Goal: Task Accomplishment & Management: Complete application form

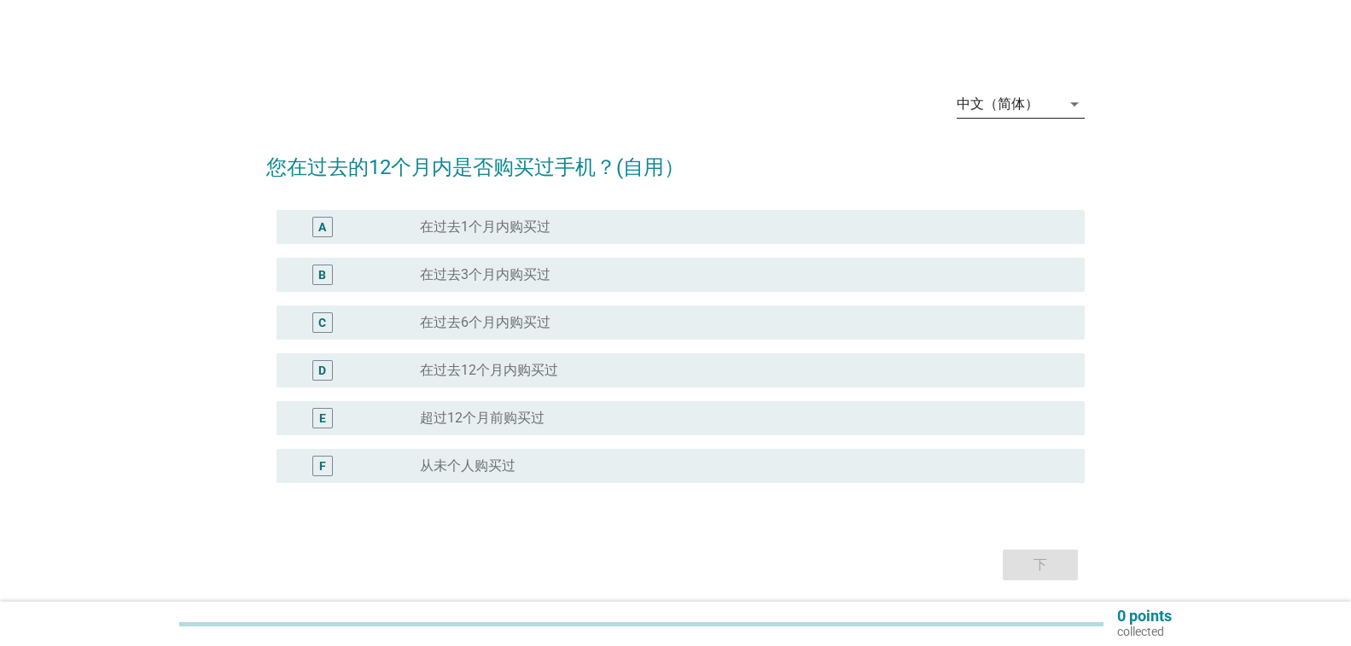
click at [1072, 106] on icon "arrow_drop_down" at bounding box center [1075, 104] width 20 height 20
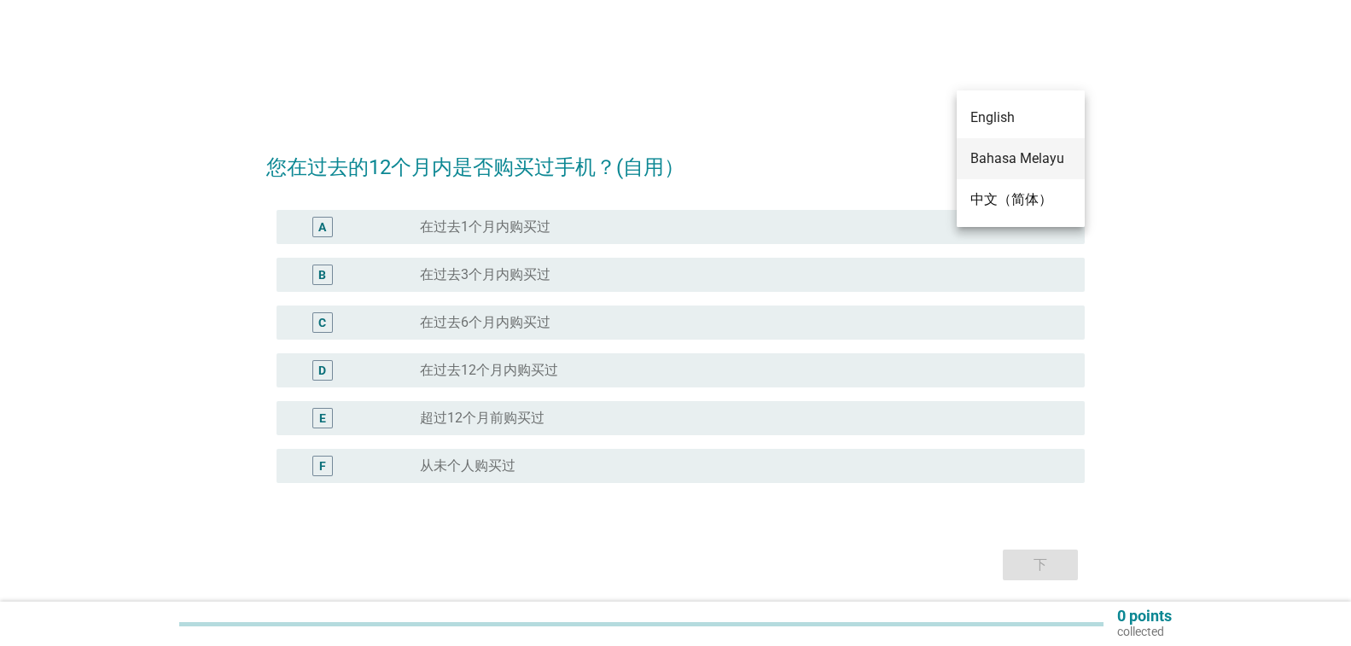
click at [1057, 159] on div "Bahasa Melayu" at bounding box center [1021, 159] width 101 height 20
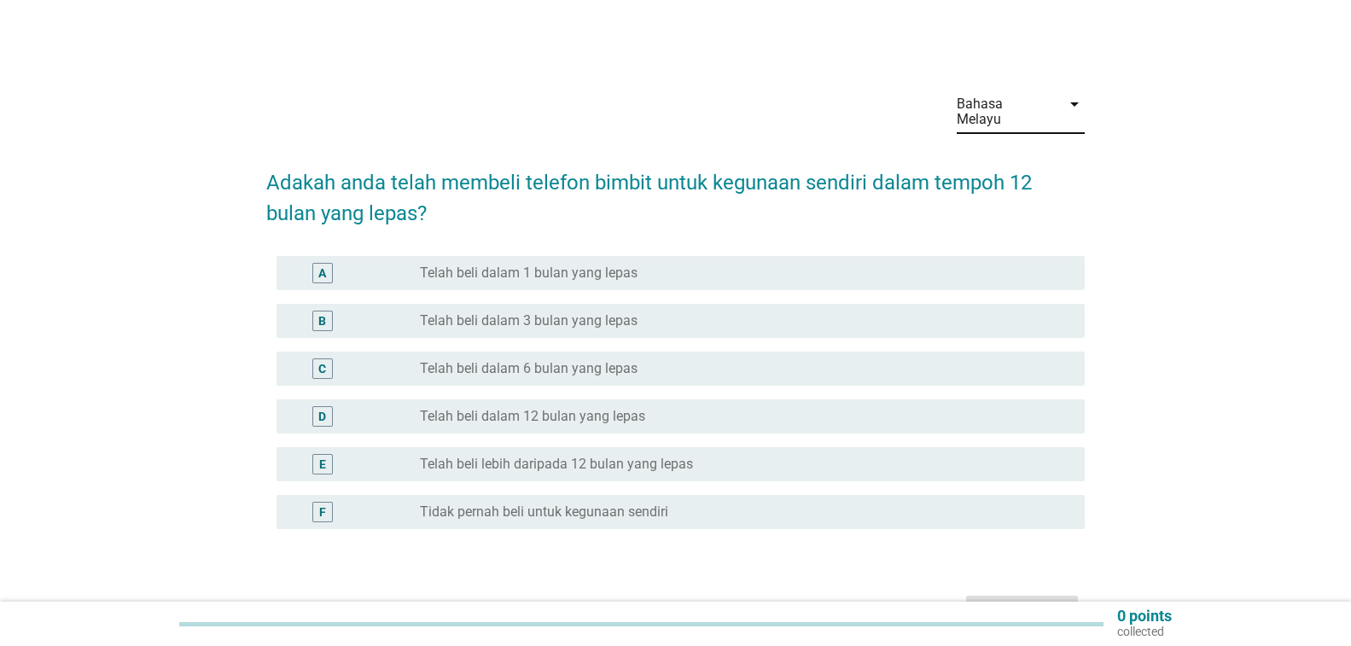
click at [866, 359] on div "radio_button_unchecked Telah beli dalam 6 bulan yang lepas" at bounding box center [745, 369] width 651 height 20
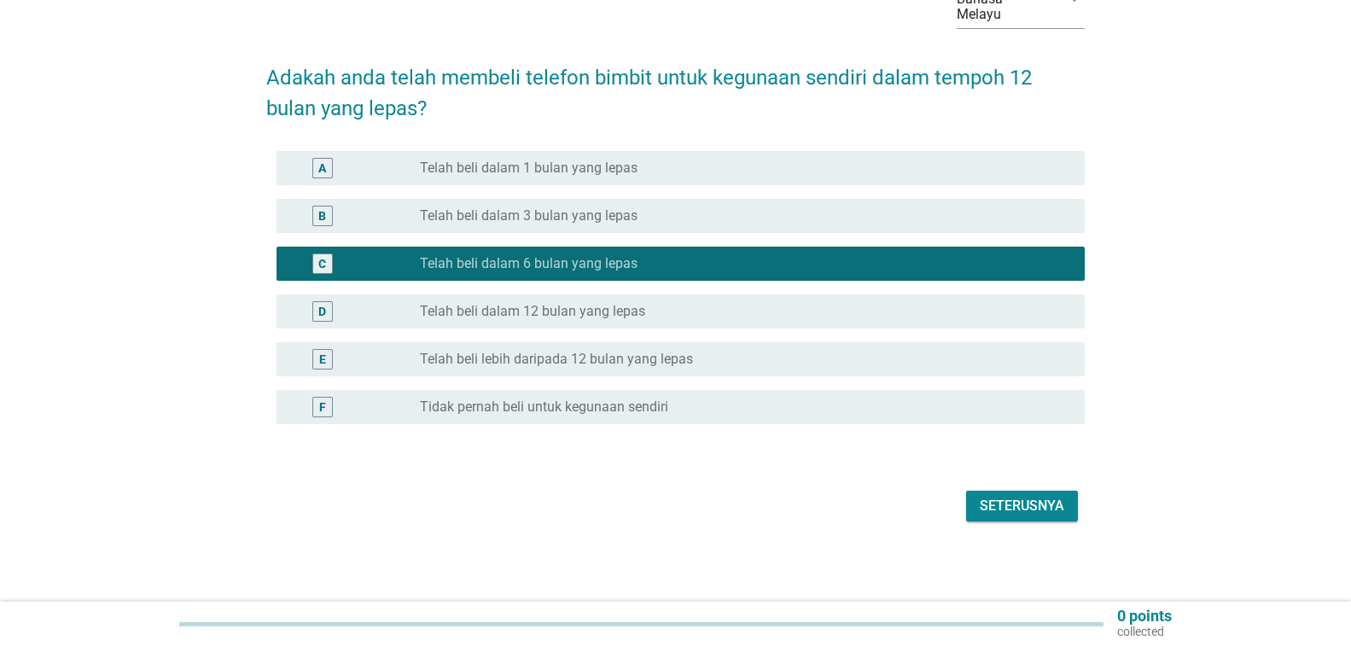
scroll to position [107, 0]
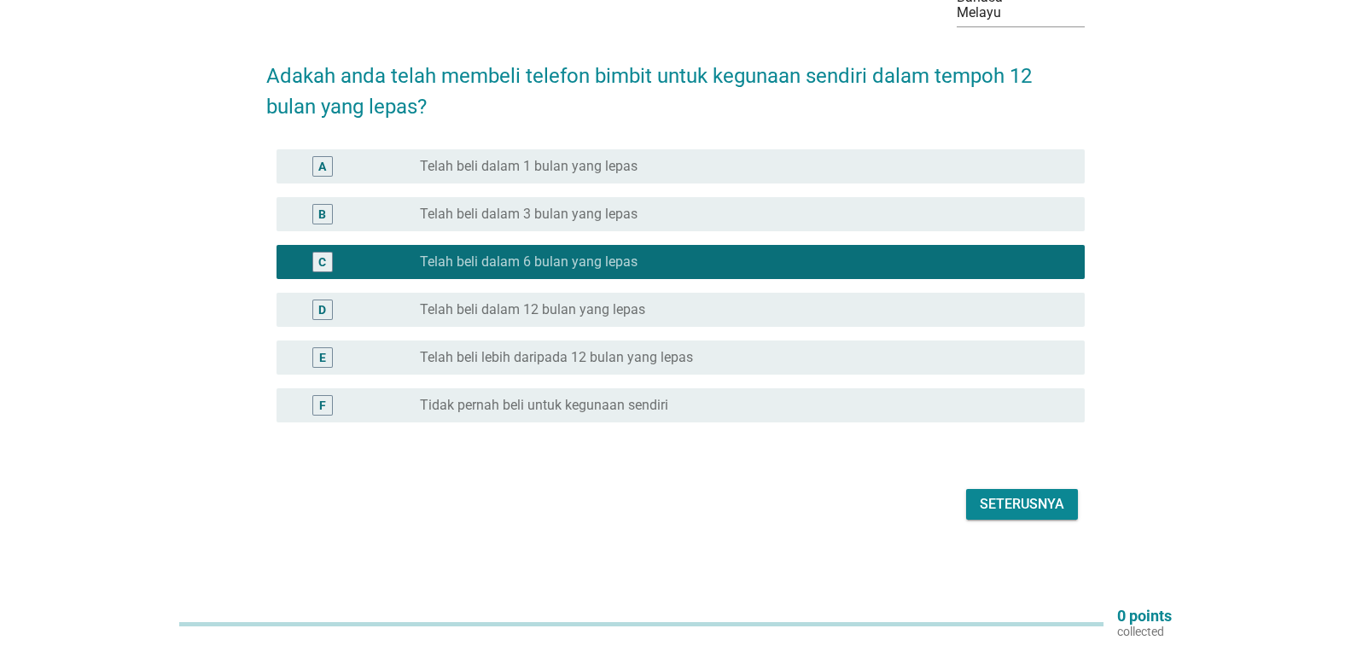
click at [1071, 504] on button "Seterusnya" at bounding box center [1022, 504] width 112 height 31
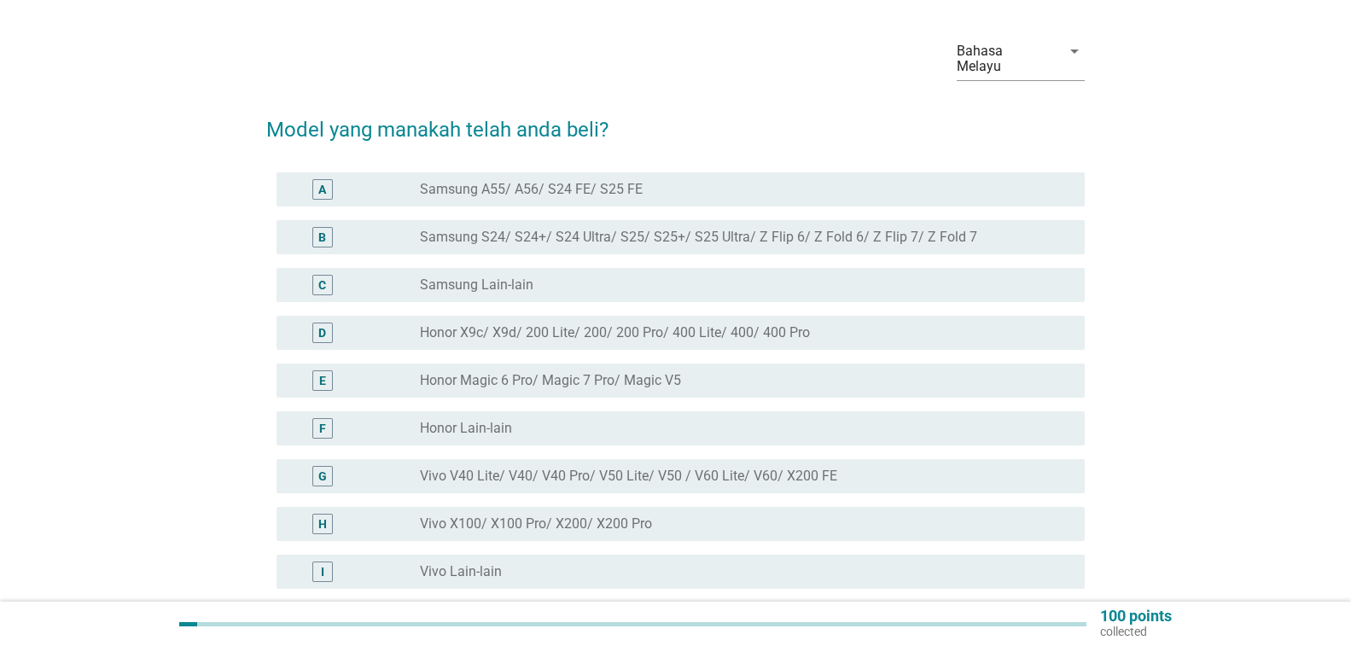
scroll to position [0, 0]
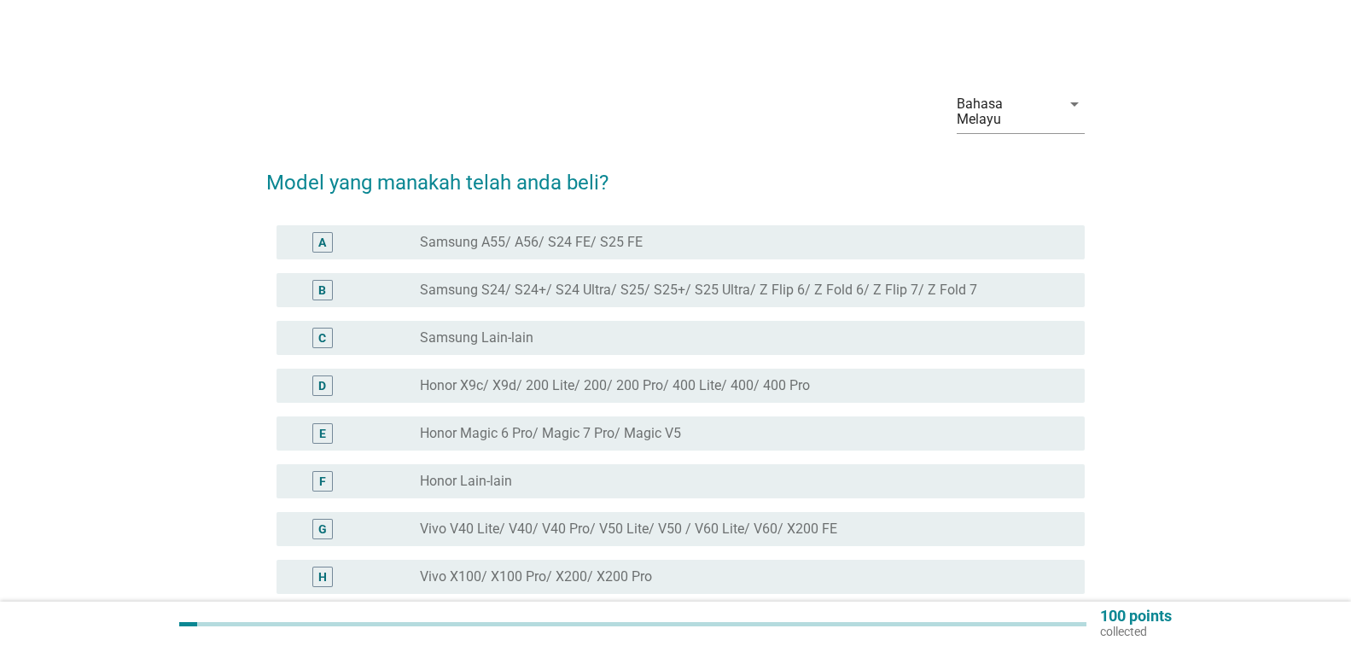
click at [485, 391] on label "Honor X9c/ X9d/ 200 Lite/ 200/ 200 Pro/ 400 Lite/ 400/ 400 Pro" at bounding box center [615, 385] width 390 height 17
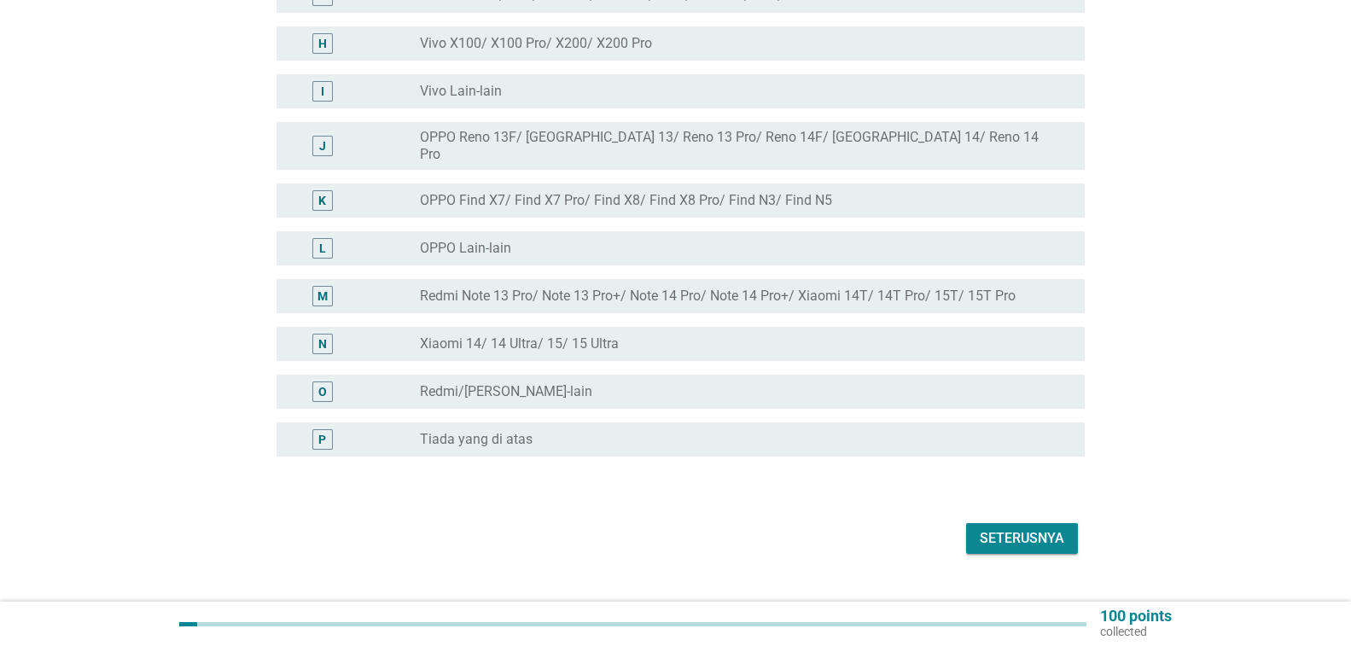
scroll to position [554, 0]
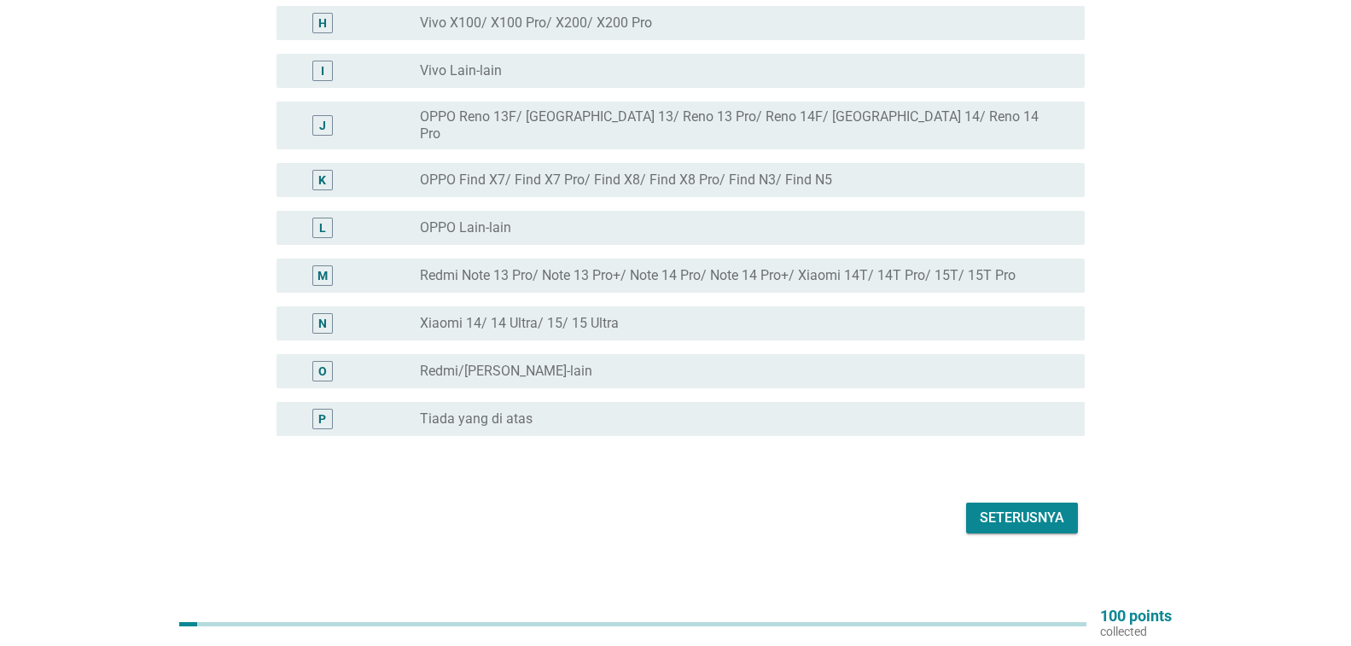
click at [1053, 512] on div "Seterusnya" at bounding box center [1022, 518] width 85 height 20
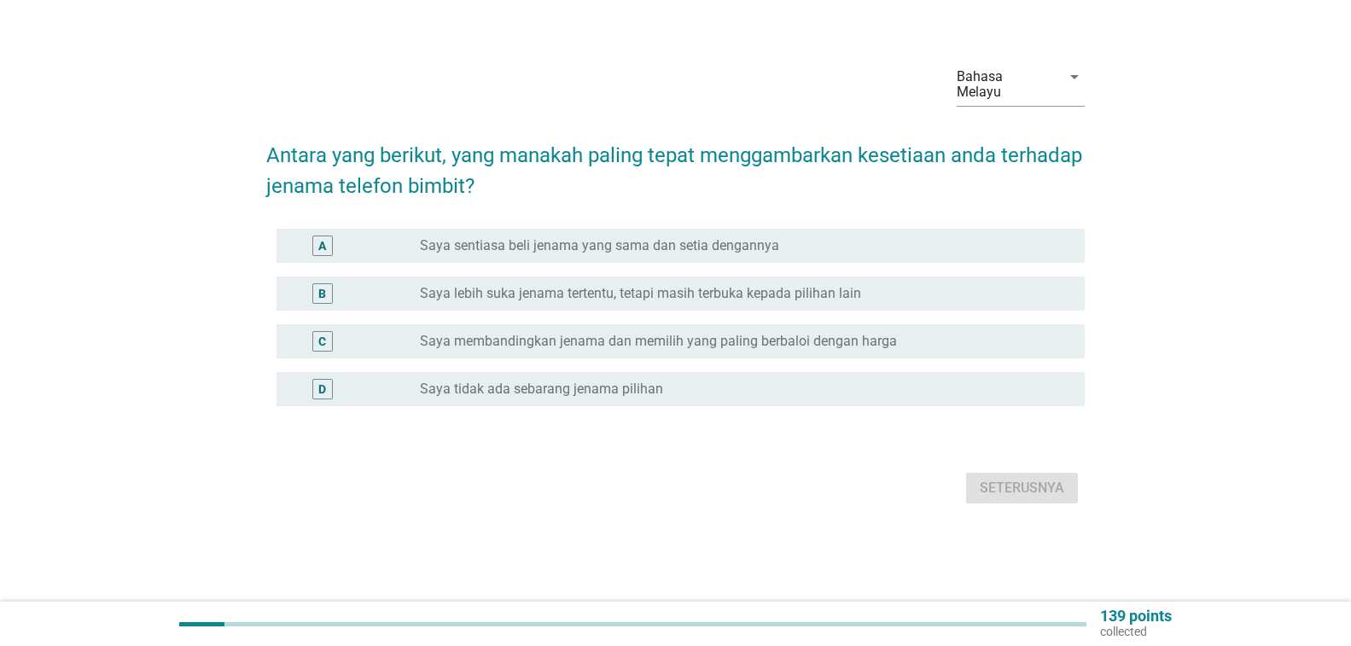
scroll to position [0, 0]
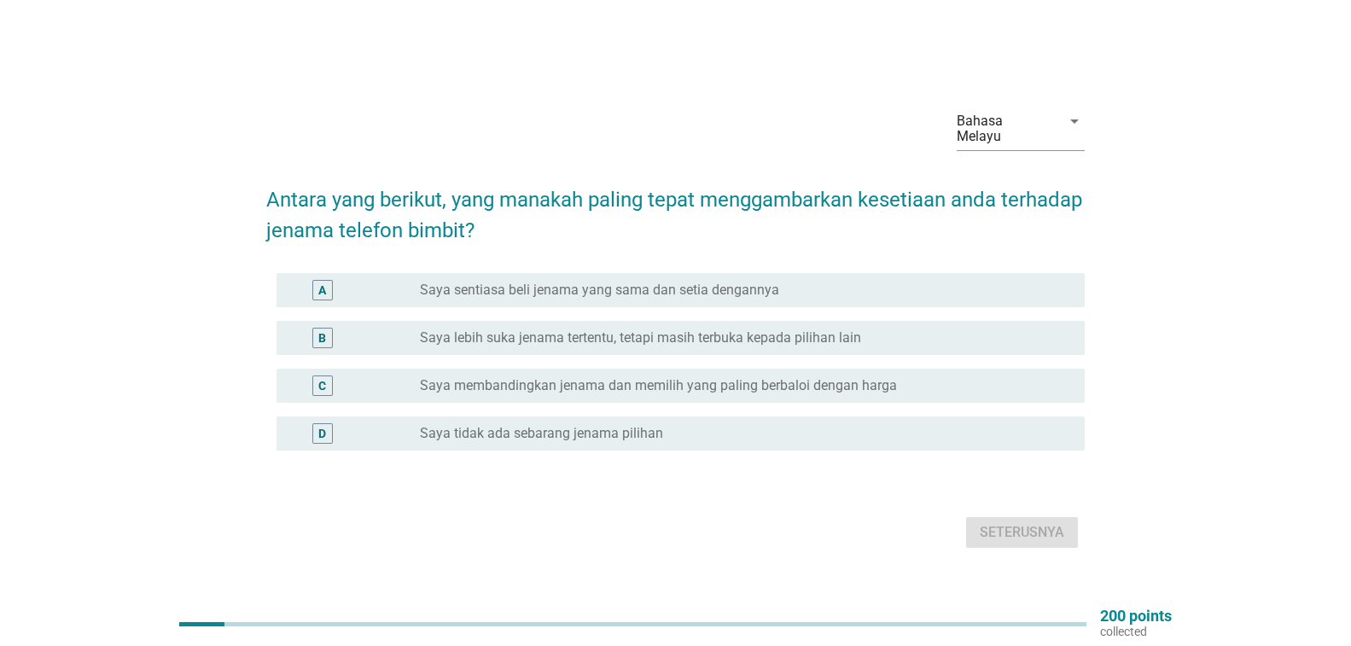
click at [966, 336] on div "radio_button_unchecked Saya lebih suka jenama tertentu, tetapi masih terbuka ke…" at bounding box center [739, 338] width 638 height 17
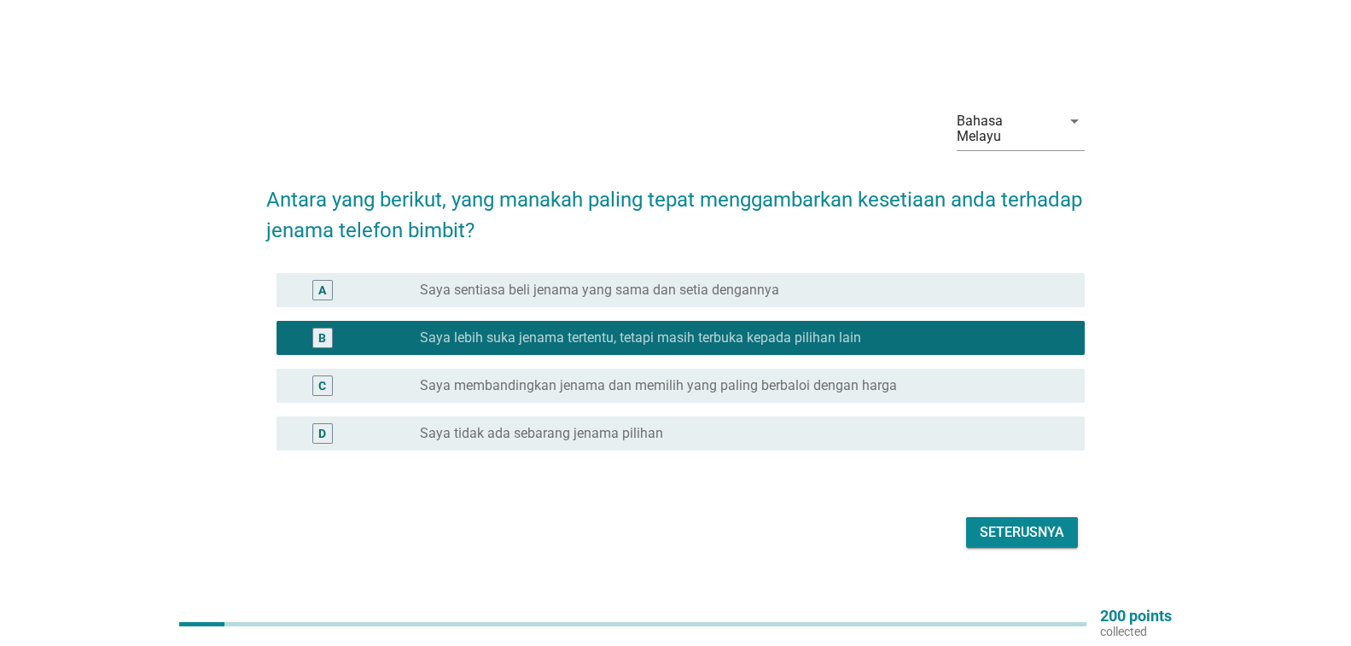
click at [1018, 540] on div "Seterusnya" at bounding box center [1022, 532] width 85 height 20
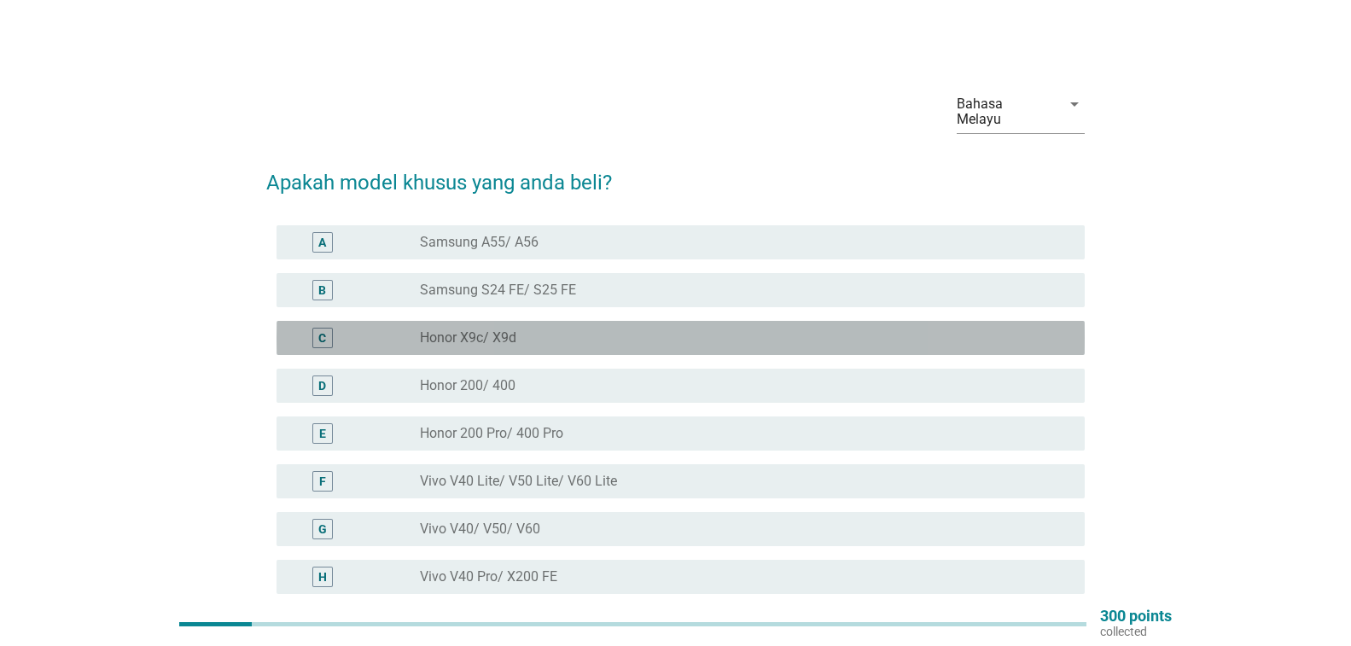
click at [983, 331] on div "radio_button_unchecked Honor X9c/ X9d" at bounding box center [739, 338] width 638 height 17
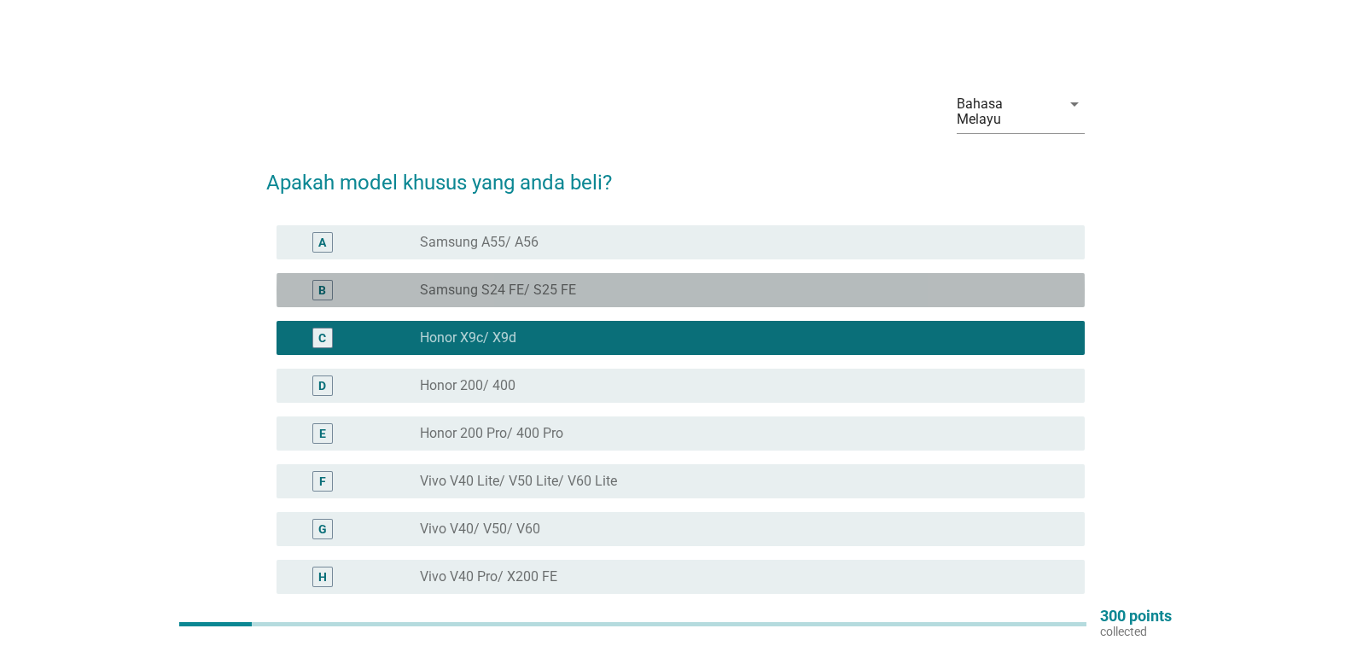
click at [975, 285] on div "radio_button_unchecked Samsung S24 FE/ S25 FE" at bounding box center [739, 290] width 638 height 17
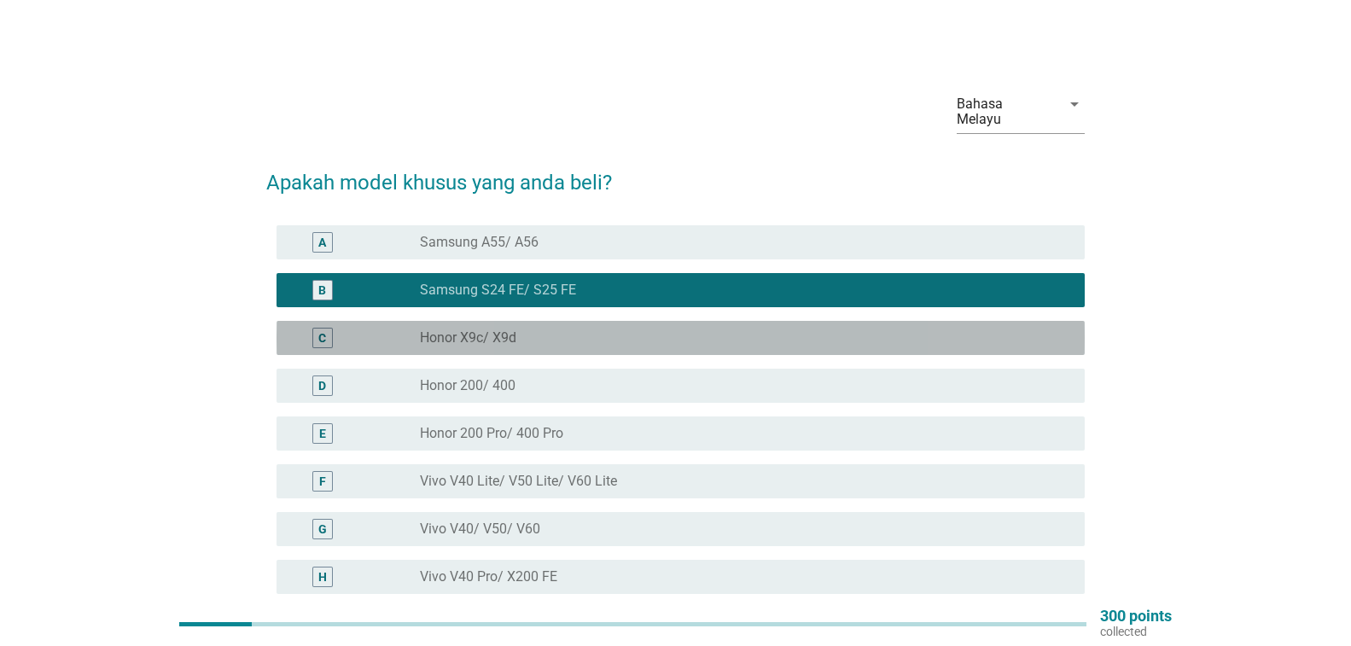
click at [967, 332] on div "radio_button_unchecked Honor X9c/ X9d" at bounding box center [739, 338] width 638 height 17
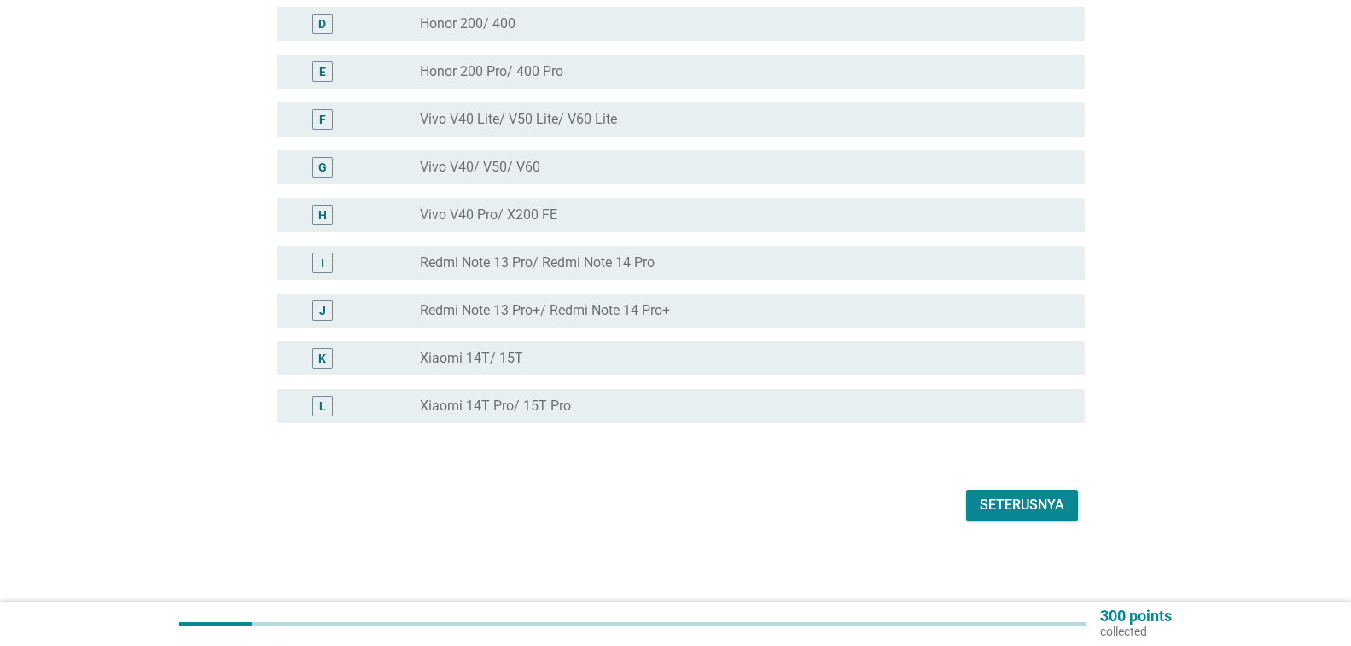
scroll to position [363, 0]
click at [1011, 513] on div "Seterusnya" at bounding box center [1022, 504] width 85 height 20
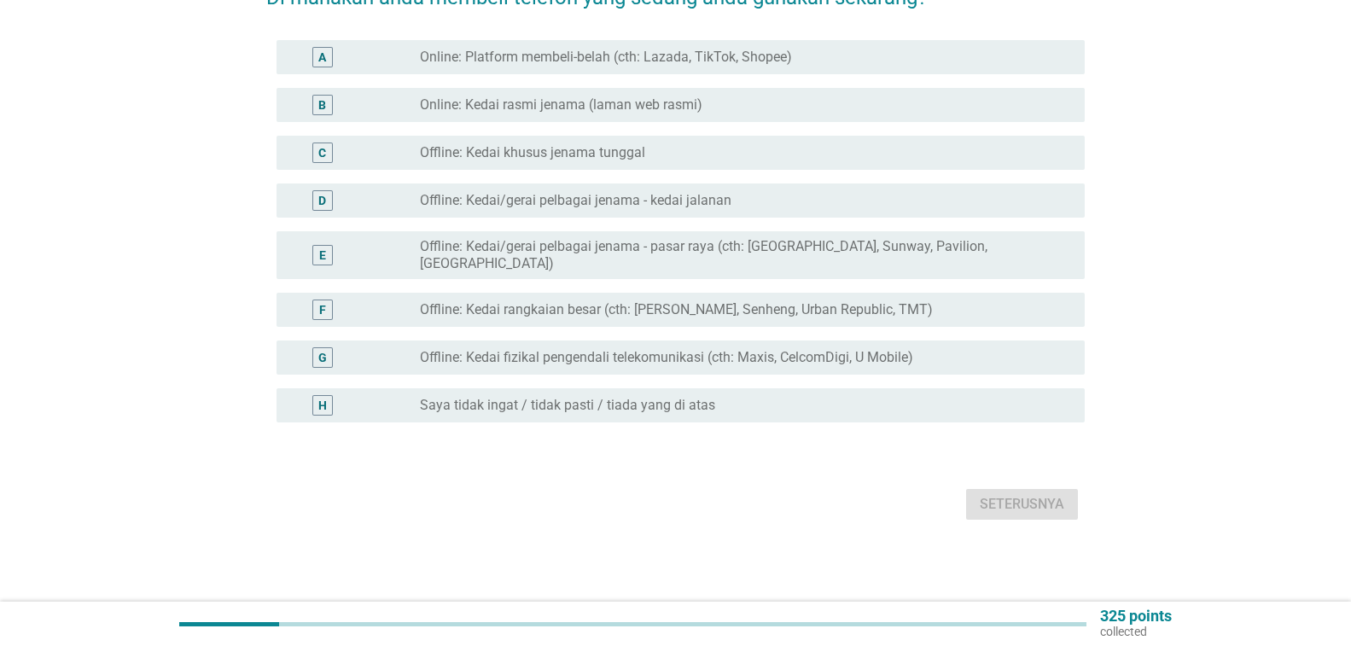
scroll to position [0, 0]
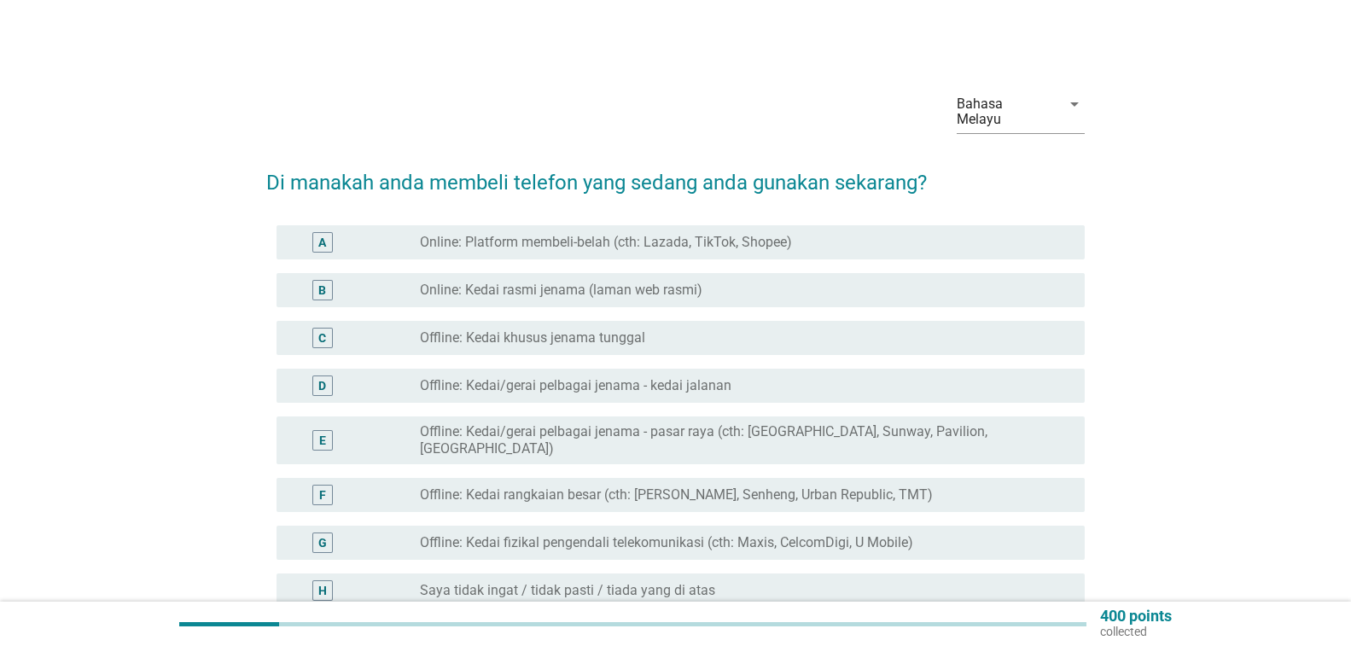
click at [983, 384] on div "radio_button_unchecked Offline: Kedai/gerai pelbagai jenama - kedai jalanan" at bounding box center [739, 385] width 638 height 17
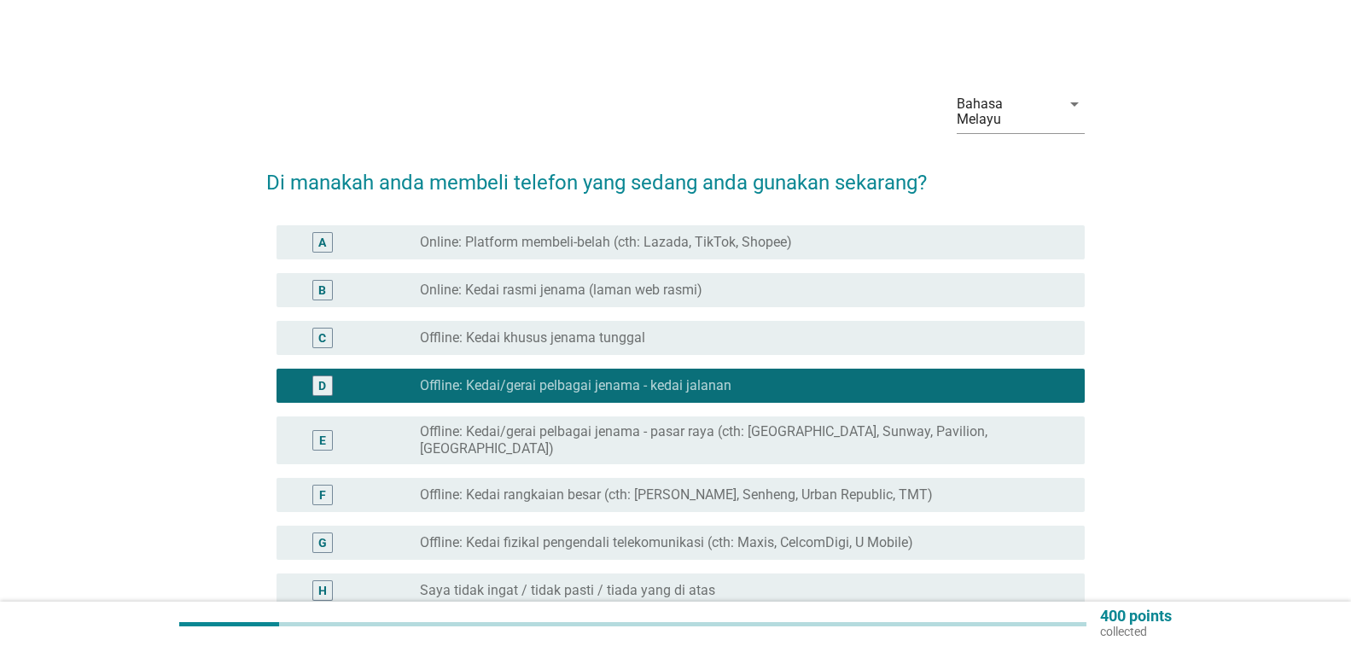
scroll to position [172, 0]
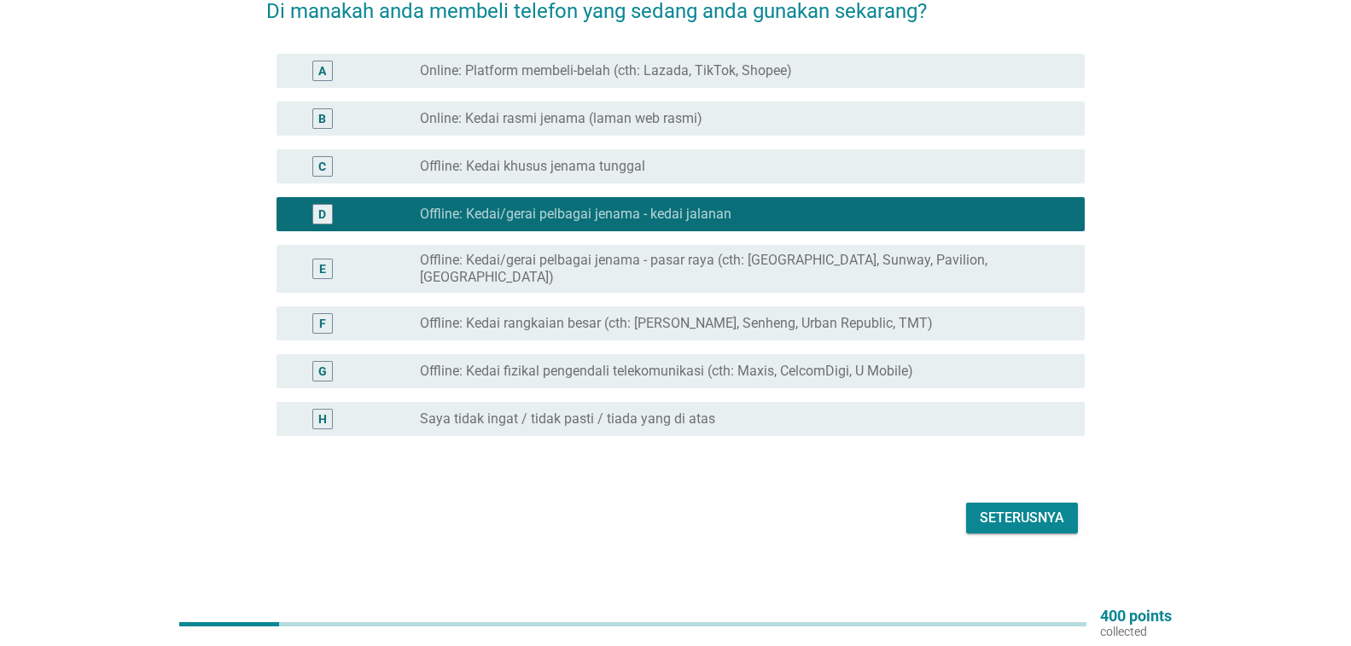
click at [1049, 508] on div "Seterusnya" at bounding box center [1022, 518] width 85 height 20
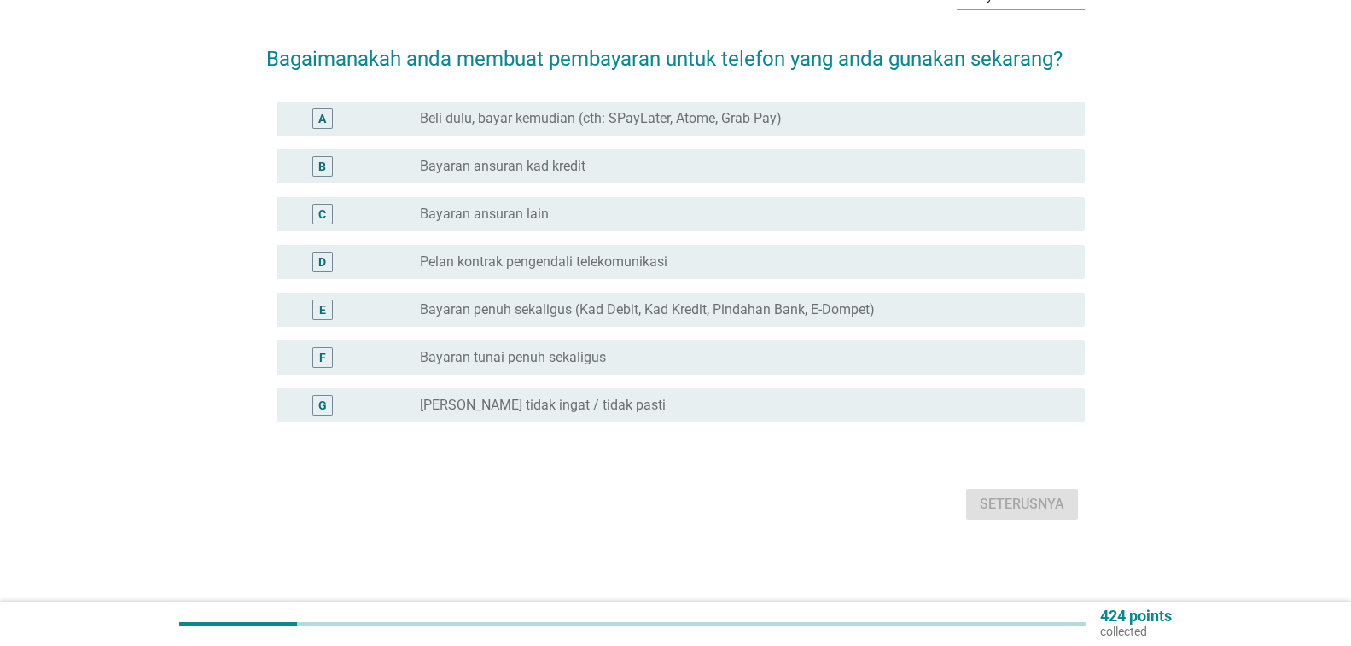
scroll to position [0, 0]
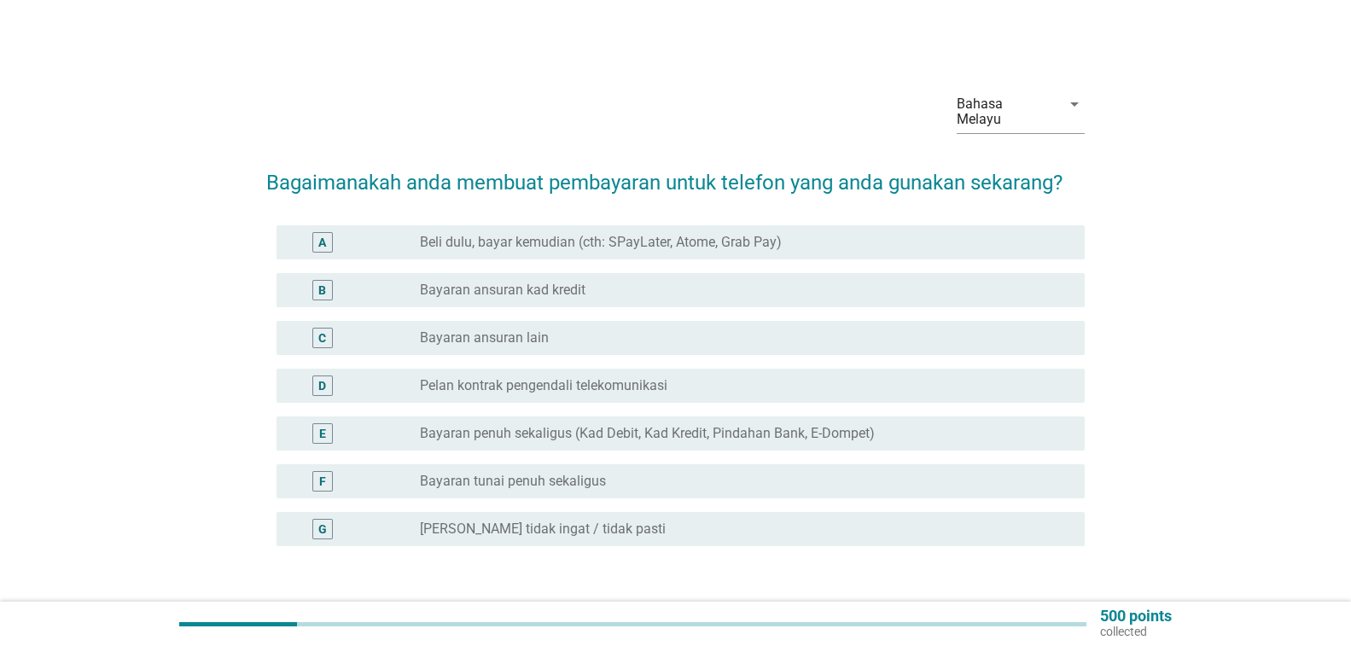
click at [1012, 434] on div "radio_button_unchecked Bayaran penuh sekaligus (Kad Debit, Kad Kredit, Pindahan…" at bounding box center [739, 433] width 638 height 17
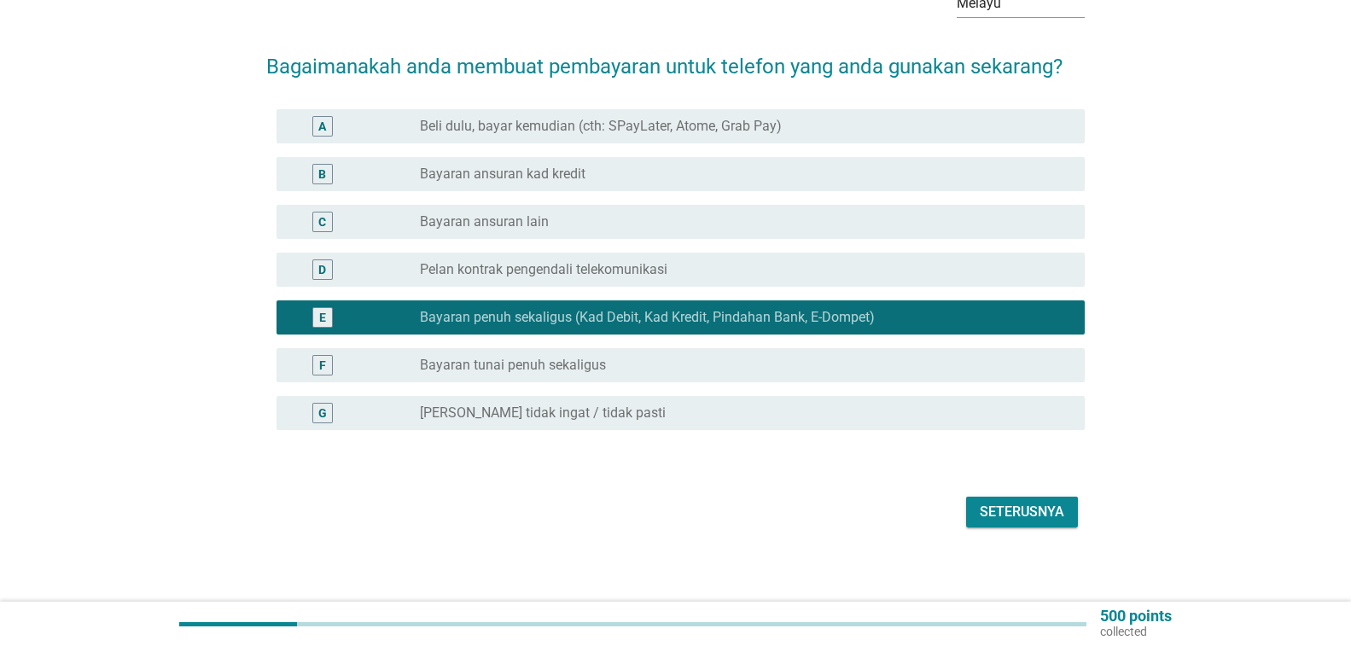
scroll to position [124, 0]
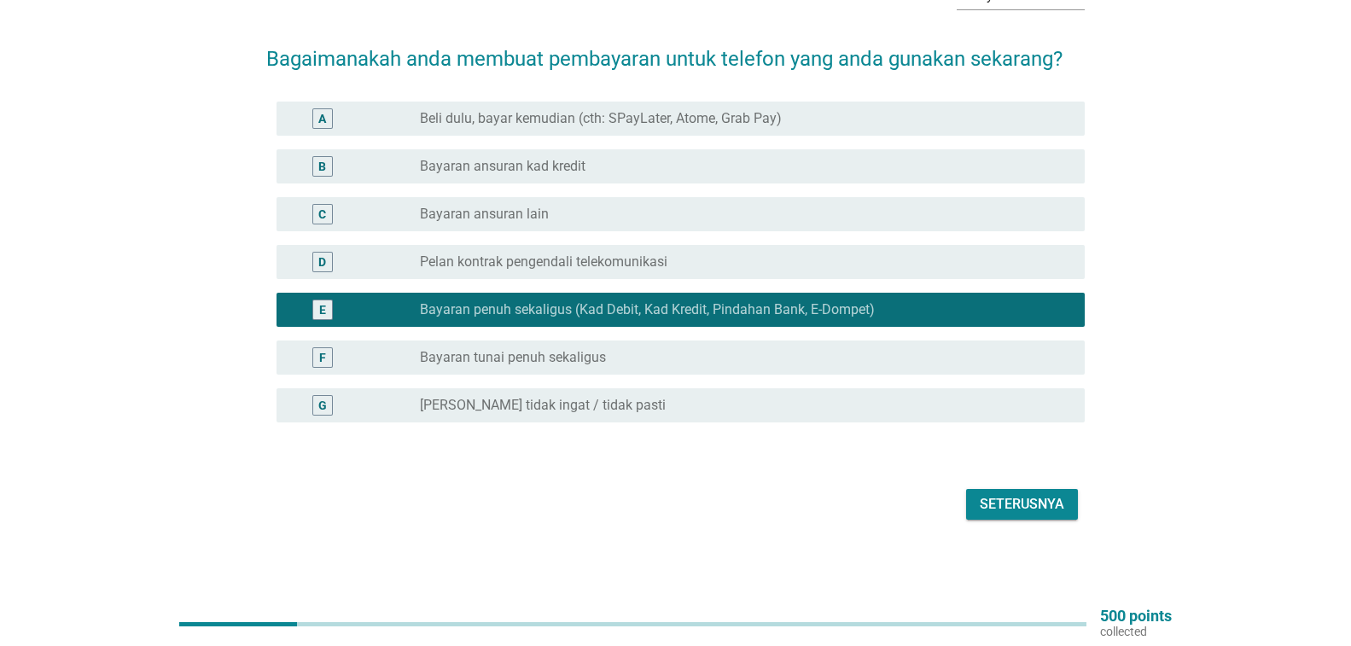
click at [1049, 506] on div "Seterusnya" at bounding box center [1022, 504] width 85 height 20
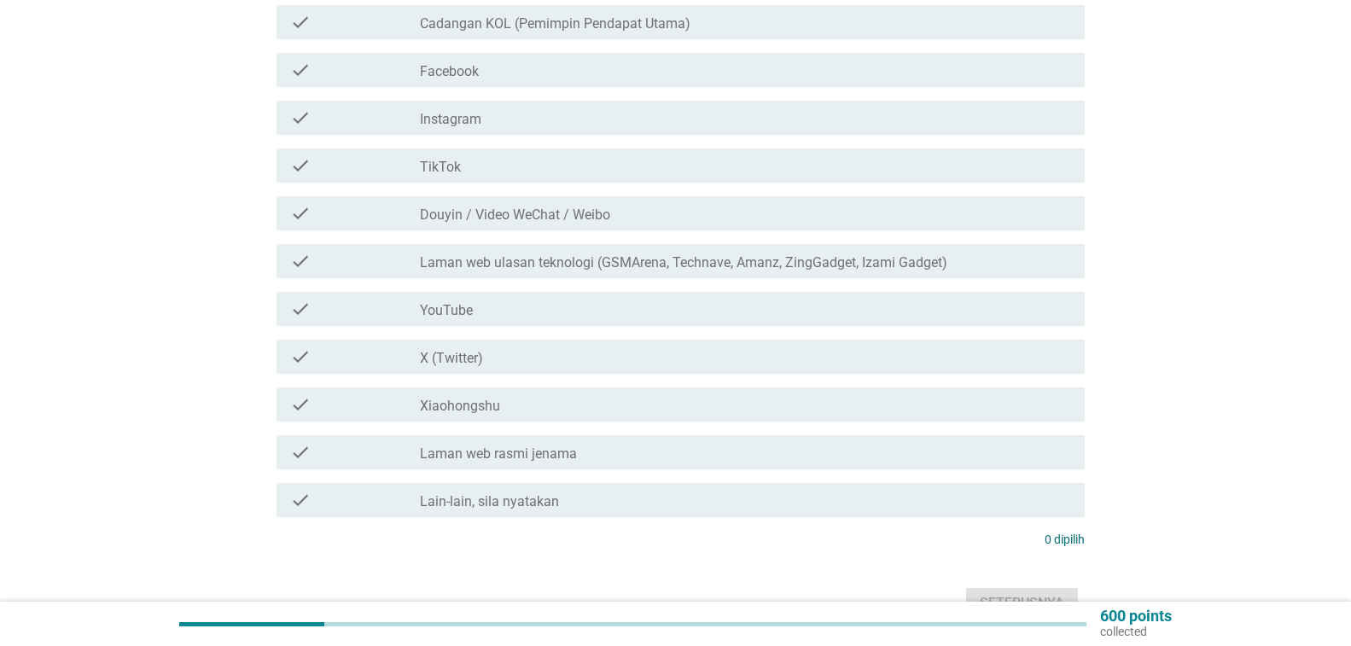
scroll to position [854, 0]
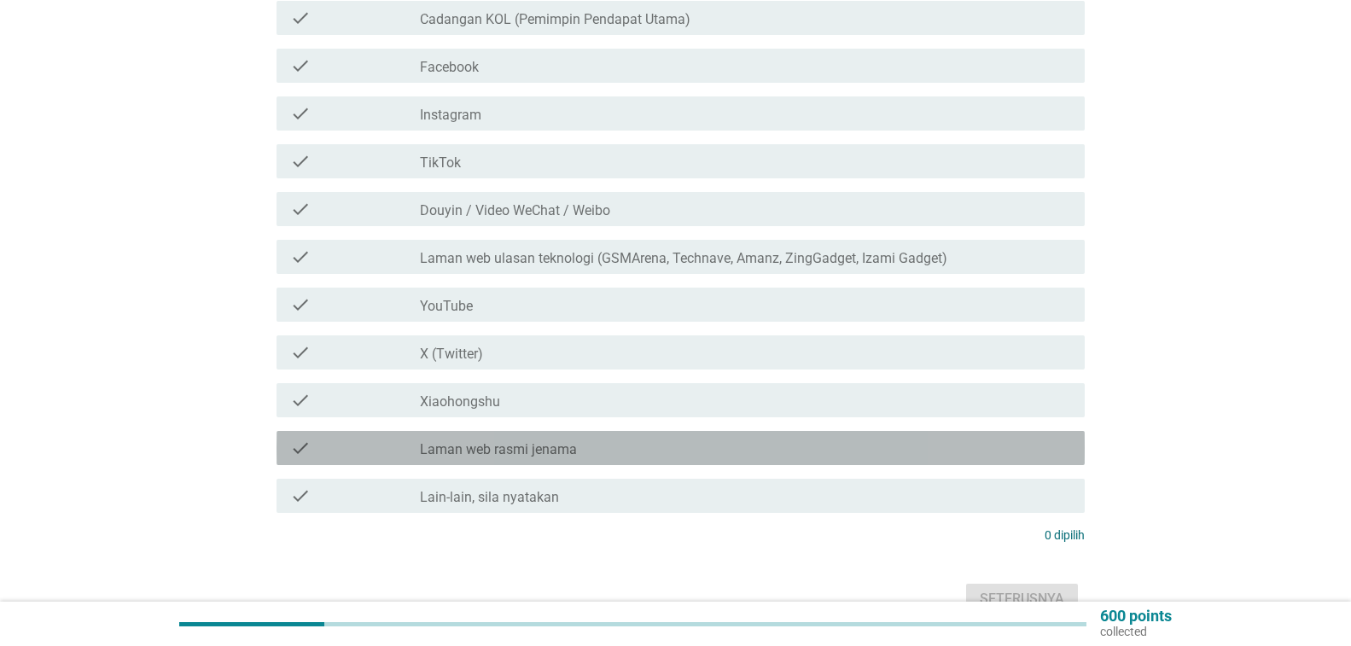
click at [961, 437] on div "check check_box_outline_blank Laman web rasmi jenama" at bounding box center [681, 448] width 808 height 34
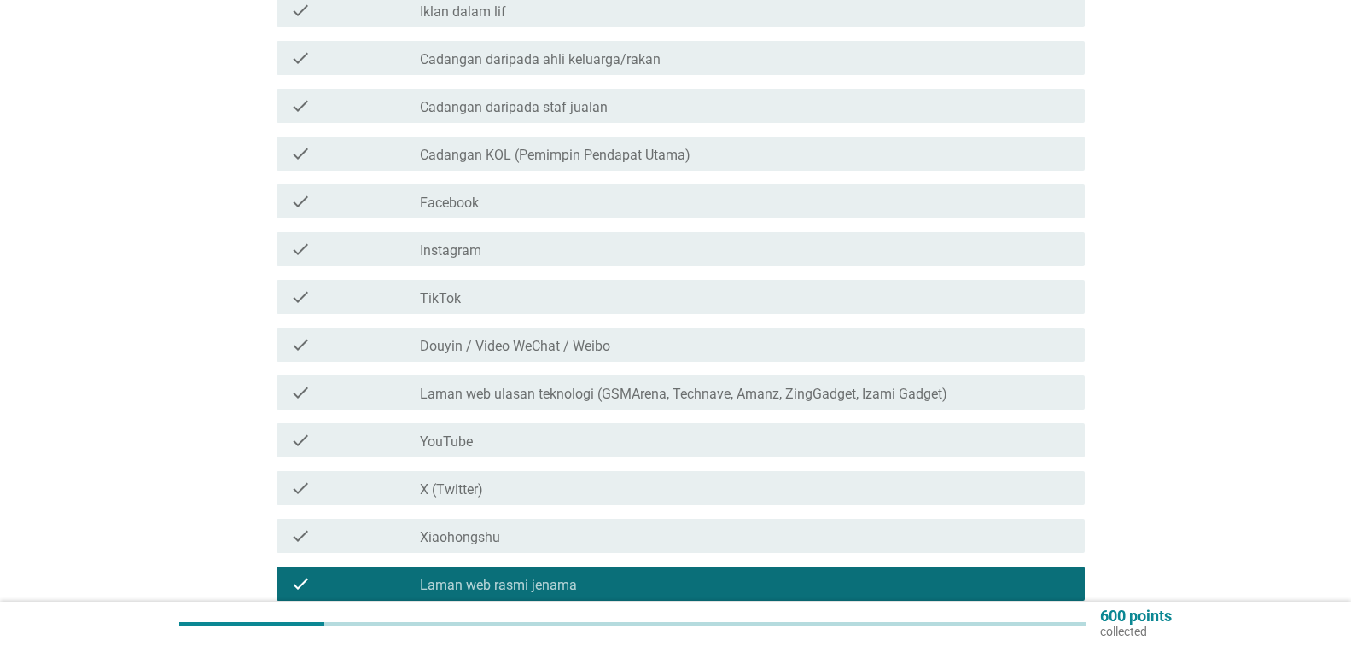
scroll to position [768, 0]
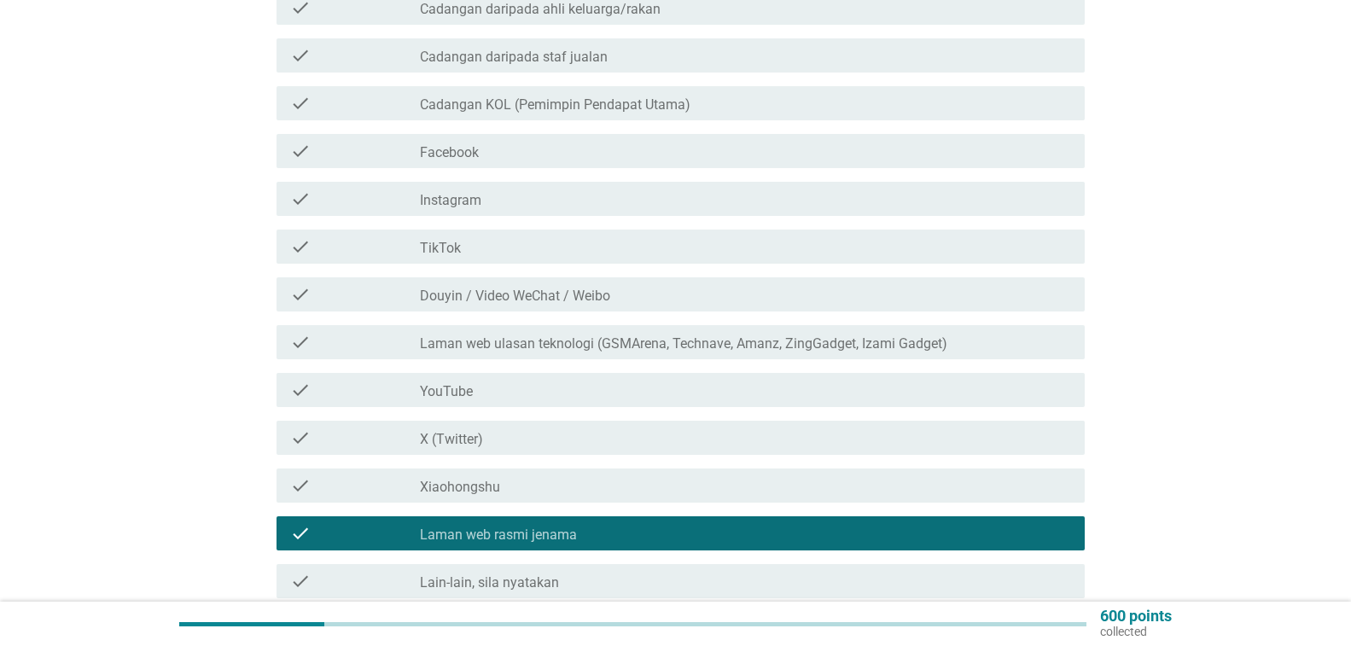
click at [989, 333] on div "check_box_outline_blank Laman web ulasan teknologi (GSMArena, Technave, Amanz, …" at bounding box center [745, 342] width 651 height 20
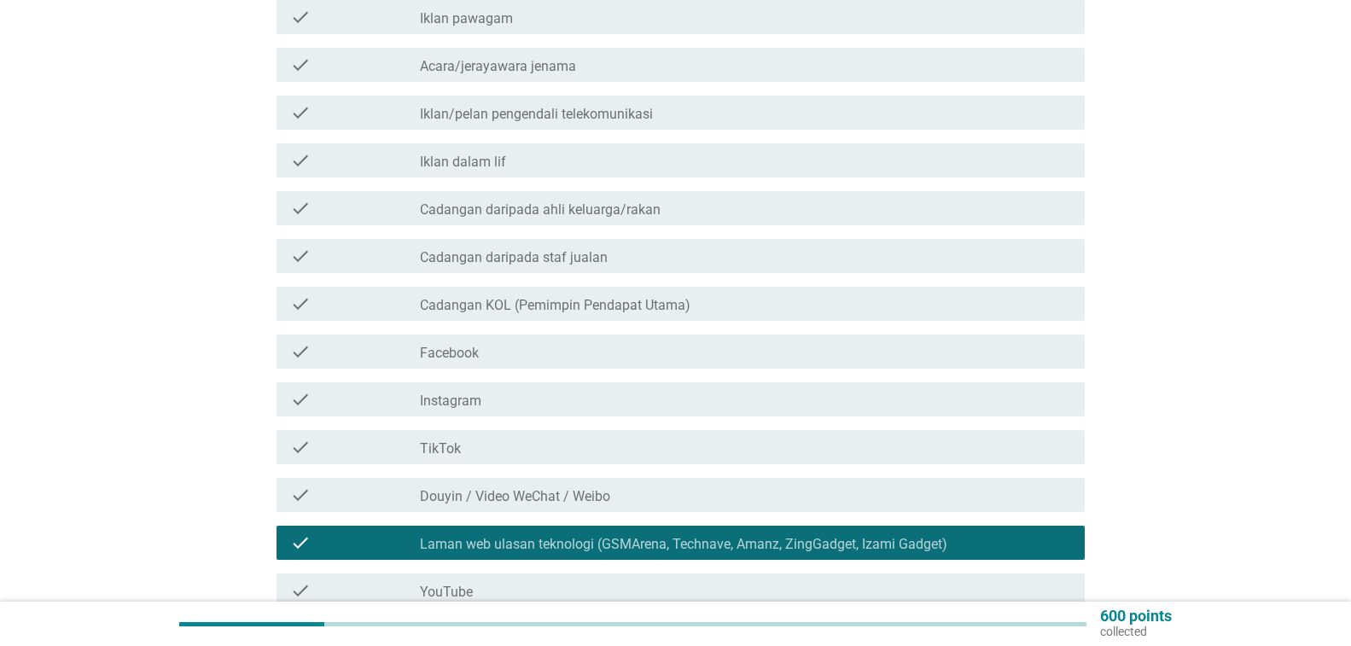
scroll to position [512, 0]
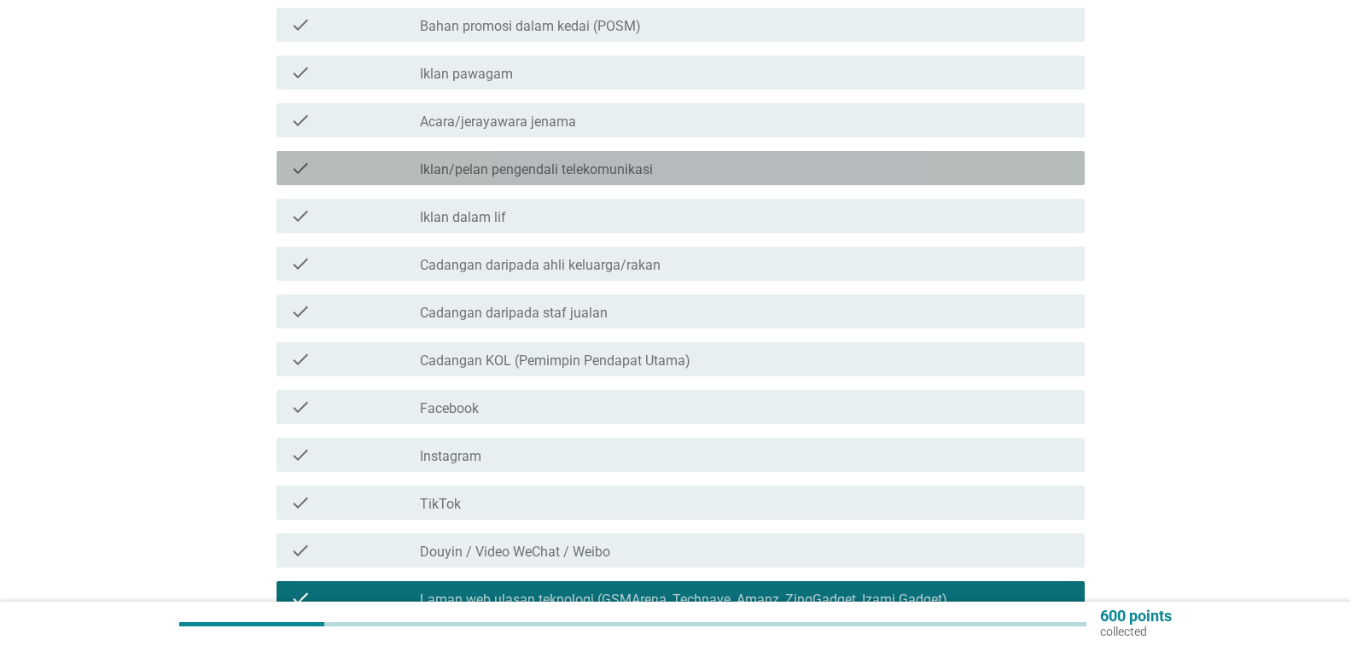
click at [970, 162] on div "check_box_outline_blank Iklan/pelan pengendali telekomunikasi" at bounding box center [745, 168] width 651 height 20
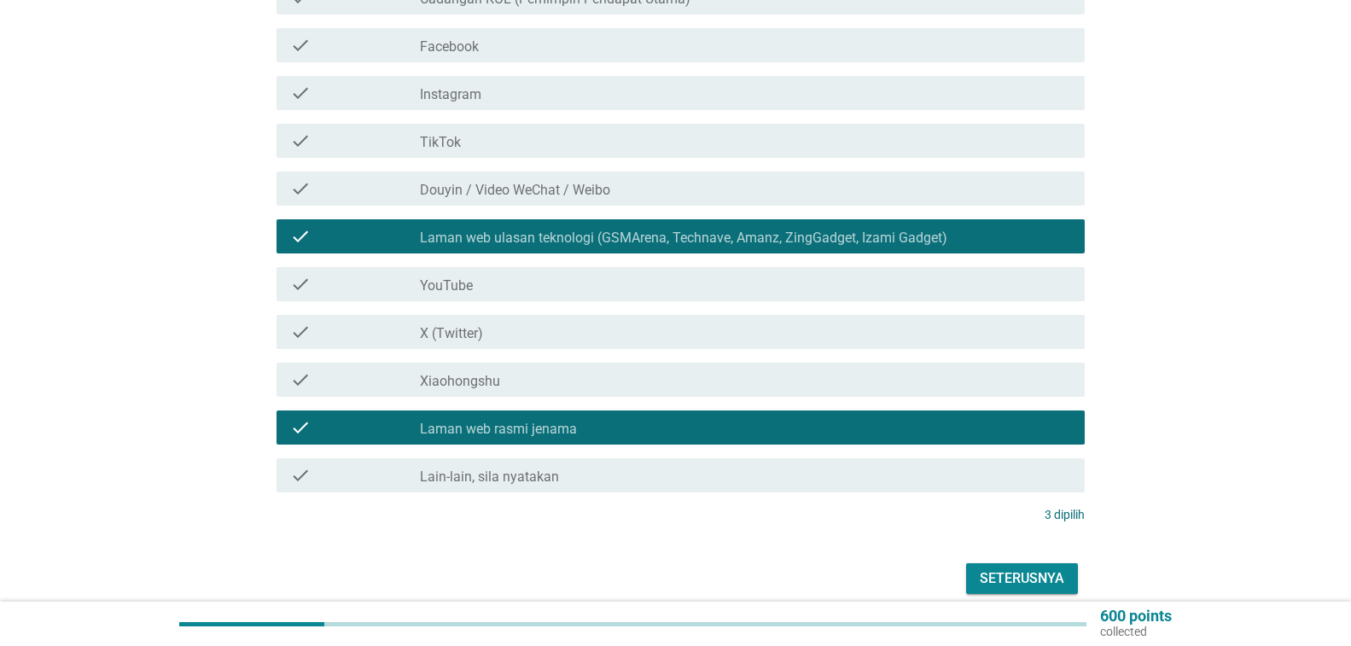
scroll to position [948, 0]
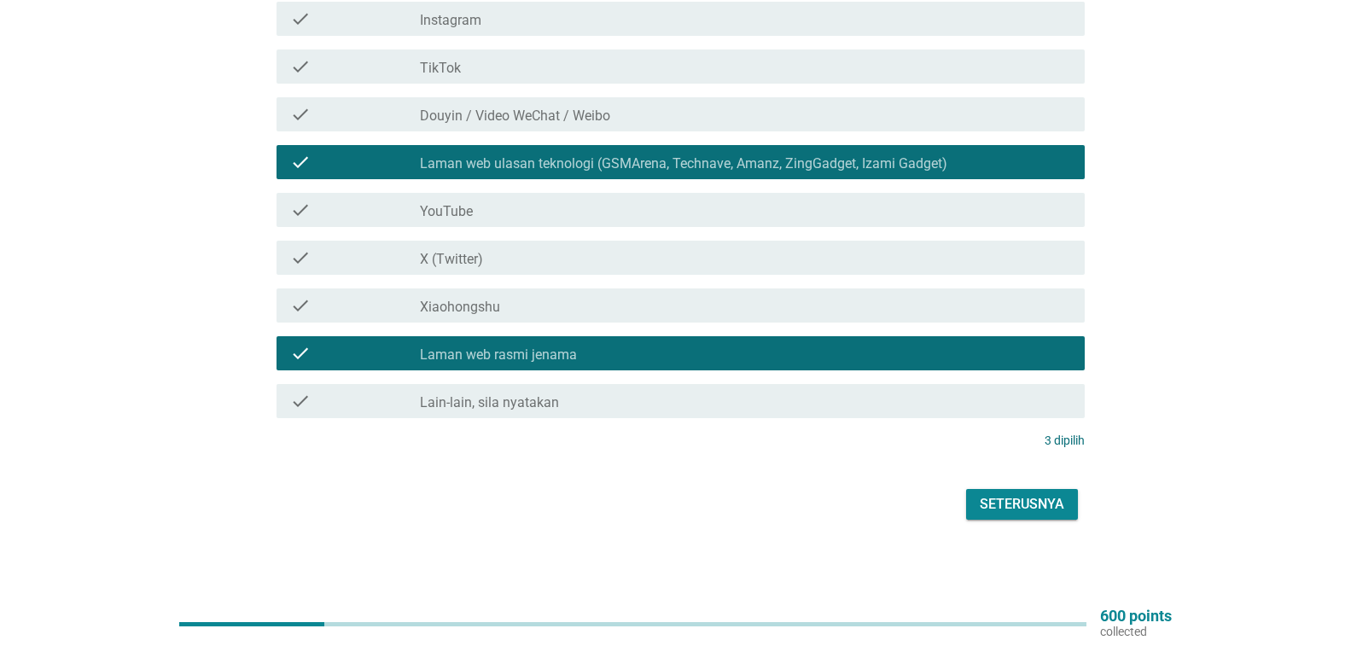
click at [1011, 499] on div "Seterusnya" at bounding box center [1022, 504] width 85 height 20
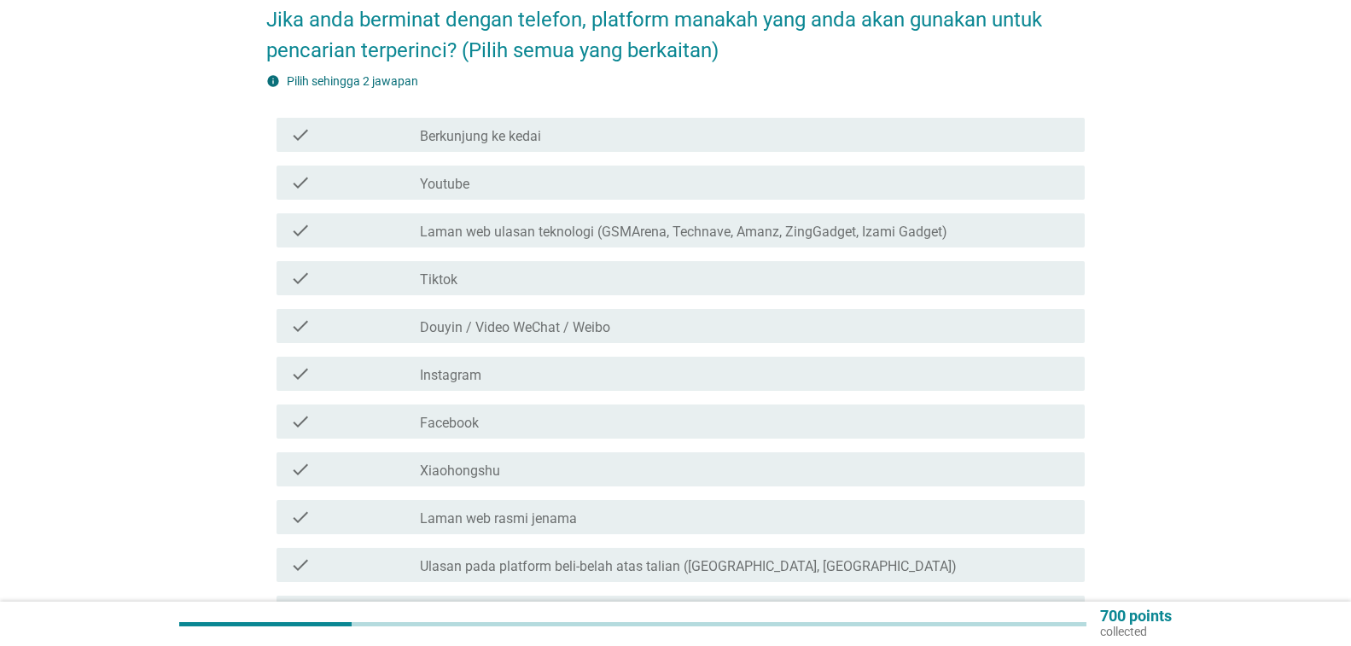
scroll to position [0, 0]
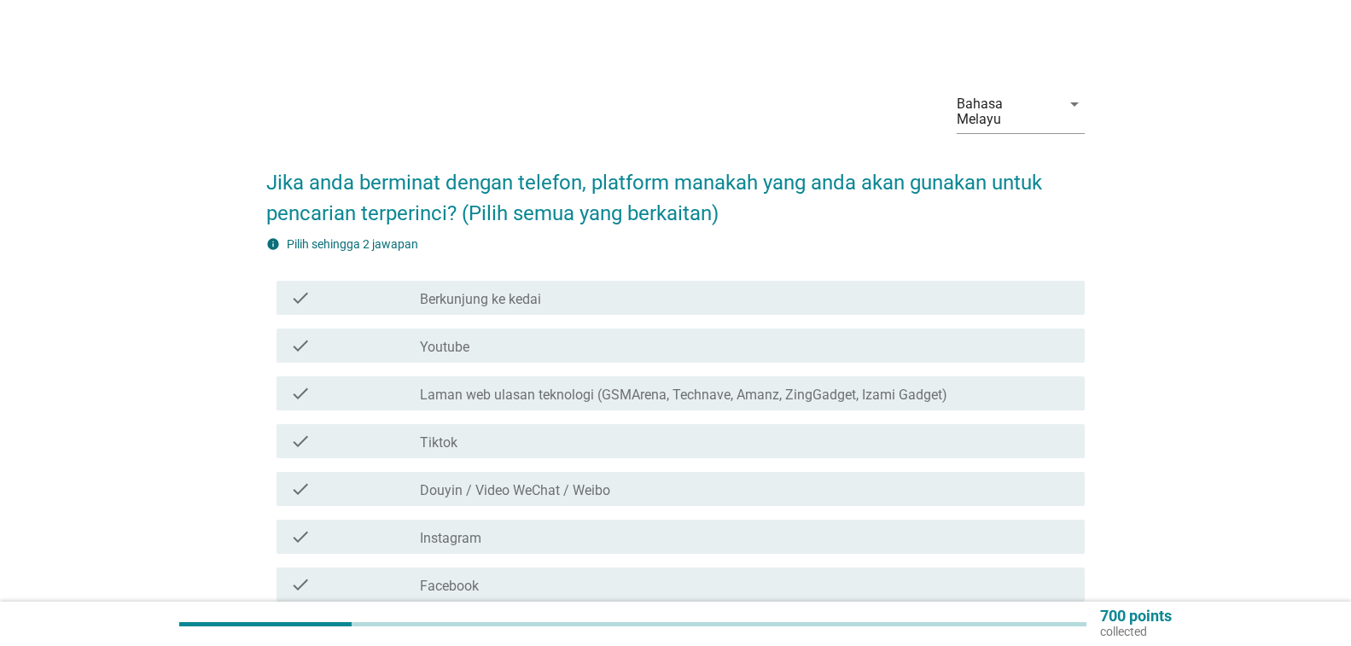
click at [918, 307] on div "check_box_outline_blank Berkunjung ke kedai" at bounding box center [745, 298] width 651 height 20
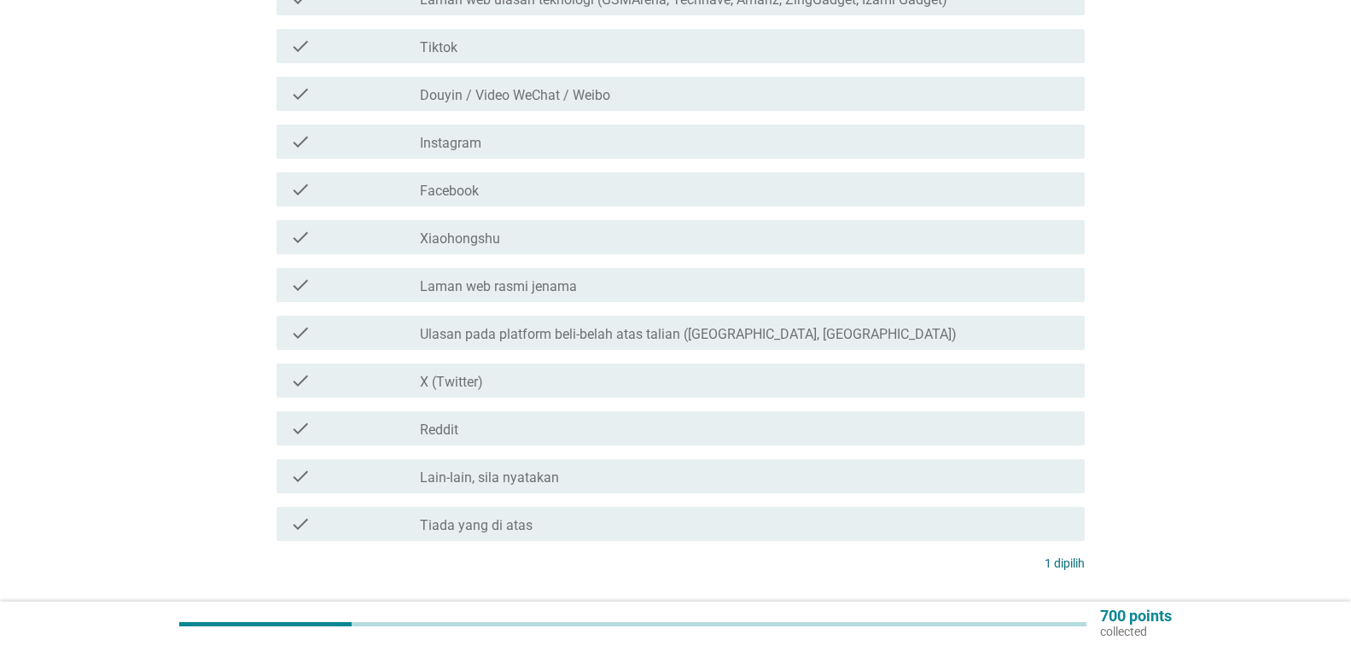
scroll to position [427, 0]
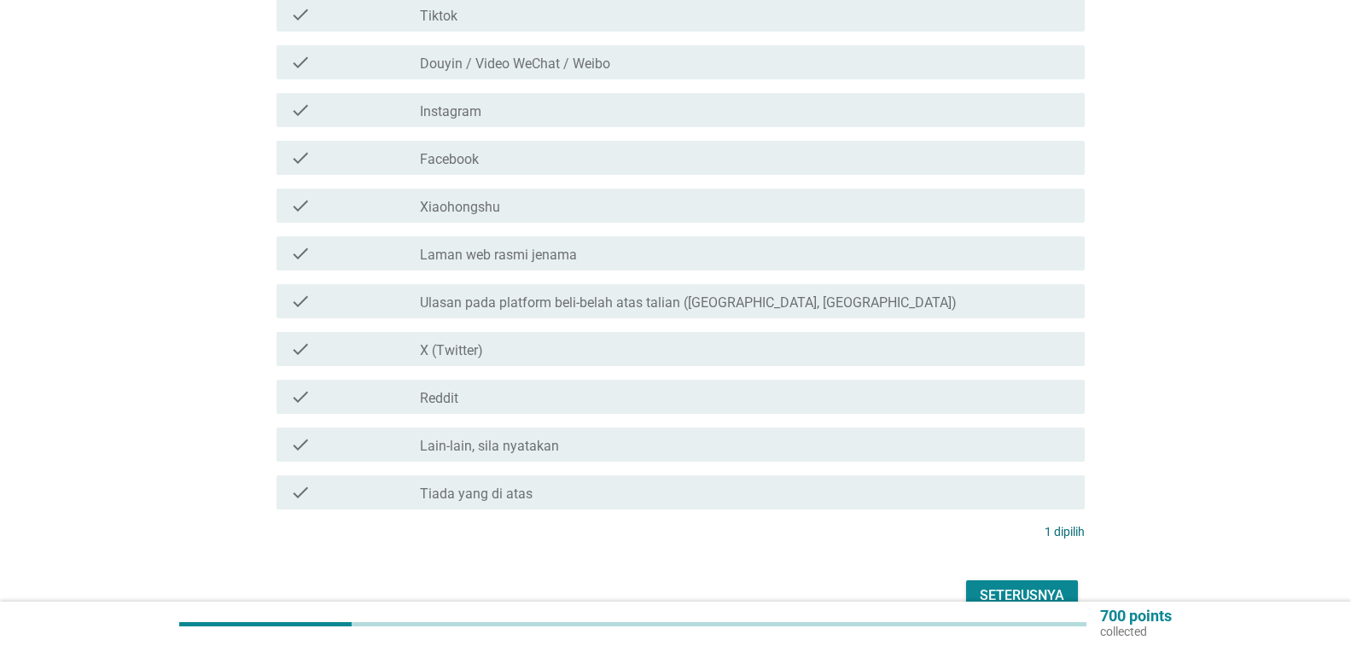
click at [913, 252] on div "check_box_outline_blank Laman web rasmi jenama" at bounding box center [745, 253] width 651 height 20
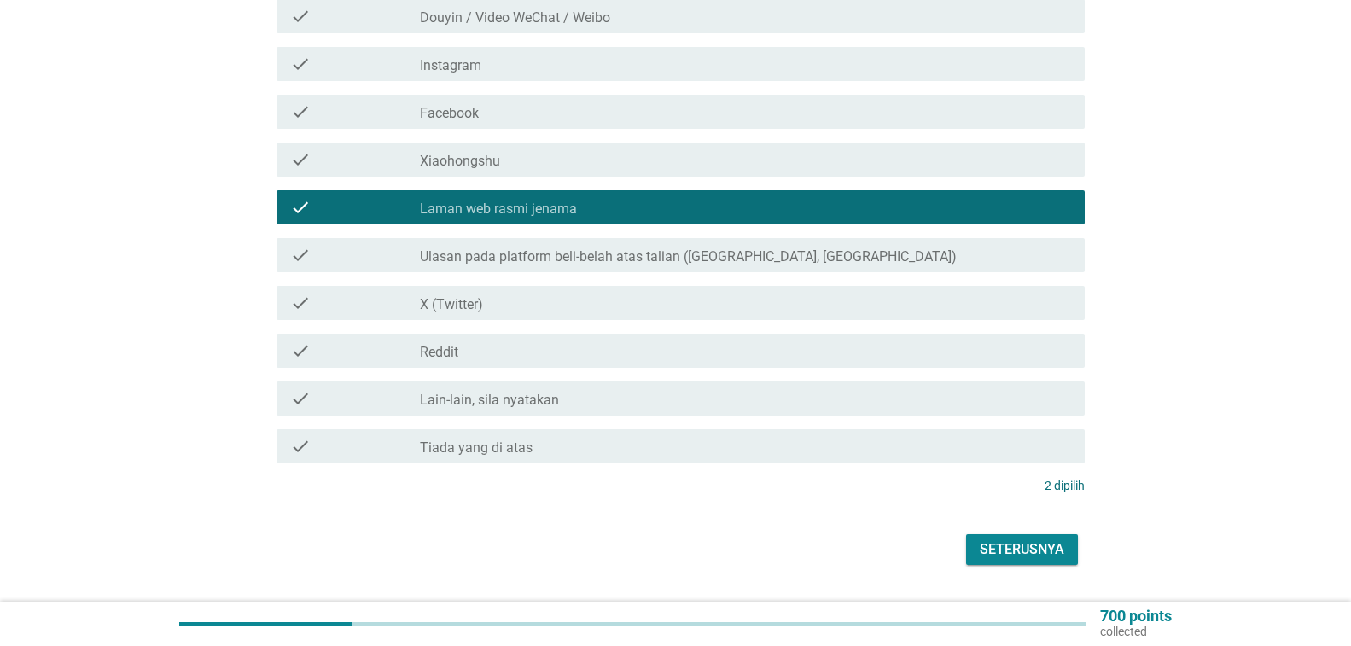
scroll to position [518, 0]
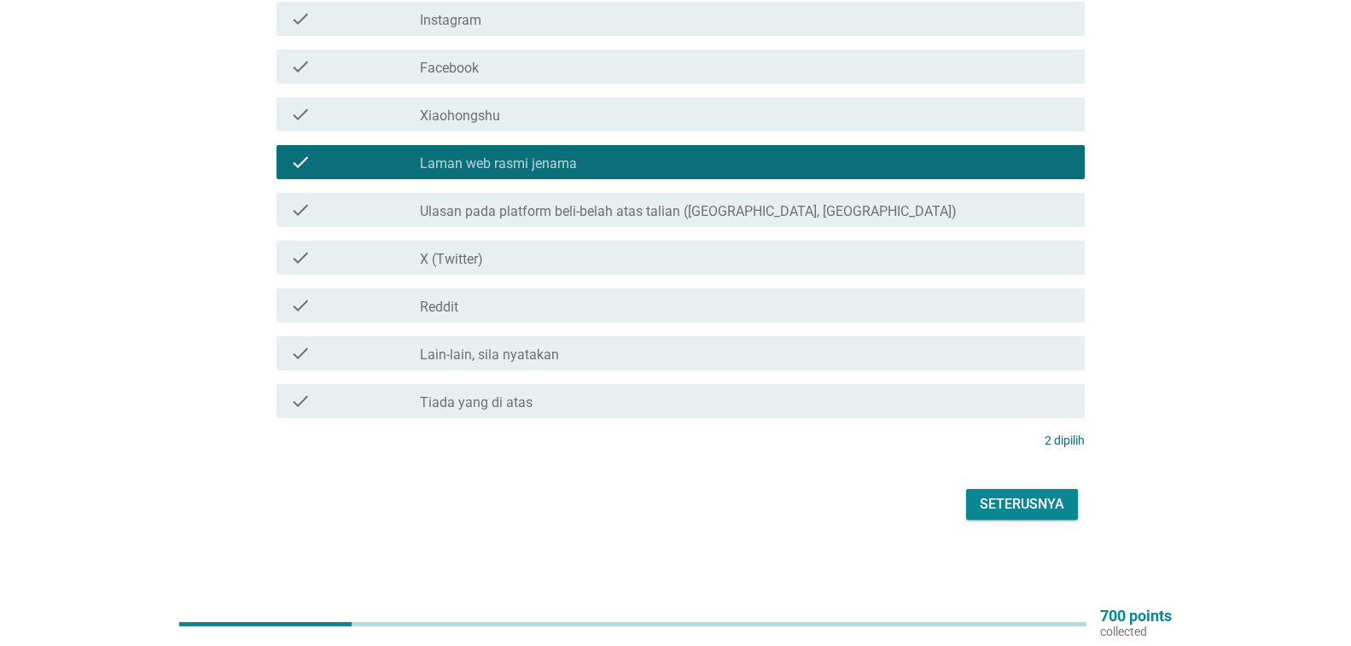
click at [1001, 500] on div "Seterusnya" at bounding box center [1022, 504] width 85 height 20
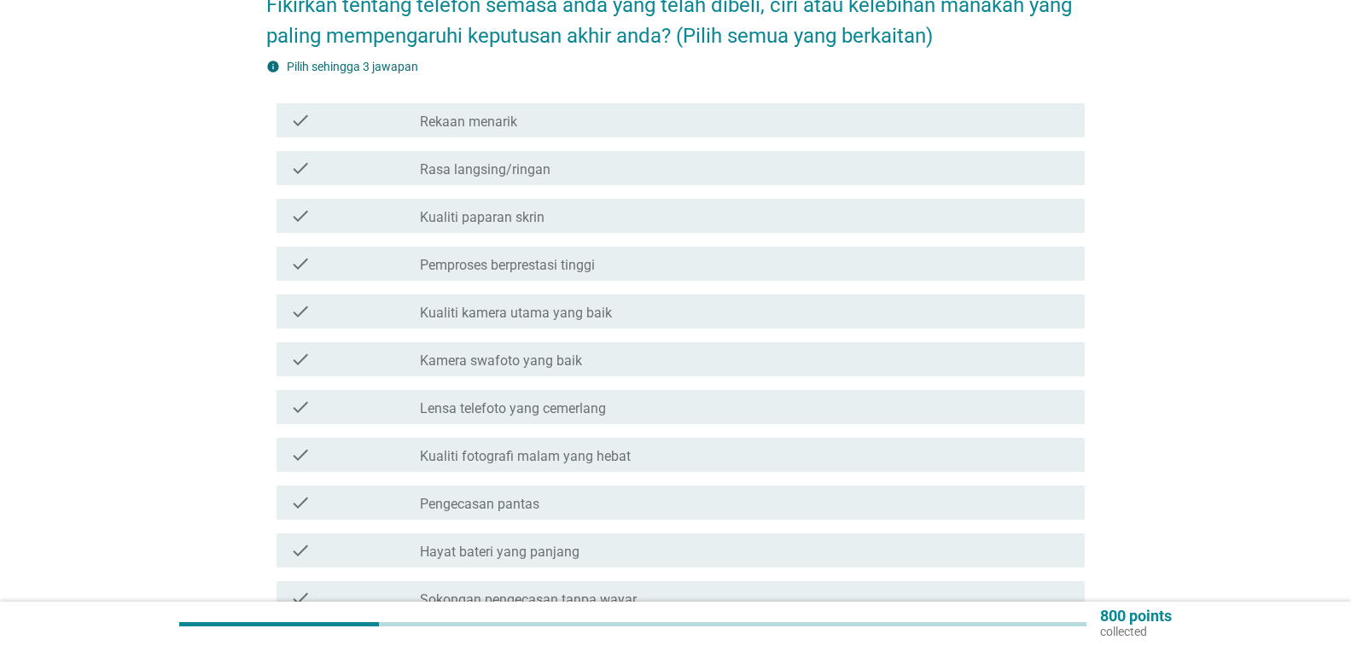
scroll to position [171, 0]
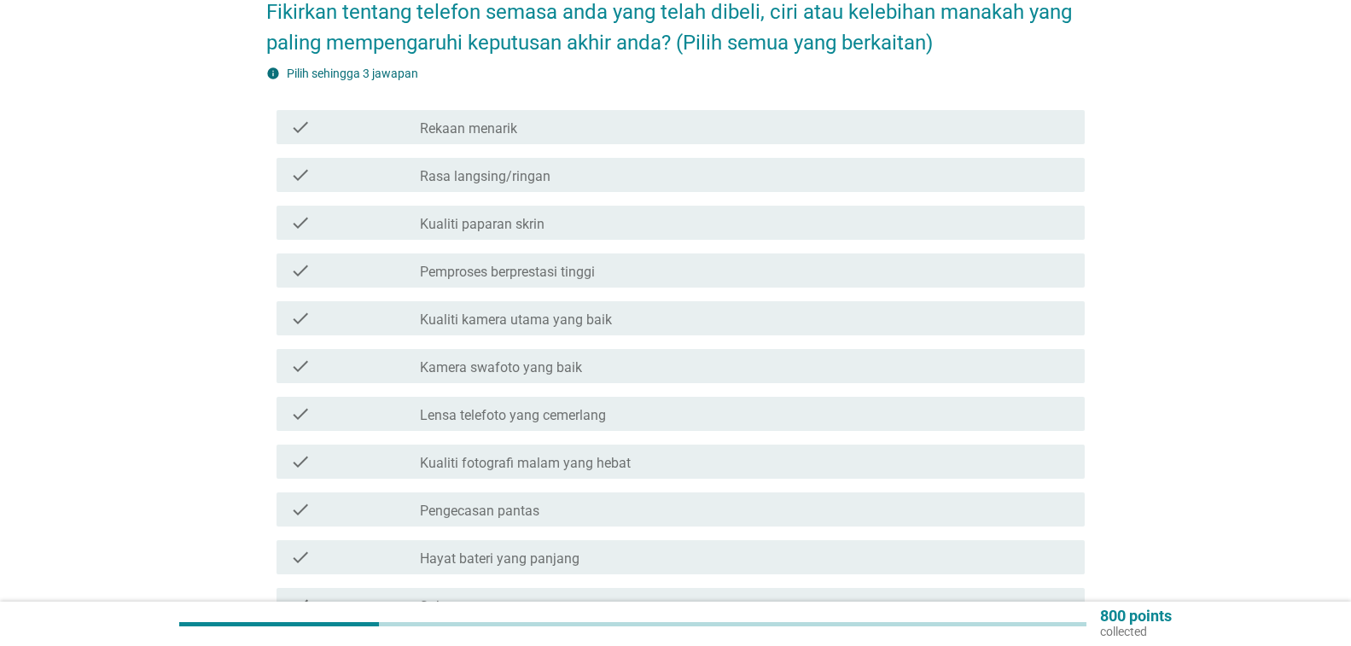
click at [879, 227] on div "check_box_outline_blank Kualiti paparan skrin" at bounding box center [745, 223] width 651 height 20
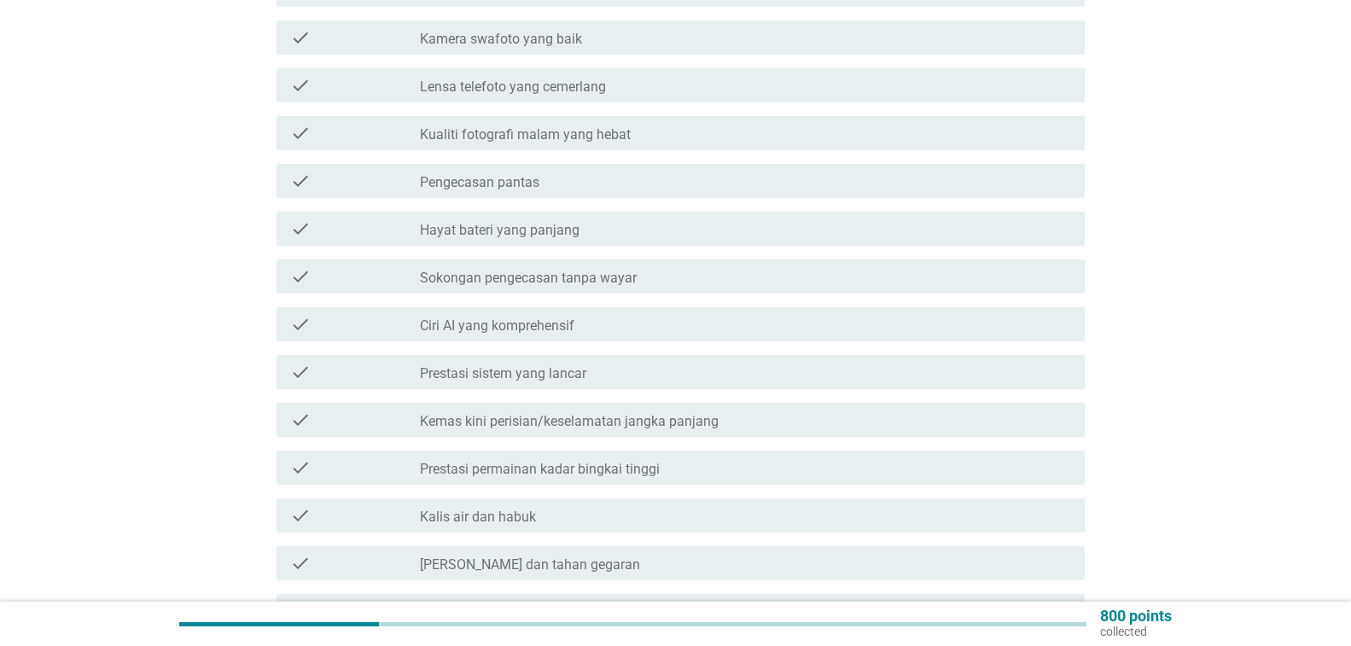
scroll to position [512, 0]
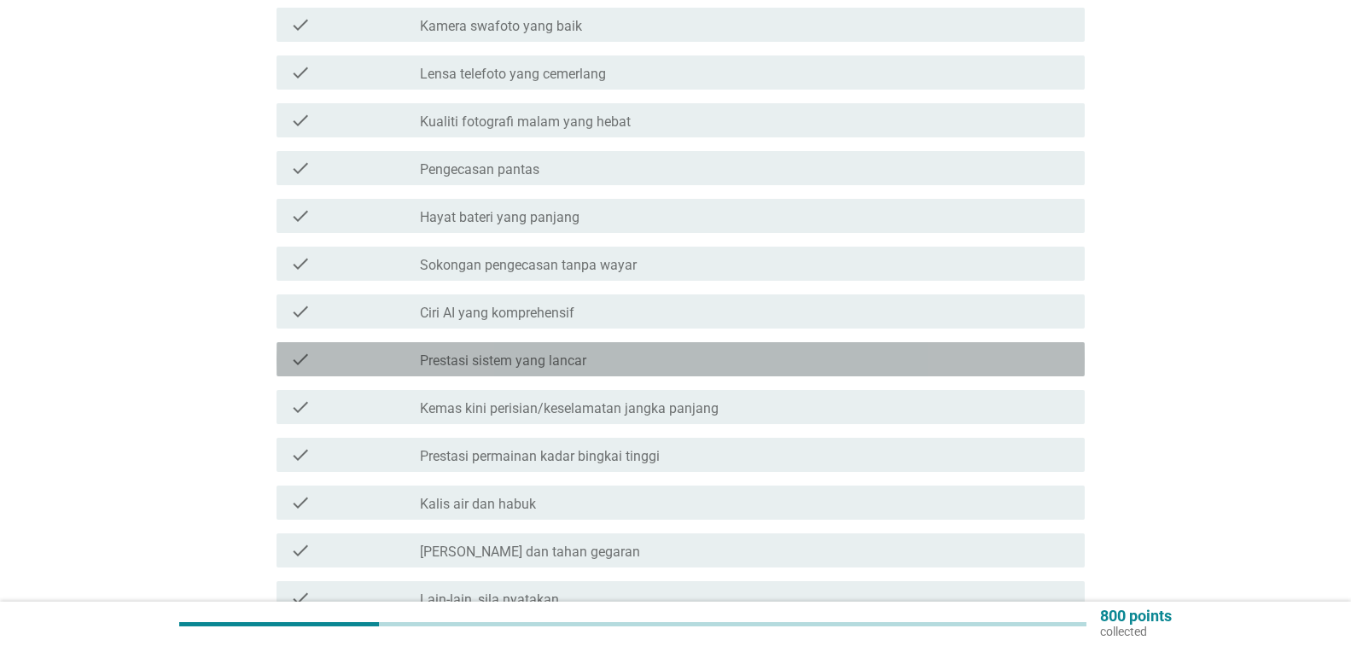
click at [995, 357] on div "check_box_outline_blank Prestasi sistem yang lancar" at bounding box center [745, 359] width 651 height 20
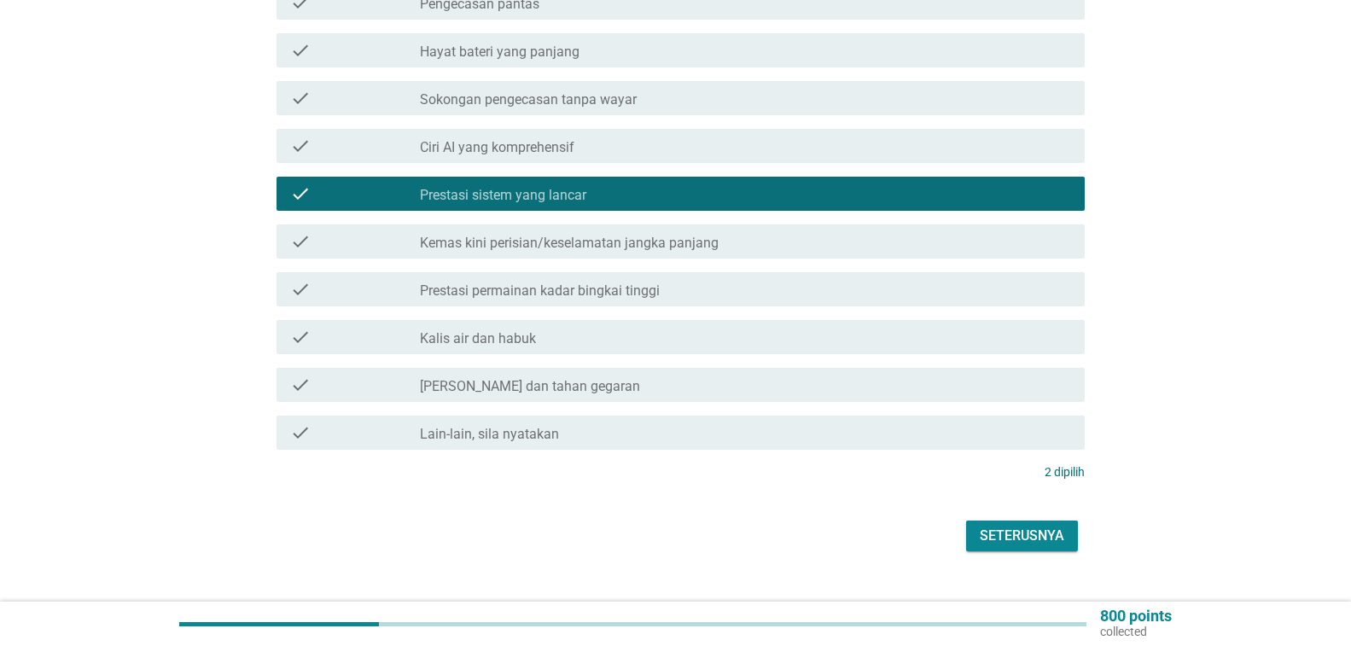
scroll to position [683, 0]
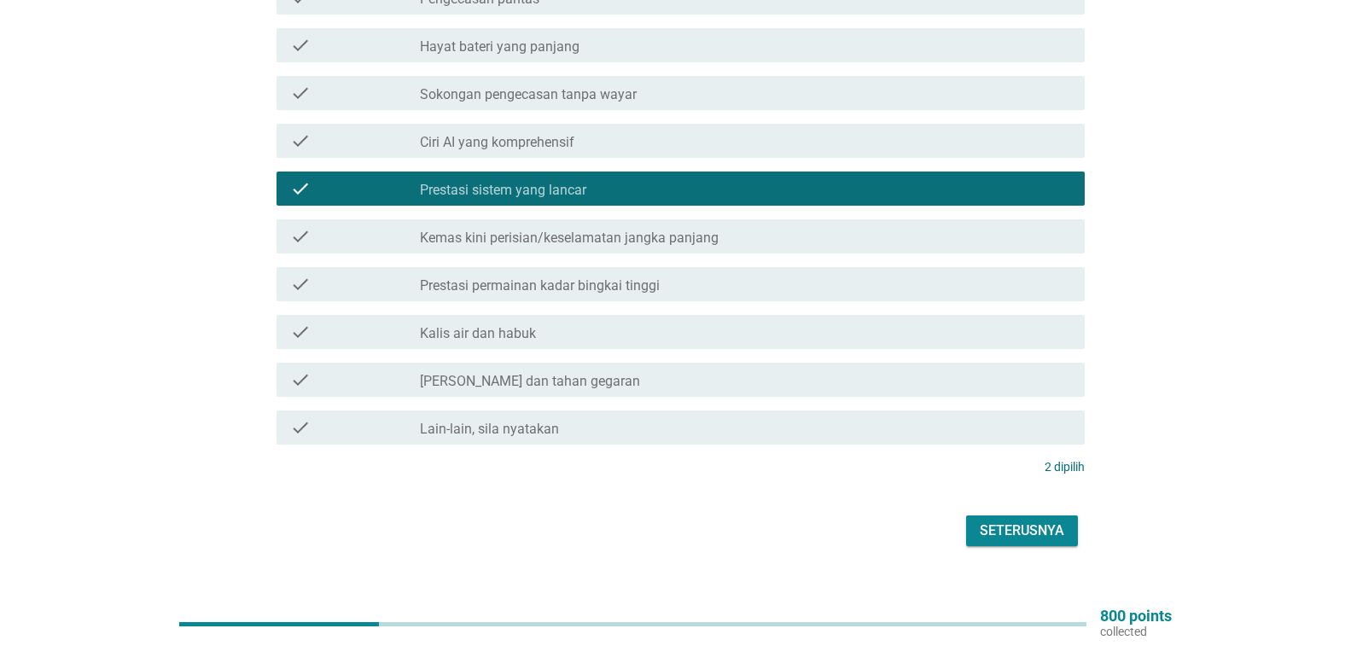
click at [1009, 238] on div "check_box_outline_blank Kemas kini perisian/keselamatan jangka panjang" at bounding box center [745, 236] width 651 height 20
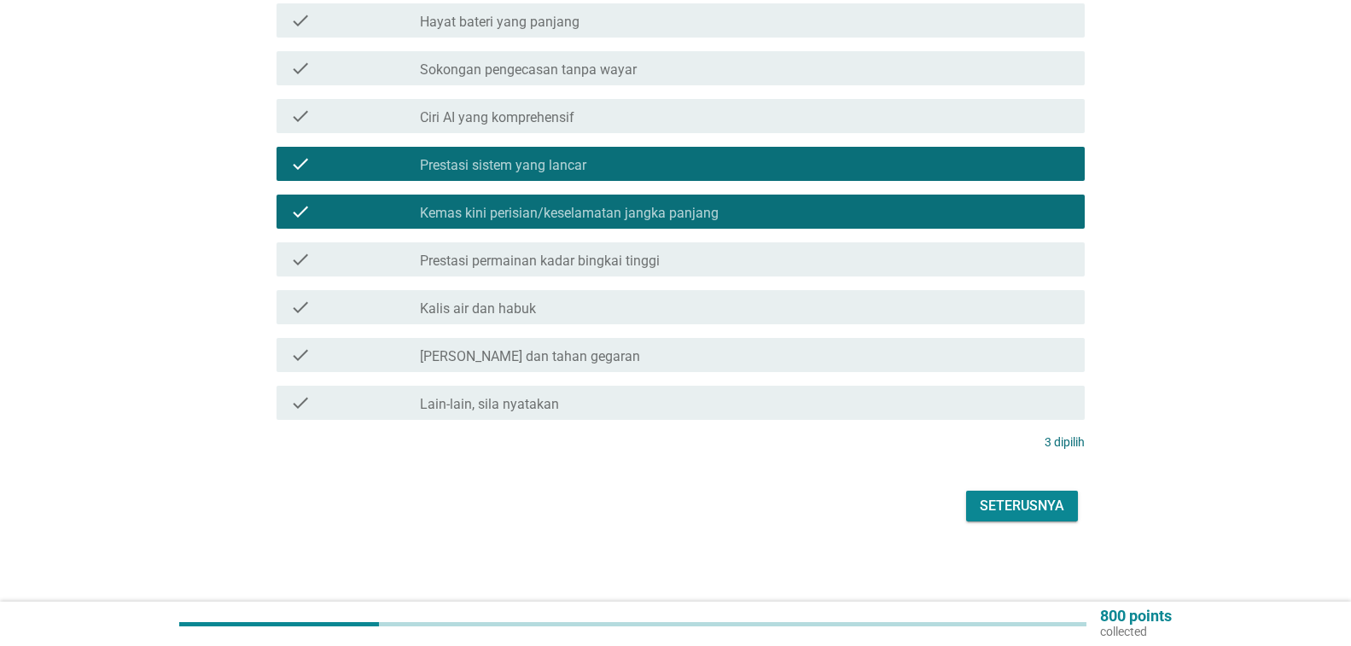
scroll to position [709, 0]
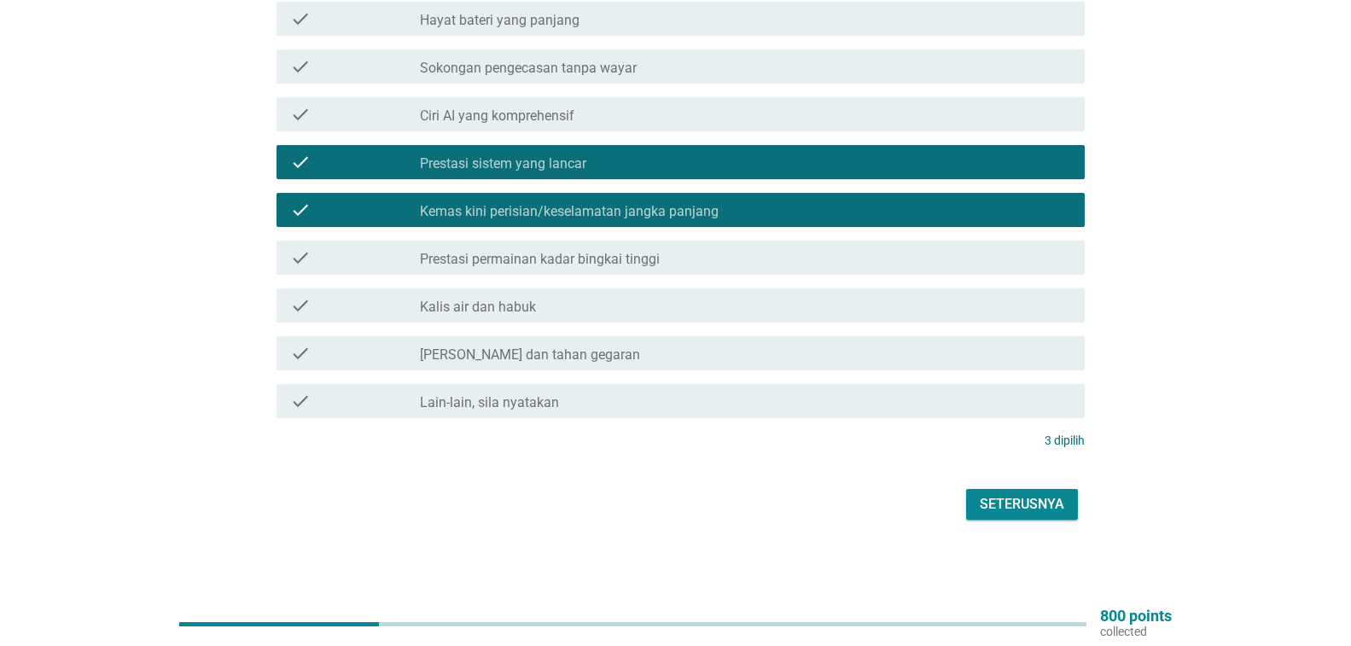
click at [1033, 504] on div "Seterusnya" at bounding box center [1022, 504] width 85 height 20
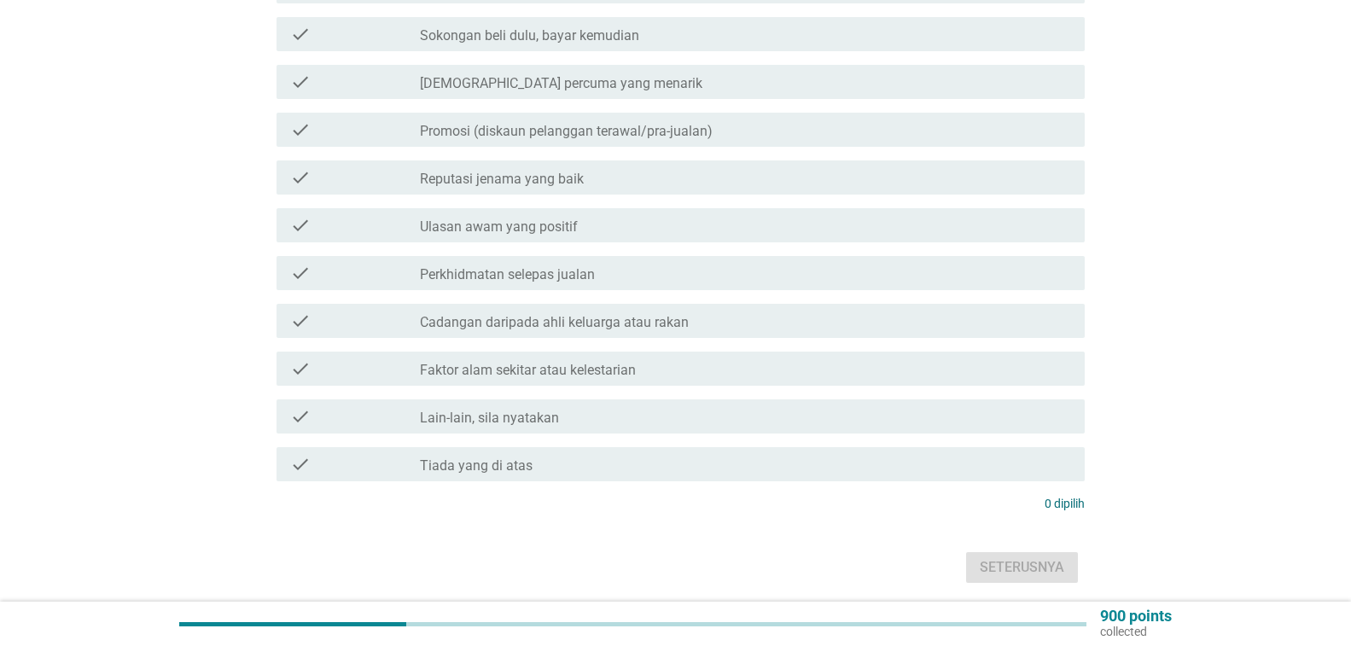
scroll to position [598, 0]
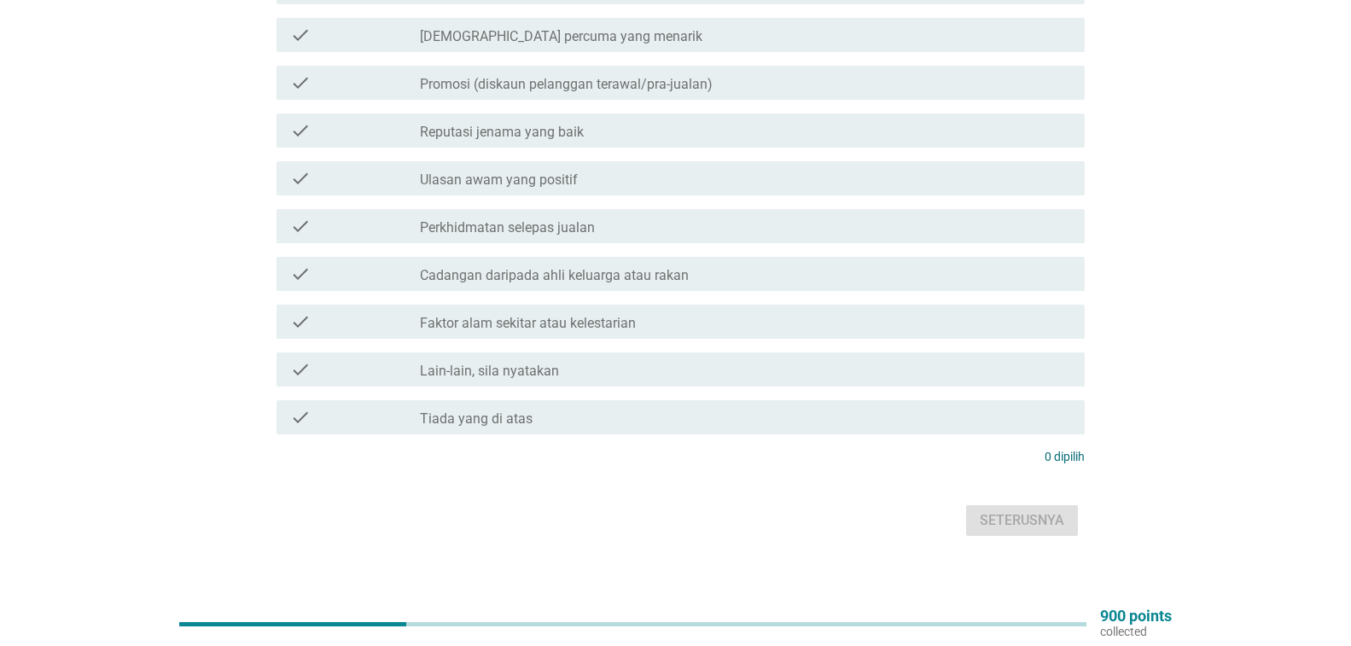
click at [875, 131] on div "check_box_outline_blank Reputasi jenama yang baik" at bounding box center [745, 130] width 651 height 20
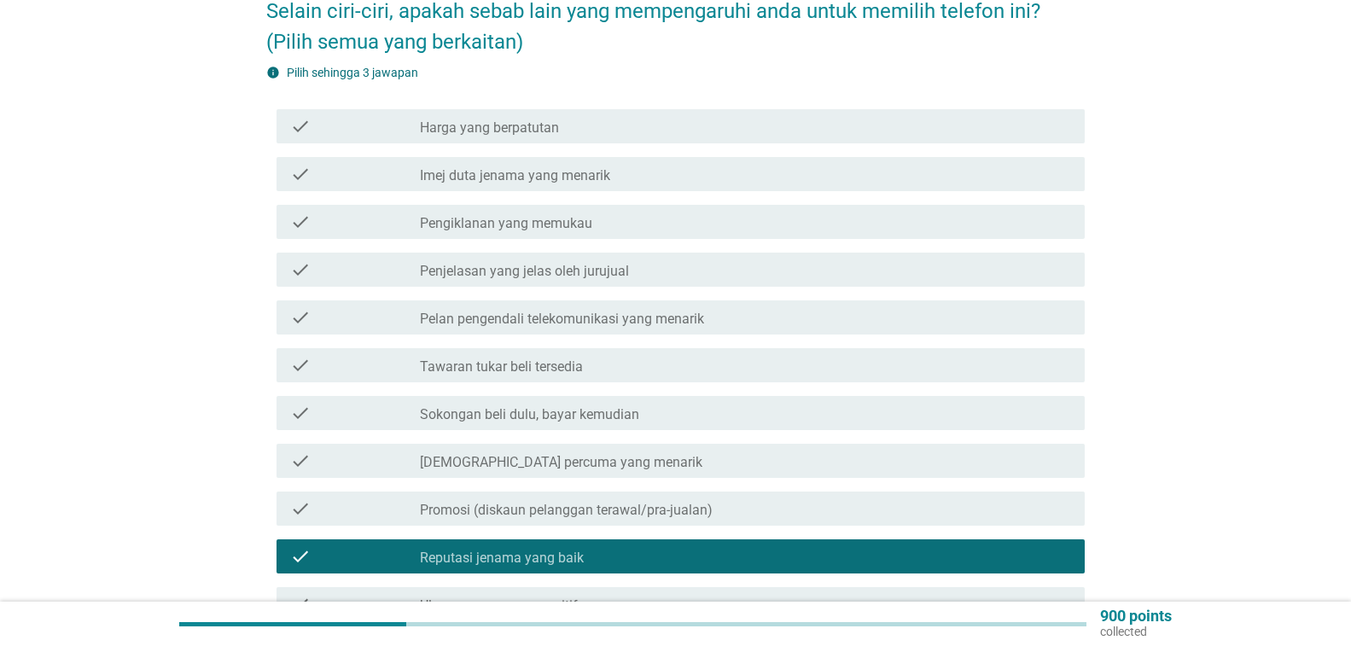
scroll to position [171, 0]
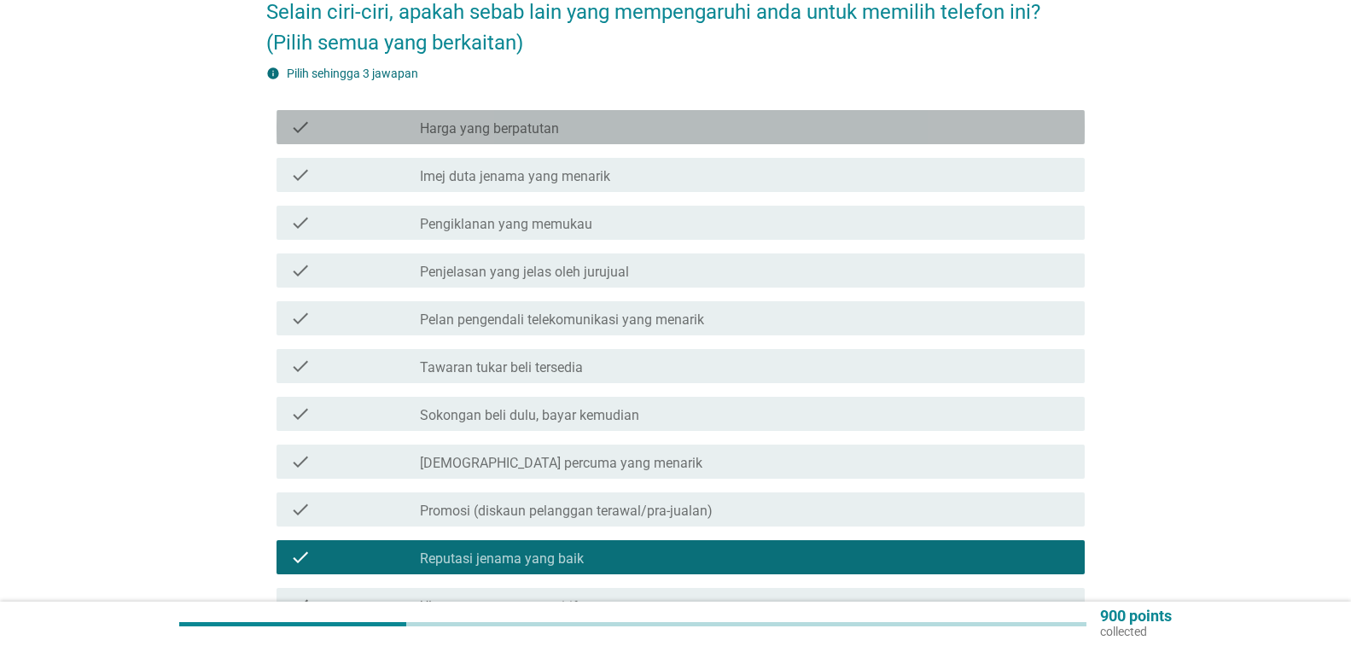
click at [985, 127] on div "check_box_outline_blank Harga yang berpatutan" at bounding box center [745, 127] width 651 height 20
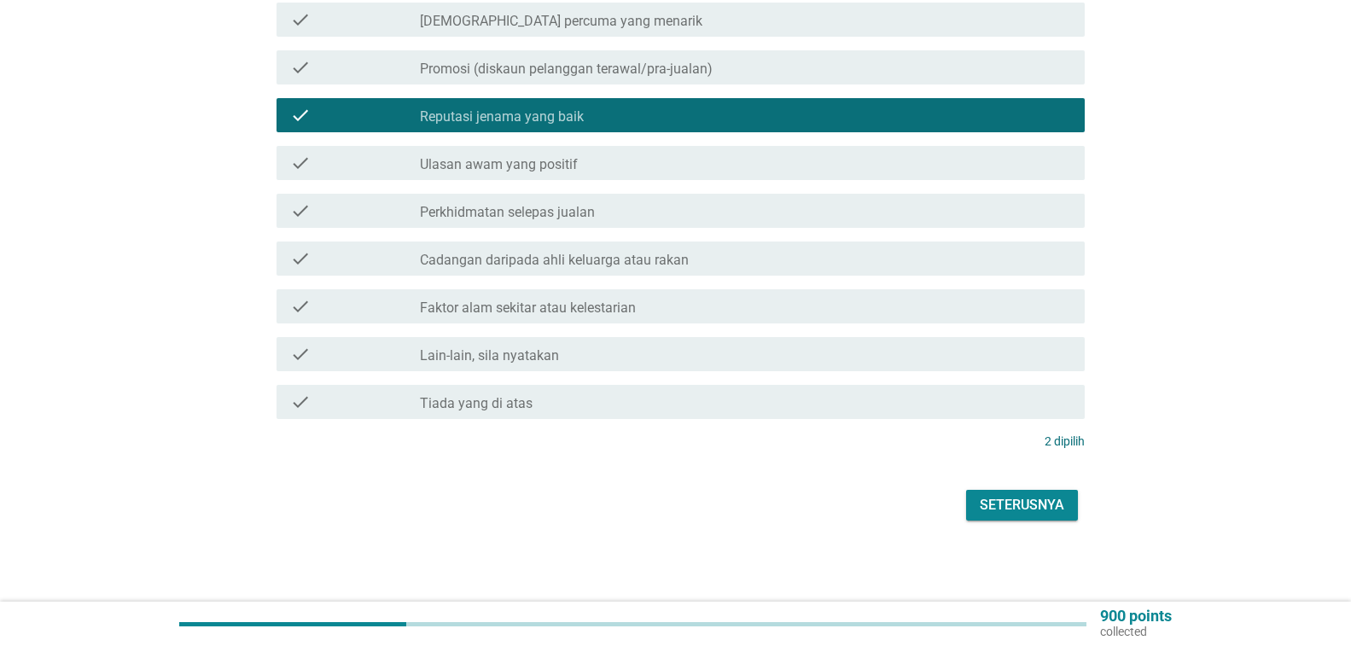
scroll to position [614, 0]
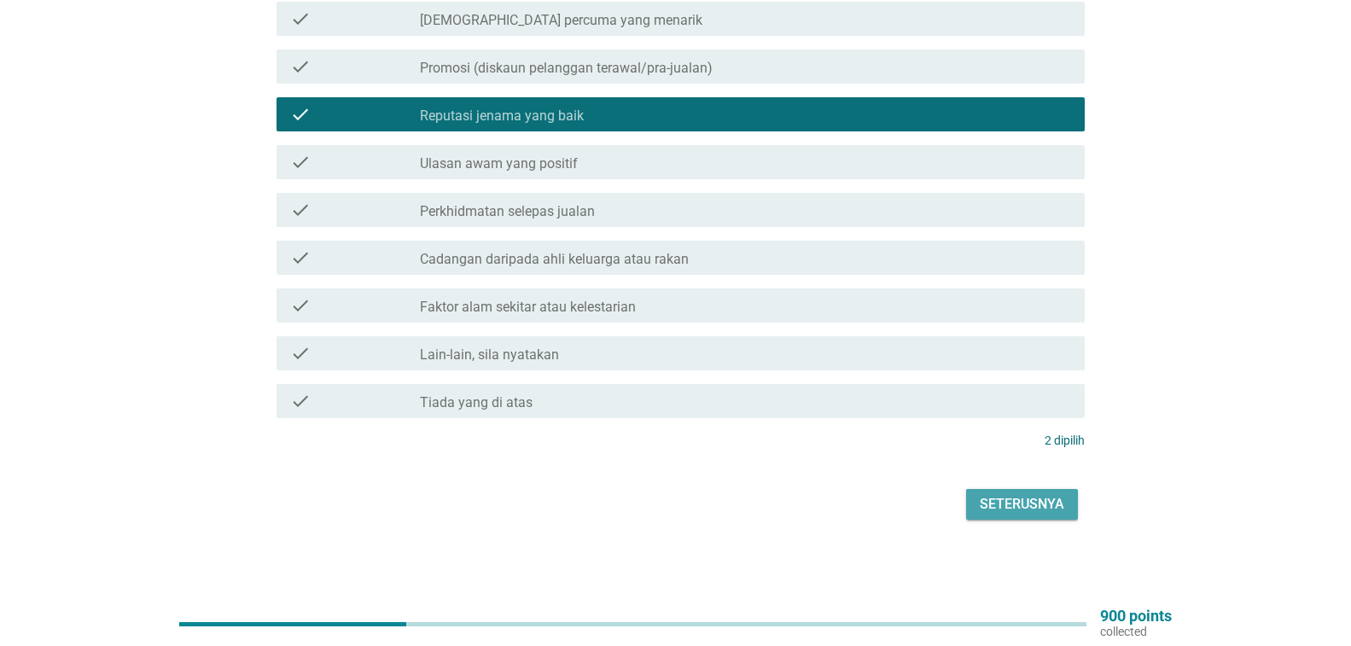
click at [1036, 507] on div "Seterusnya" at bounding box center [1022, 504] width 85 height 20
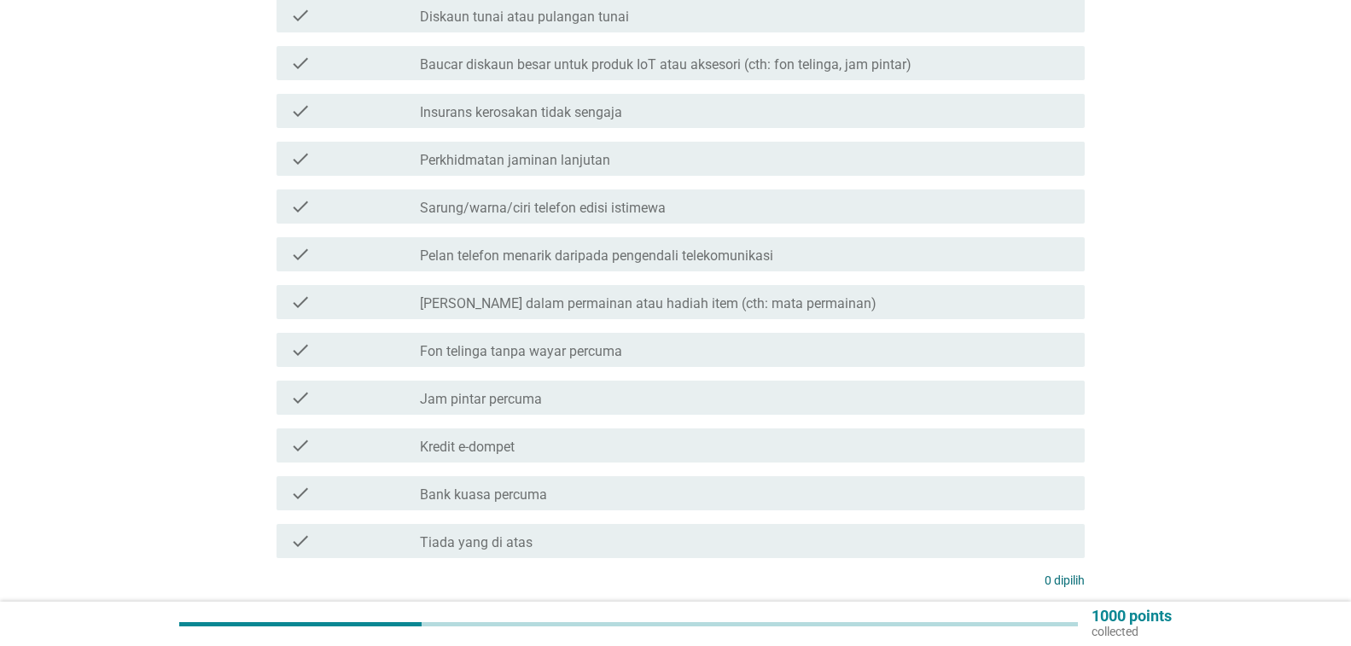
scroll to position [427, 0]
click at [866, 150] on div "check_box_outline_blank Perkhidmatan jaminan lanjutan" at bounding box center [745, 158] width 651 height 20
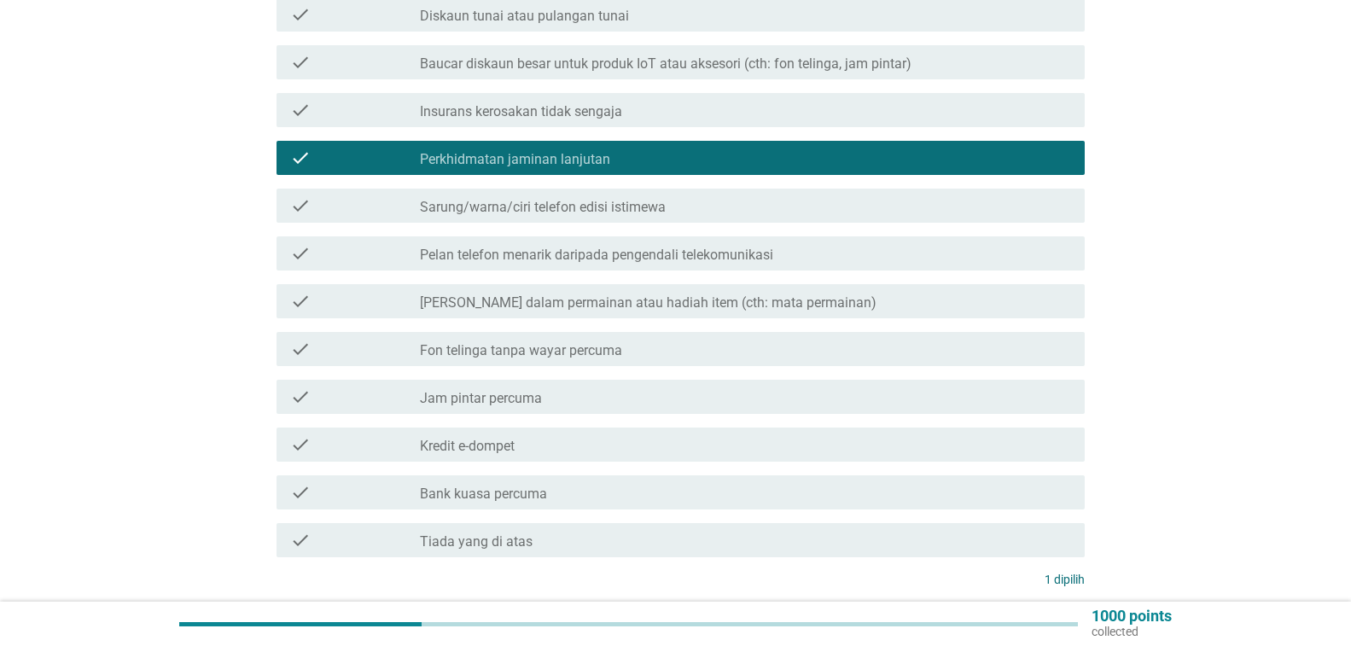
click at [1020, 394] on div "check_box_outline_blank Jam pintar percuma" at bounding box center [745, 397] width 651 height 20
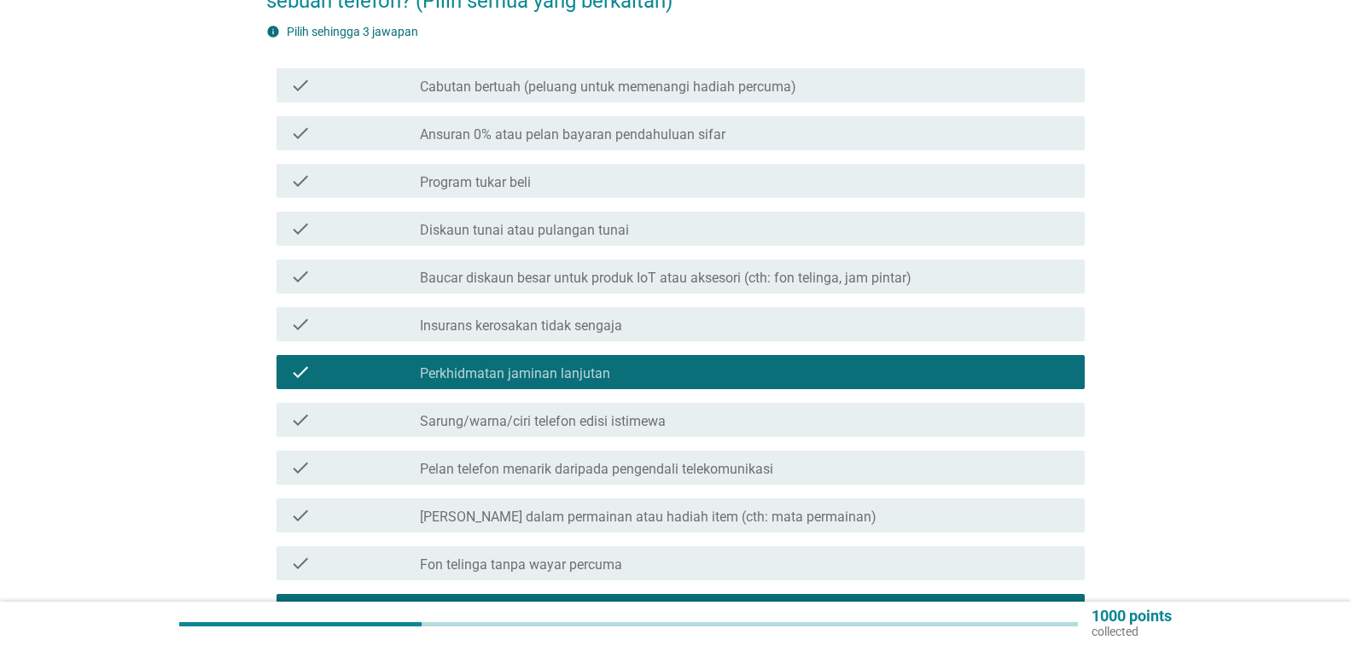
scroll to position [256, 0]
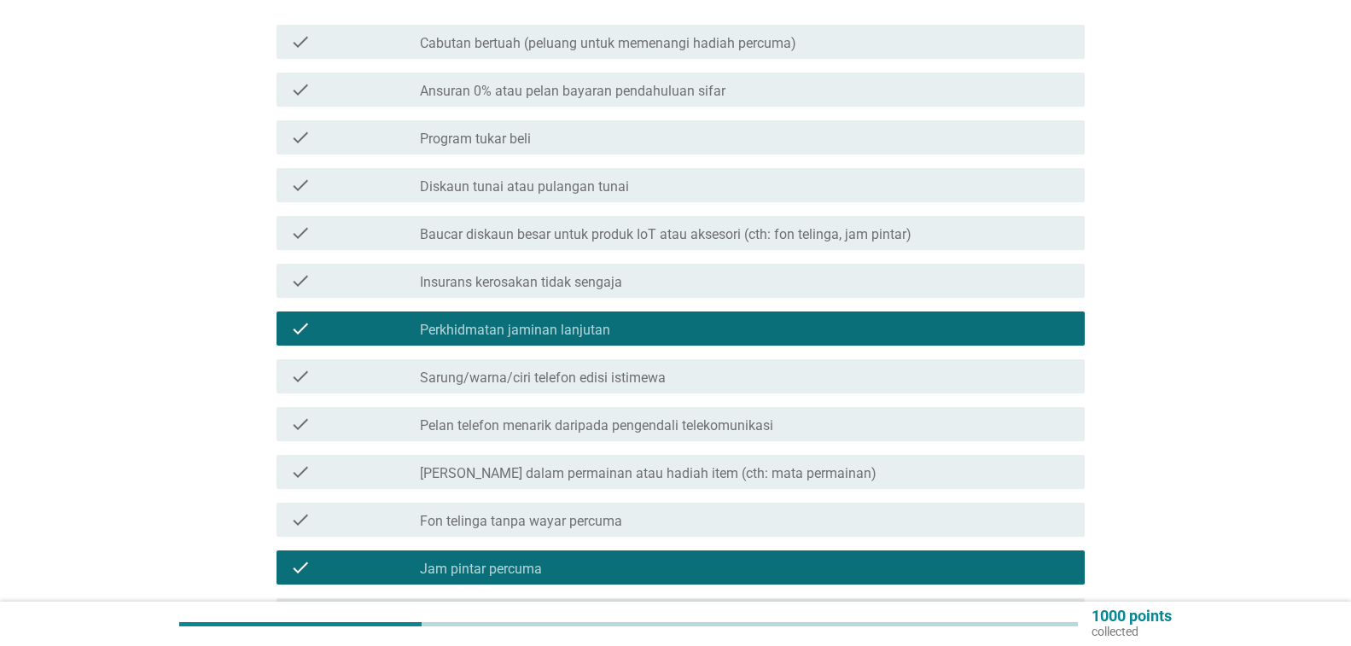
click at [931, 42] on div "check_box_outline_blank Cabutan bertuah (peluang untuk memenangi hadiah percuma)" at bounding box center [745, 42] width 651 height 20
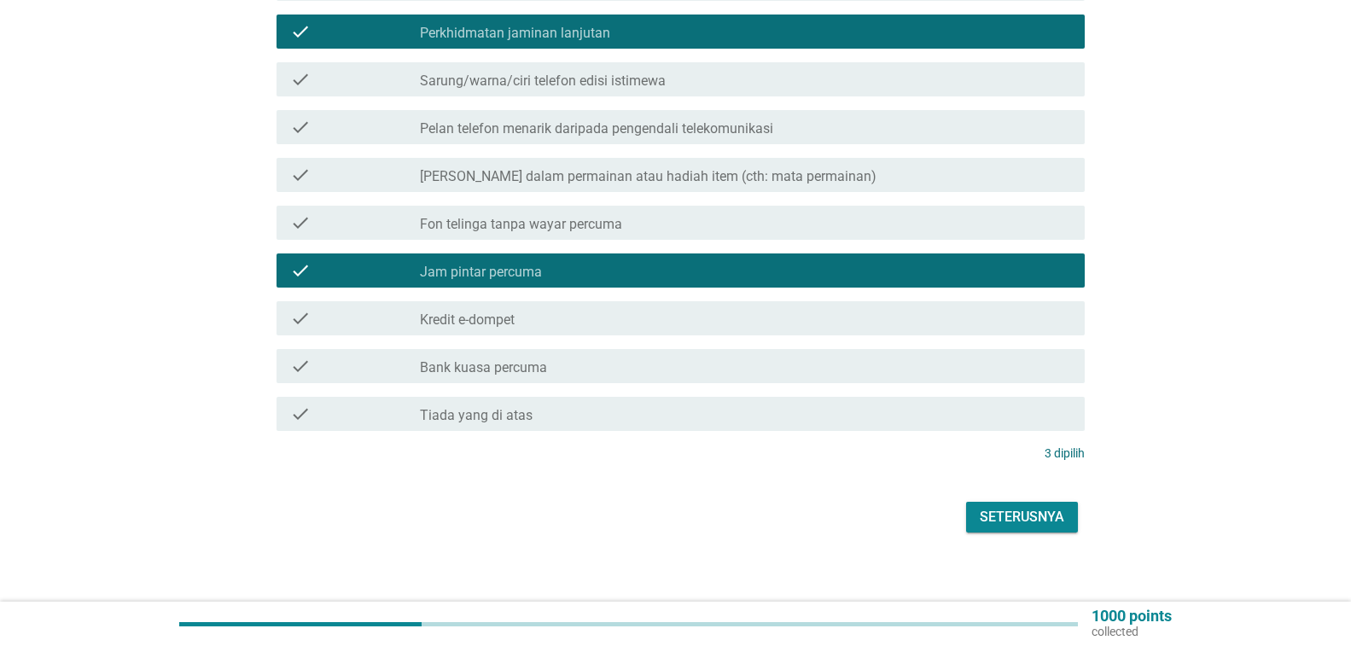
scroll to position [566, 0]
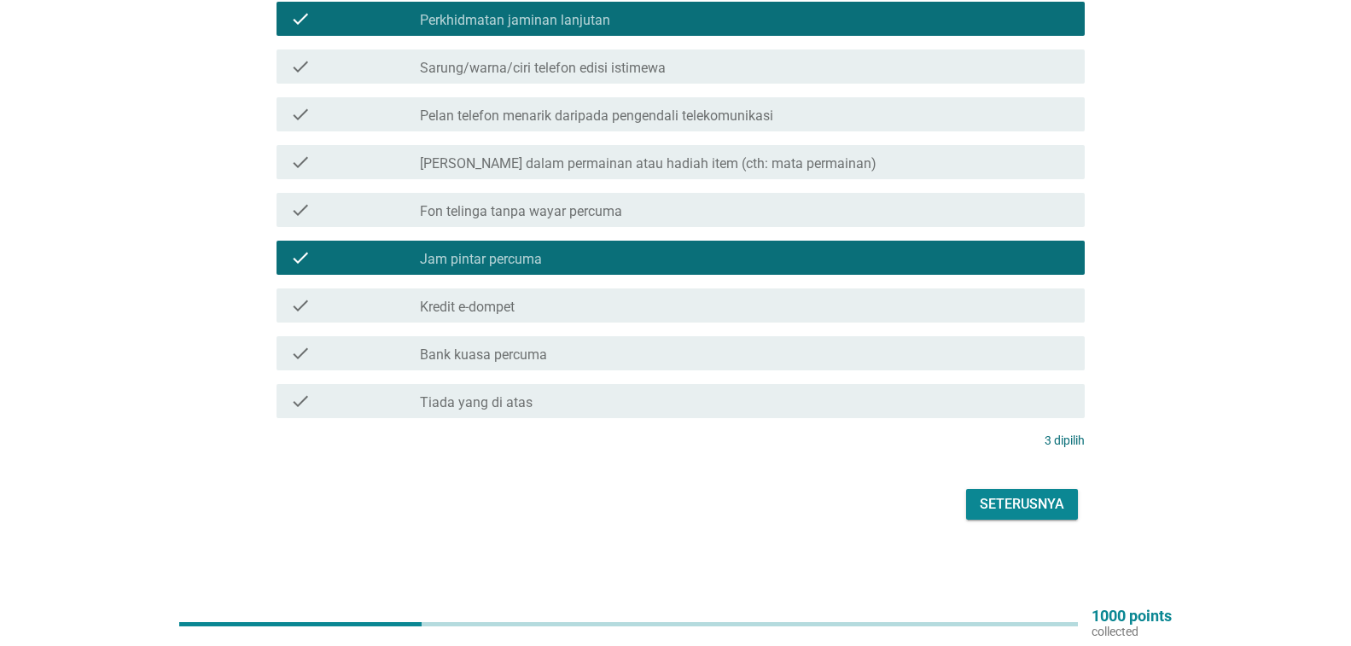
click at [998, 505] on div "Seterusnya" at bounding box center [1022, 504] width 85 height 20
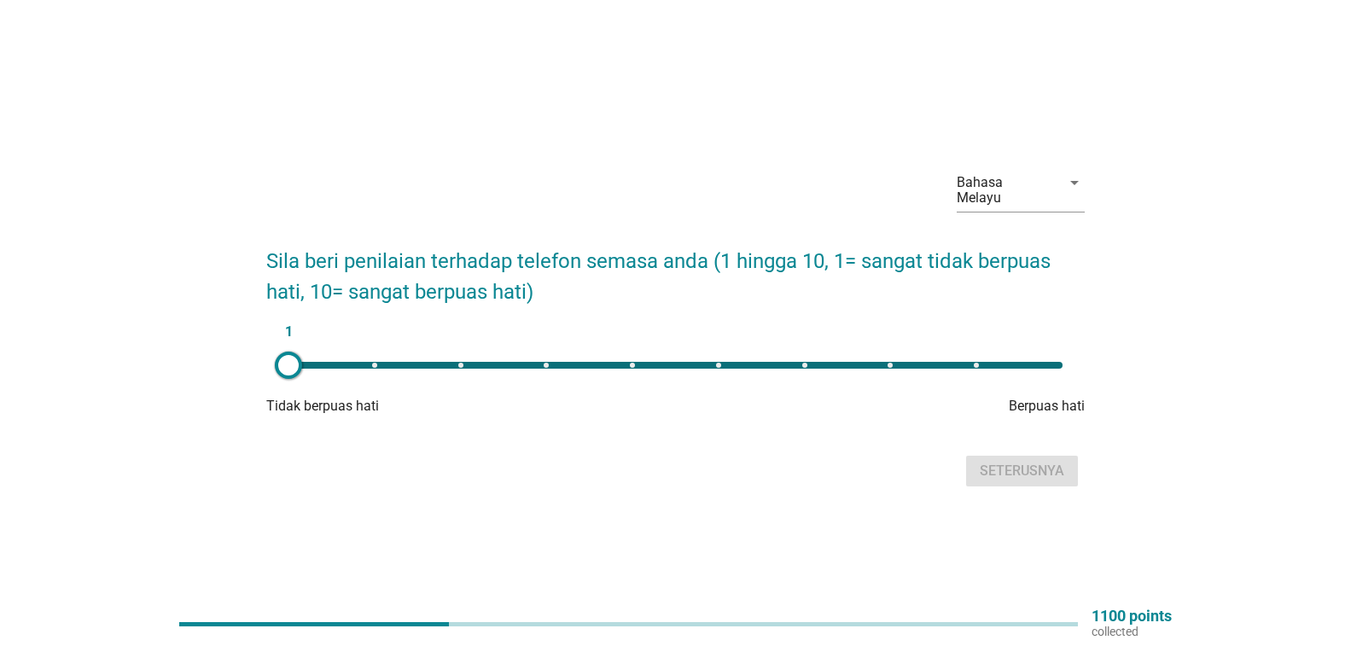
click at [976, 364] on div "1" at bounding box center [676, 365] width 774 height 7
type input "9"
click at [992, 469] on div "Seterusnya" at bounding box center [1022, 471] width 85 height 20
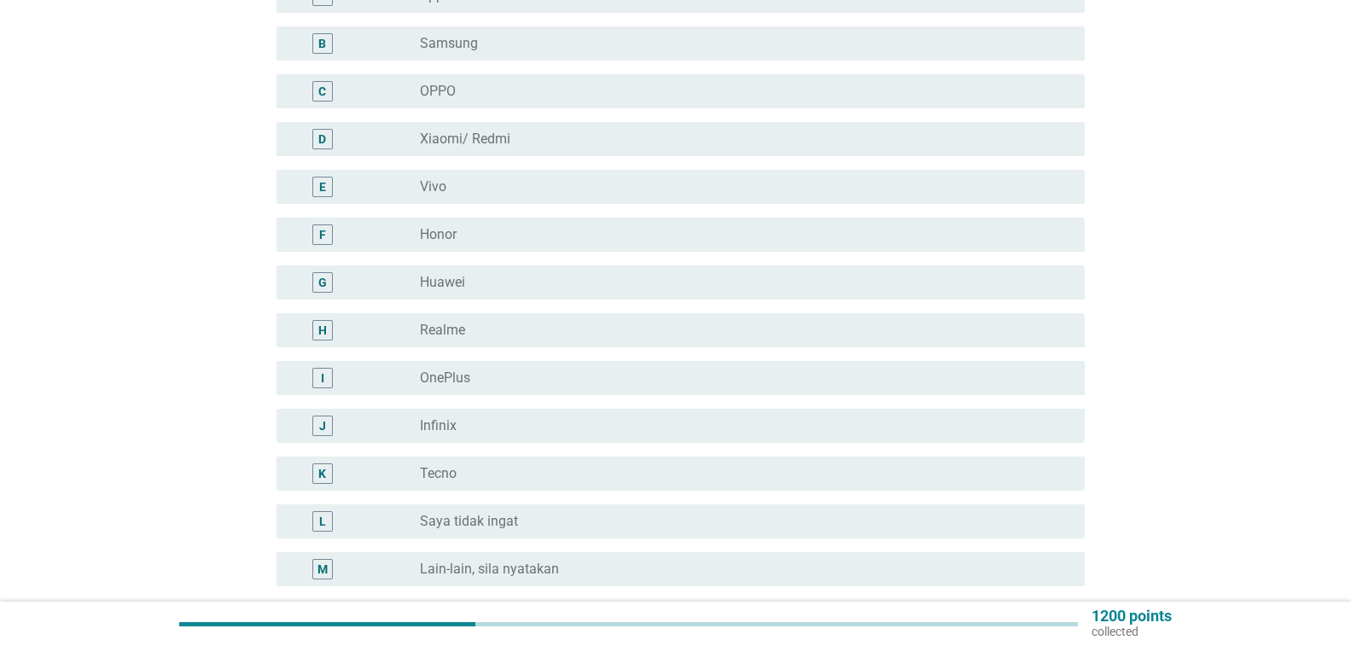
scroll to position [256, 0]
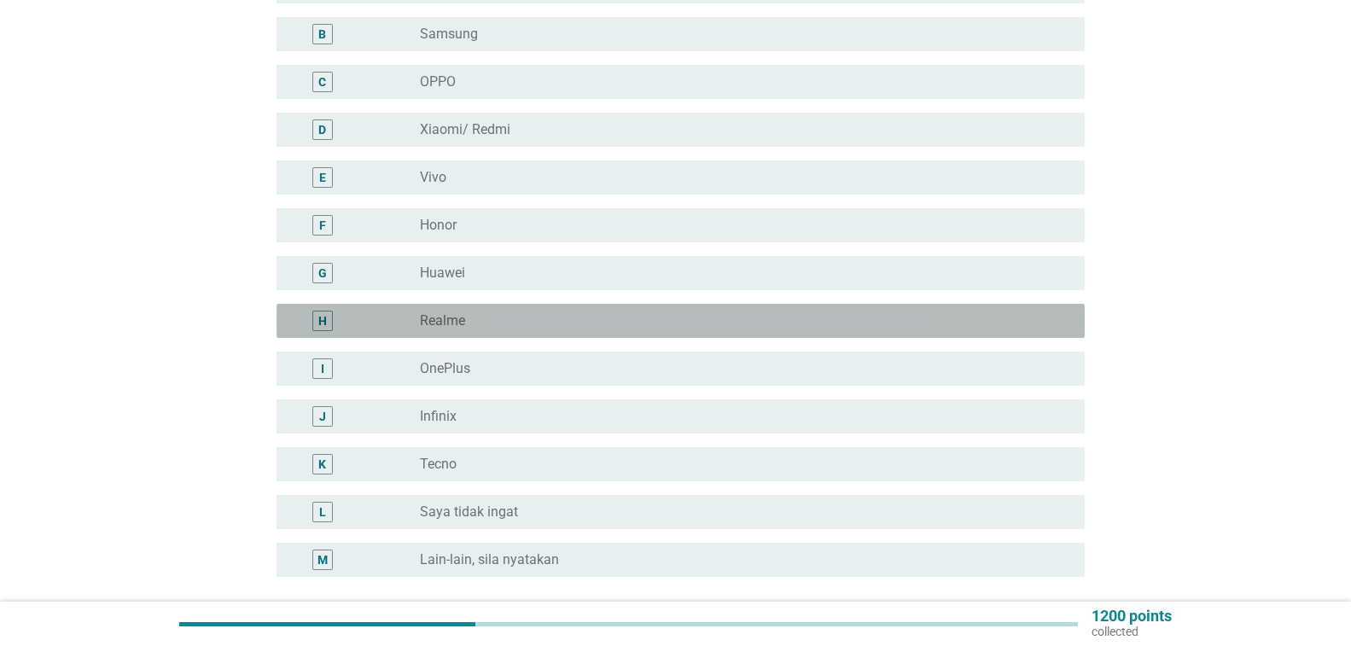
click at [856, 323] on div "radio_button_unchecked Realme" at bounding box center [739, 320] width 638 height 17
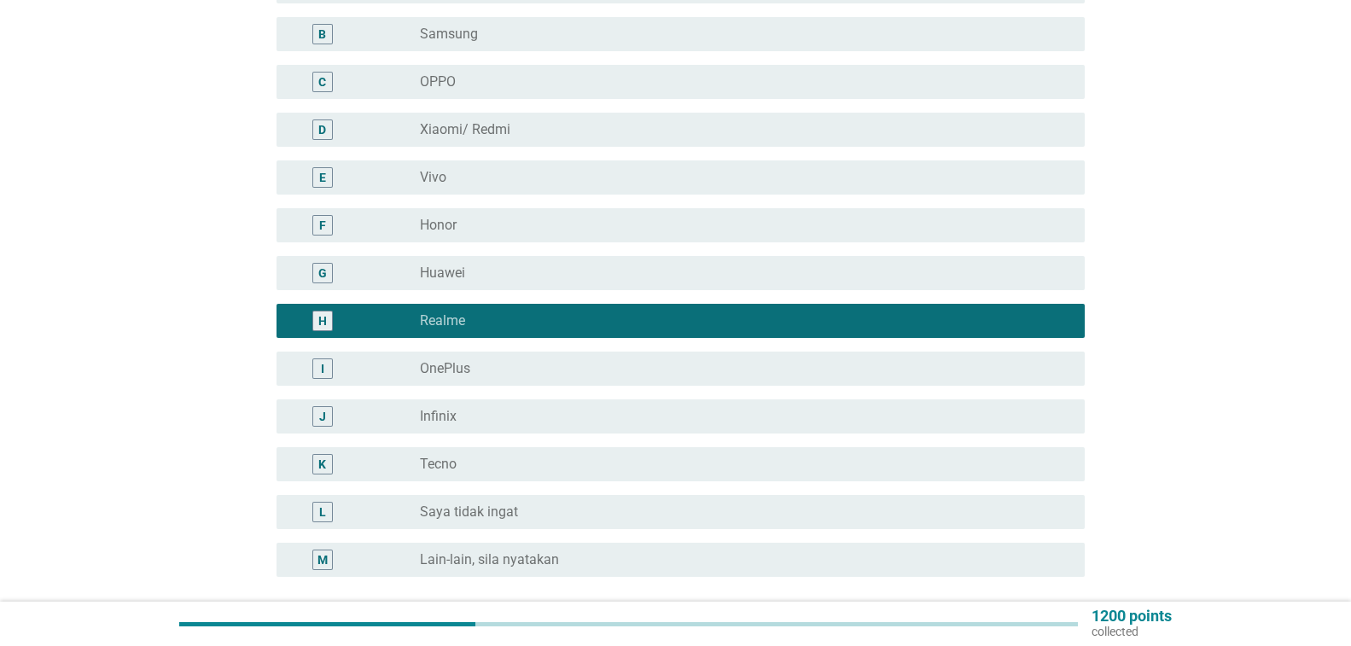
click at [848, 265] on div "radio_button_unchecked Huawei" at bounding box center [739, 273] width 638 height 17
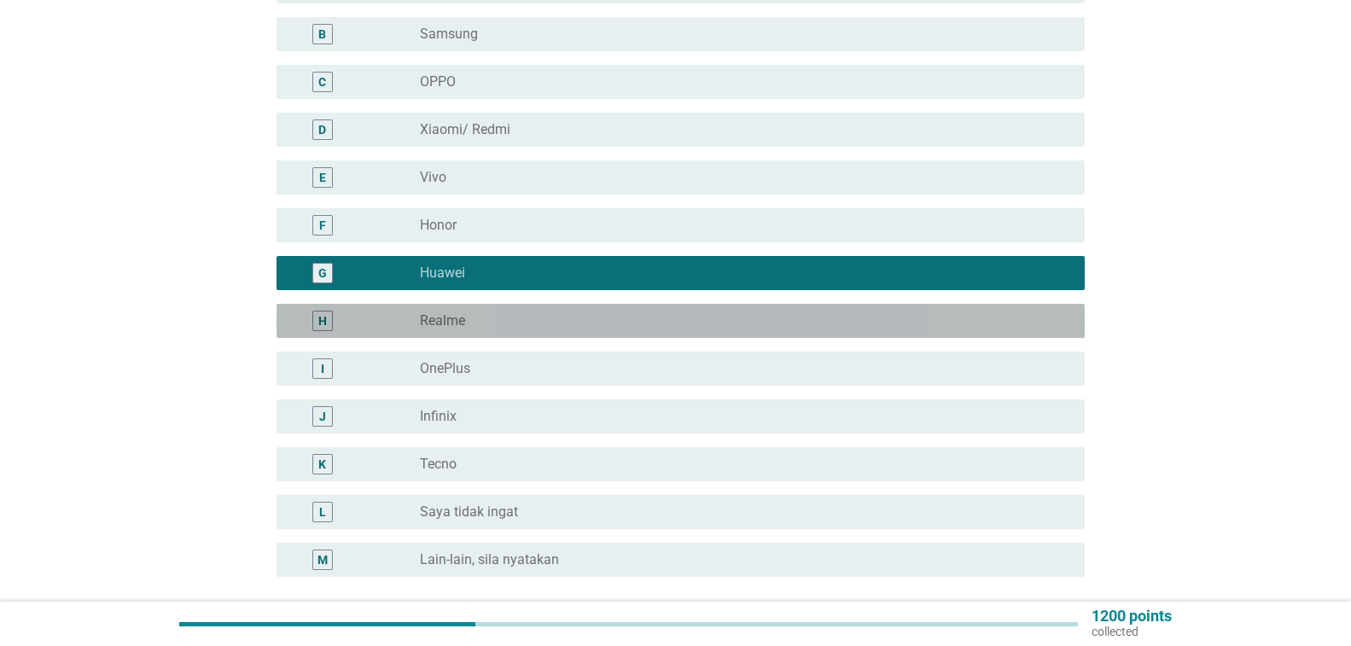
click at [844, 318] on div "radio_button_unchecked Realme" at bounding box center [739, 320] width 638 height 17
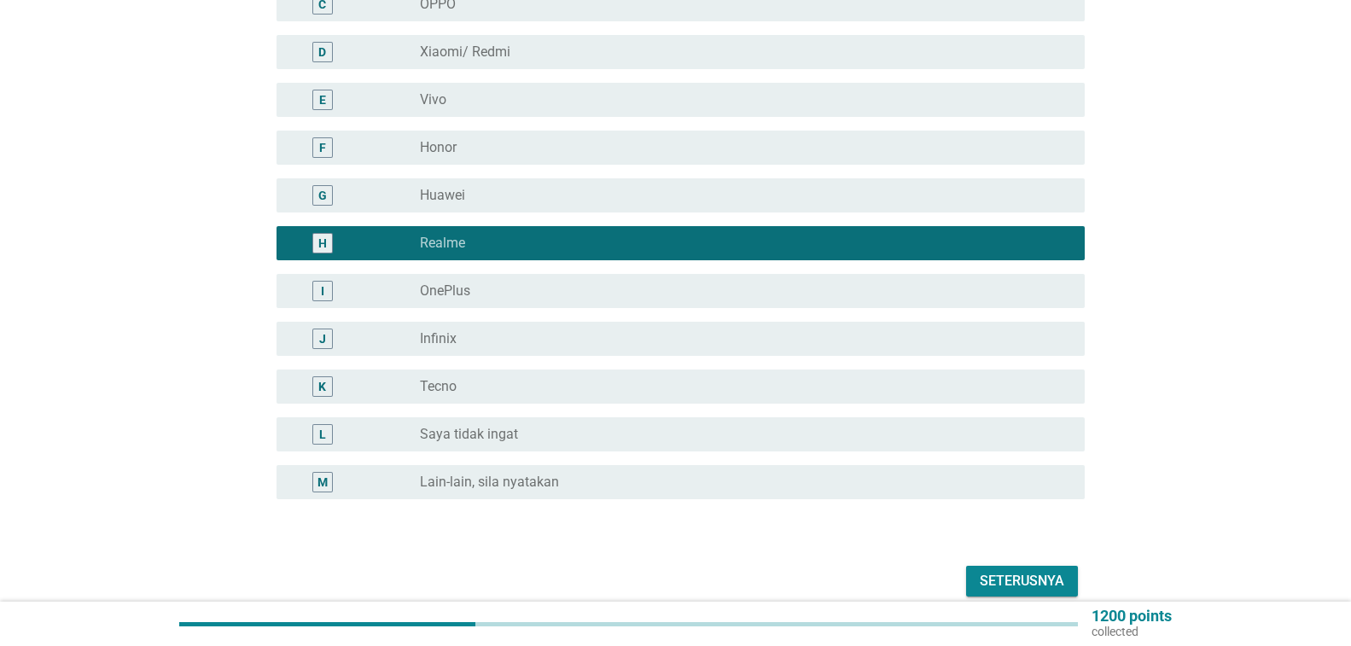
scroll to position [411, 0]
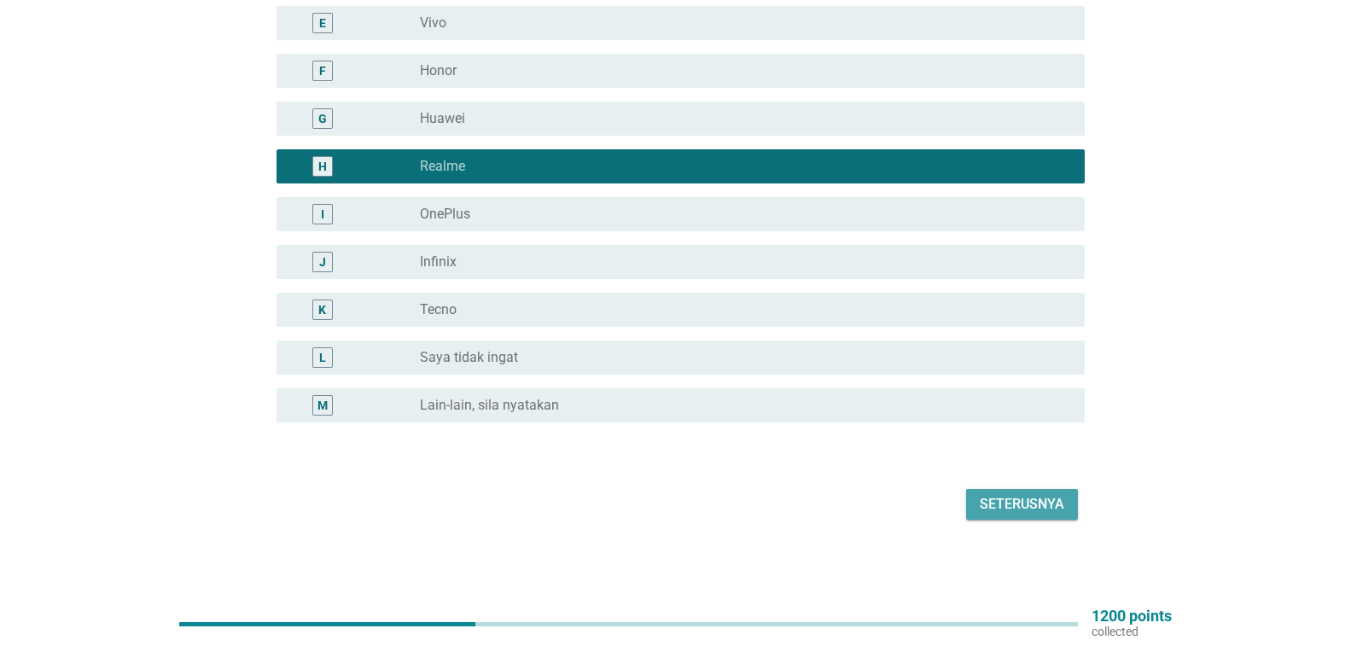
click at [1065, 511] on div "Seterusnya" at bounding box center [1022, 504] width 85 height 20
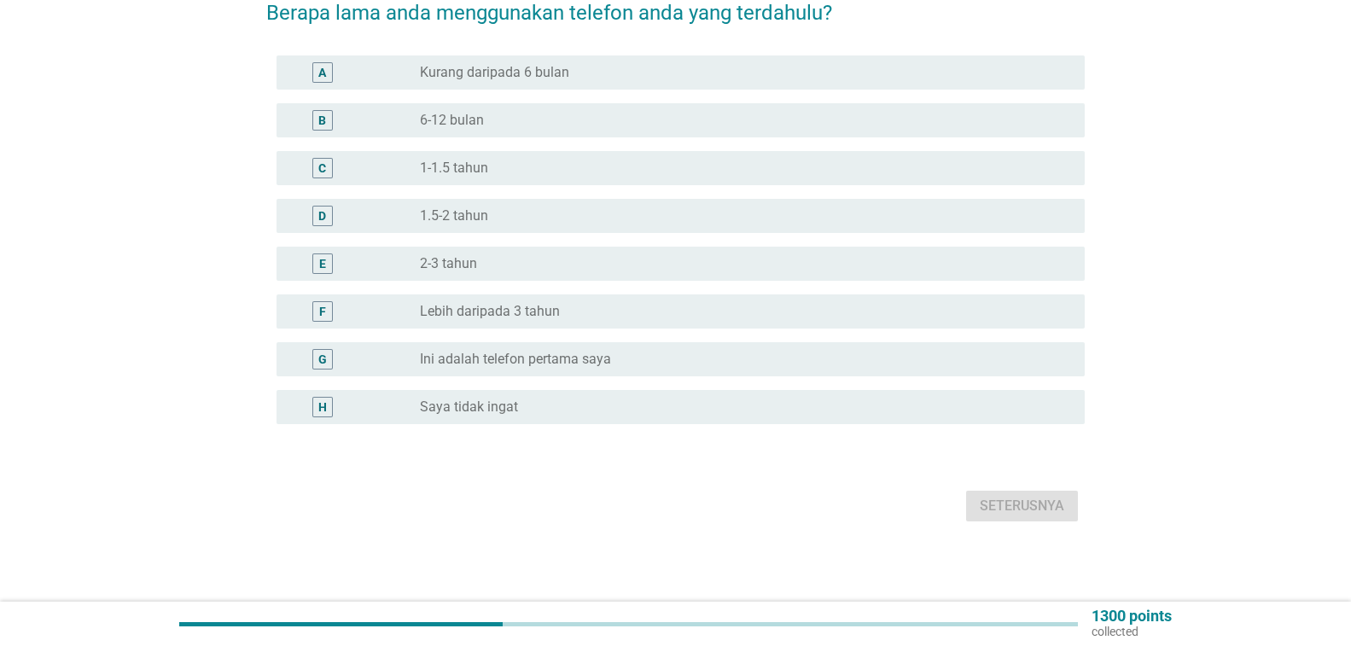
scroll to position [171, 0]
click at [989, 310] on div "radio_button_unchecked Lebih daripada 3 tahun" at bounding box center [739, 310] width 638 height 17
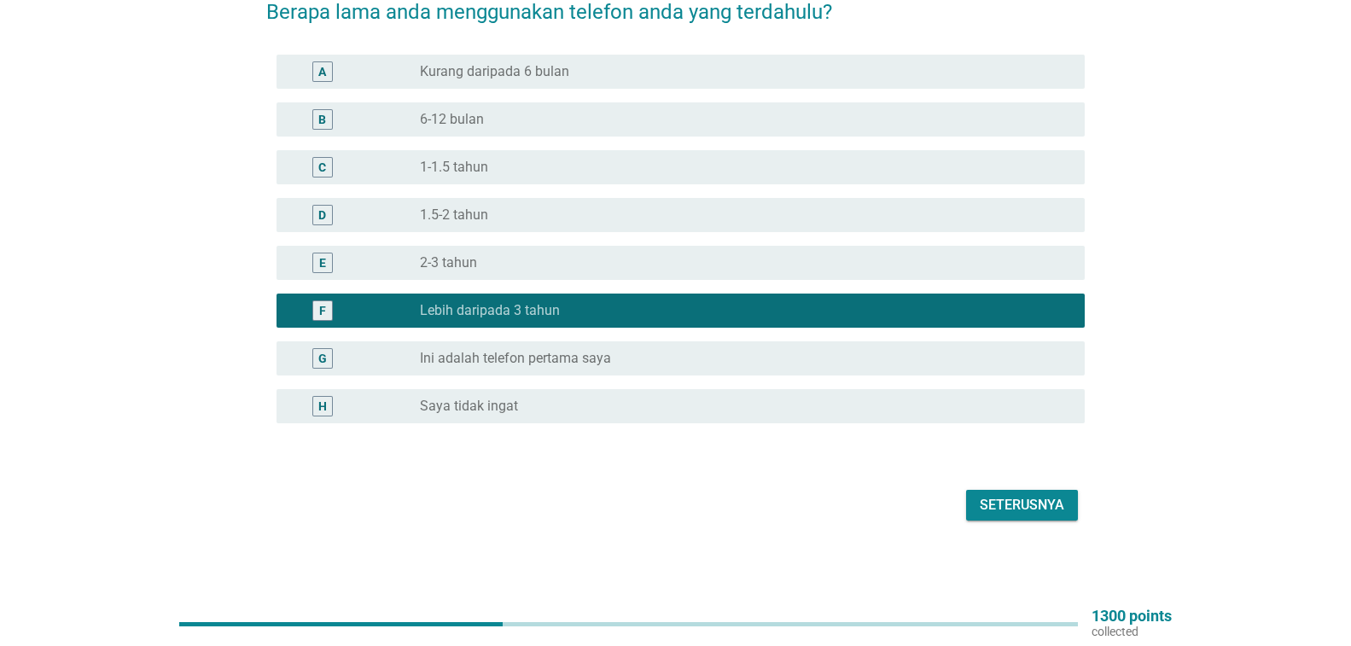
click at [989, 505] on div "Seterusnya" at bounding box center [1022, 505] width 85 height 20
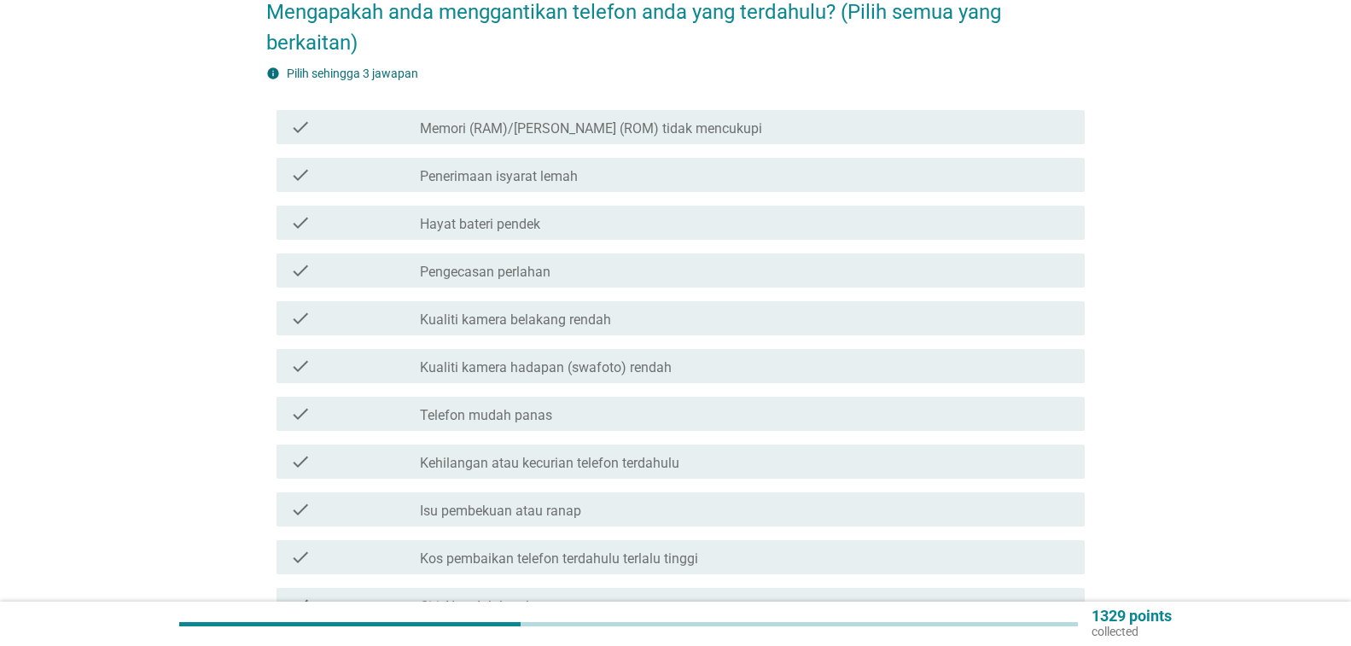
scroll to position [0, 0]
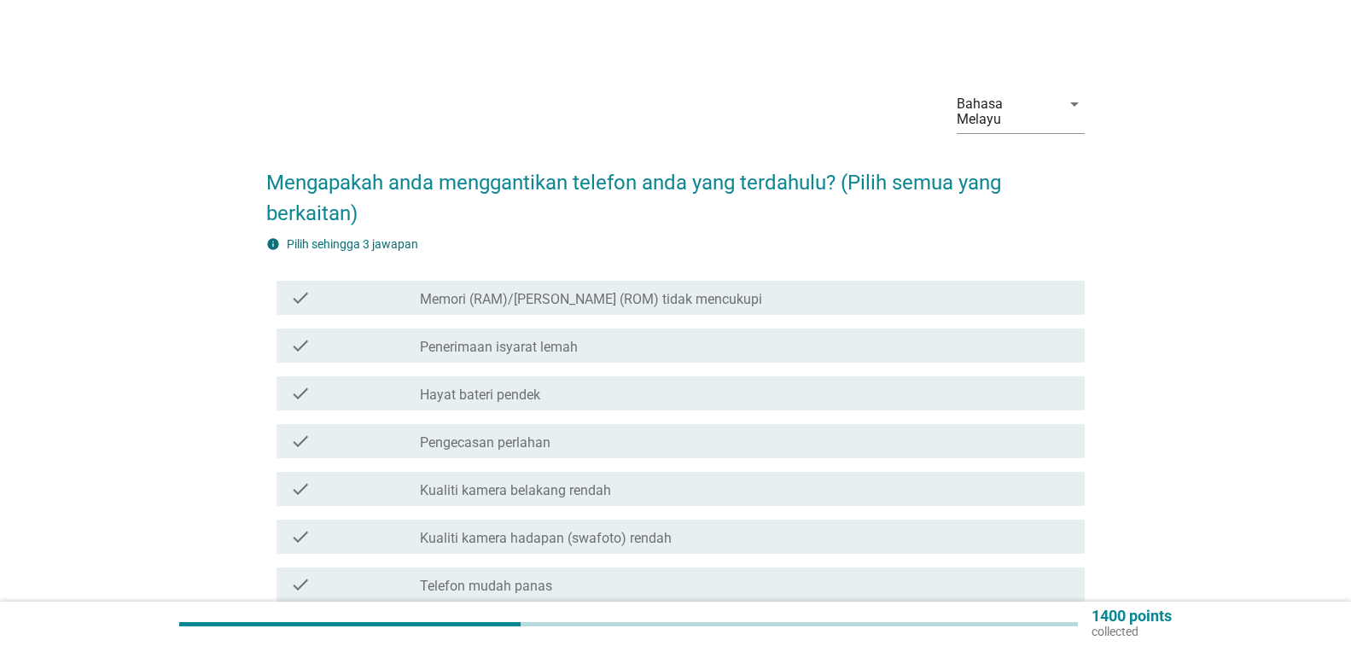
click at [917, 284] on div "check check_box_outline_blank Memori (RAM)/storan (ROM) tidak mencukupi" at bounding box center [681, 298] width 808 height 34
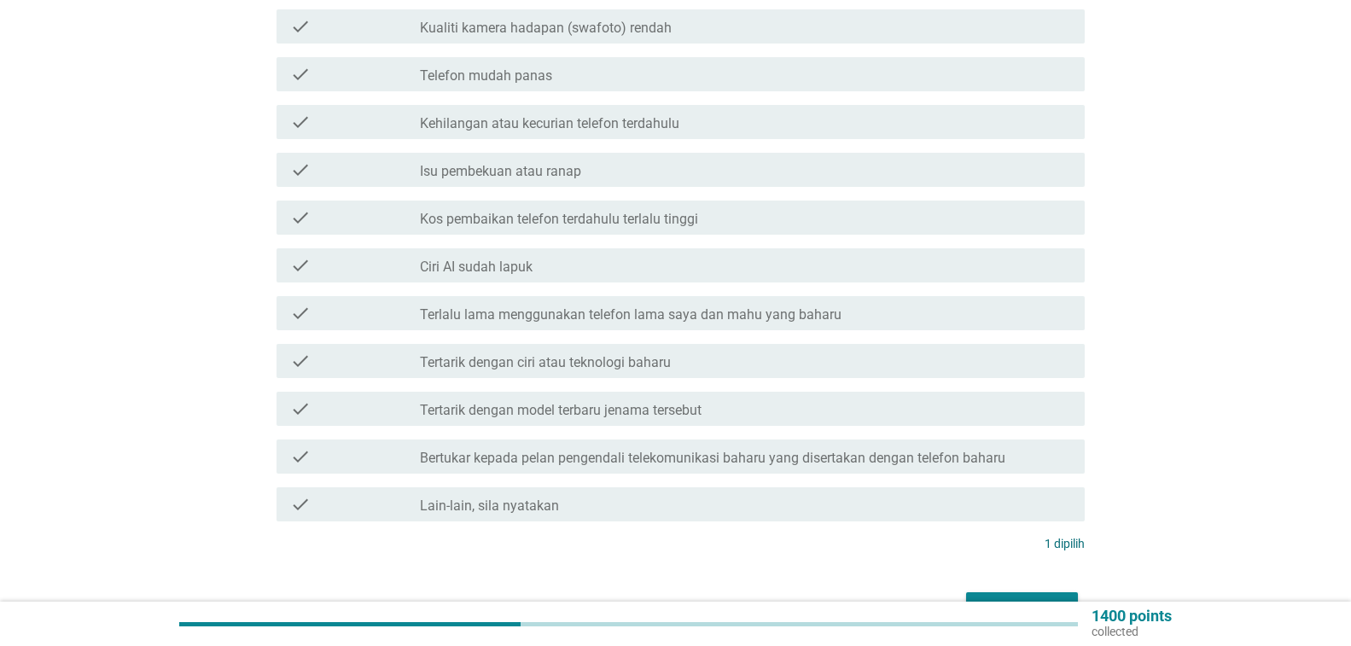
scroll to position [512, 0]
click at [971, 315] on div "check_box_outline_blank Terlalu lama menggunakan telefon lama saya dan mahu yan…" at bounding box center [745, 311] width 651 height 20
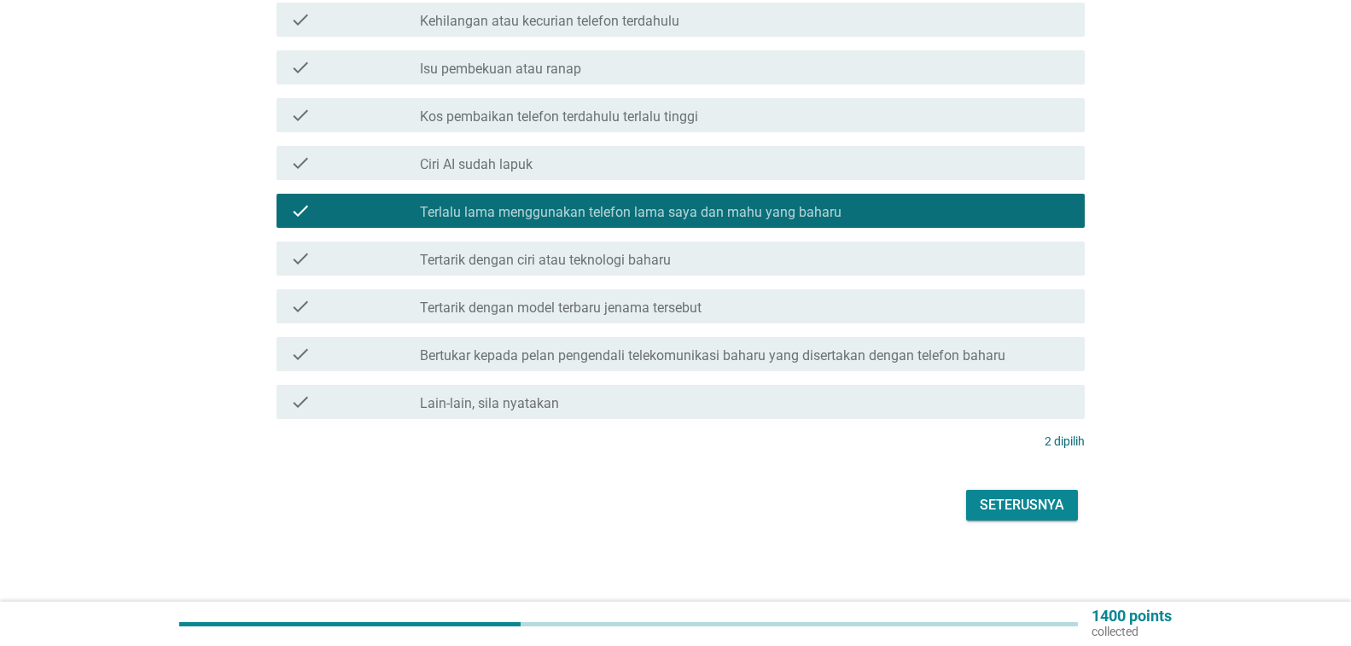
scroll to position [614, 0]
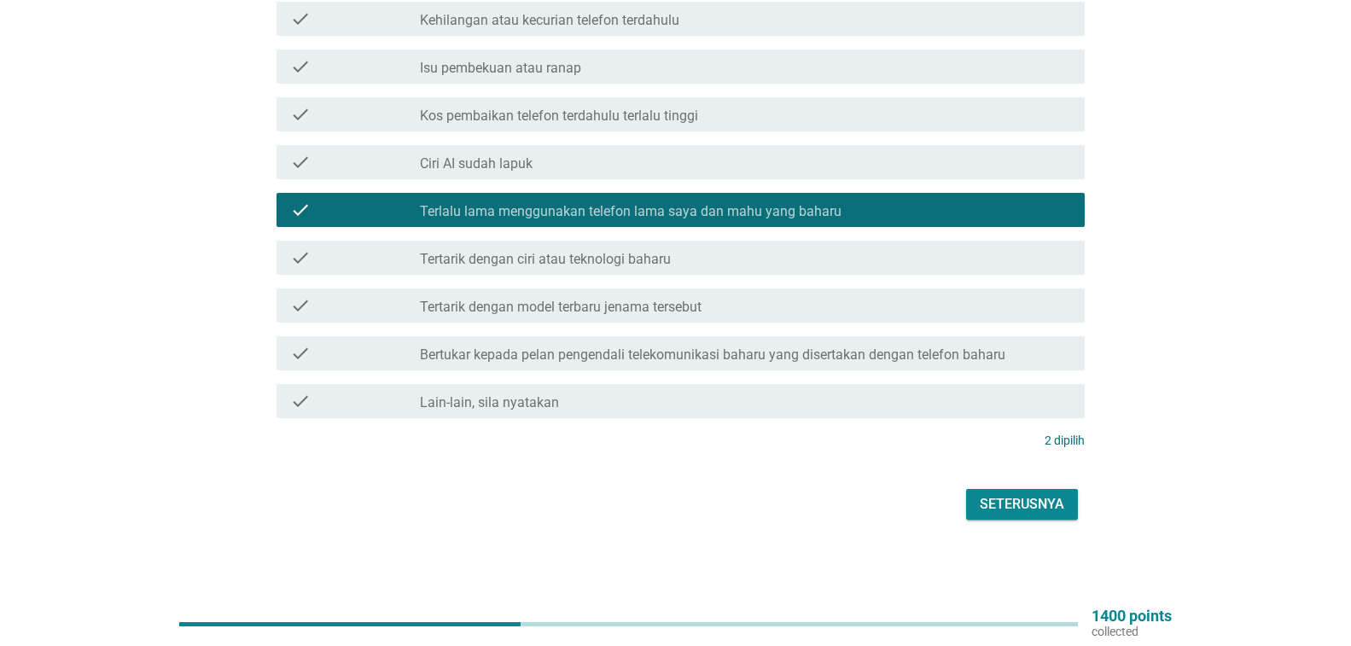
click at [1003, 251] on div "check_box_outline_blank Tertarik dengan ciri atau teknologi baharu" at bounding box center [745, 258] width 651 height 20
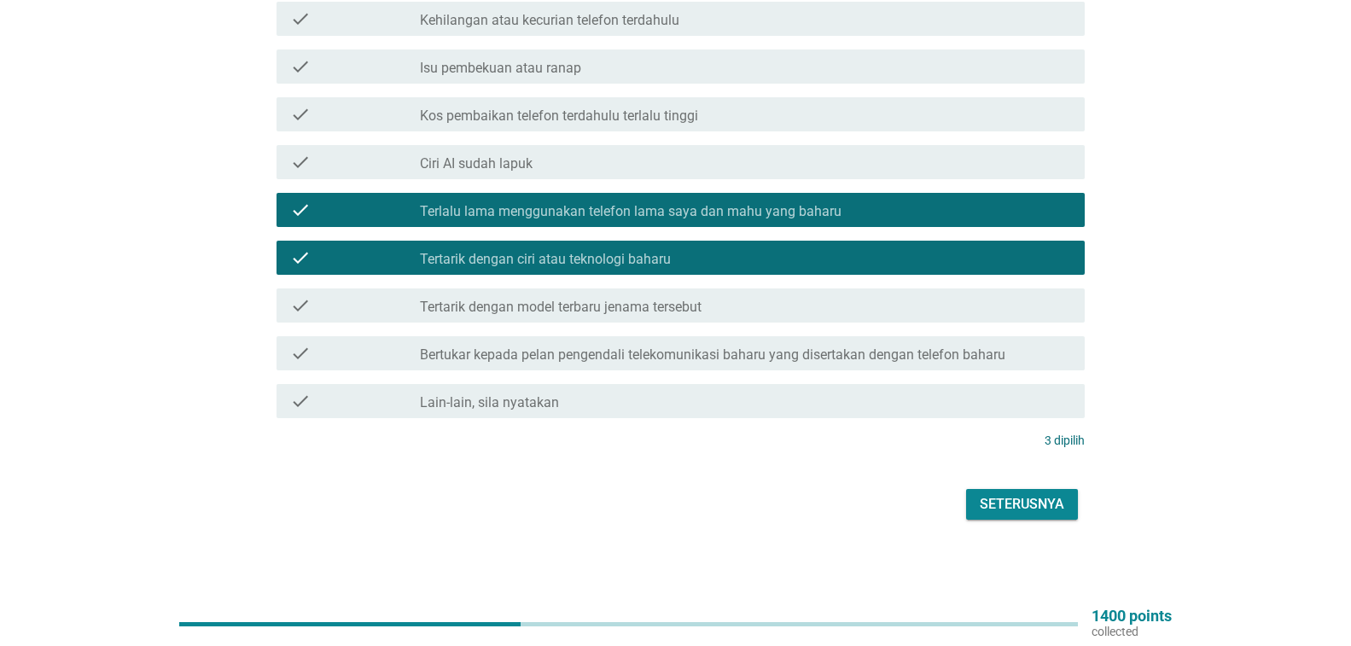
click at [1009, 498] on div "Seterusnya" at bounding box center [1022, 504] width 85 height 20
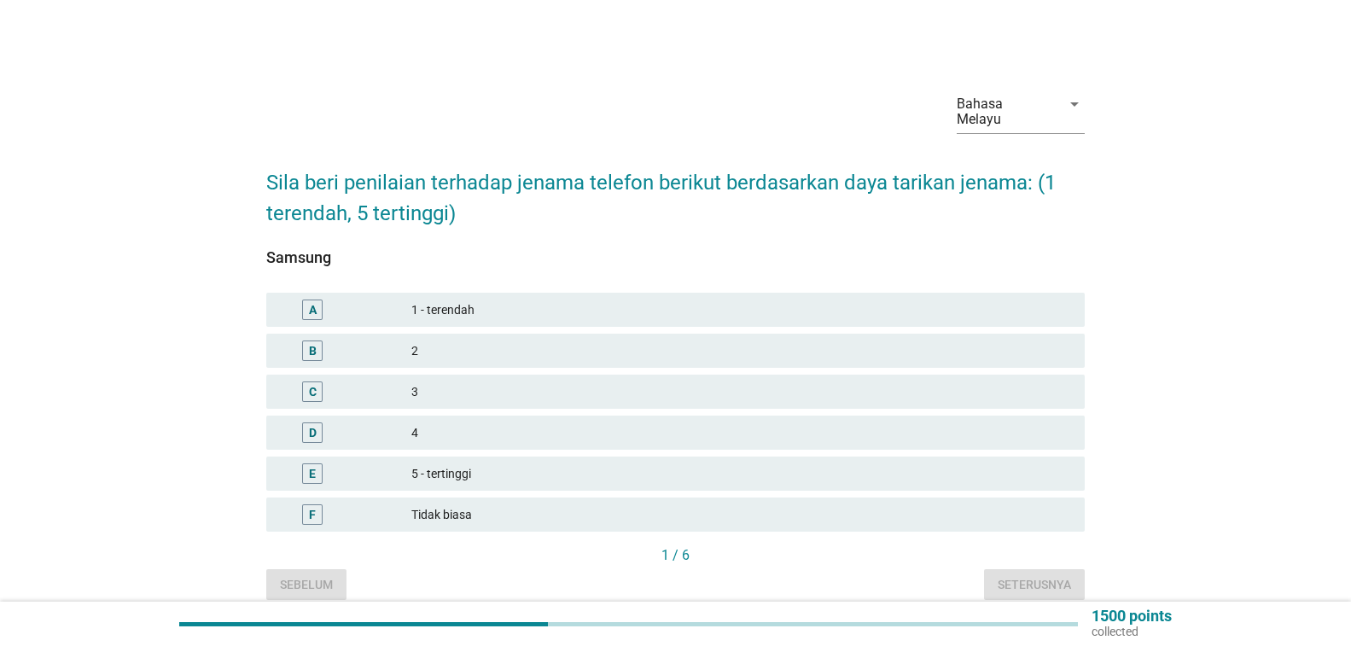
click at [765, 399] on div "3" at bounding box center [741, 392] width 660 height 20
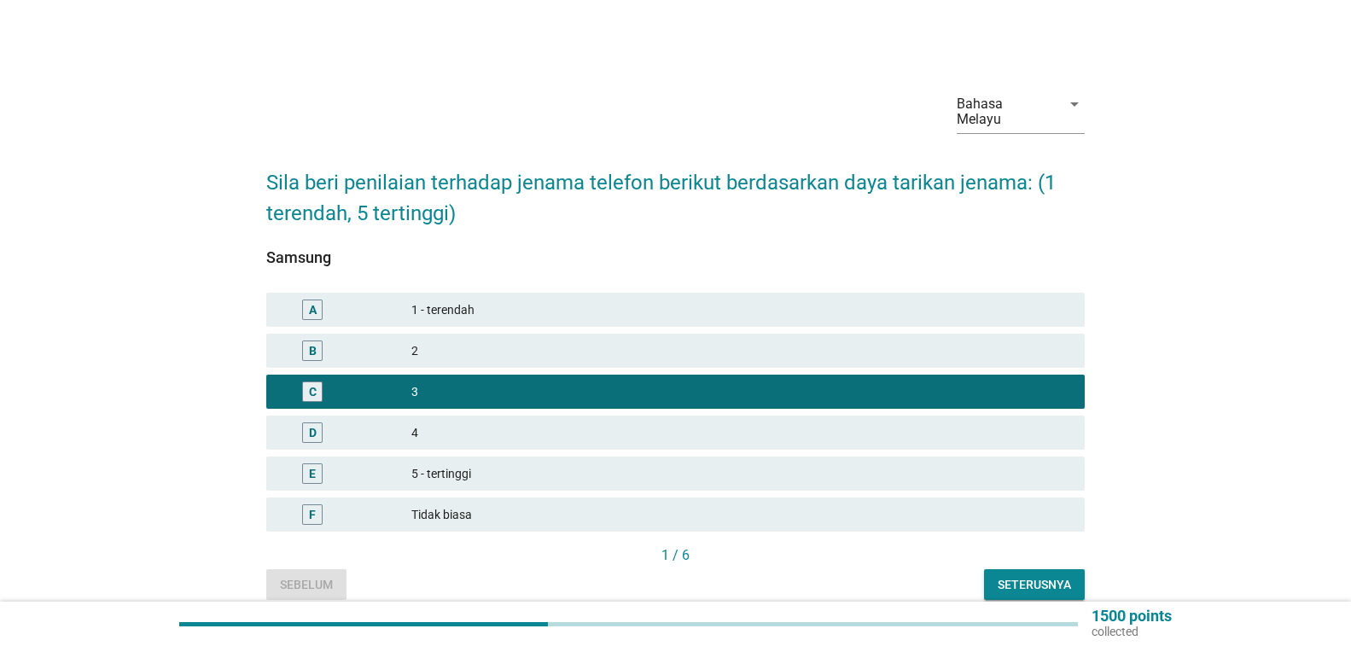
click at [1011, 582] on div "Seterusnya" at bounding box center [1034, 585] width 73 height 18
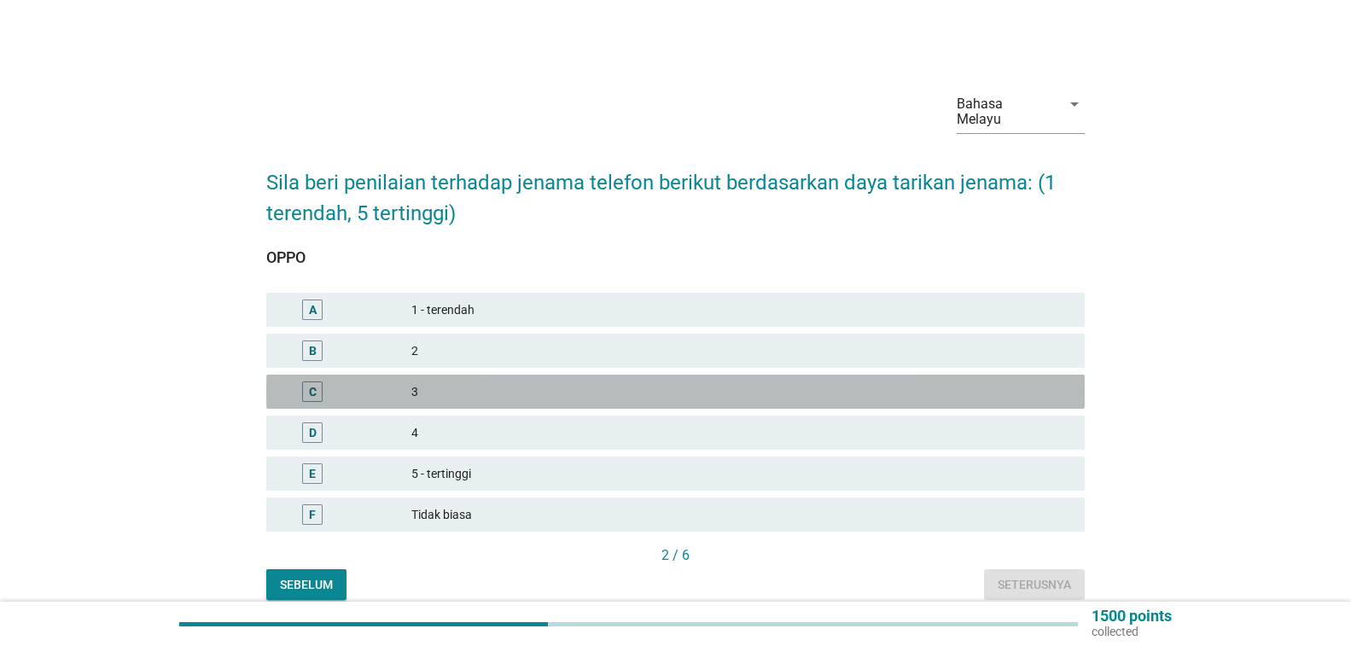
click at [956, 399] on div "3" at bounding box center [741, 392] width 660 height 20
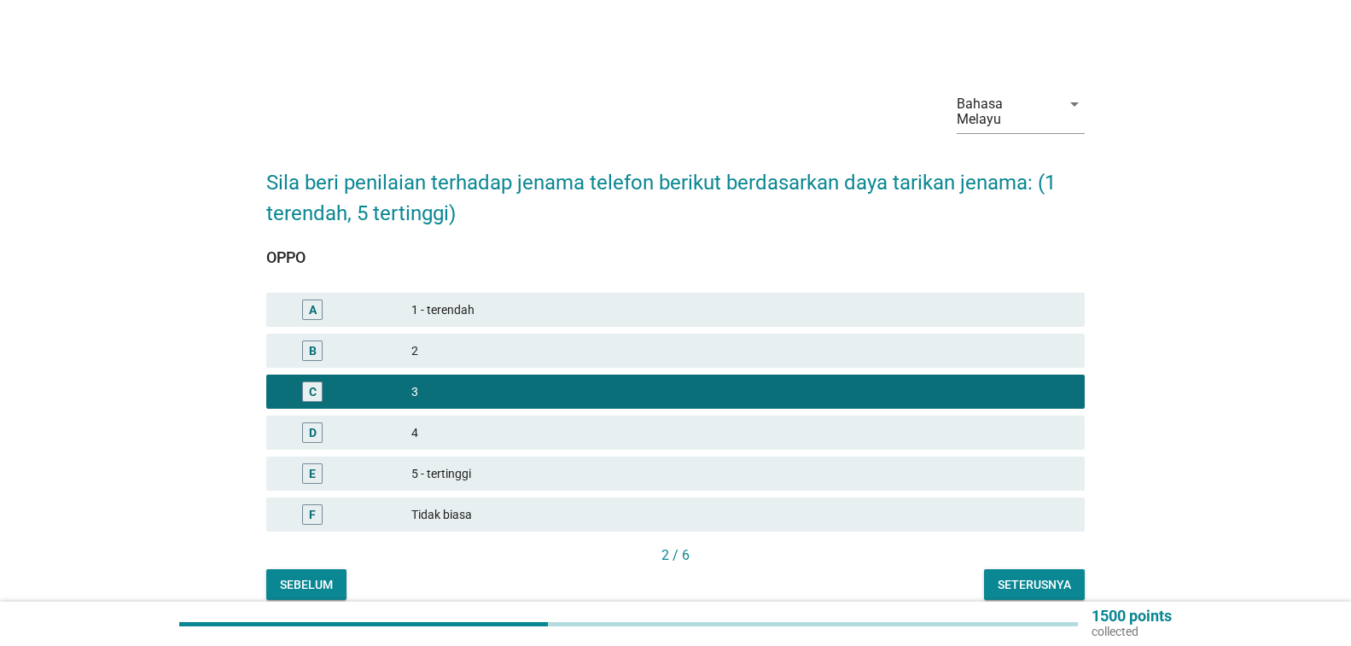
click at [1010, 589] on div "Seterusnya" at bounding box center [1034, 585] width 73 height 18
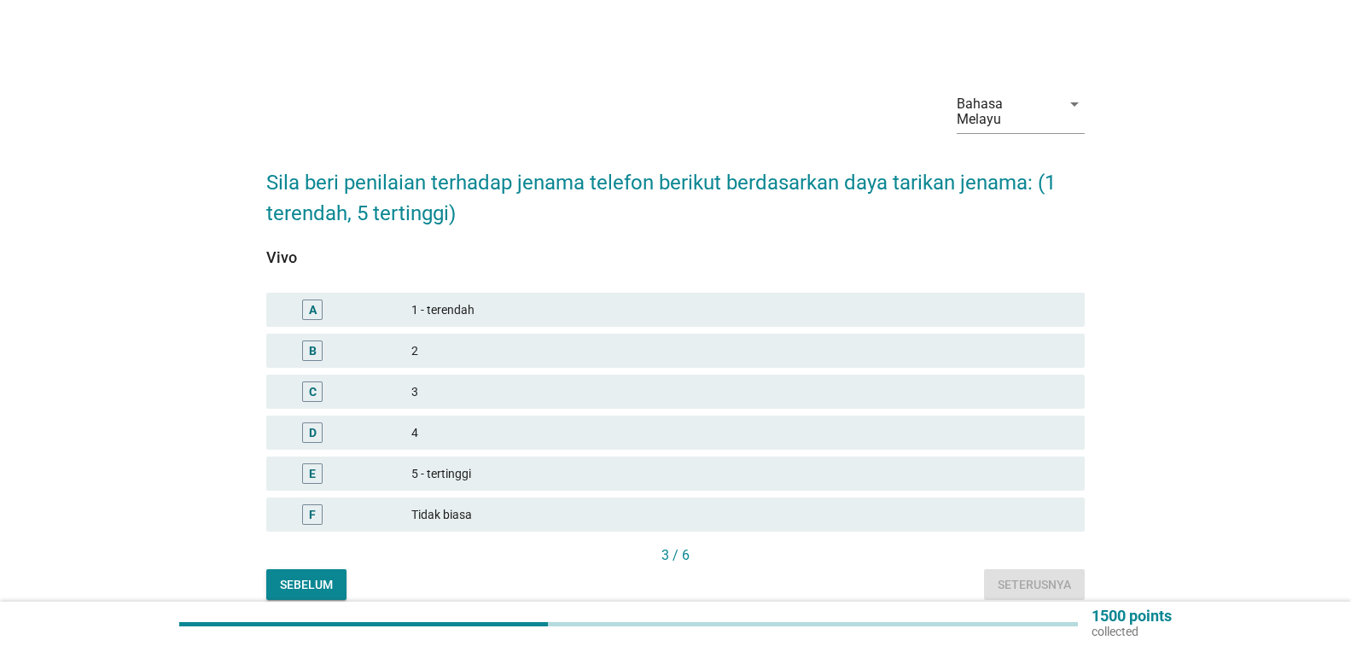
click at [955, 430] on div "4" at bounding box center [741, 433] width 660 height 20
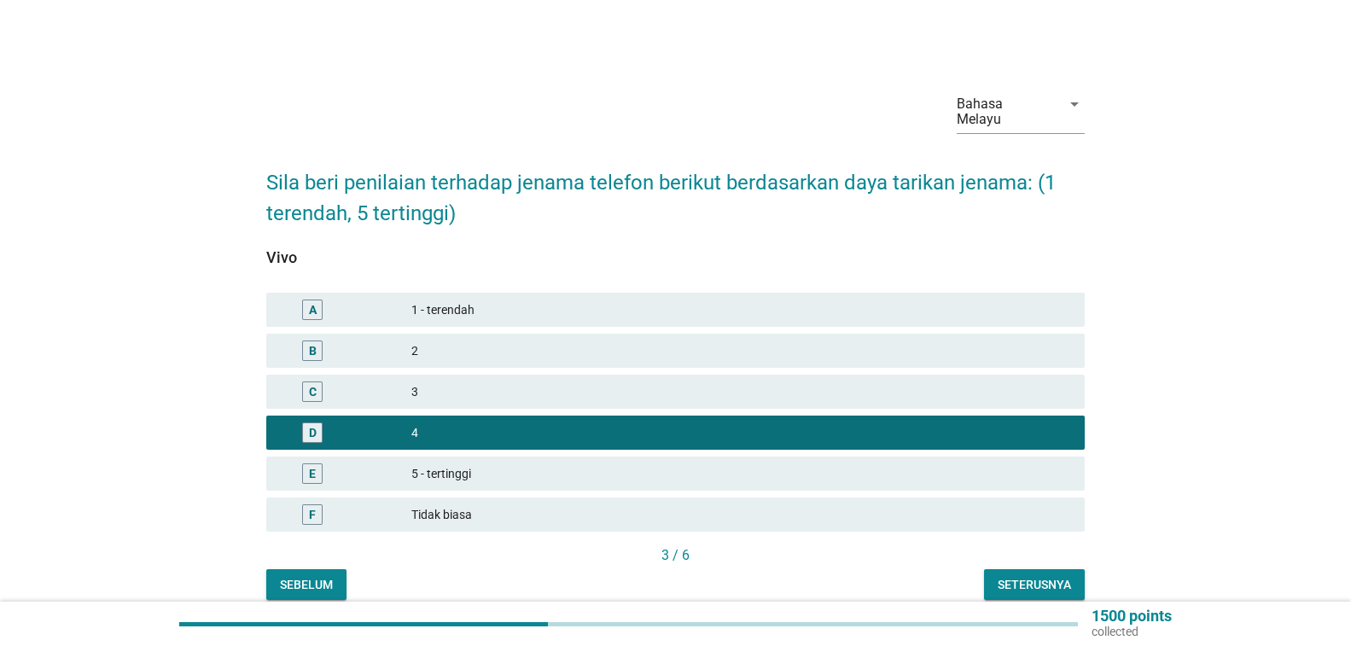
click at [1013, 576] on div "Seterusnya" at bounding box center [1034, 585] width 73 height 18
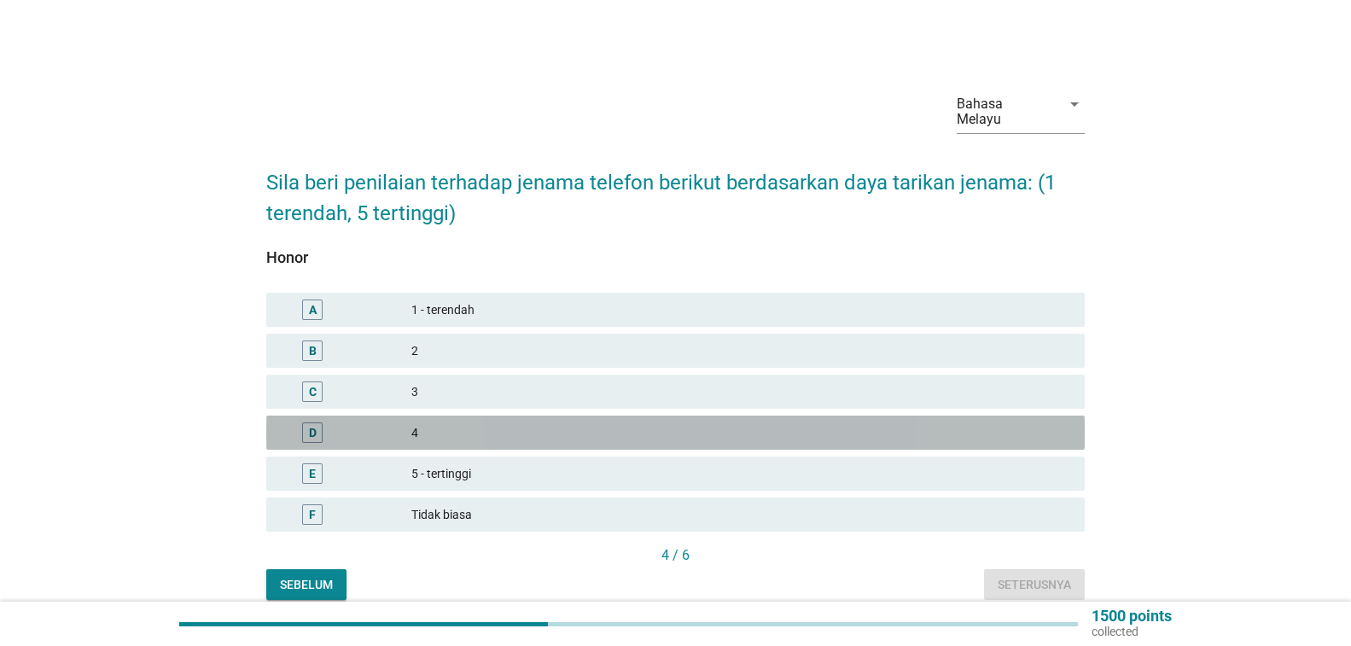
click at [985, 429] on div "4" at bounding box center [741, 433] width 660 height 20
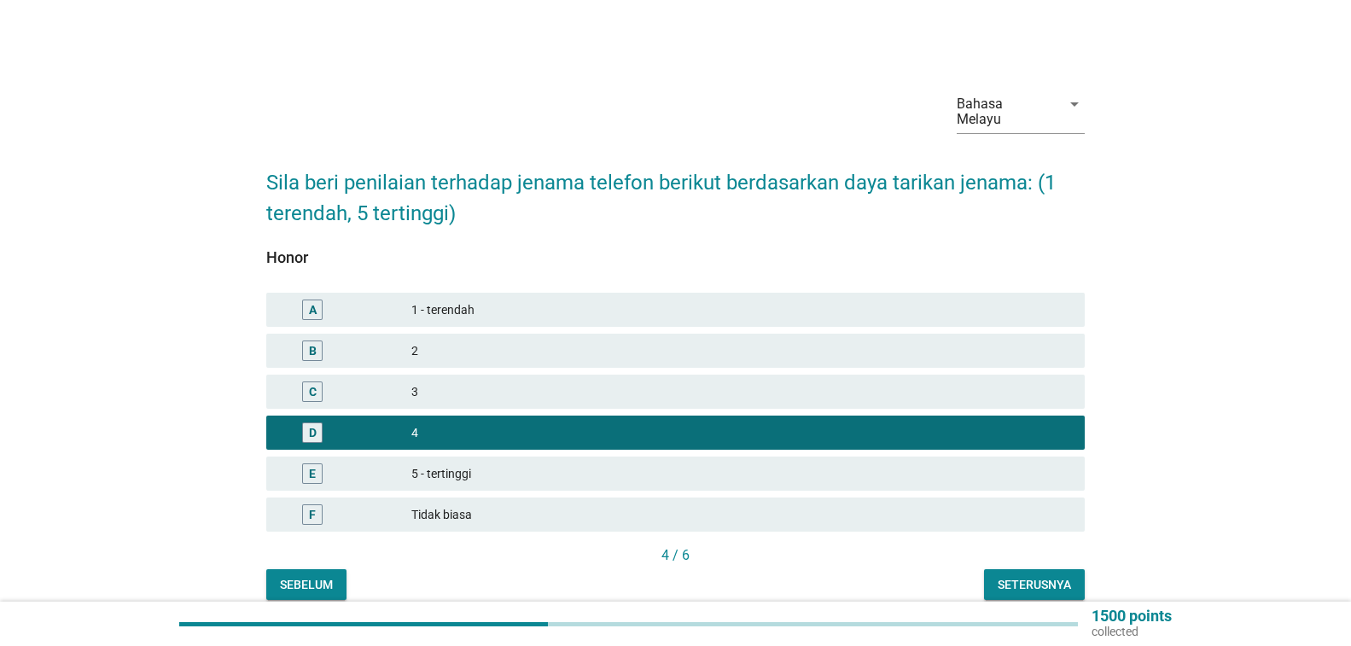
click at [1045, 585] on div "Seterusnya" at bounding box center [1034, 585] width 73 height 18
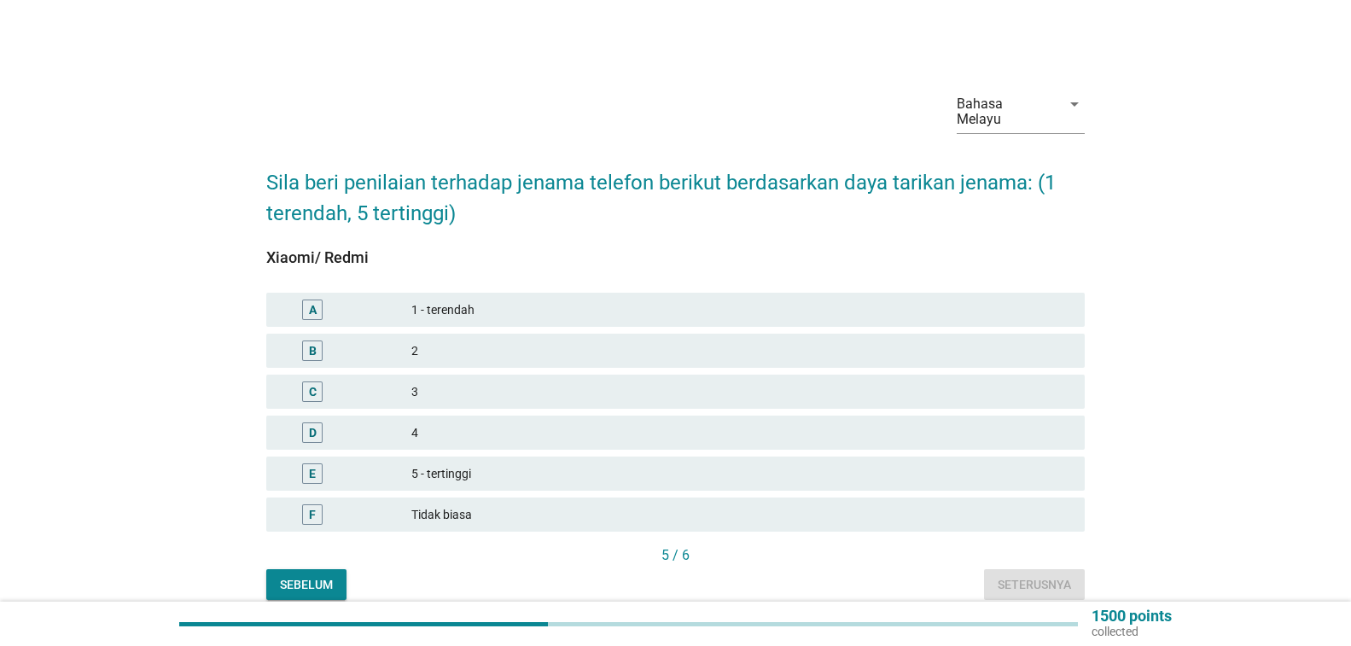
click at [1010, 400] on div "3" at bounding box center [741, 392] width 660 height 20
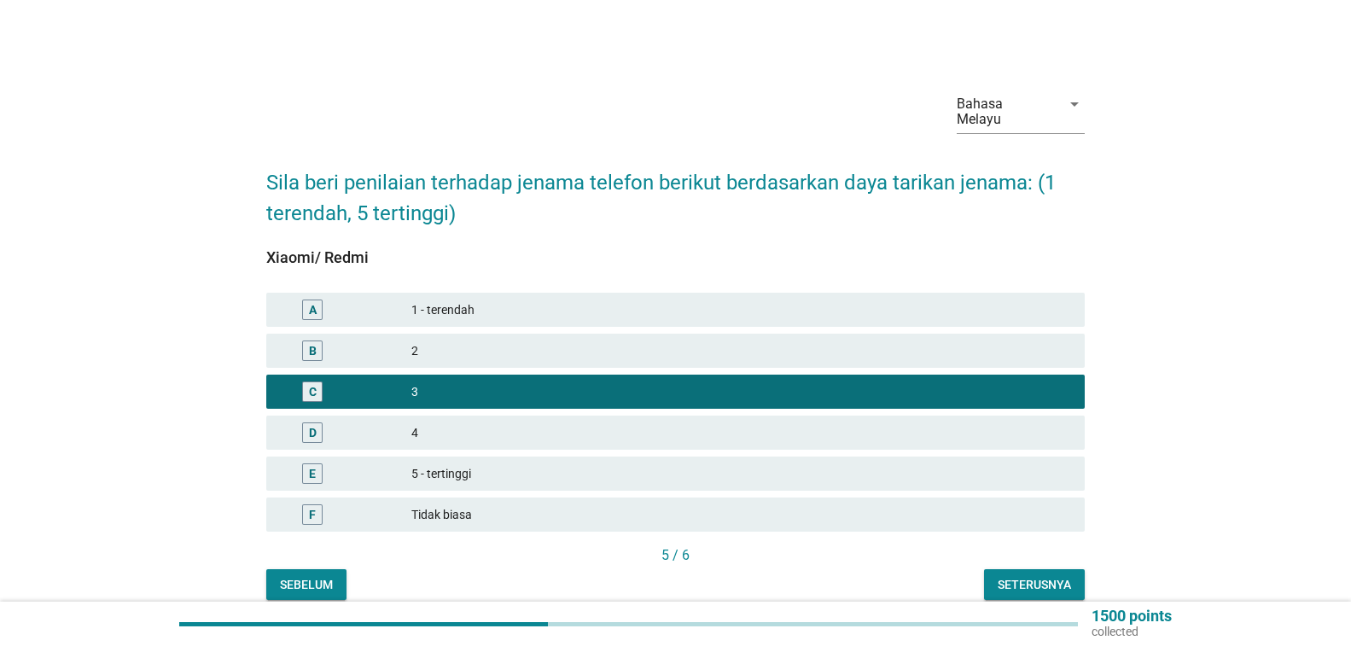
click at [1024, 571] on button "Seterusnya" at bounding box center [1034, 584] width 101 height 31
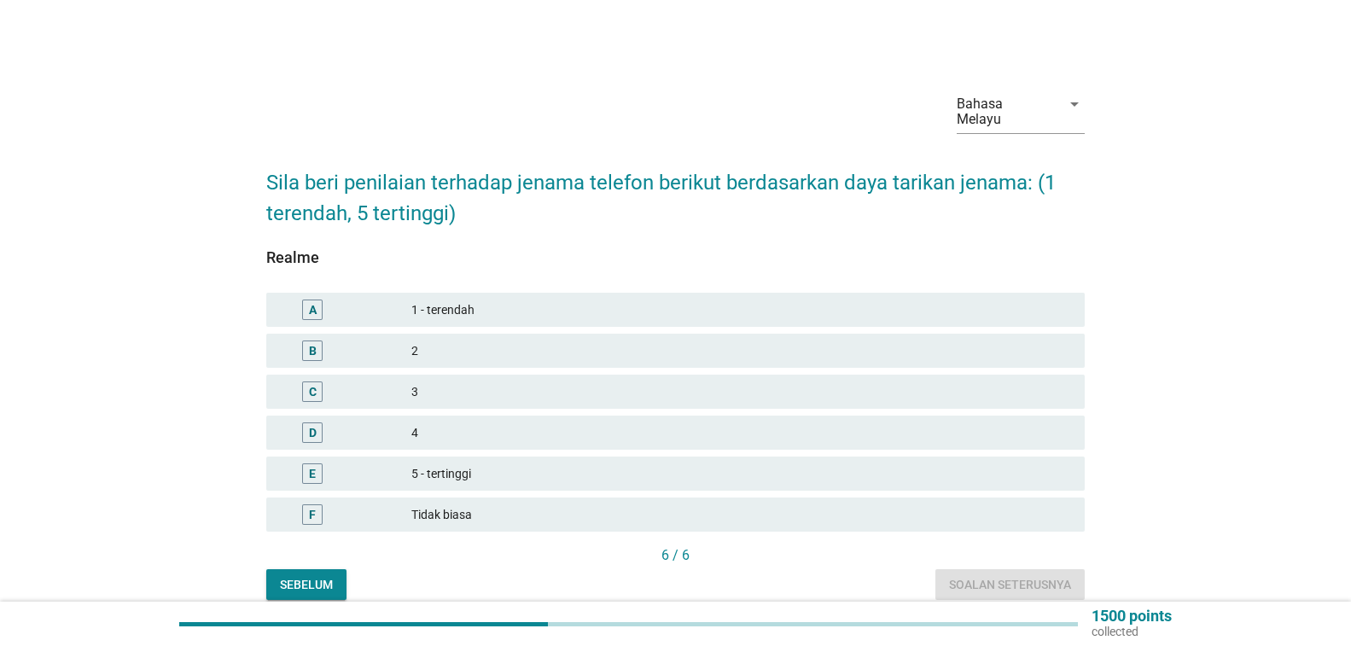
click at [966, 383] on div "3" at bounding box center [741, 392] width 660 height 20
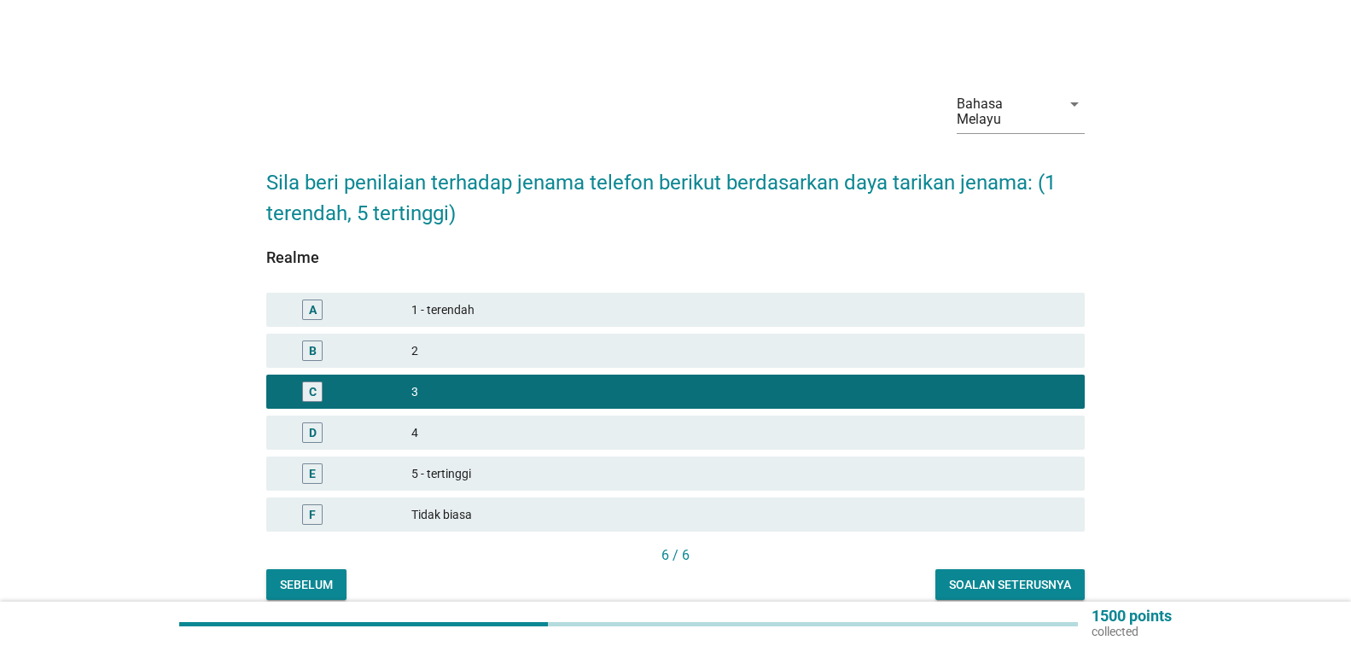
click at [1001, 585] on div "Soalan seterusnya" at bounding box center [1010, 585] width 122 height 18
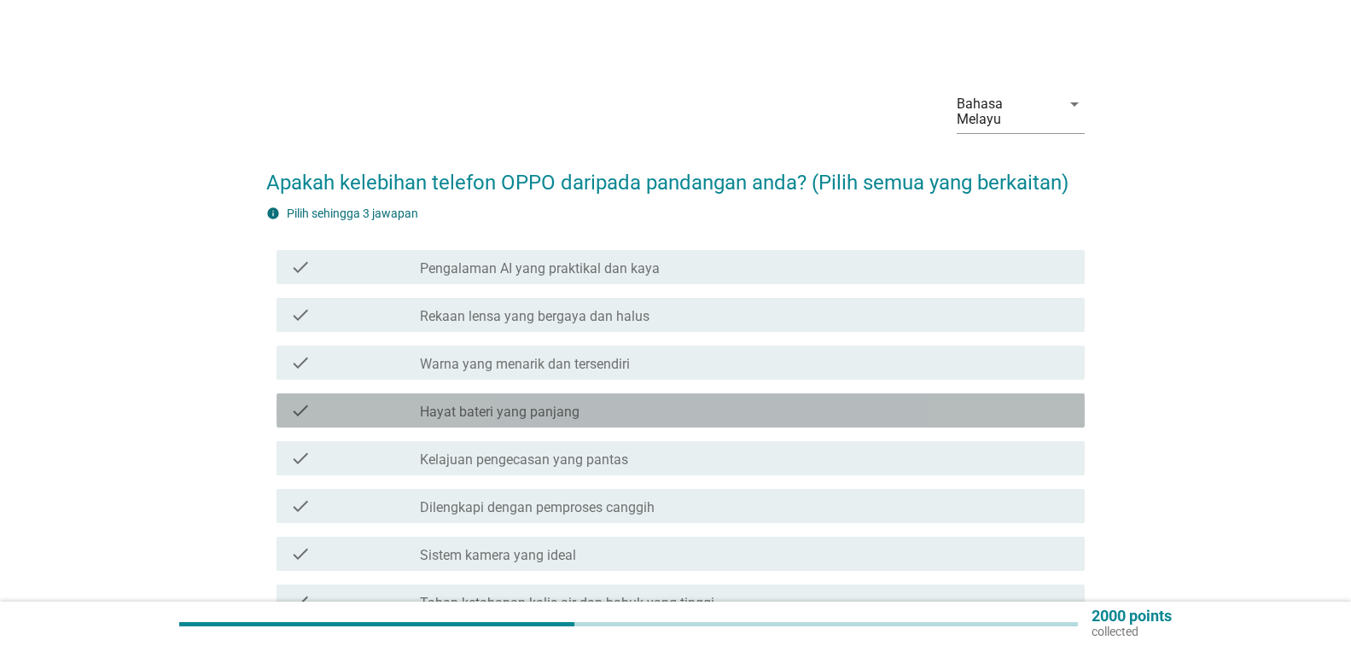
click at [980, 402] on div "check_box_outline_blank Hayat bateri yang panjang" at bounding box center [745, 410] width 651 height 20
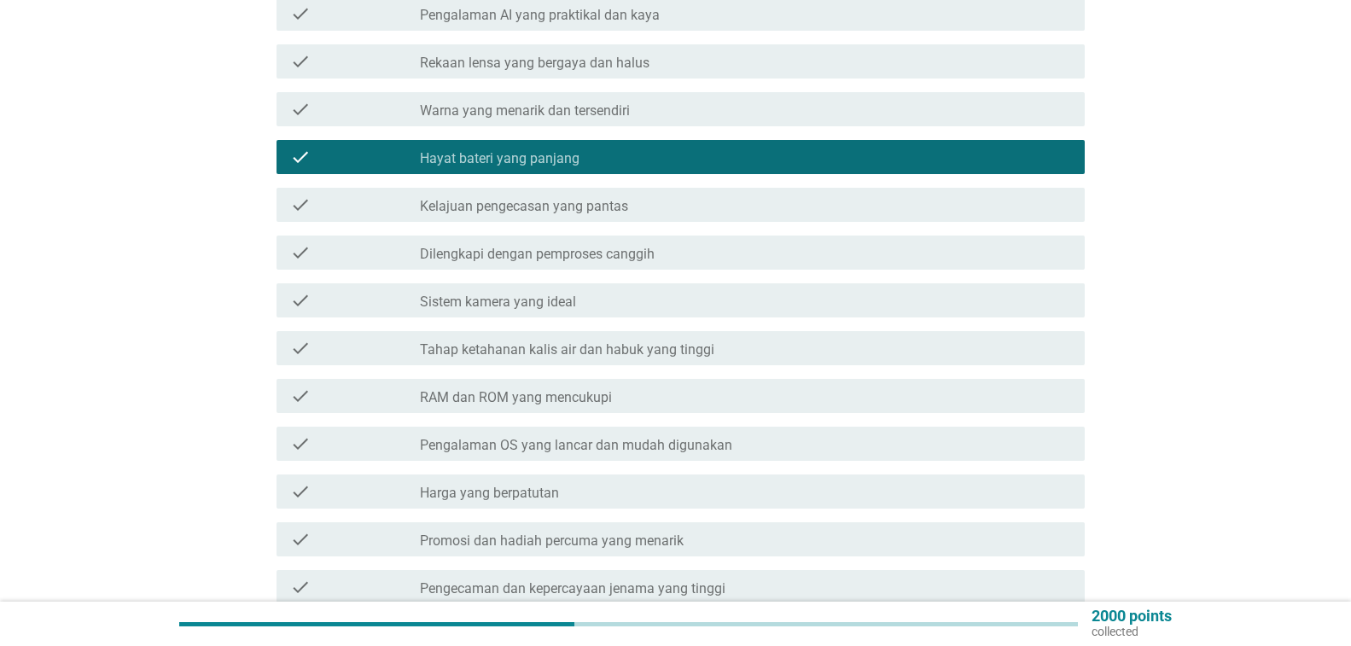
scroll to position [256, 0]
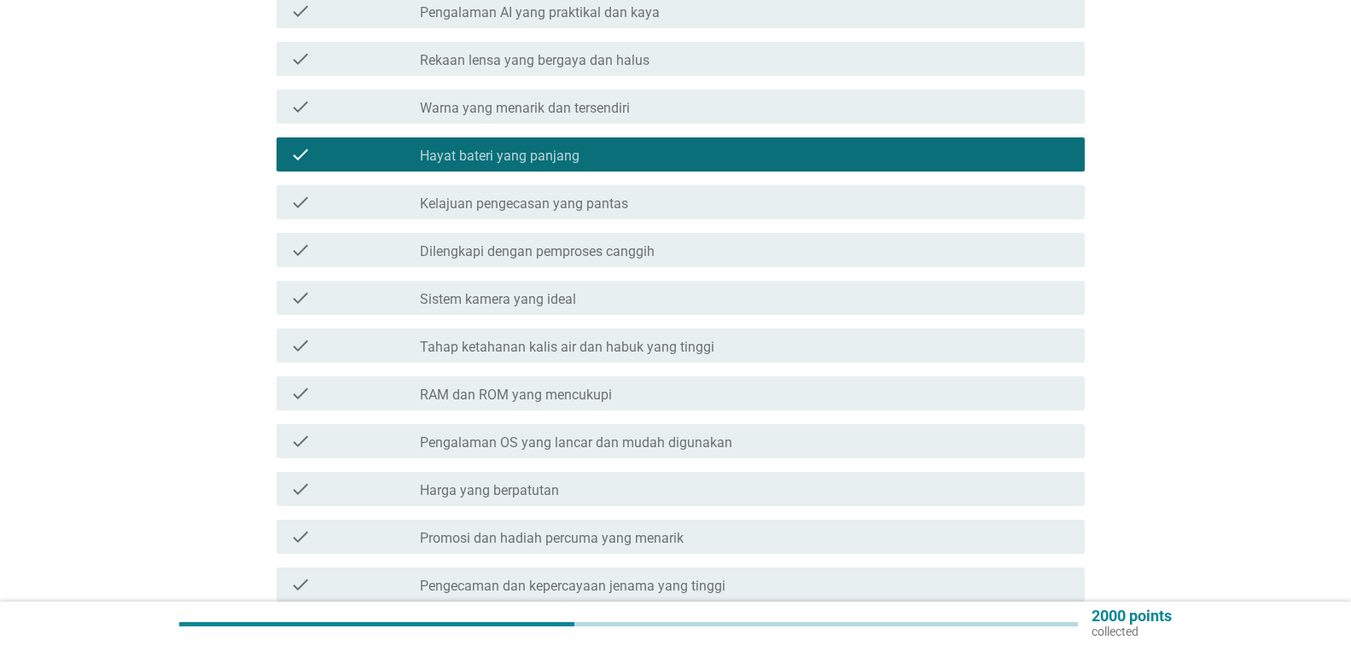
click at [952, 436] on div "check_box_outline_blank Pengalaman OS yang lancar dan mudah digunakan" at bounding box center [745, 441] width 651 height 20
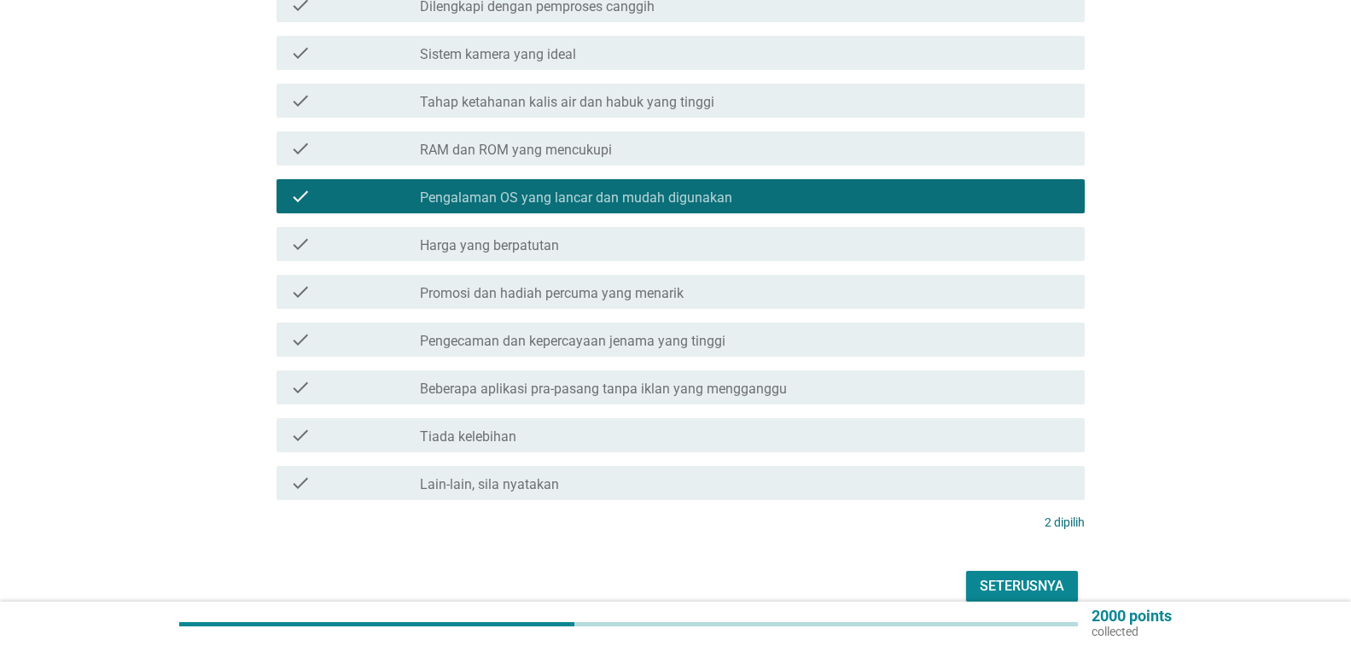
scroll to position [512, 0]
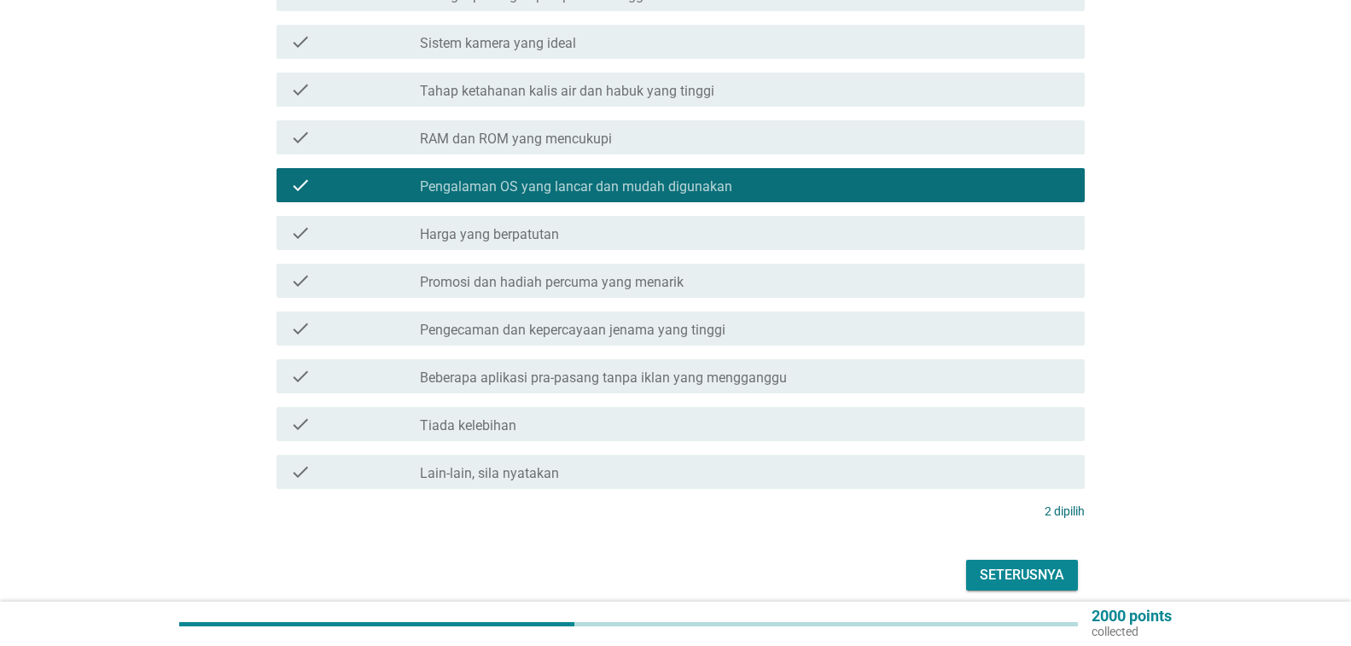
click at [1029, 315] on div "check check_box_outline_blank Pengecaman dan kepercayaan jenama yang tinggi" at bounding box center [681, 329] width 808 height 34
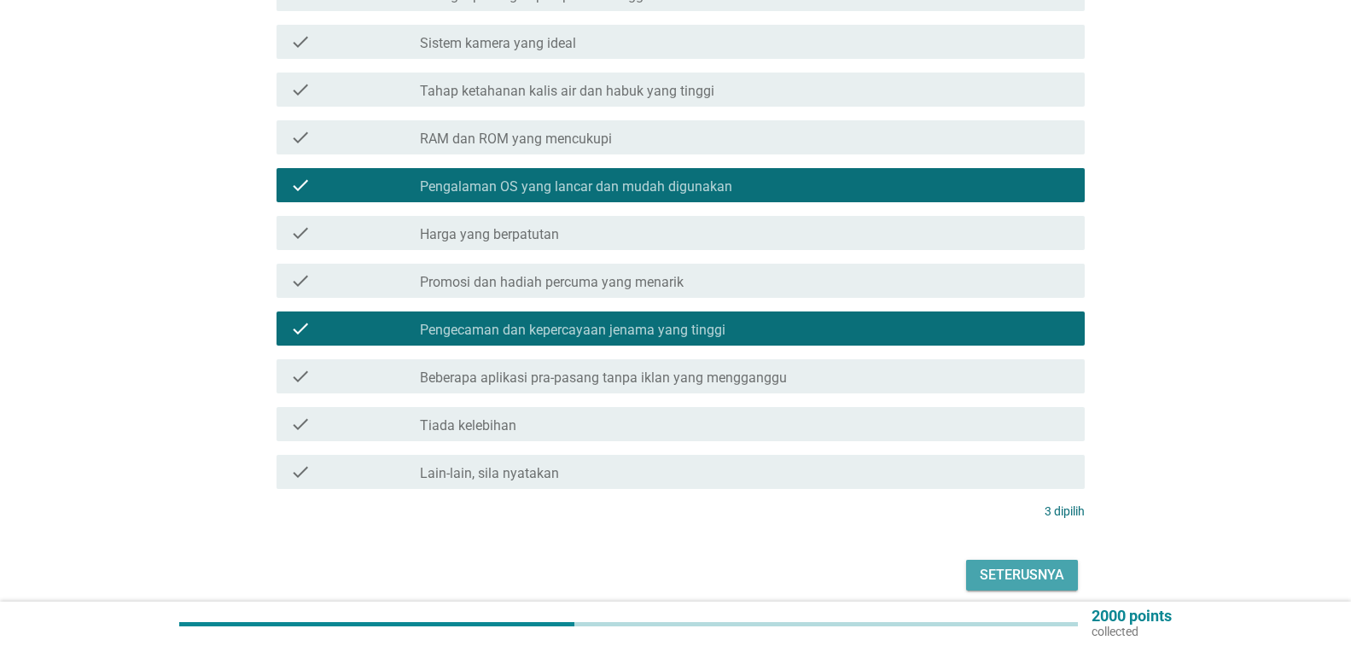
click at [1033, 572] on div "Seterusnya" at bounding box center [1022, 575] width 85 height 20
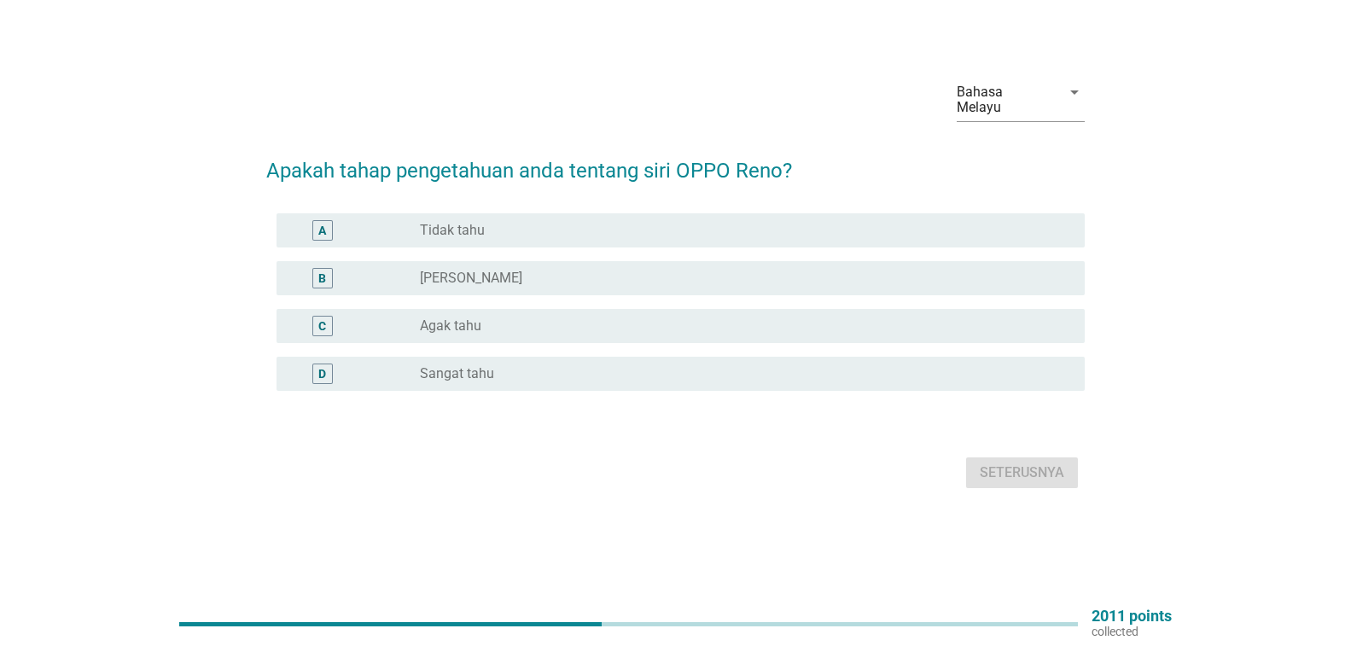
scroll to position [0, 0]
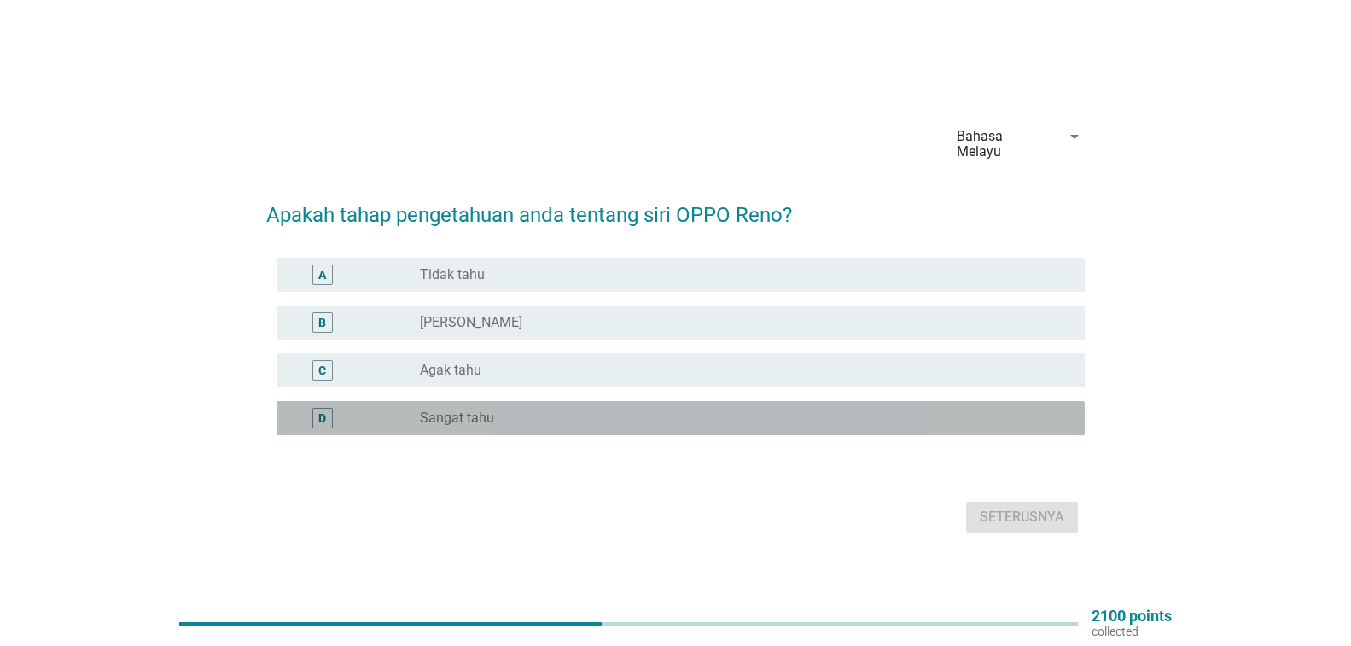
click at [890, 418] on div "radio_button_unchecked Sangat tahu" at bounding box center [739, 418] width 638 height 17
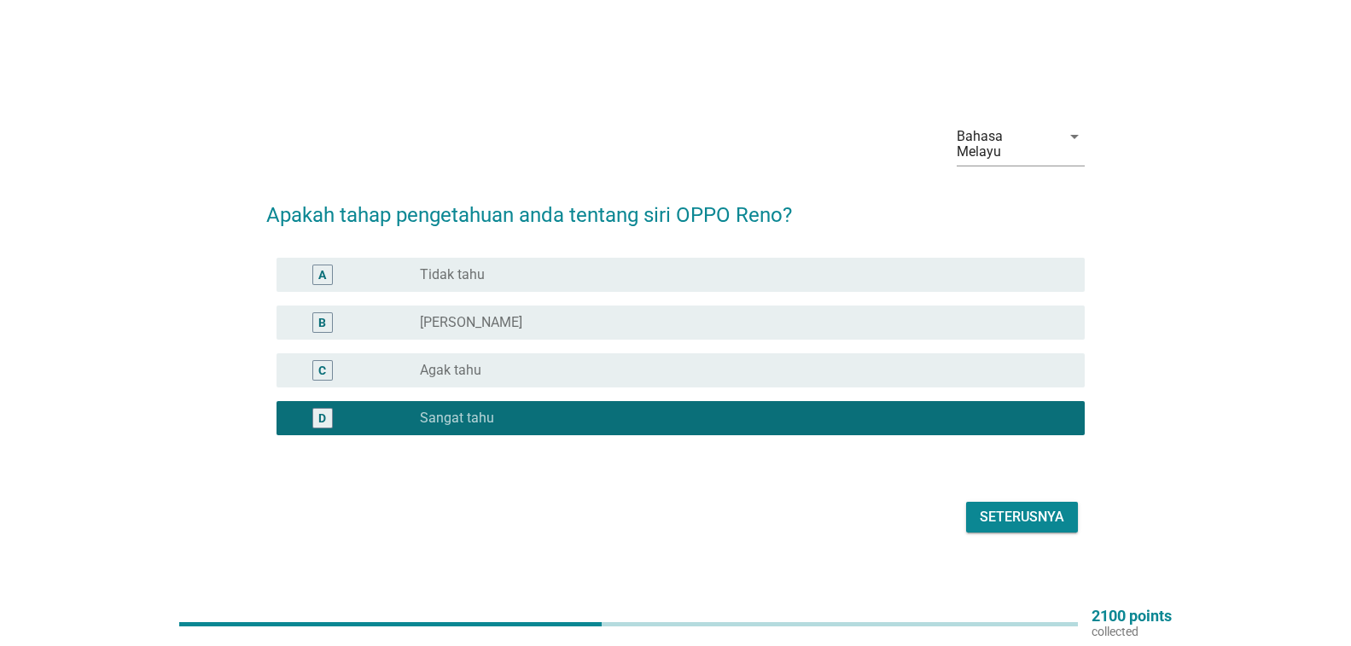
click at [1036, 516] on div "Seterusnya" at bounding box center [1022, 517] width 85 height 20
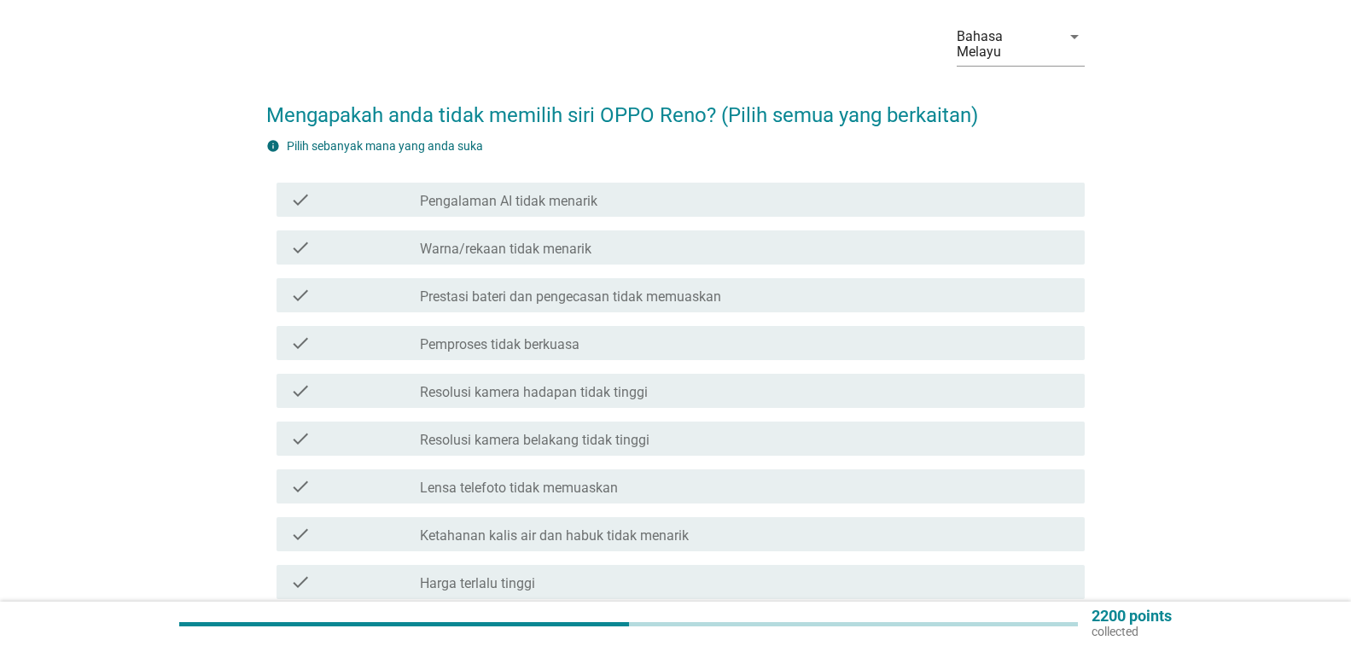
scroll to position [171, 0]
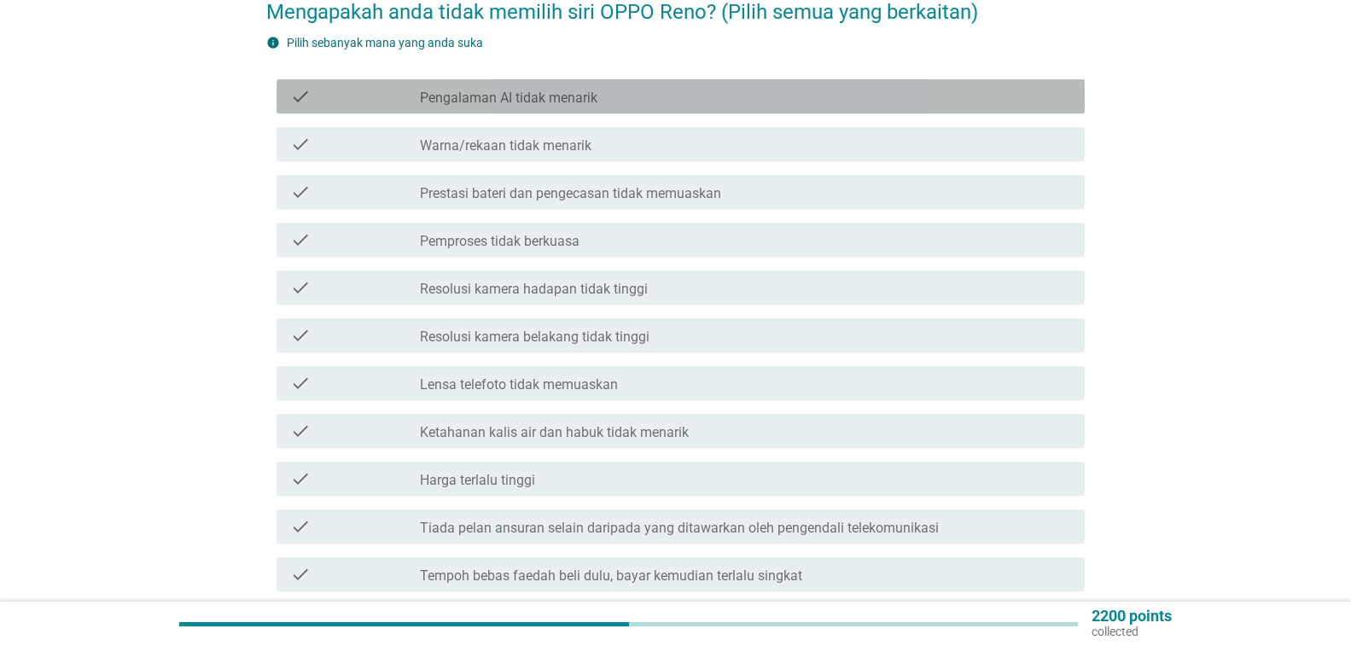
click at [715, 102] on div "check_box_outline_blank Pengalaman AI tidak menarik" at bounding box center [745, 96] width 651 height 20
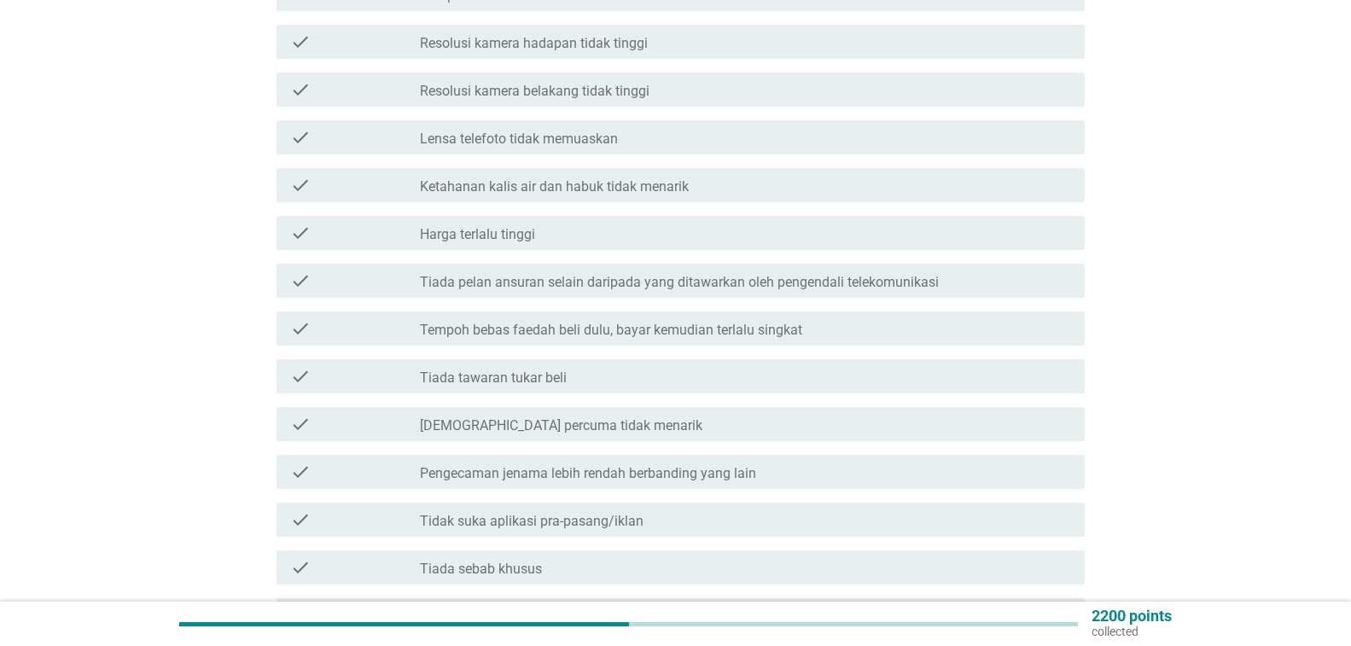
scroll to position [427, 0]
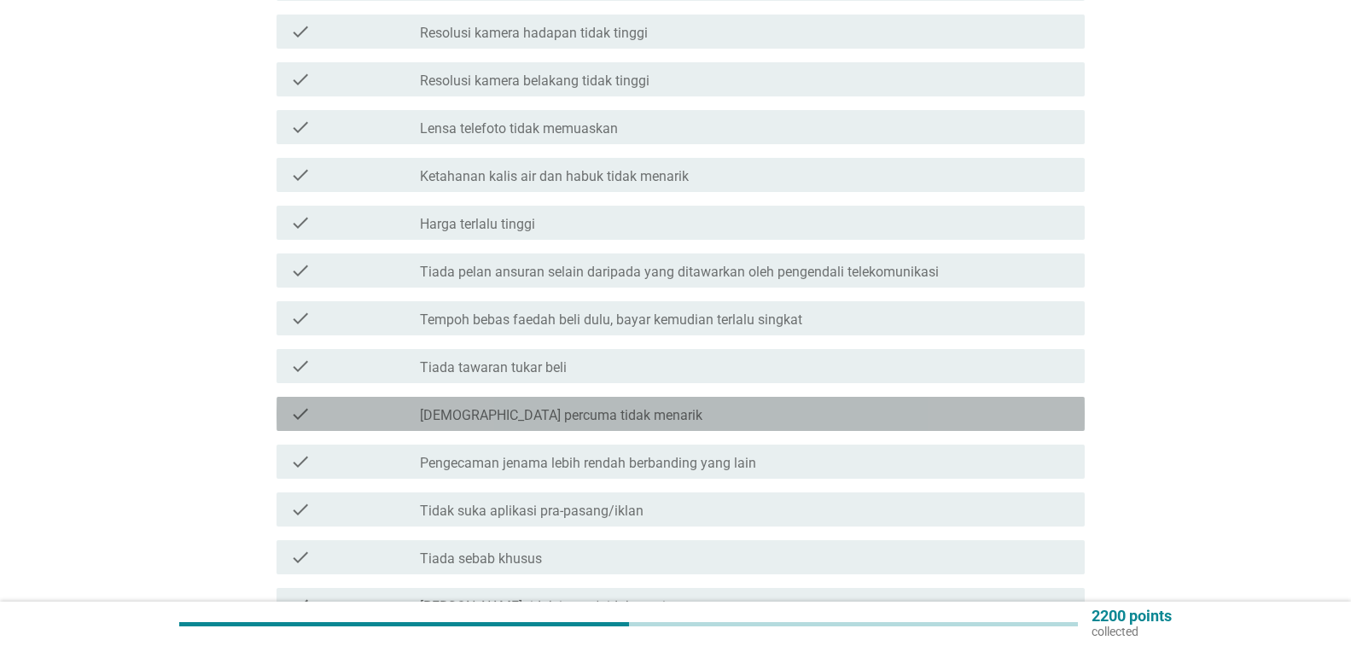
click at [938, 409] on div "check_box_outline_blank Hadiah percuma tidak menarik" at bounding box center [745, 414] width 651 height 20
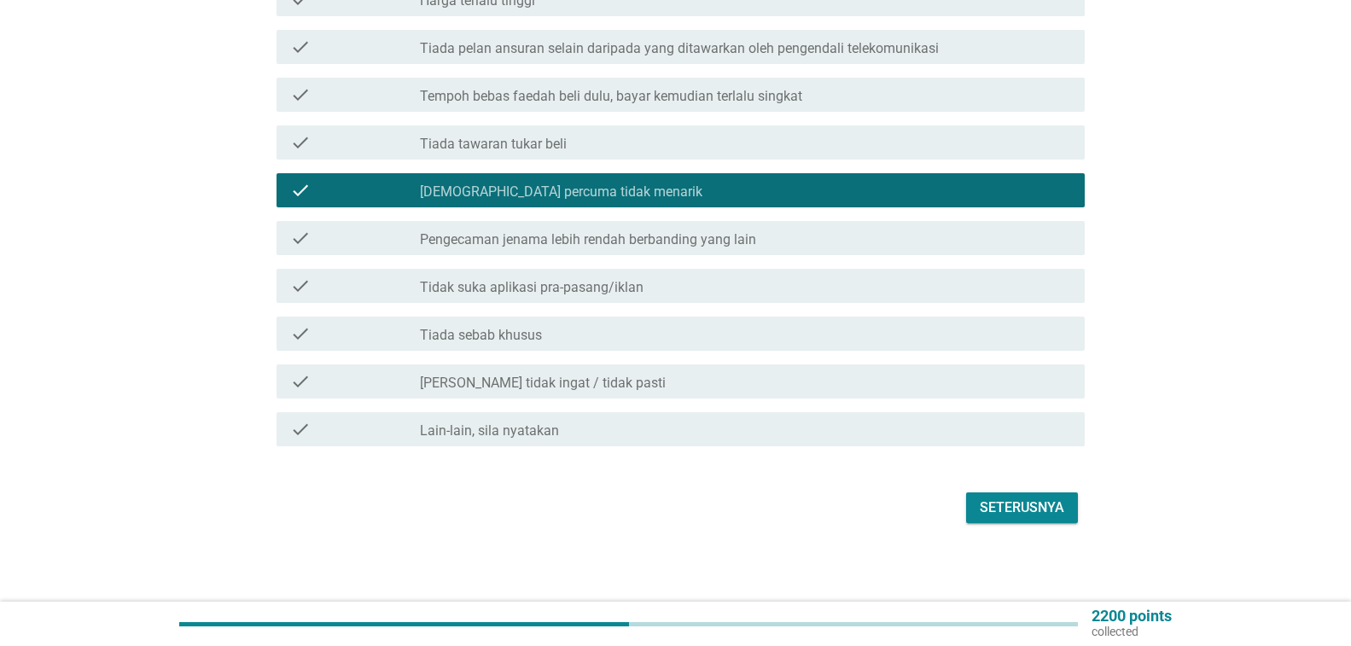
scroll to position [654, 0]
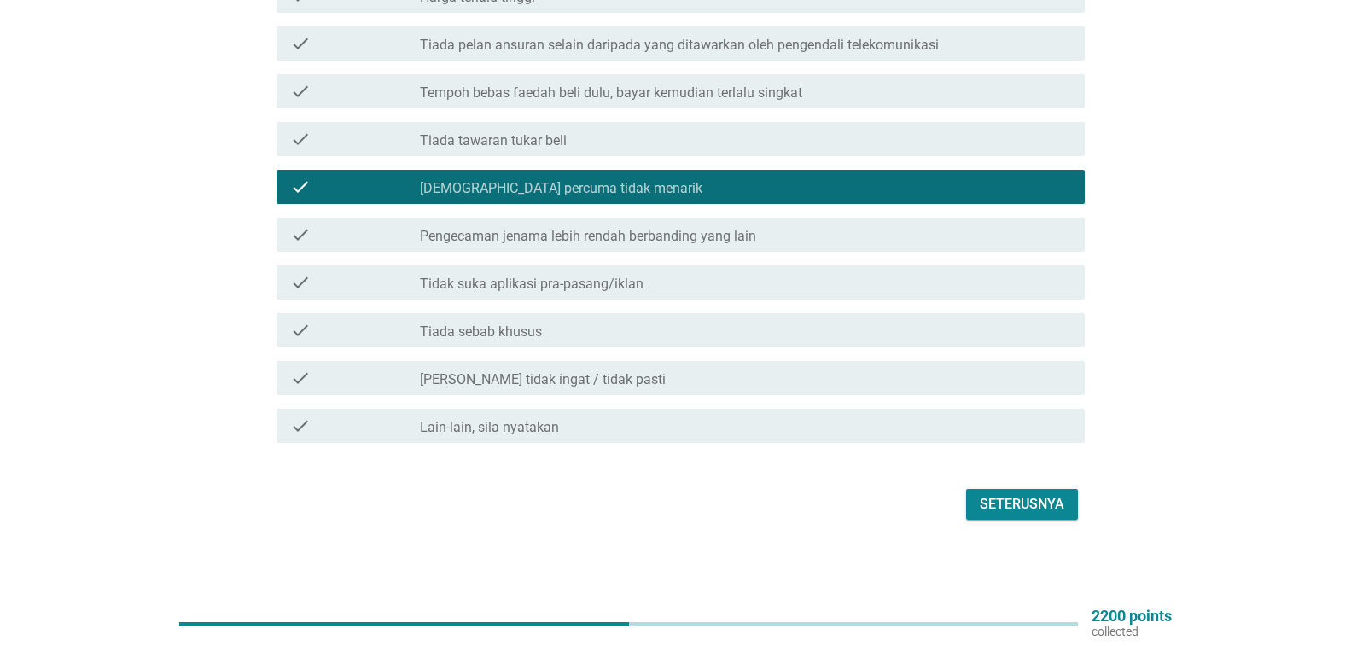
click at [1057, 512] on div "Seterusnya" at bounding box center [1022, 504] width 85 height 20
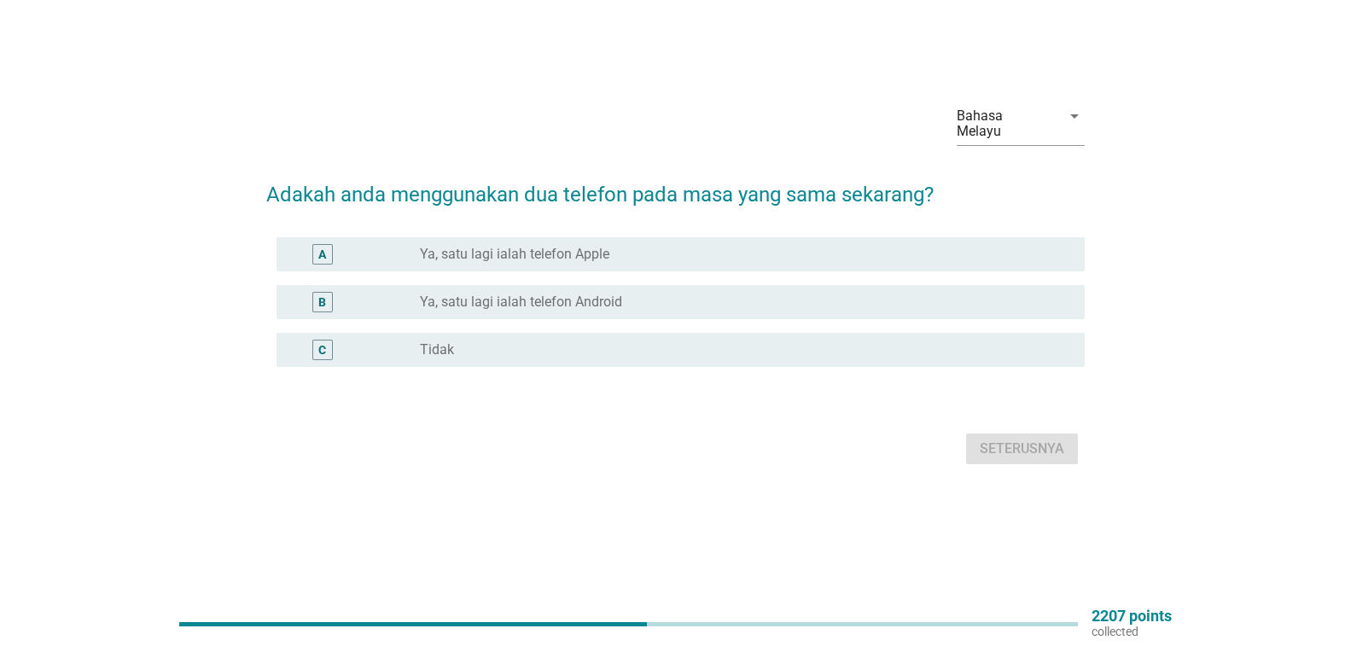
scroll to position [0, 0]
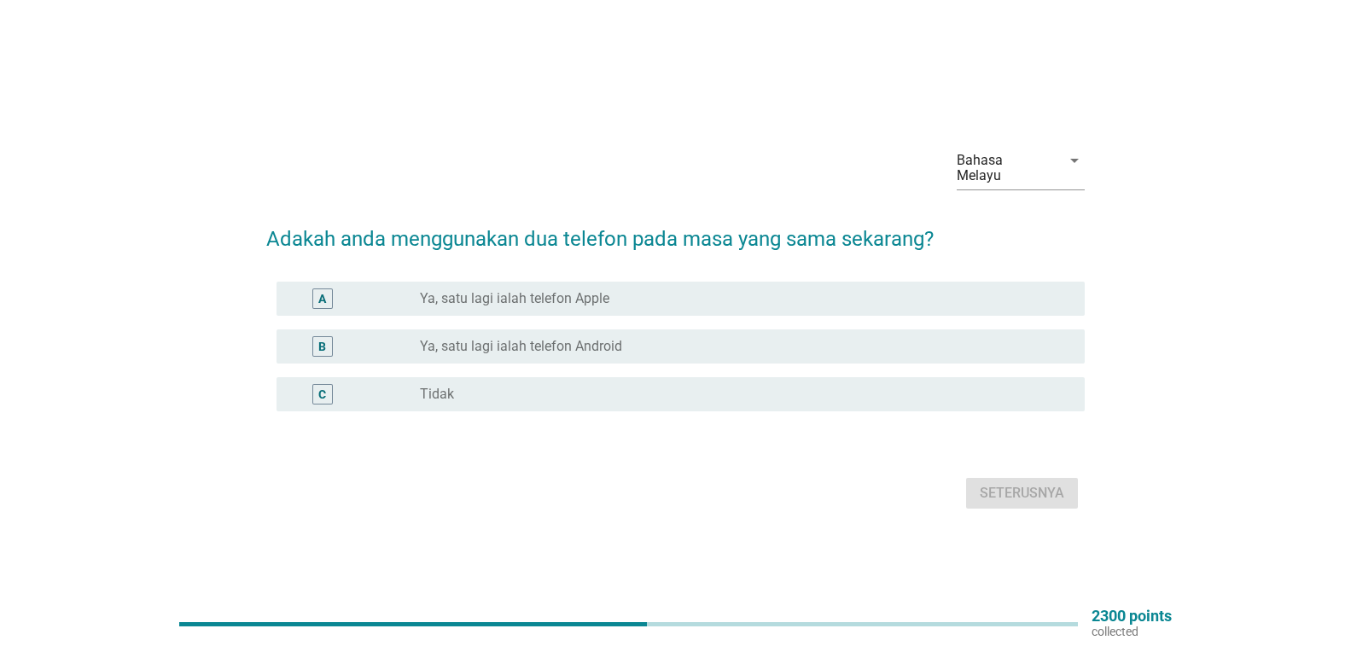
click at [914, 405] on div "C radio_button_unchecked Tidak" at bounding box center [681, 394] width 808 height 34
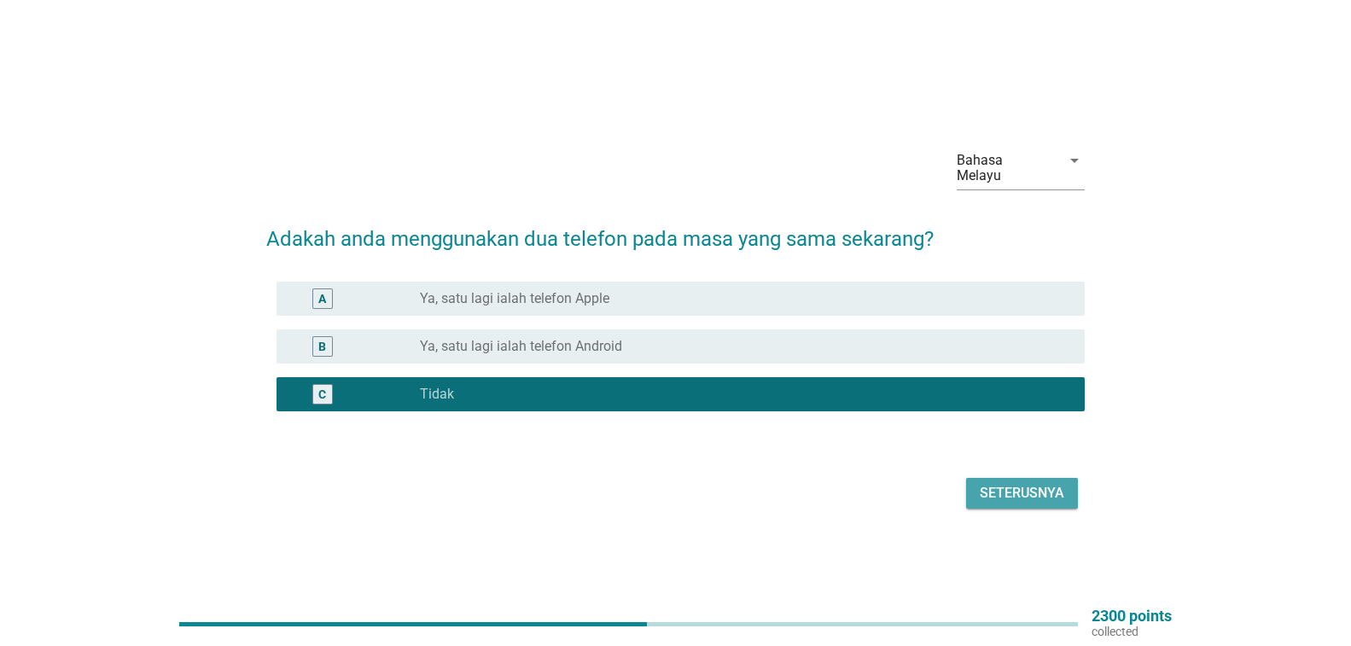
click at [994, 499] on div "Seterusnya" at bounding box center [1022, 493] width 85 height 20
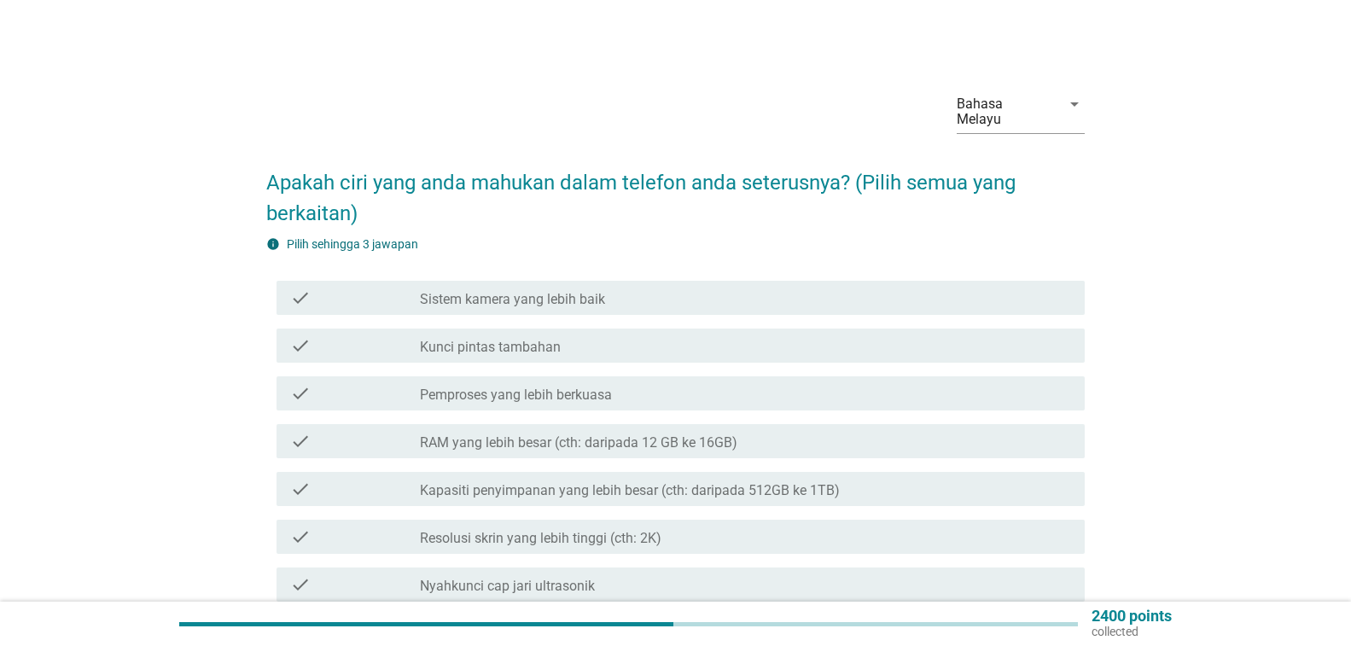
scroll to position [85, 0]
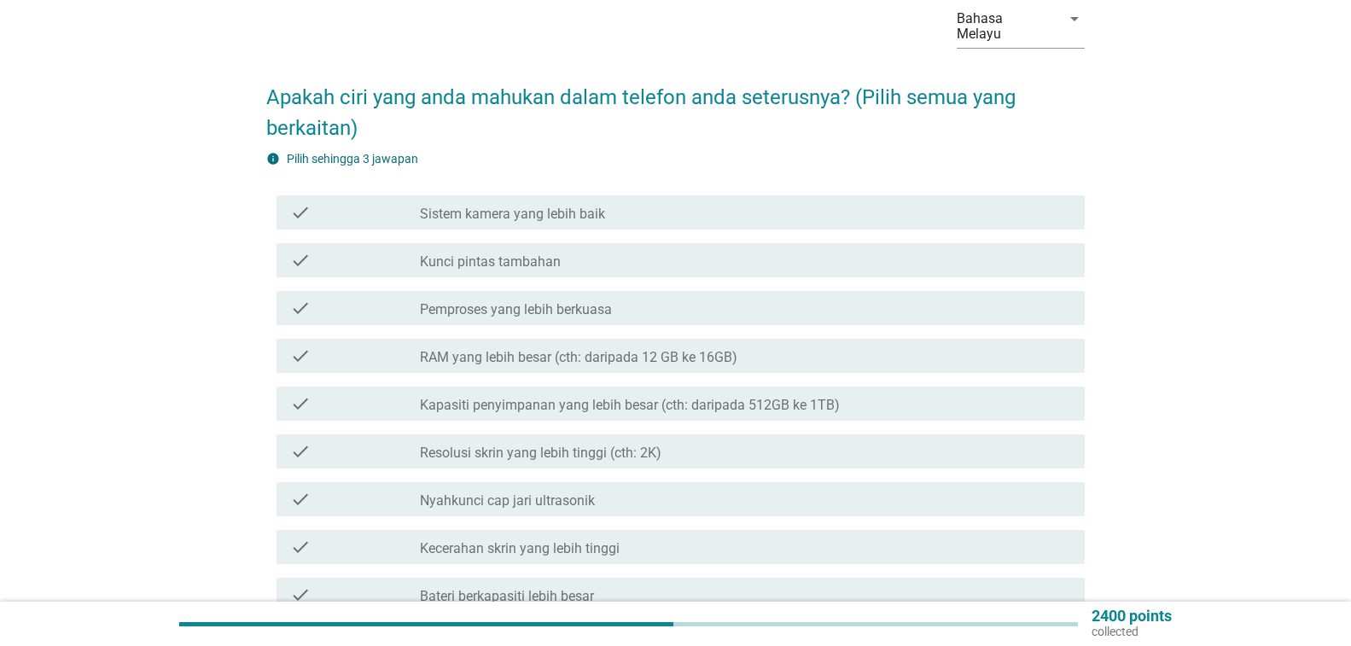
click at [938, 389] on div "check check_box_outline_blank Kapasiti penyimpanan yang lebih besar (cth: darip…" at bounding box center [681, 404] width 808 height 34
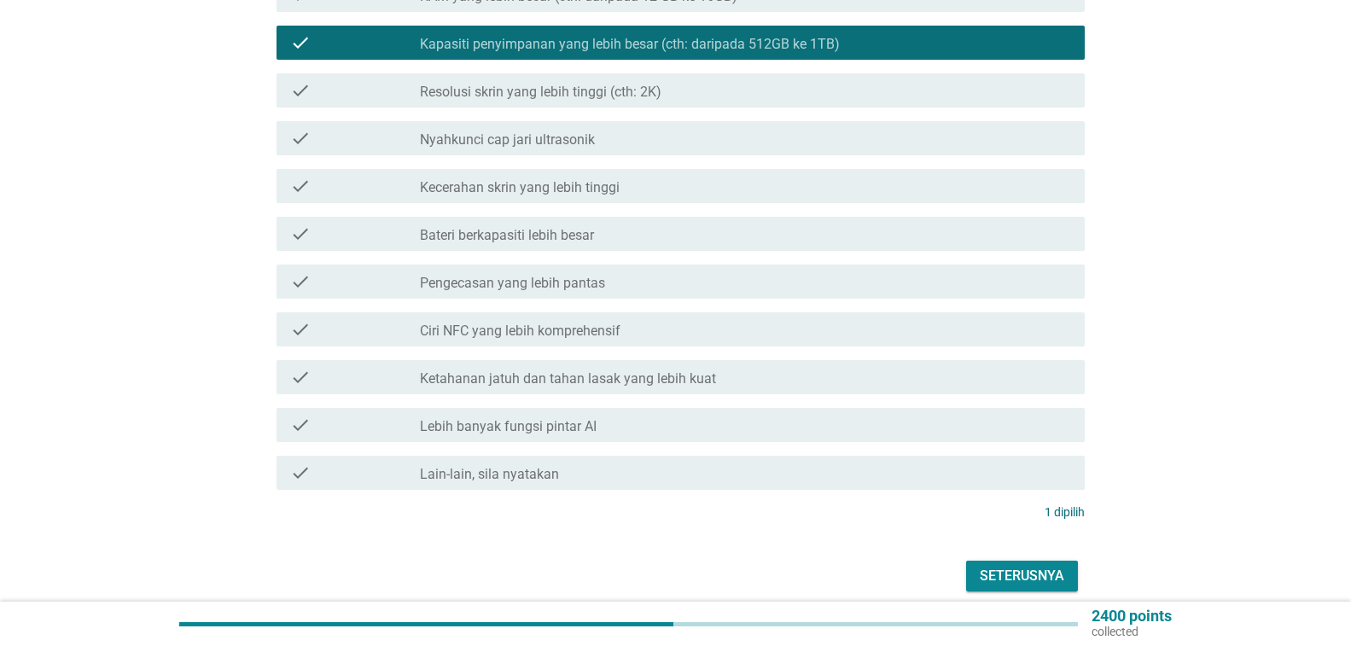
scroll to position [512, 0]
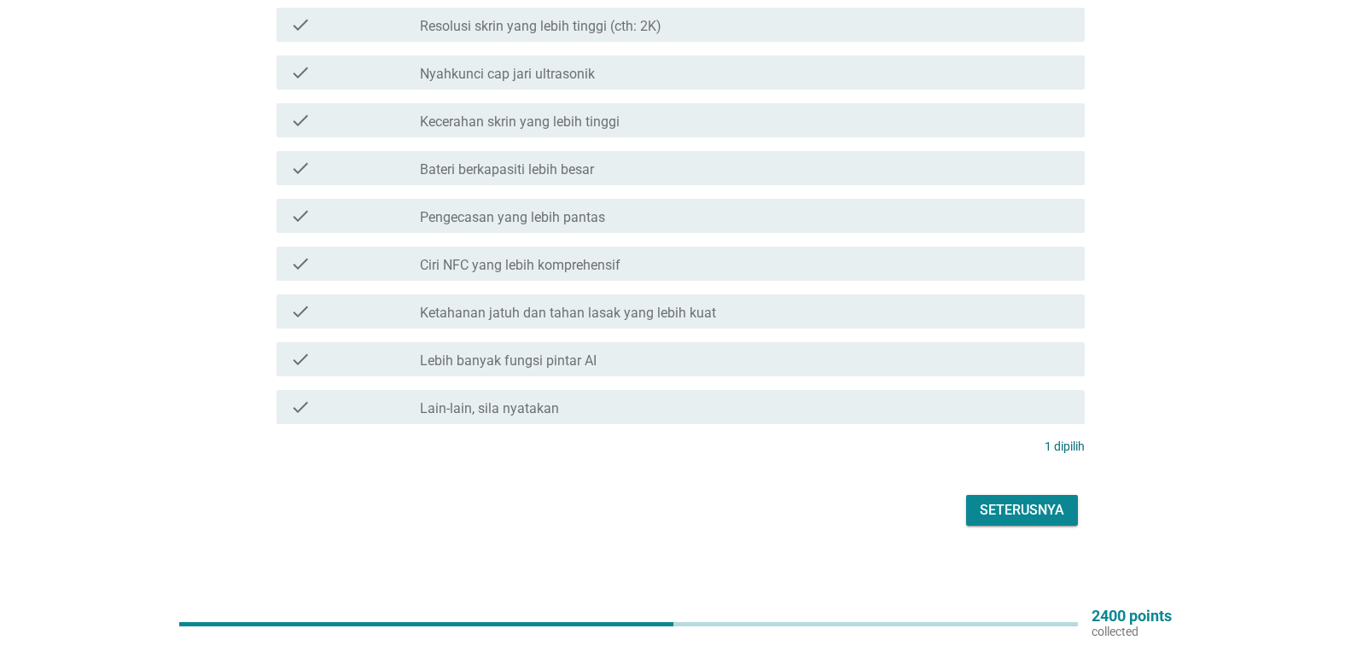
click at [810, 248] on div "check check_box_outline_blank Ciri NFC yang lebih komprehensif" at bounding box center [681, 264] width 808 height 34
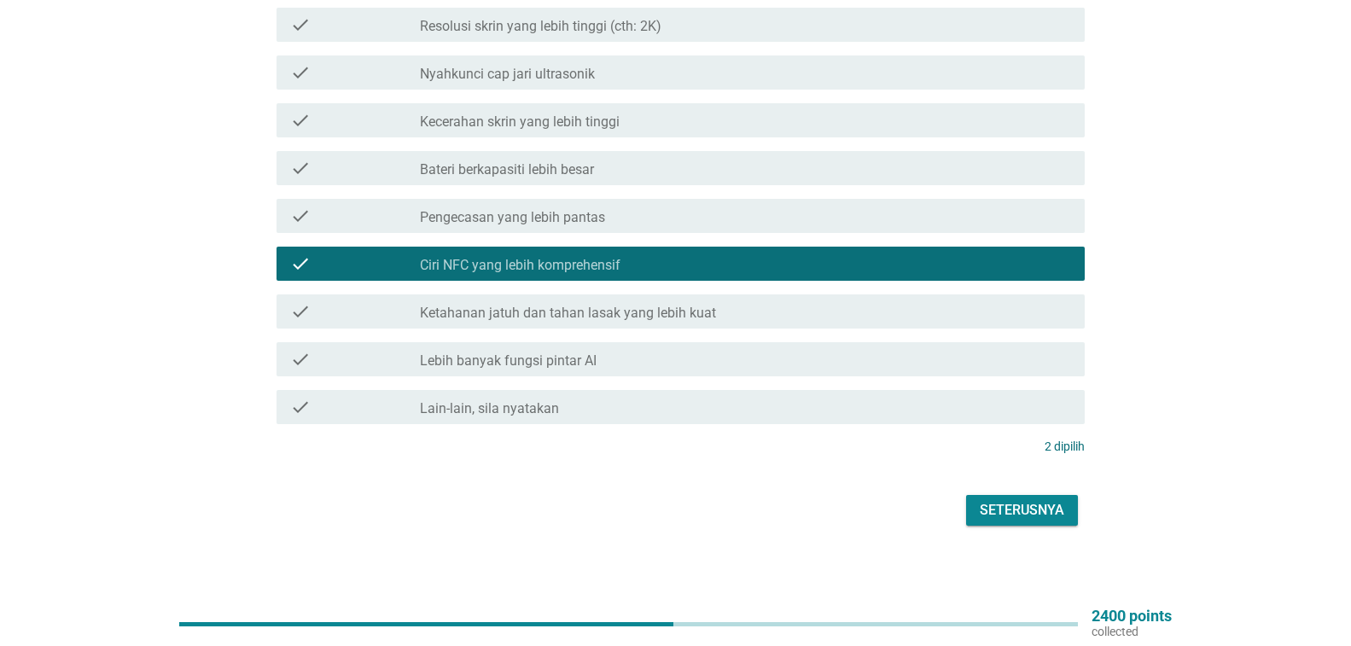
click at [968, 354] on div "check_box_outline_blank Lebih banyak fungsi pintar AI" at bounding box center [745, 359] width 651 height 20
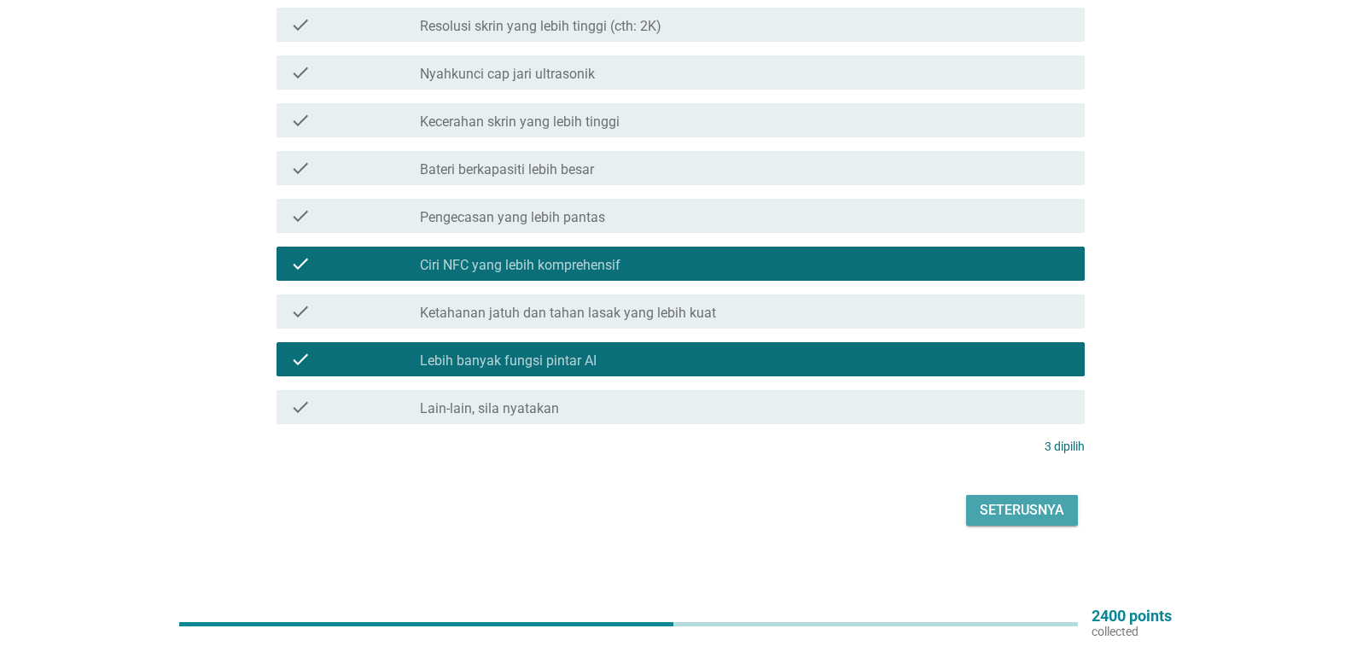
click at [1029, 521] on button "Seterusnya" at bounding box center [1022, 510] width 112 height 31
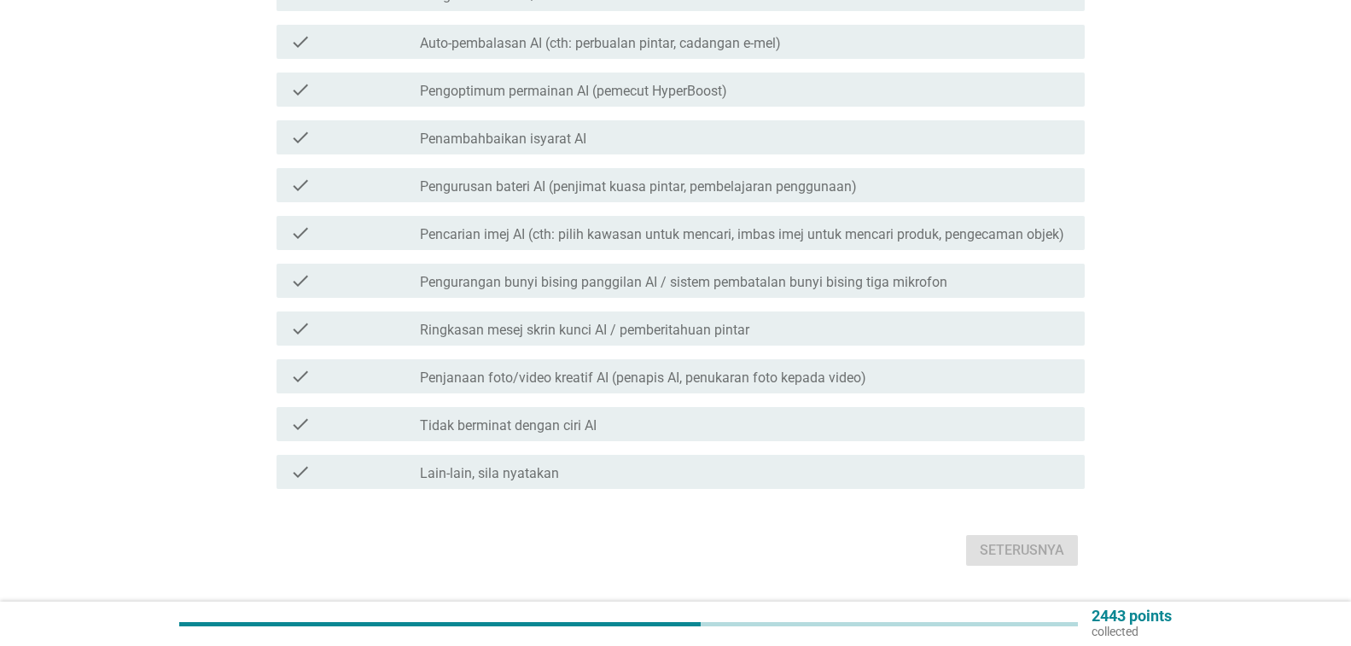
scroll to position [0, 0]
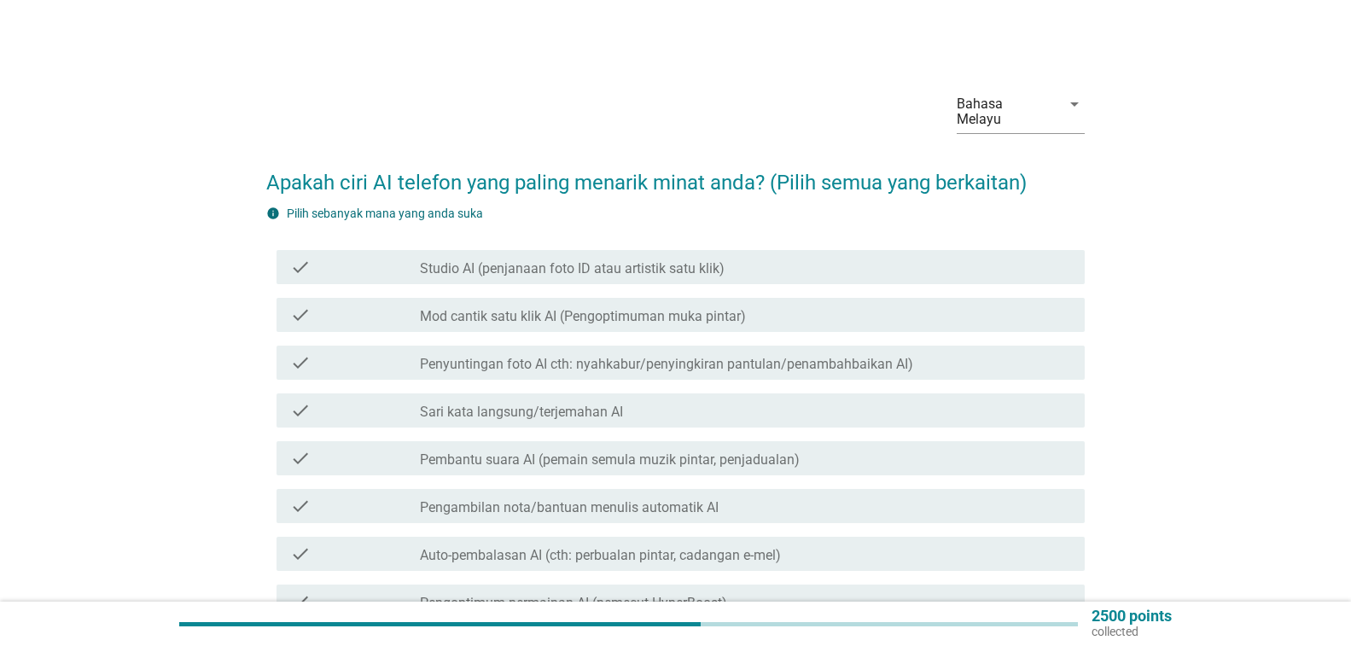
click at [992, 363] on div "check_box_outline_blank Penyuntingan foto AI cth: nyahkabur/penyingkiran pantul…" at bounding box center [745, 363] width 651 height 20
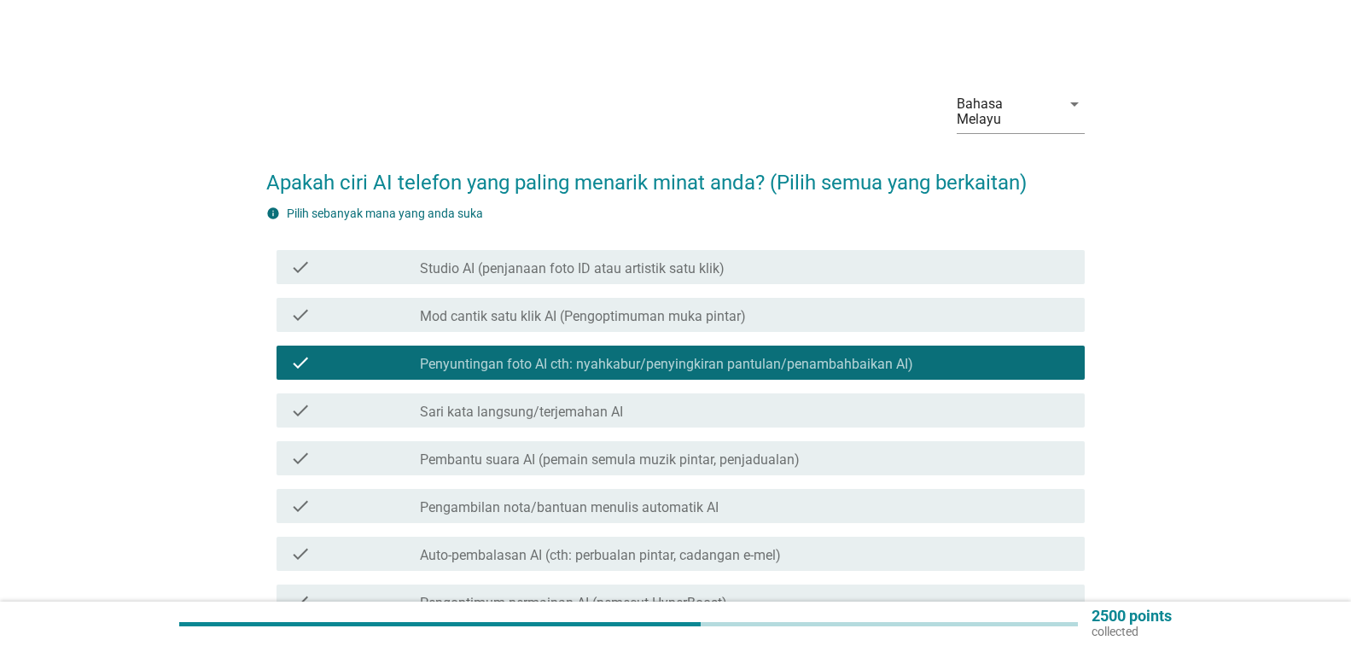
scroll to position [171, 0]
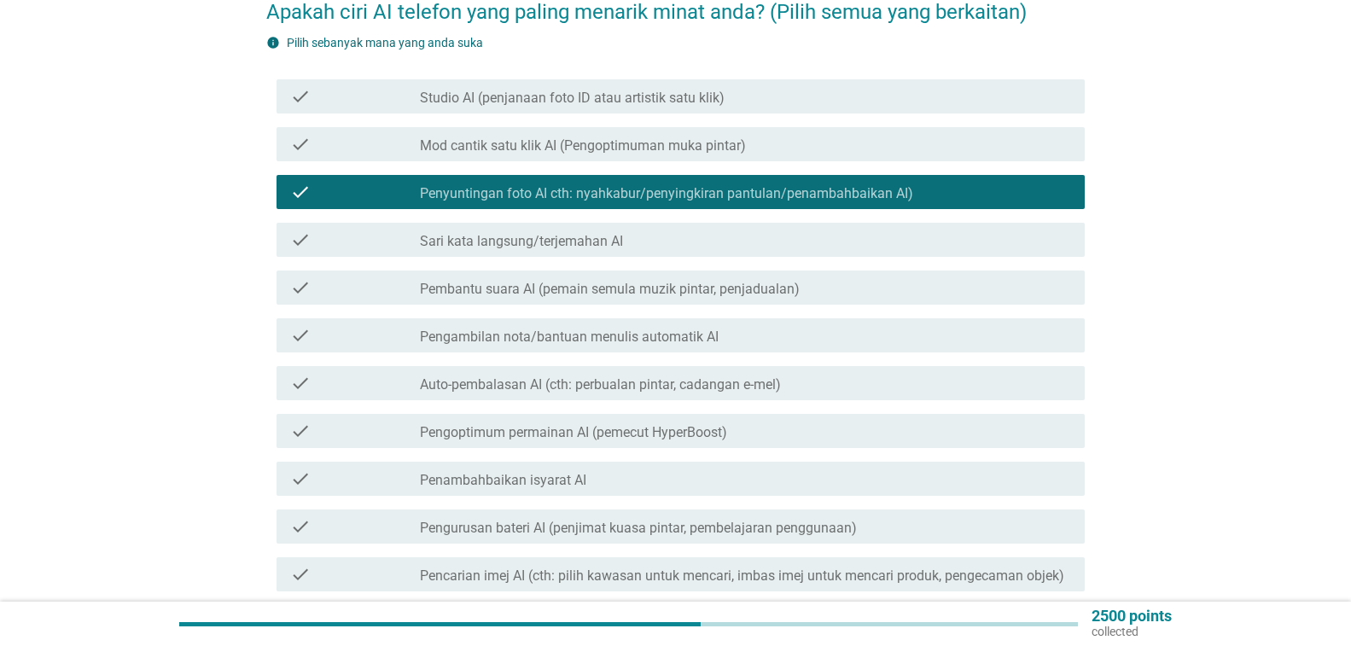
click at [966, 241] on div "check_box_outline_blank Sari kata langsung/terjemahan AI" at bounding box center [745, 240] width 651 height 20
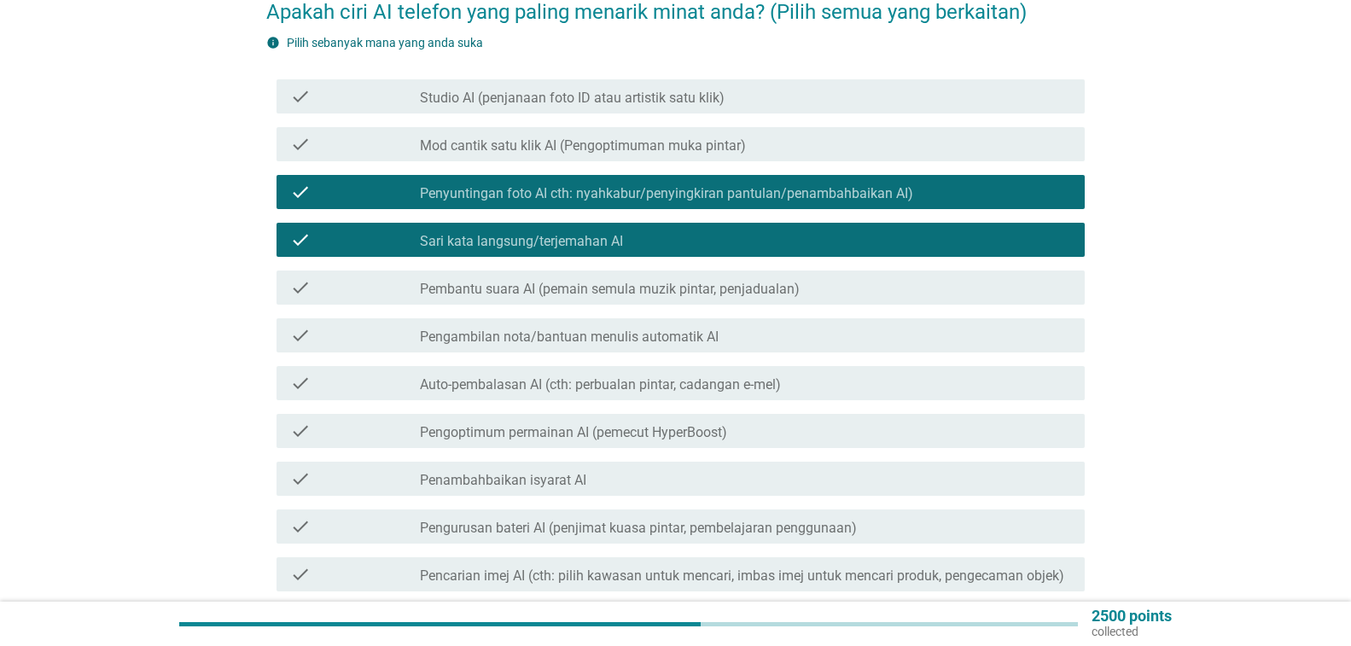
click at [1010, 470] on div "check_box_outline_blank Penambahbaikan isyarat AI" at bounding box center [745, 479] width 651 height 20
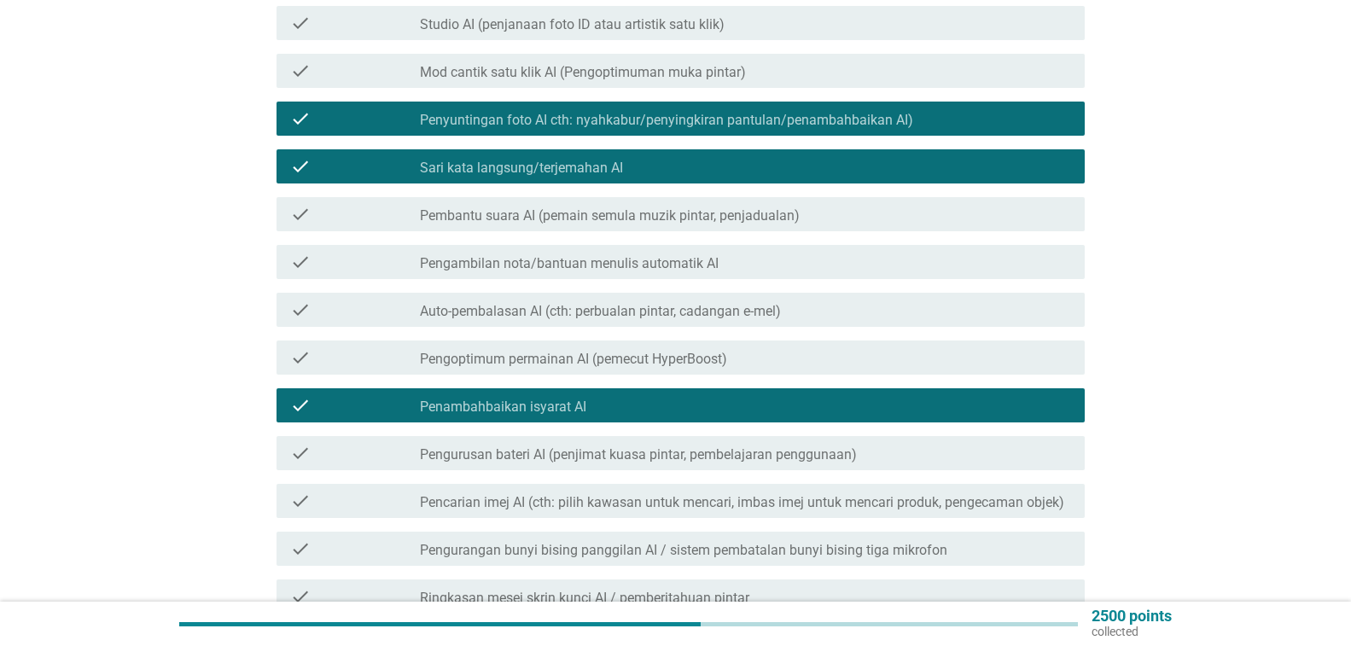
scroll to position [427, 0]
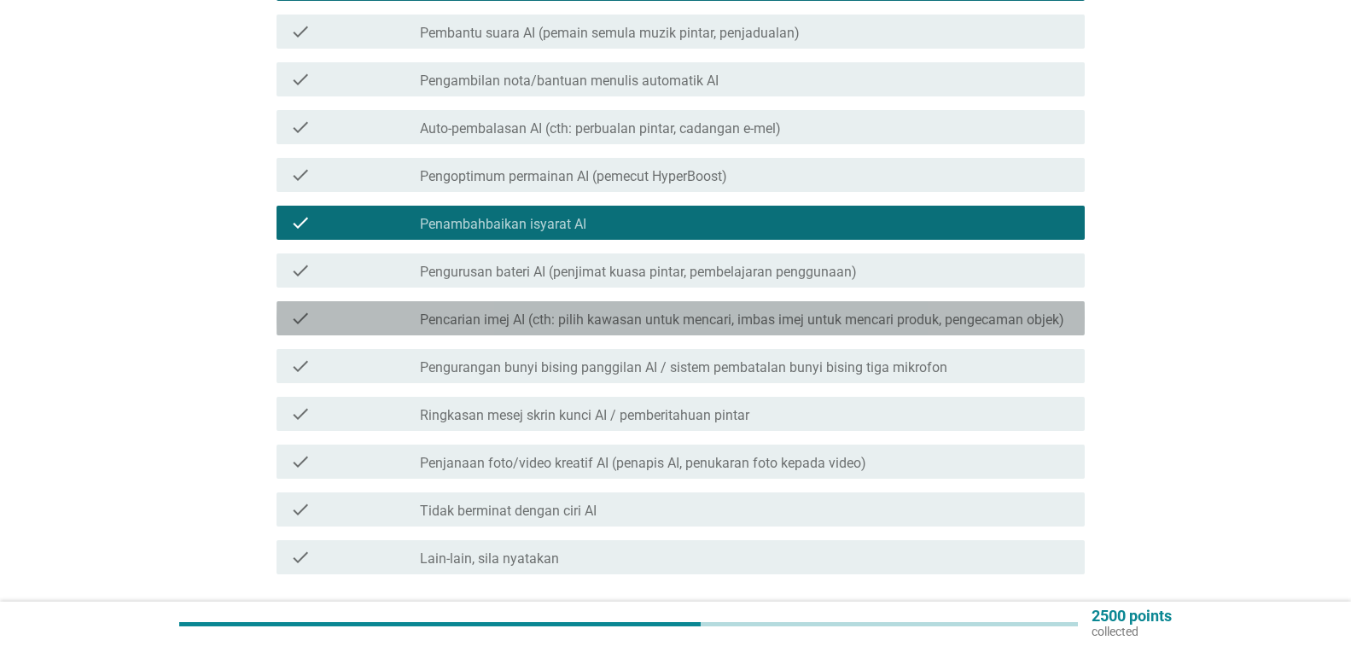
click at [936, 329] on div "check check_box_outline_blank Pencarian imej AI (cth: pilih kawasan untuk menca…" at bounding box center [681, 318] width 808 height 34
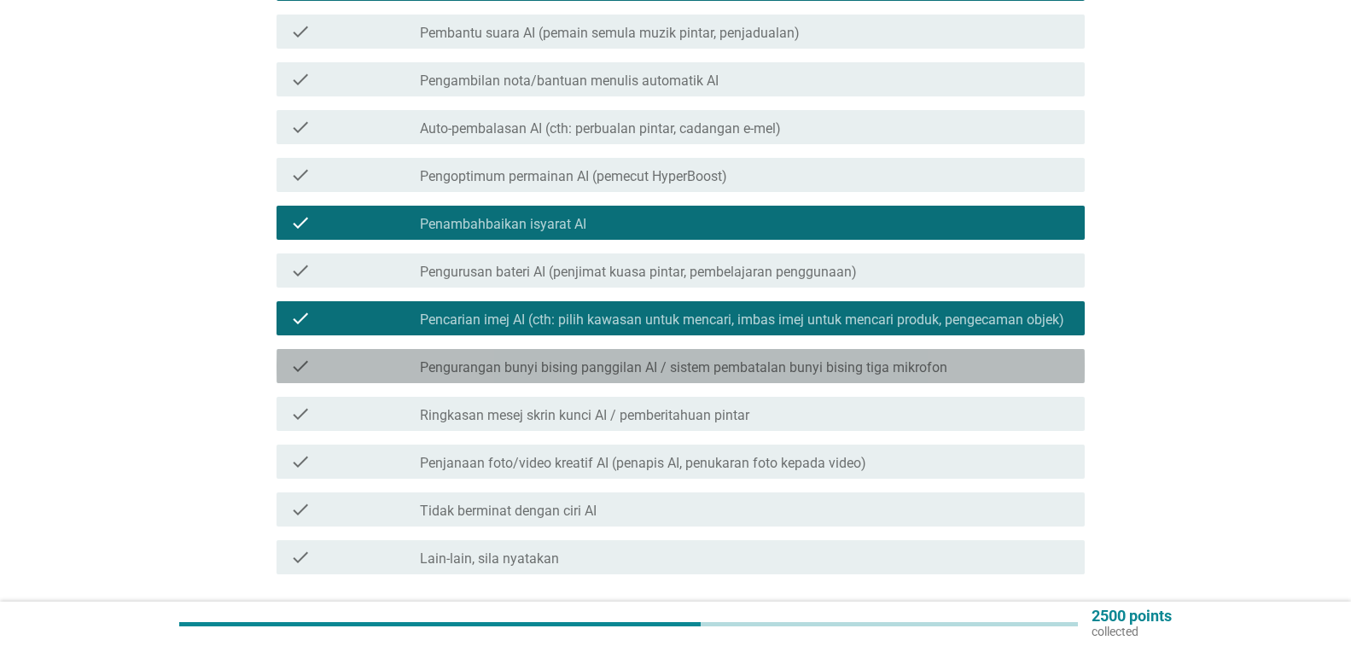
click at [936, 358] on div "check_box_outline_blank Pengurangan bunyi bising panggilan AI / sistem pembatal…" at bounding box center [745, 366] width 651 height 20
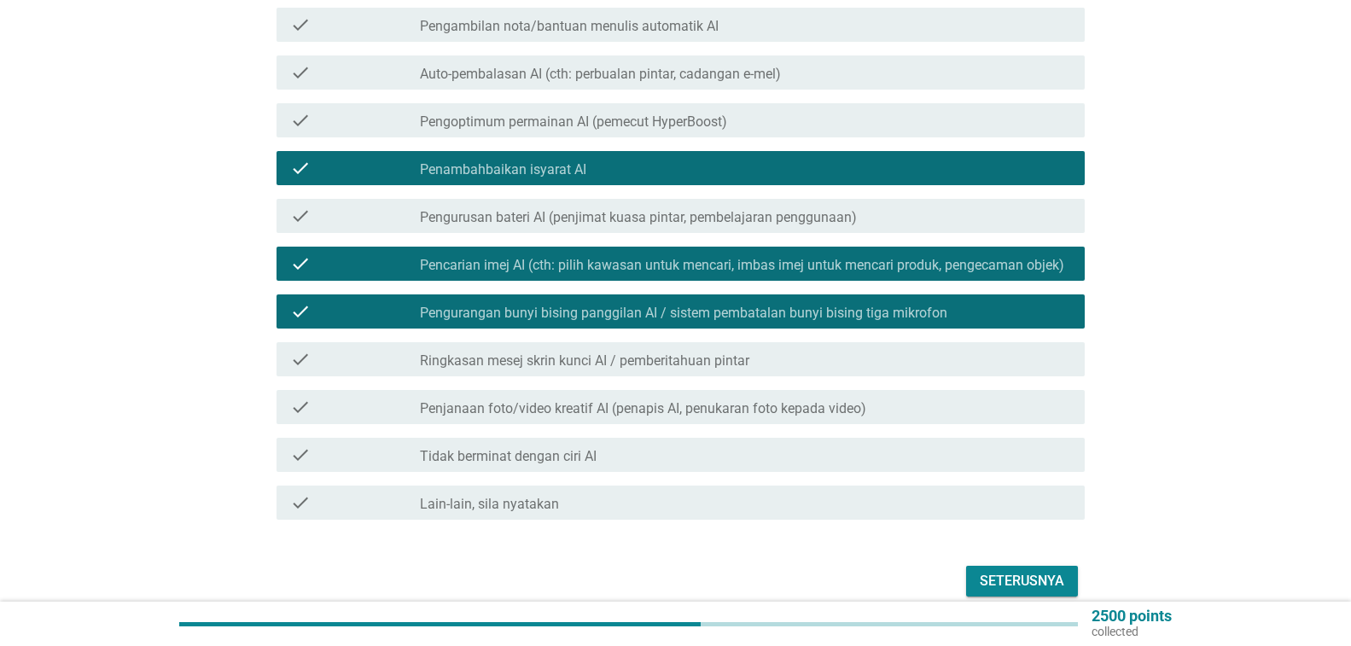
scroll to position [512, 0]
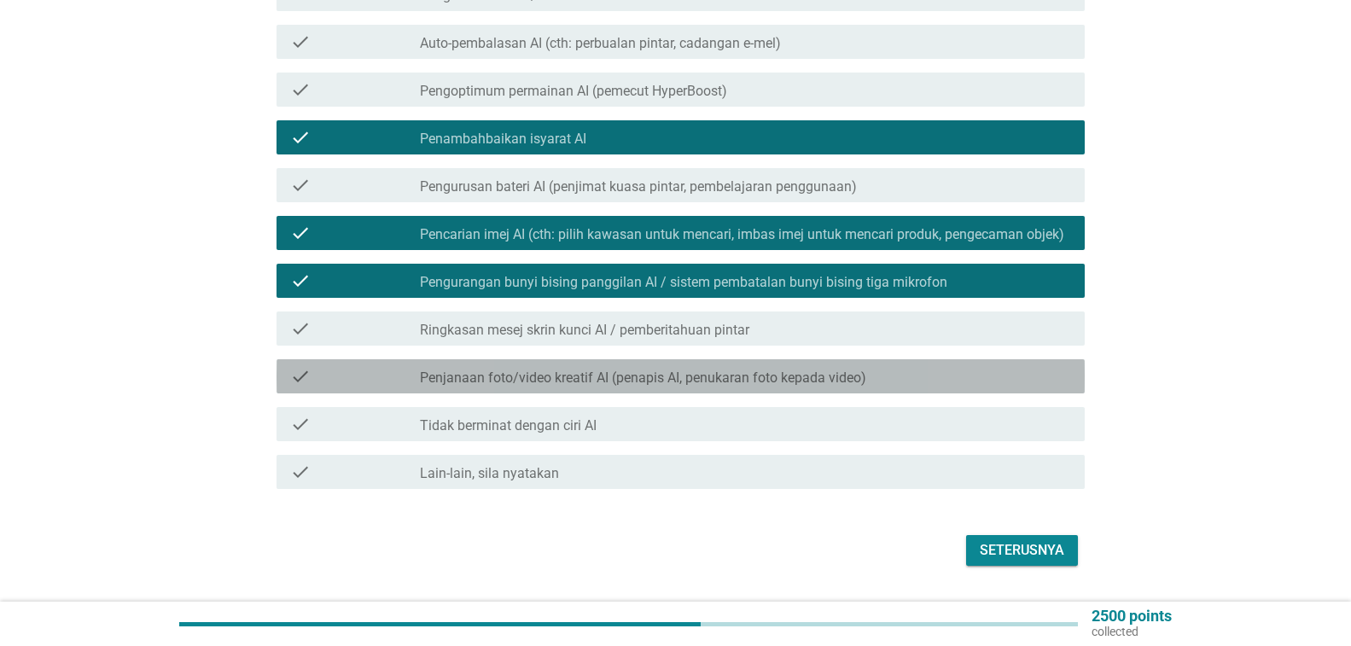
click at [926, 381] on div "check_box_outline_blank Penjanaan foto/video kreatif AI (penapis AI, penukaran …" at bounding box center [745, 376] width 651 height 20
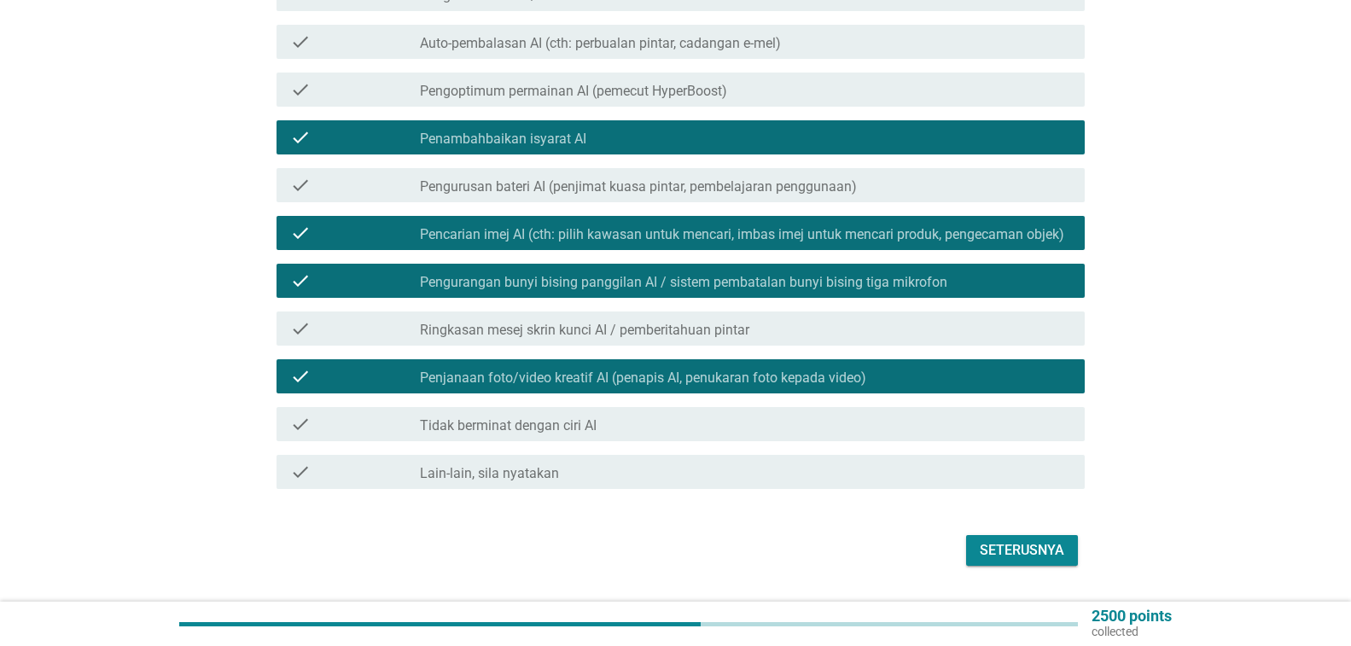
click at [1054, 552] on div "Seterusnya" at bounding box center [1022, 550] width 85 height 20
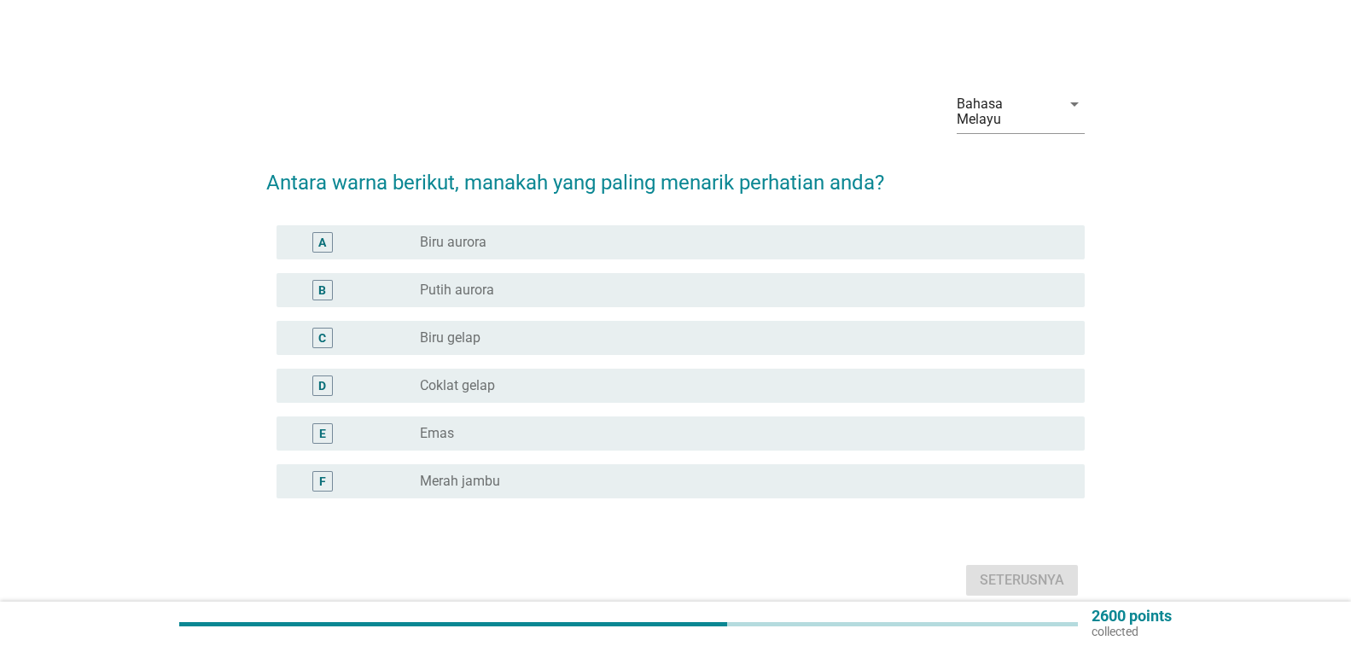
click at [502, 242] on div "radio_button_unchecked Biru aurora" at bounding box center [739, 242] width 638 height 17
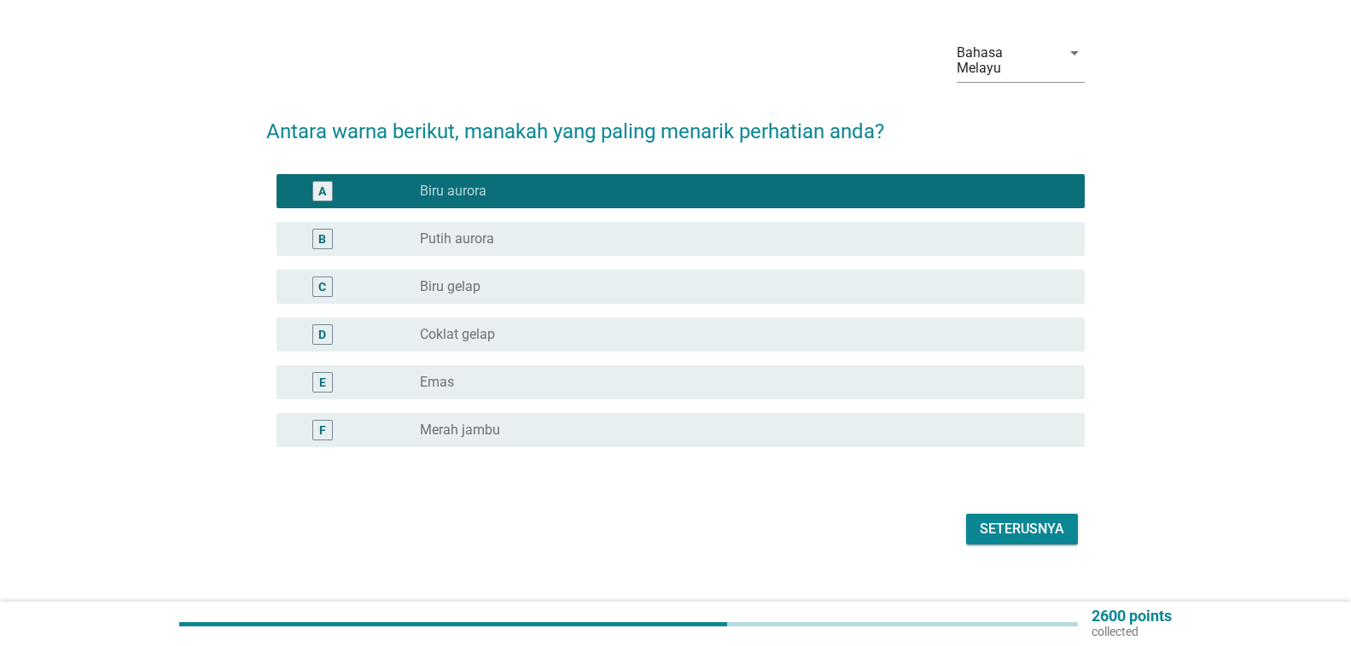
scroll to position [76, 0]
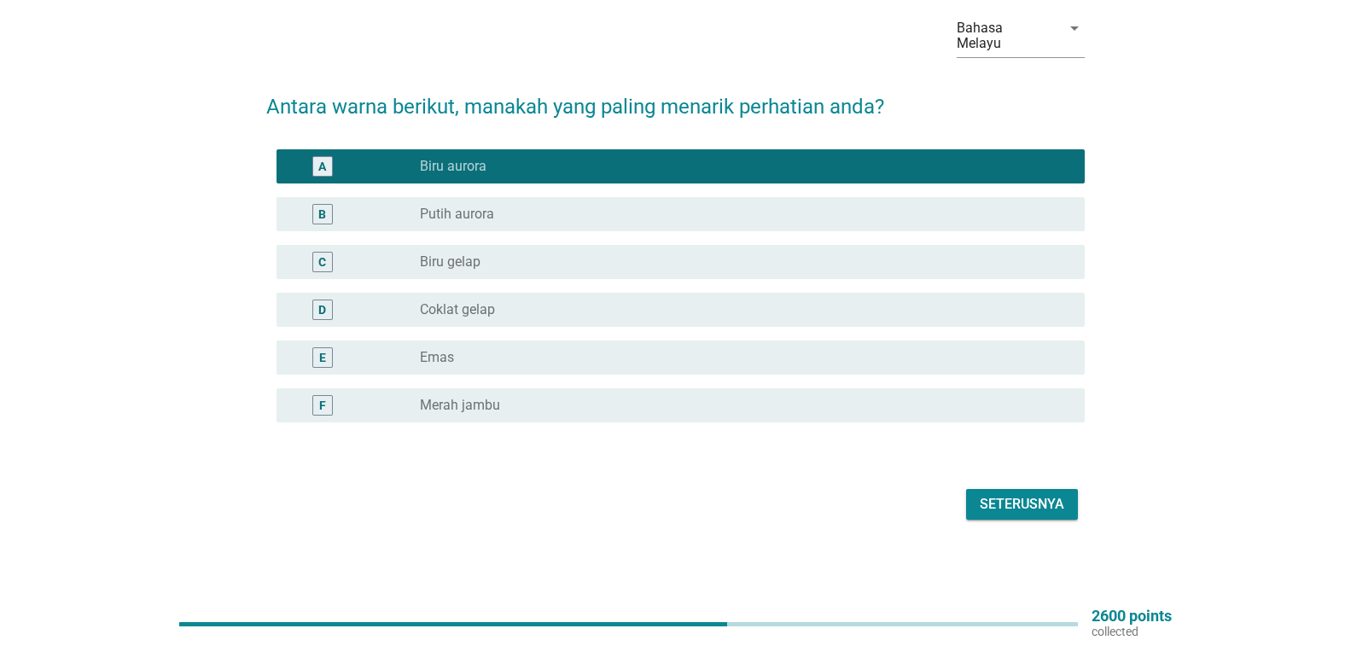
click at [974, 515] on button "Seterusnya" at bounding box center [1022, 504] width 112 height 31
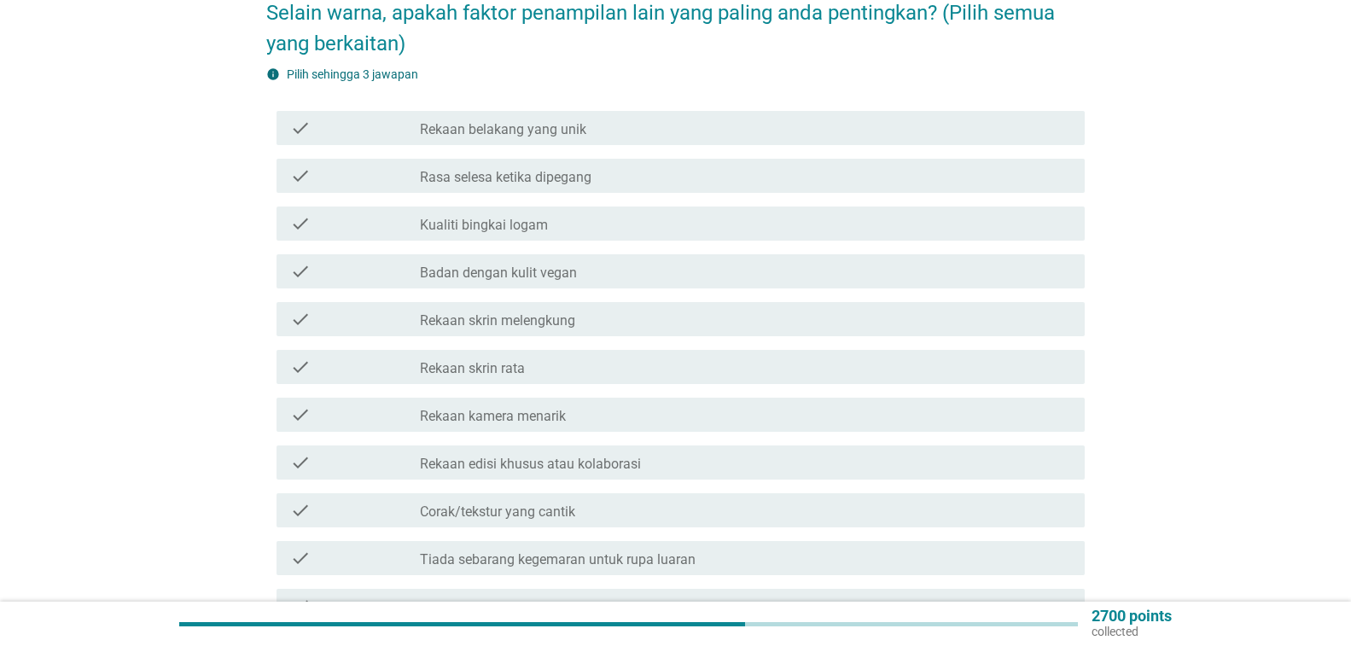
scroll to position [171, 0]
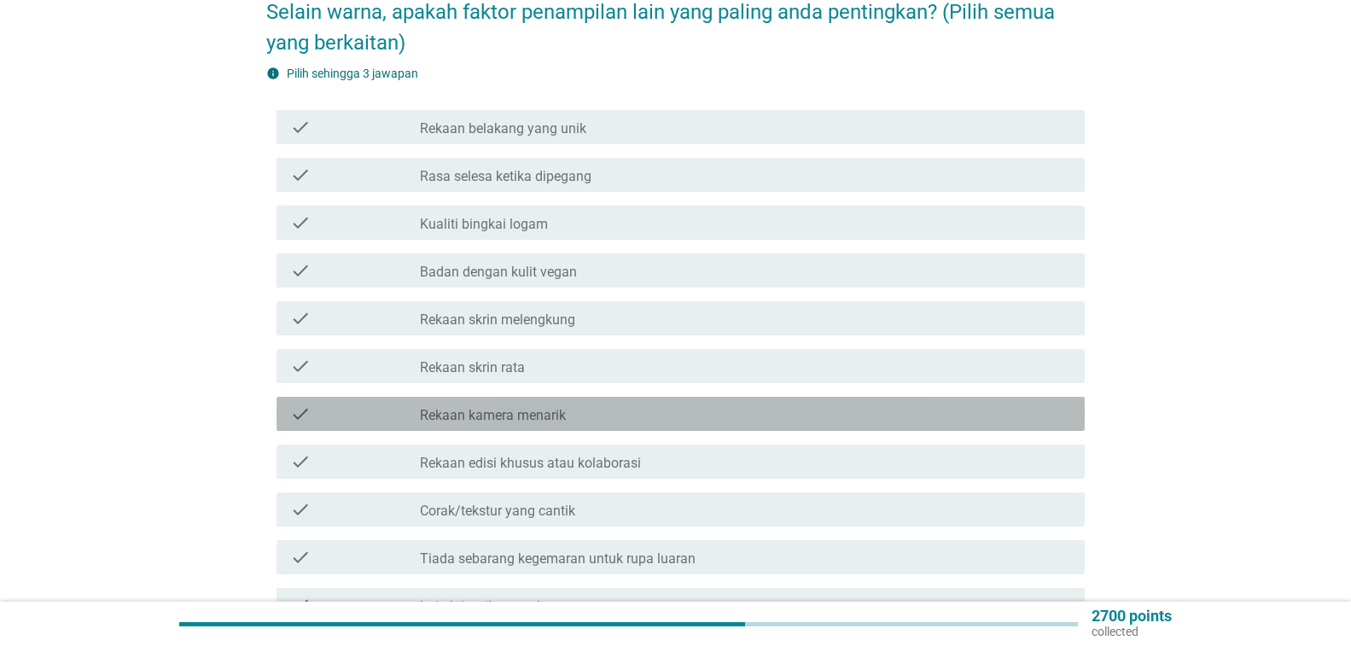
click at [1036, 425] on div "check check_box_outline_blank Rekaan kamera menarik" at bounding box center [681, 414] width 808 height 34
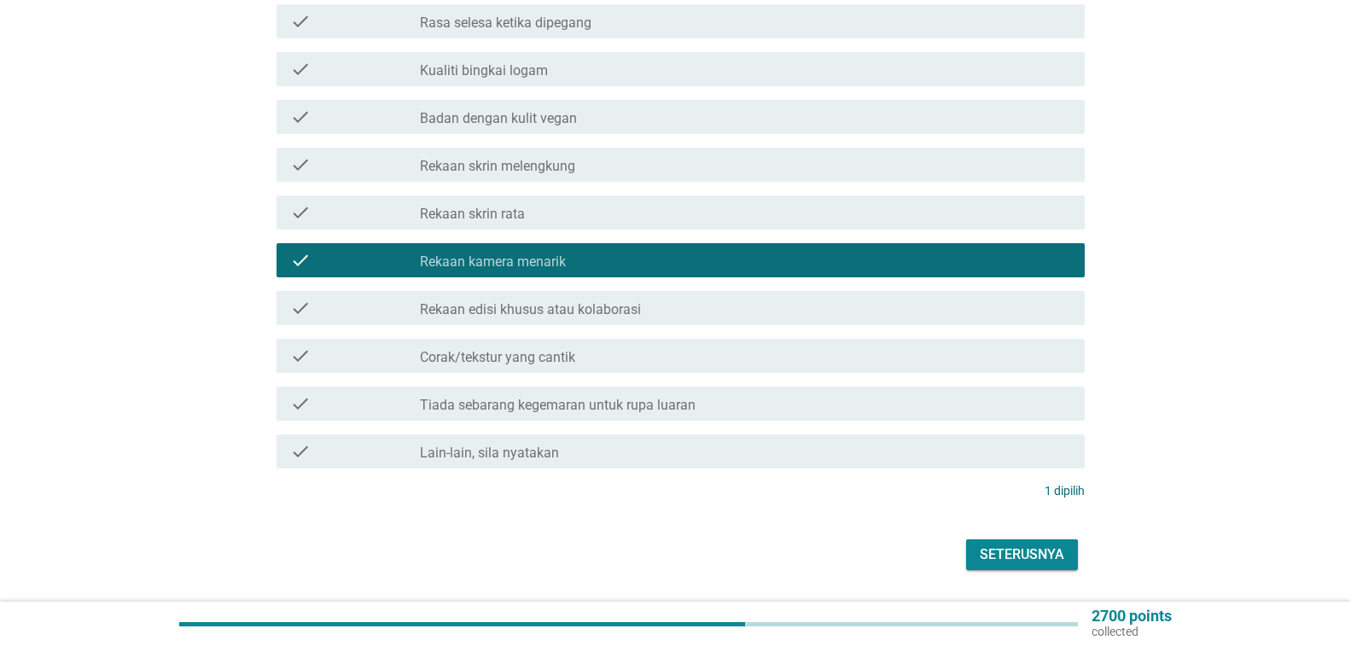
scroll to position [341, 0]
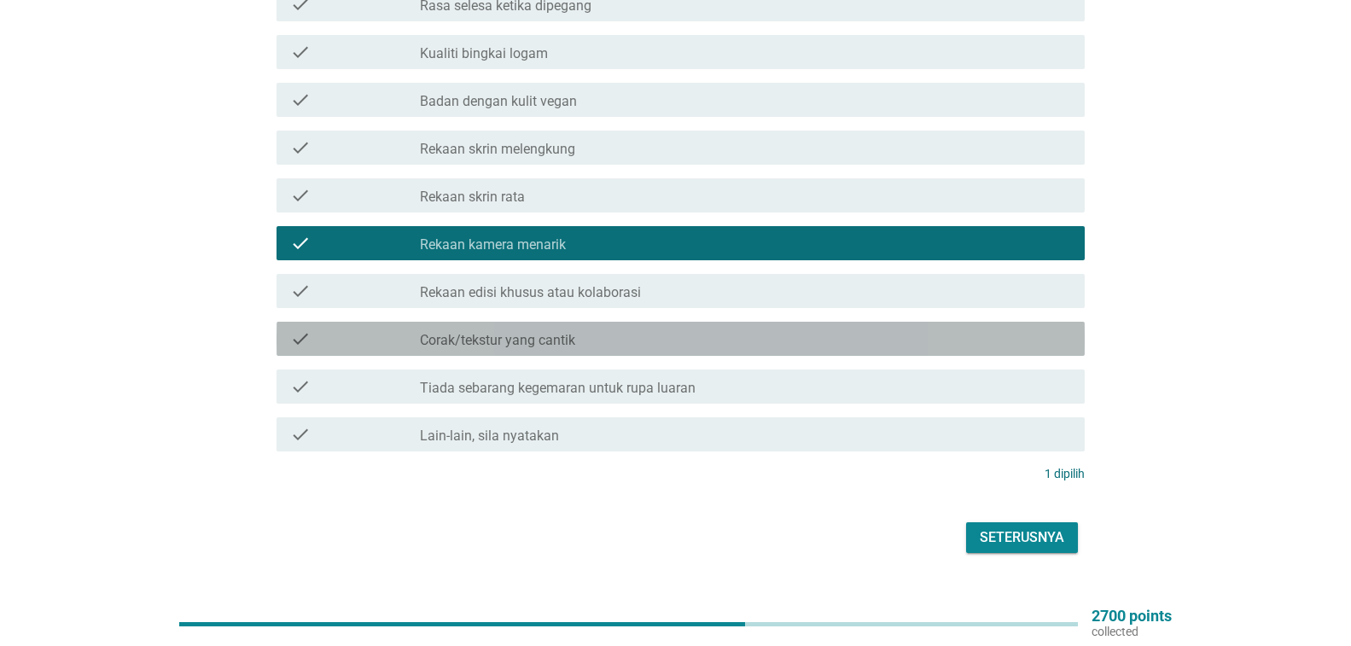
click at [1055, 328] on div "check check_box_outline_blank Corak/tekstur yang cantik" at bounding box center [681, 339] width 808 height 34
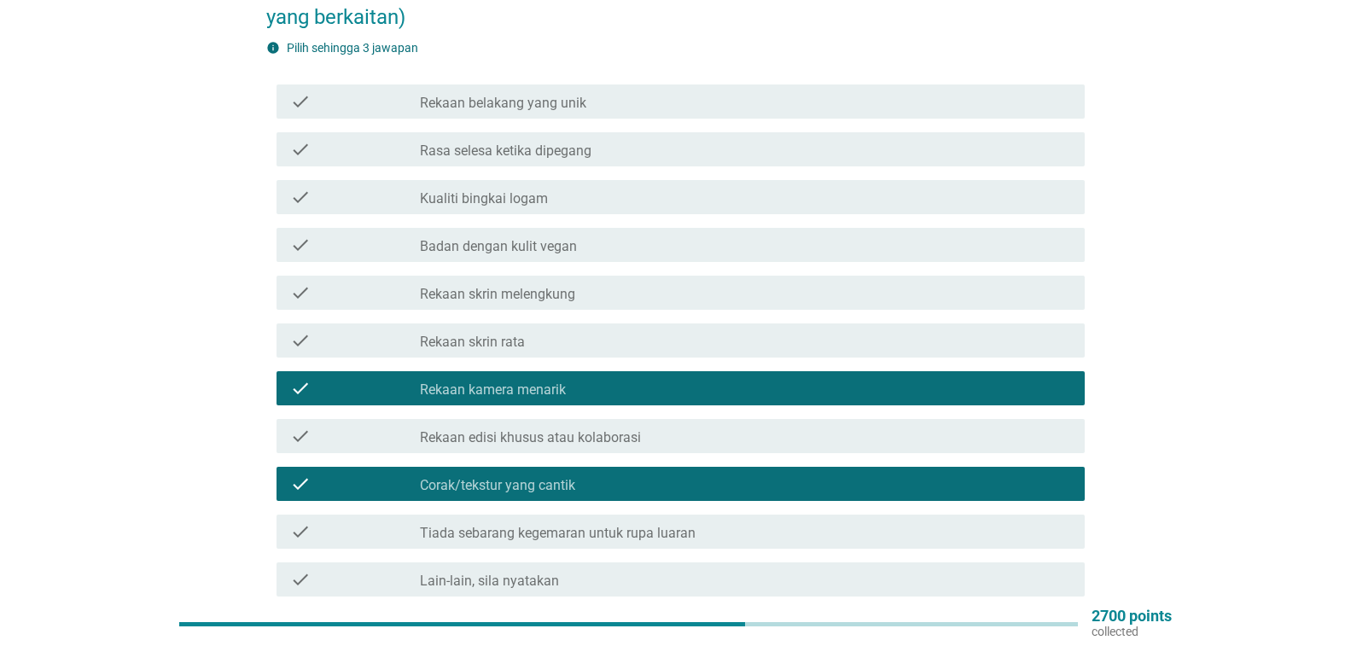
scroll to position [171, 0]
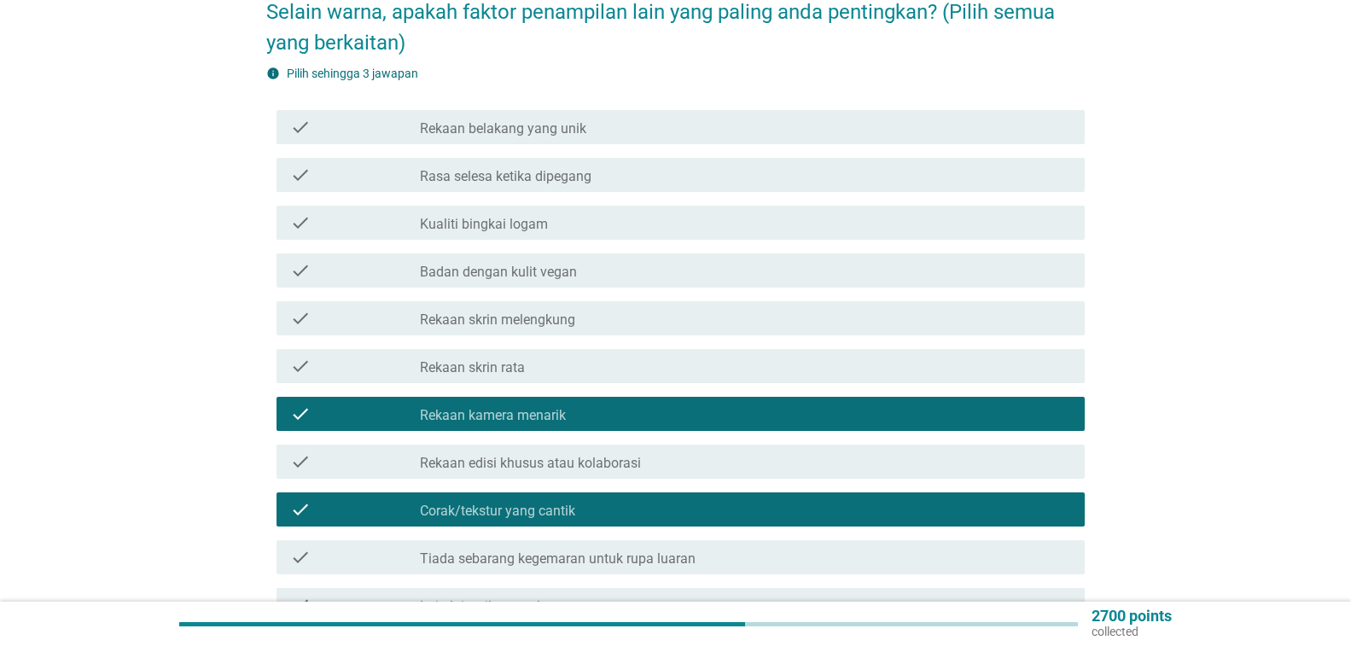
click at [1055, 230] on div "check_box_outline_blank Kualiti bingkai logam" at bounding box center [745, 223] width 651 height 20
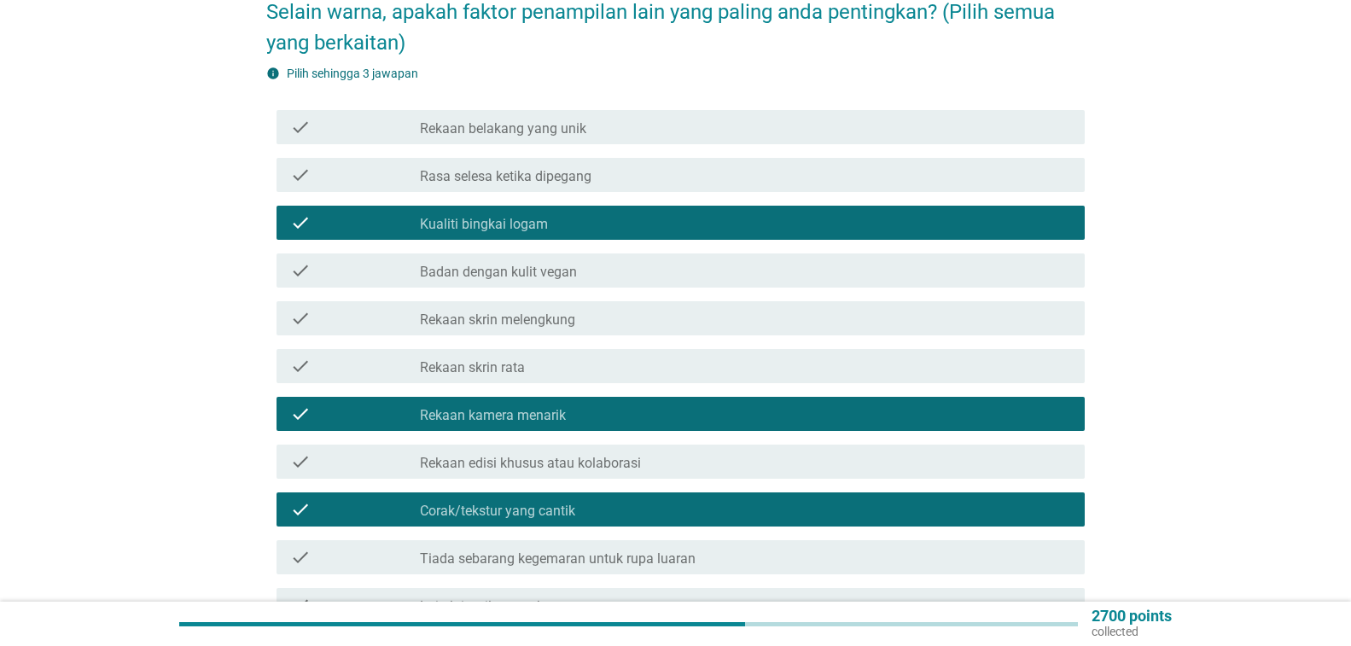
click at [925, 182] on div "check_box_outline_blank Rasa selesa ketika dipegang" at bounding box center [745, 175] width 651 height 20
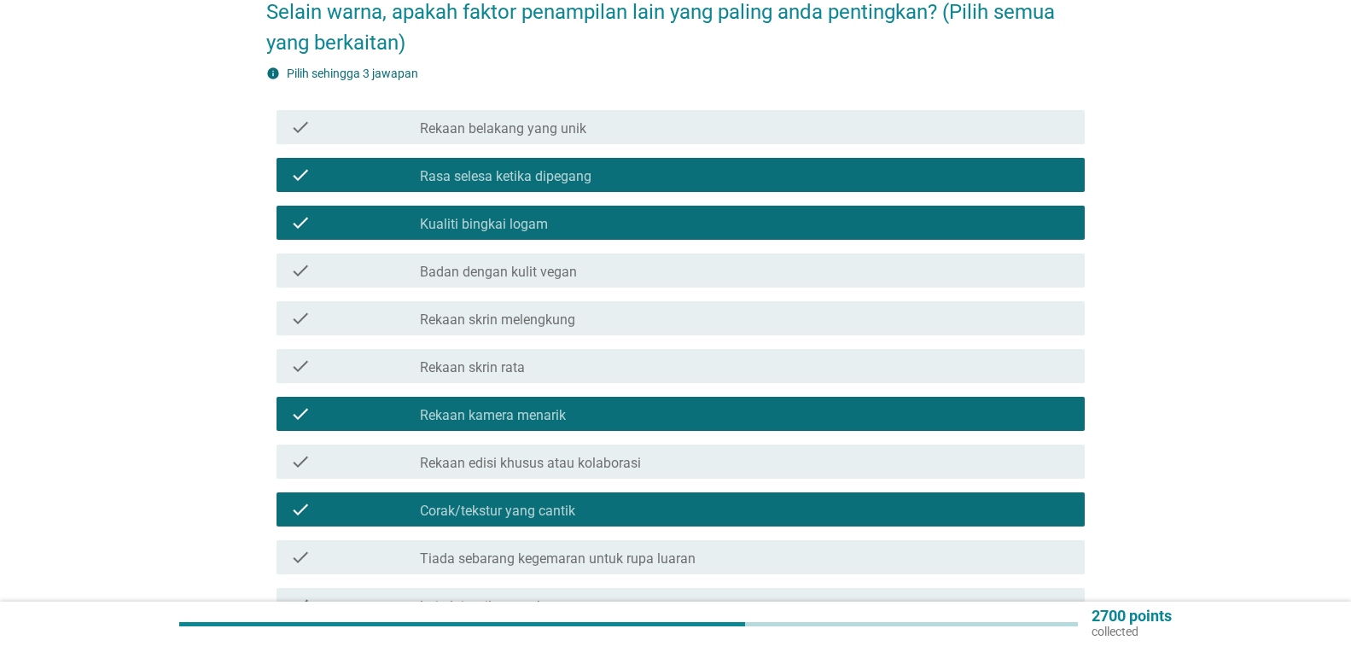
click at [924, 228] on div "check_box_outline_blank Kualiti bingkai logam" at bounding box center [745, 223] width 651 height 20
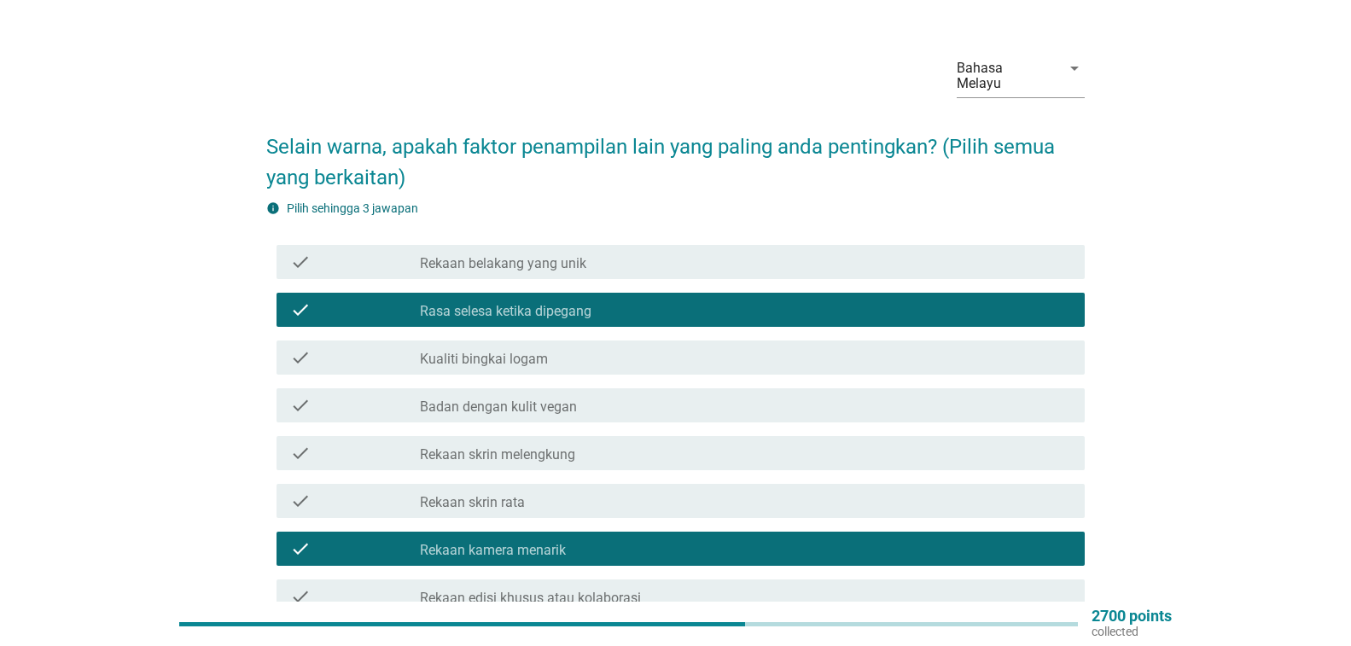
scroll to position [33, 0]
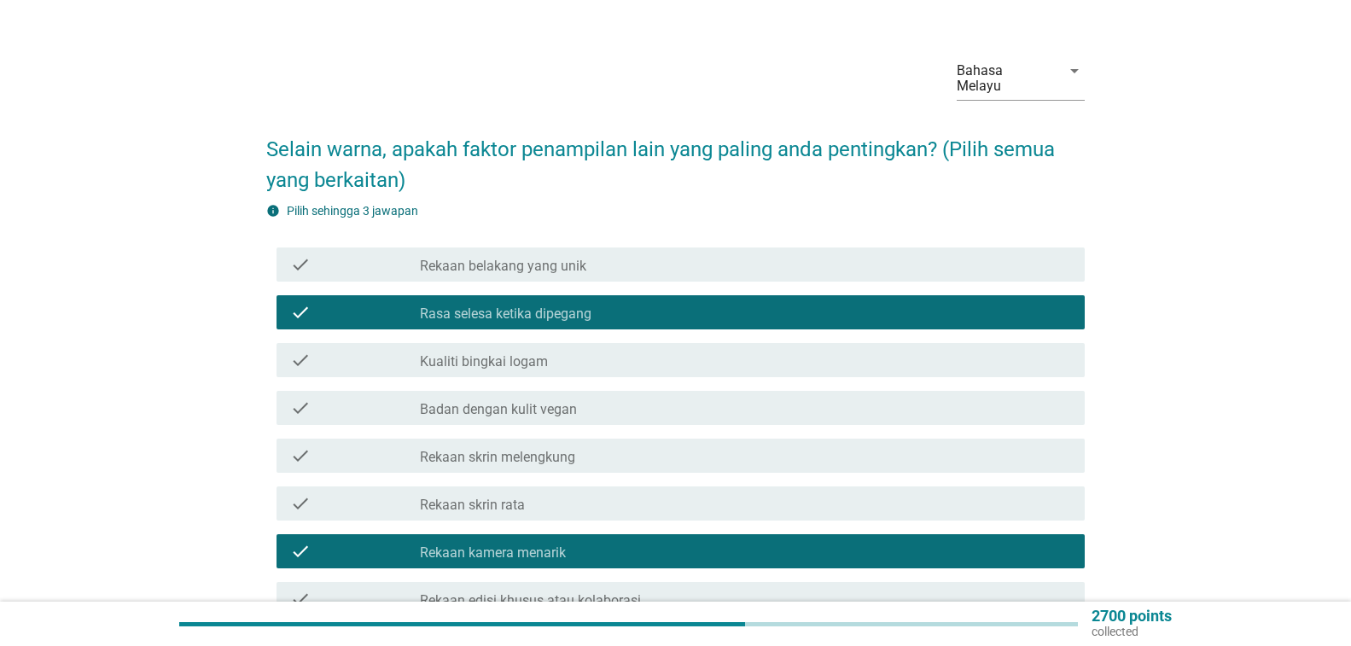
click at [901, 255] on div "check_box_outline_blank Rekaan belakang yang unik" at bounding box center [745, 264] width 651 height 20
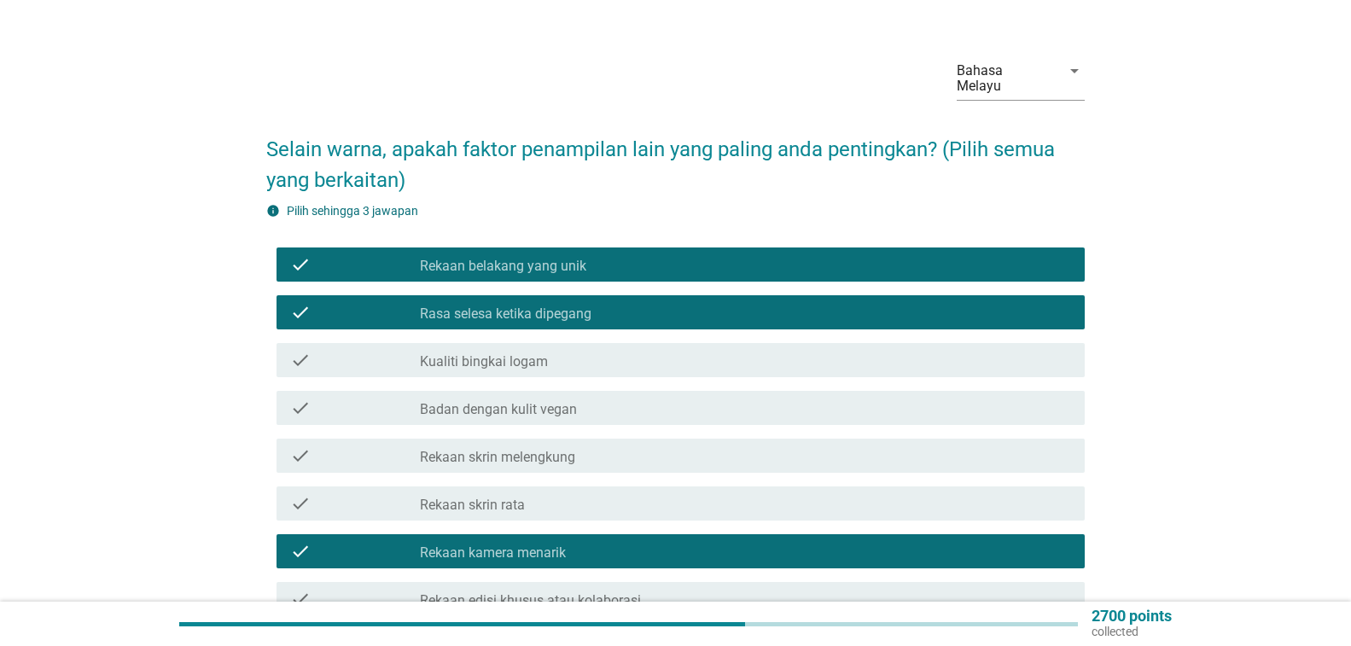
click at [906, 297] on div "check check_box_outline_blank Rasa selesa ketika dipegang" at bounding box center [681, 312] width 808 height 34
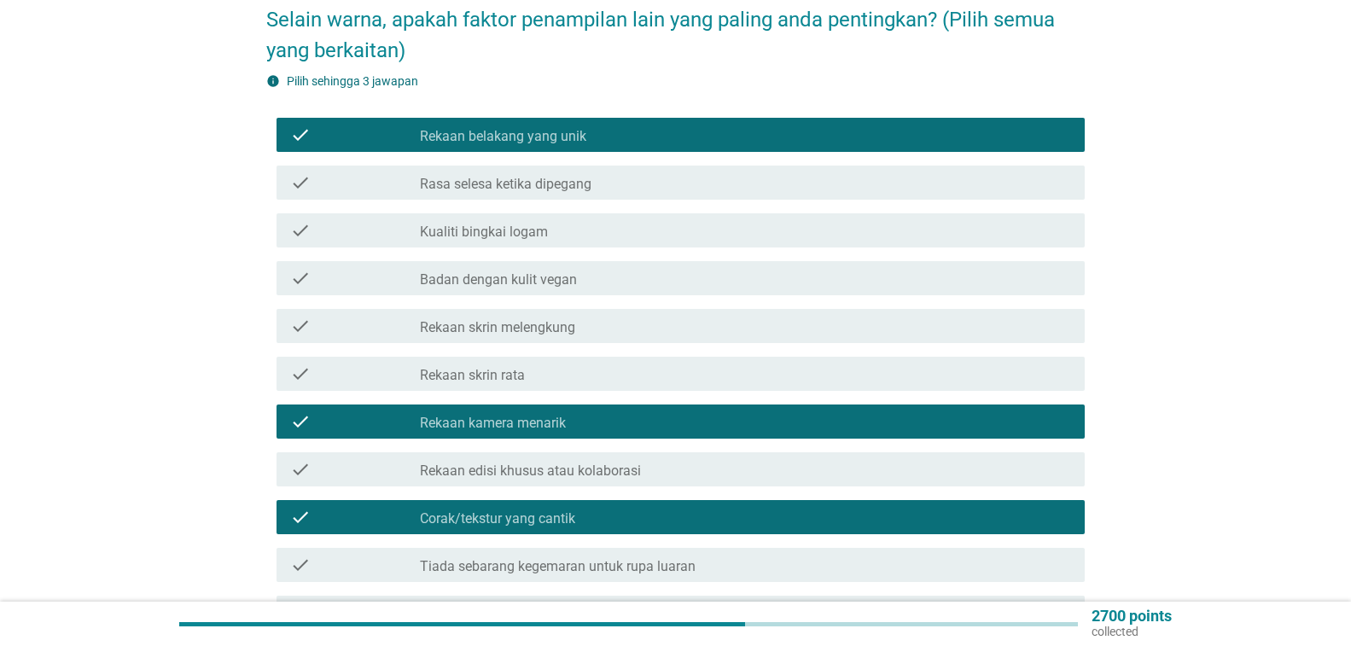
scroll to position [375, 0]
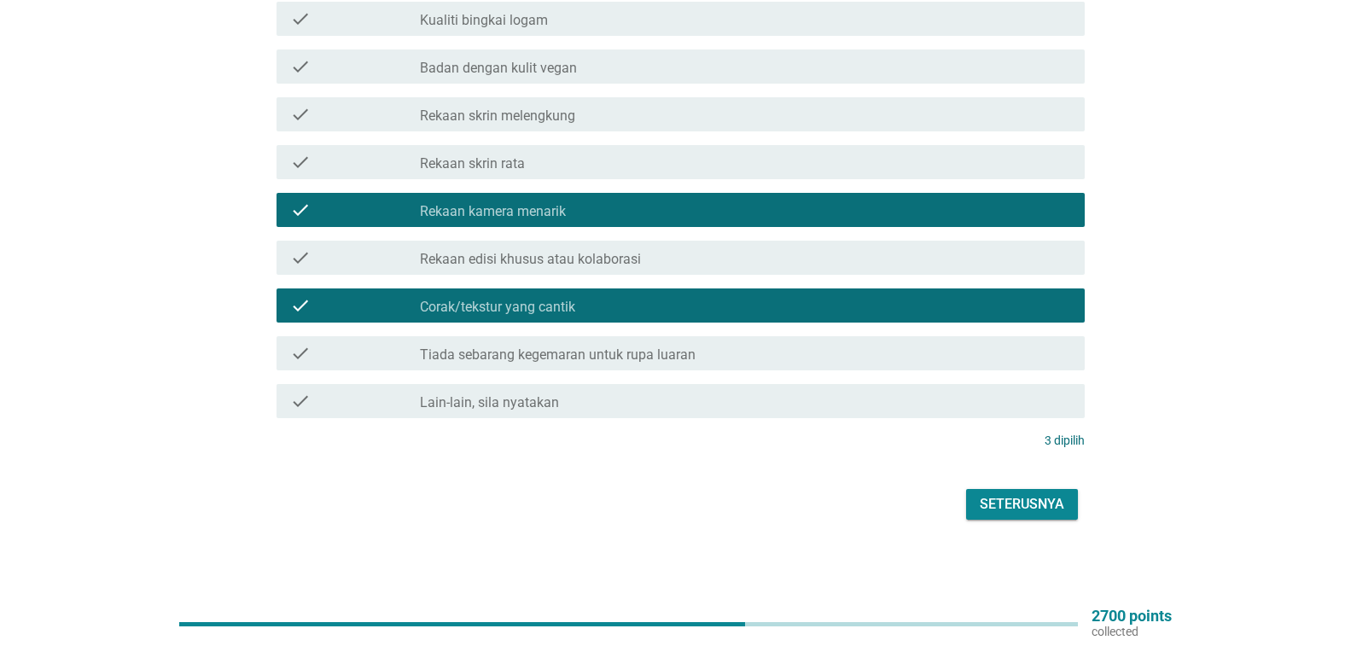
click at [1027, 499] on div "Seterusnya" at bounding box center [1022, 504] width 85 height 20
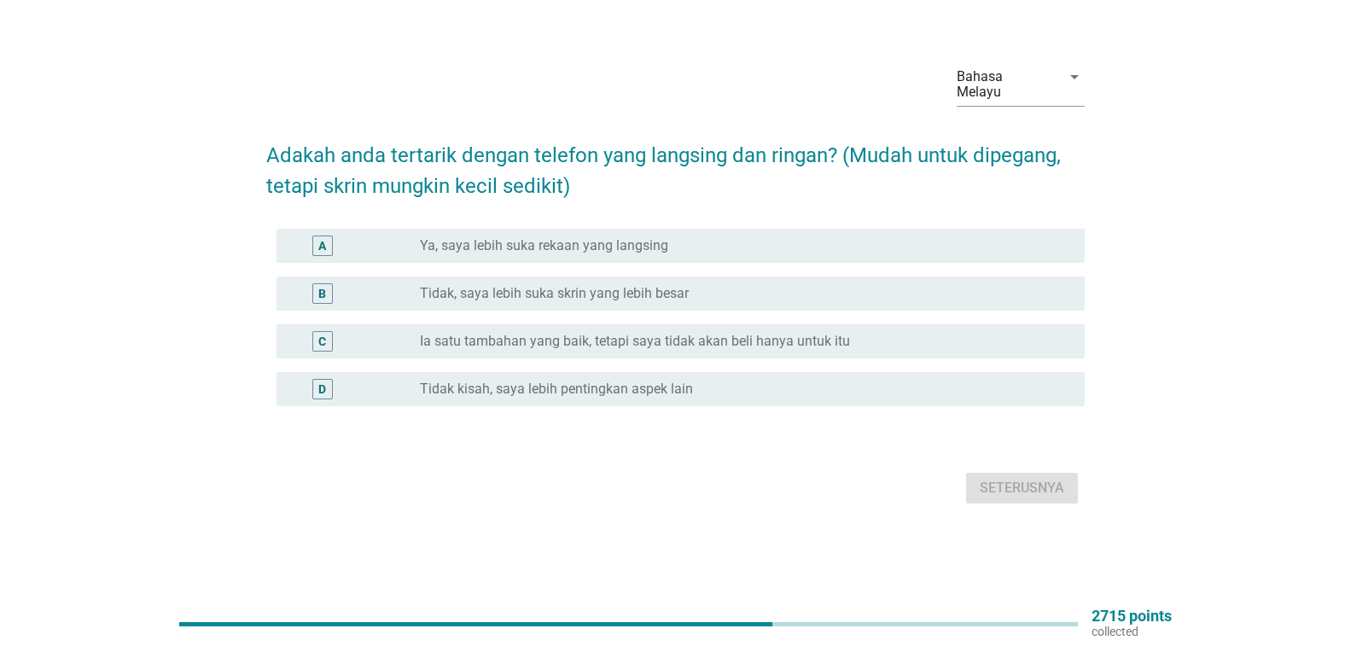
scroll to position [0, 0]
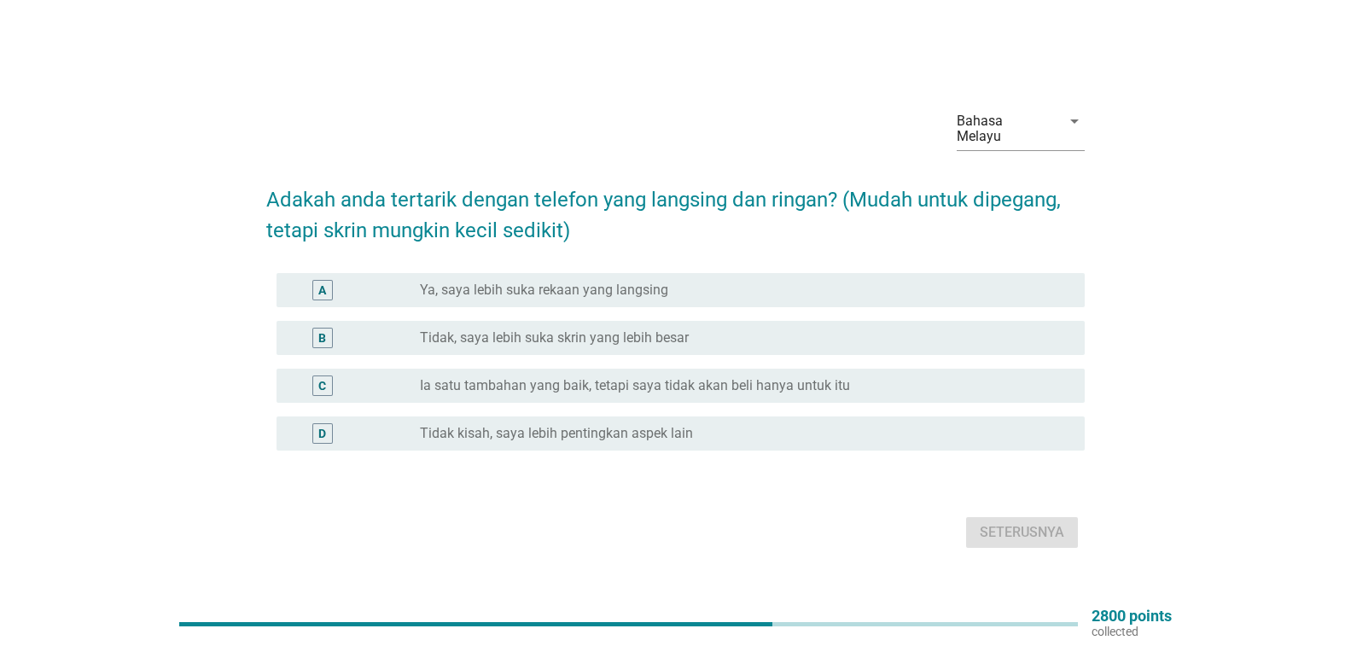
click at [951, 383] on div "radio_button_unchecked Ia satu tambahan yang baik, tetapi saya tidak akan beli …" at bounding box center [739, 385] width 638 height 17
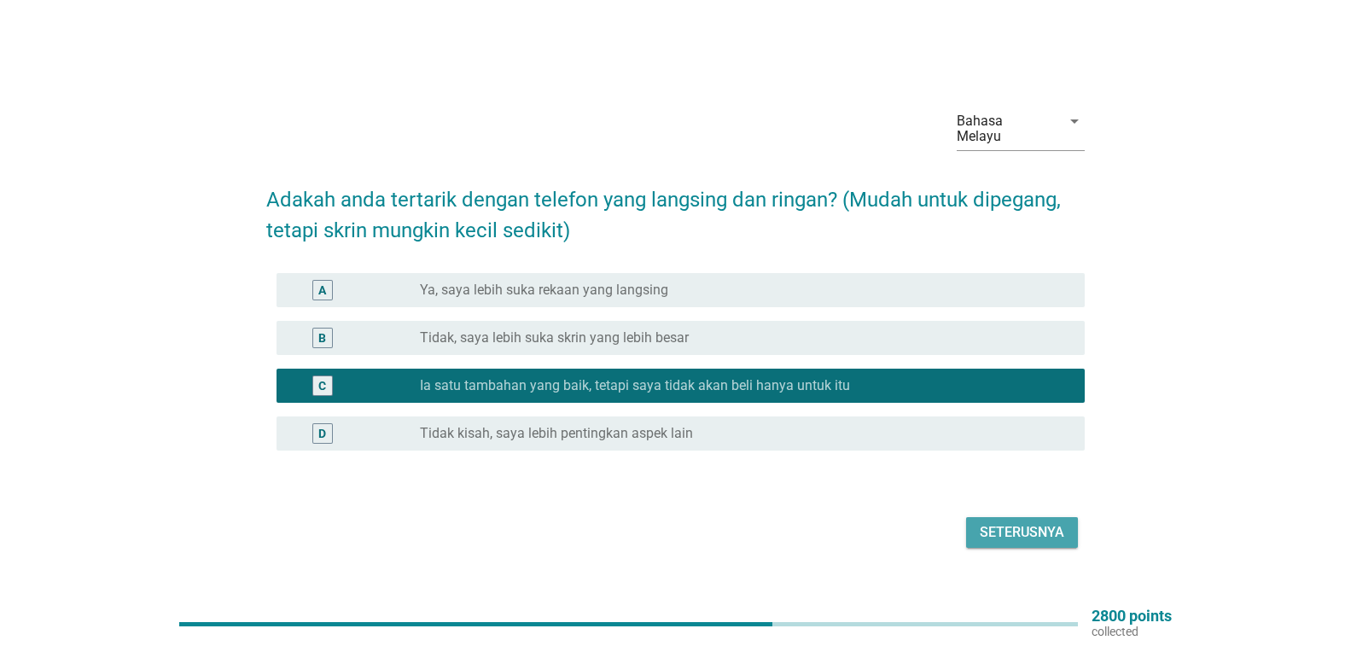
click at [989, 527] on div "Seterusnya" at bounding box center [1022, 532] width 85 height 20
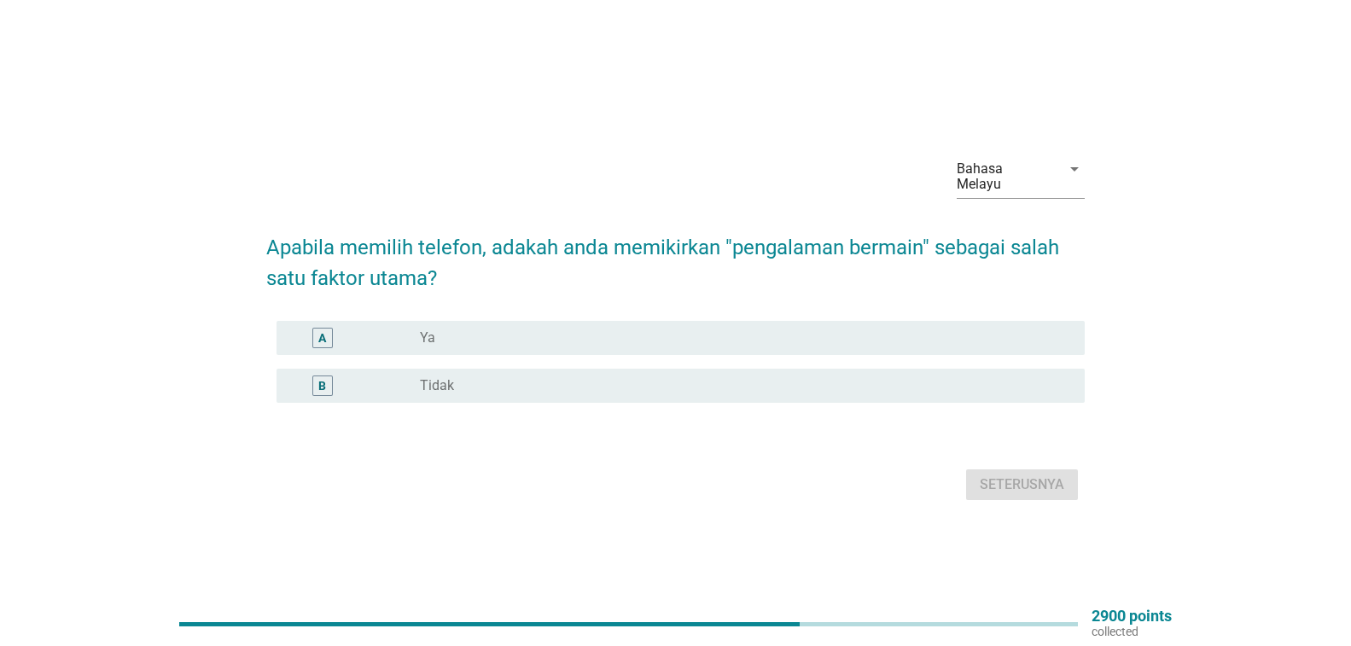
click at [967, 341] on div "radio_button_unchecked Ya" at bounding box center [739, 338] width 638 height 17
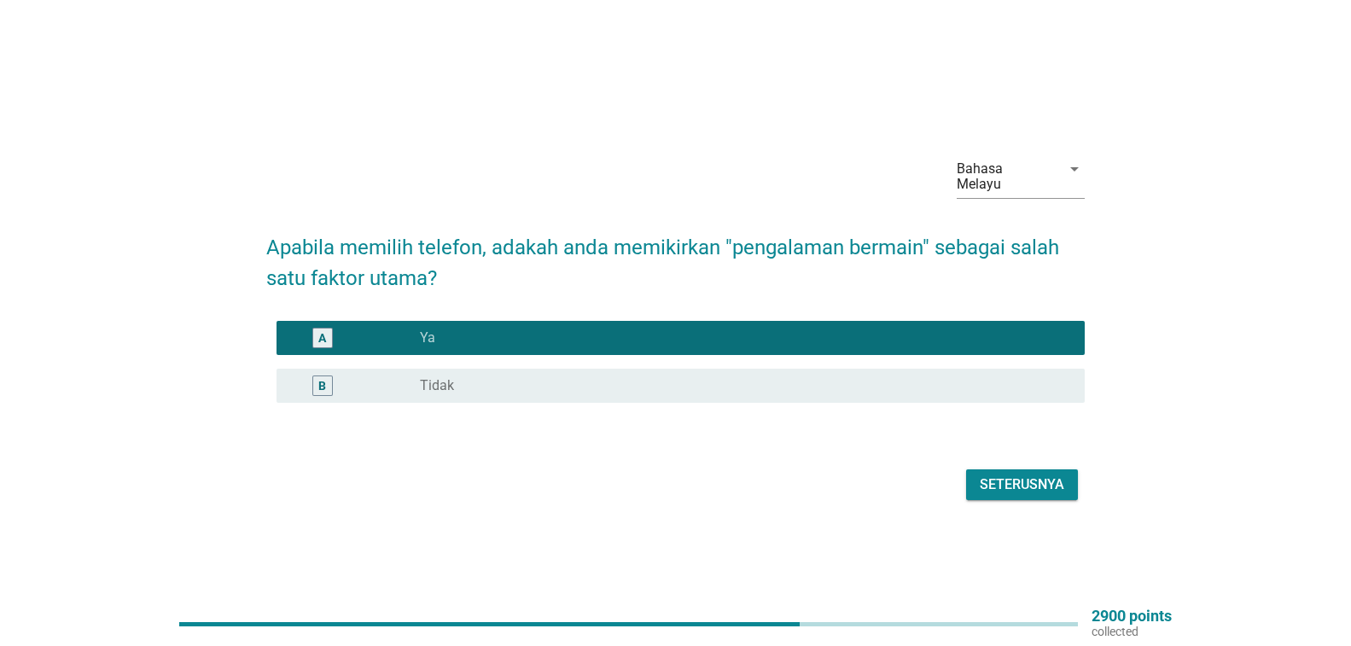
click at [1001, 490] on div "Seterusnya" at bounding box center [1022, 485] width 85 height 20
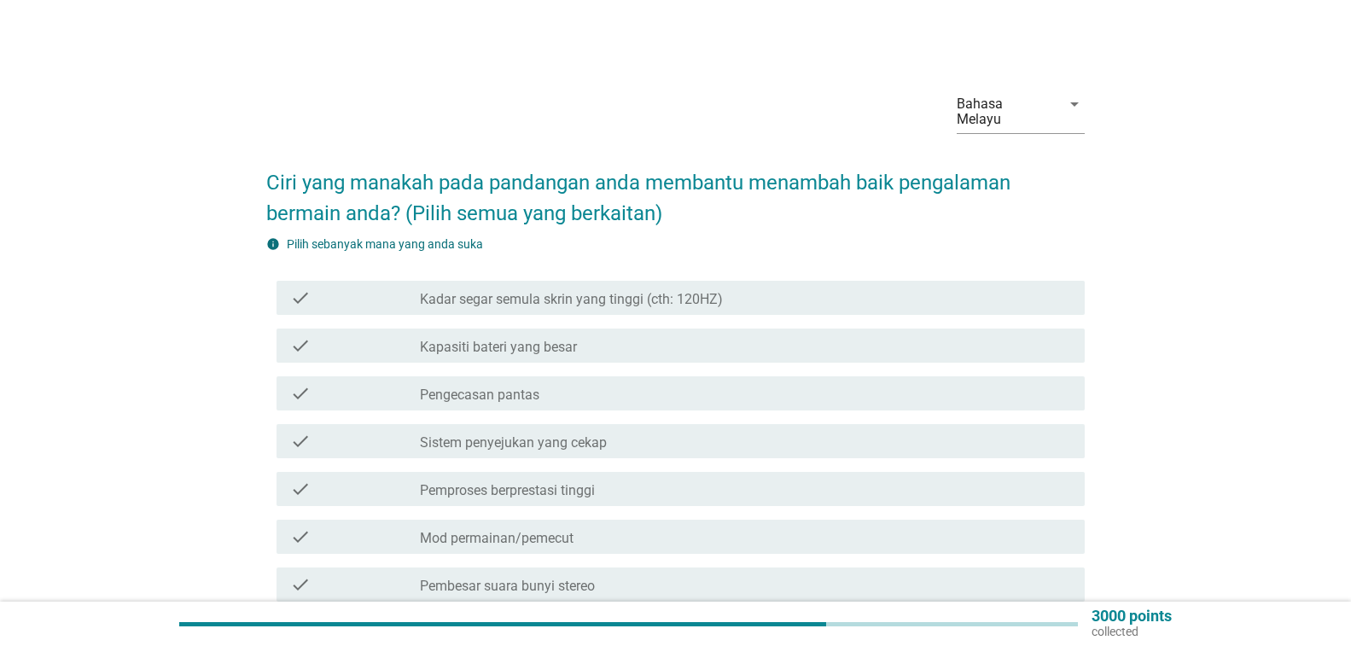
click at [832, 357] on div "check check_box_outline_blank Kapasiti bateri yang besar" at bounding box center [681, 346] width 808 height 34
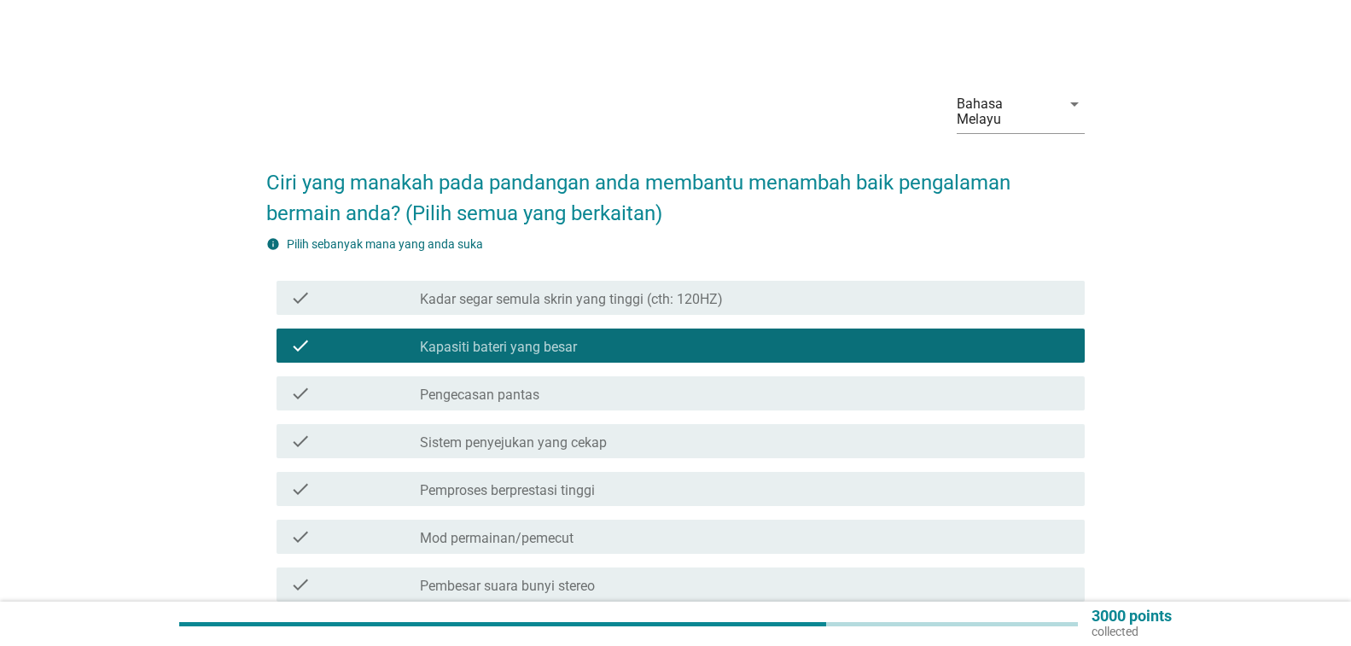
click at [831, 393] on div "check_box_outline_blank Pengecasan pantas" at bounding box center [745, 393] width 651 height 20
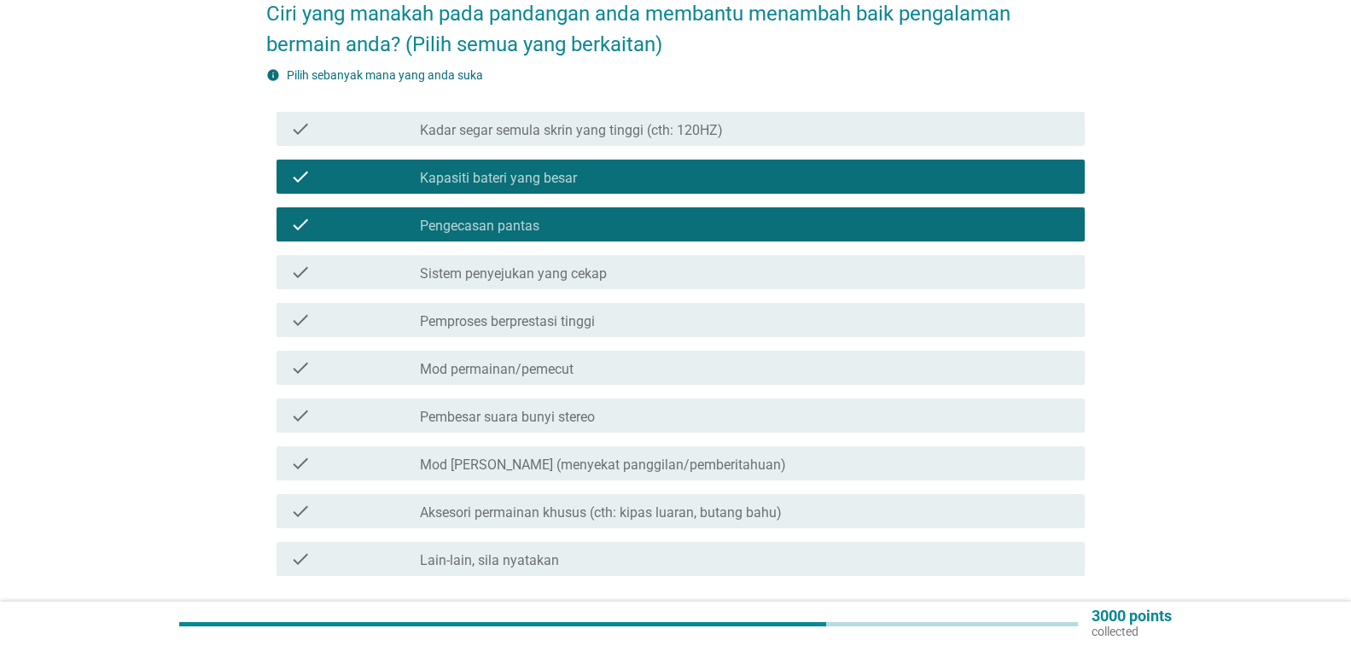
scroll to position [171, 0]
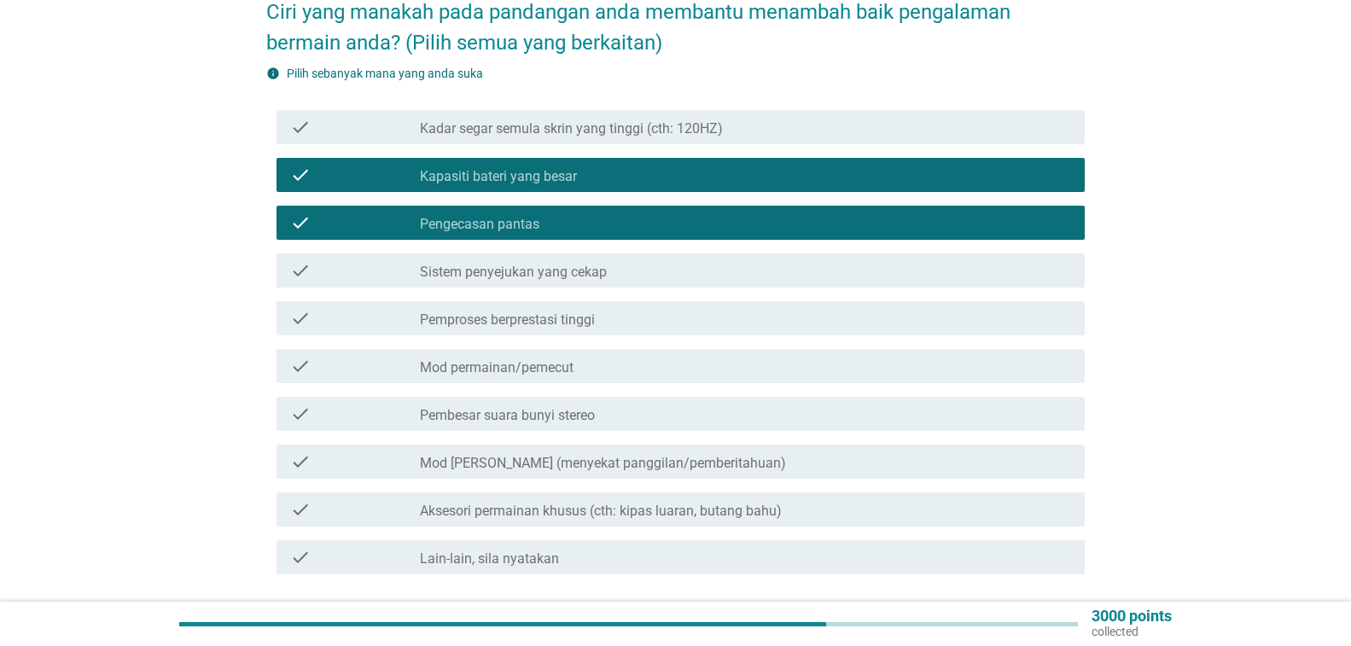
click at [843, 266] on div "check_box_outline_blank Sistem penyejukan yang cekap" at bounding box center [745, 270] width 651 height 20
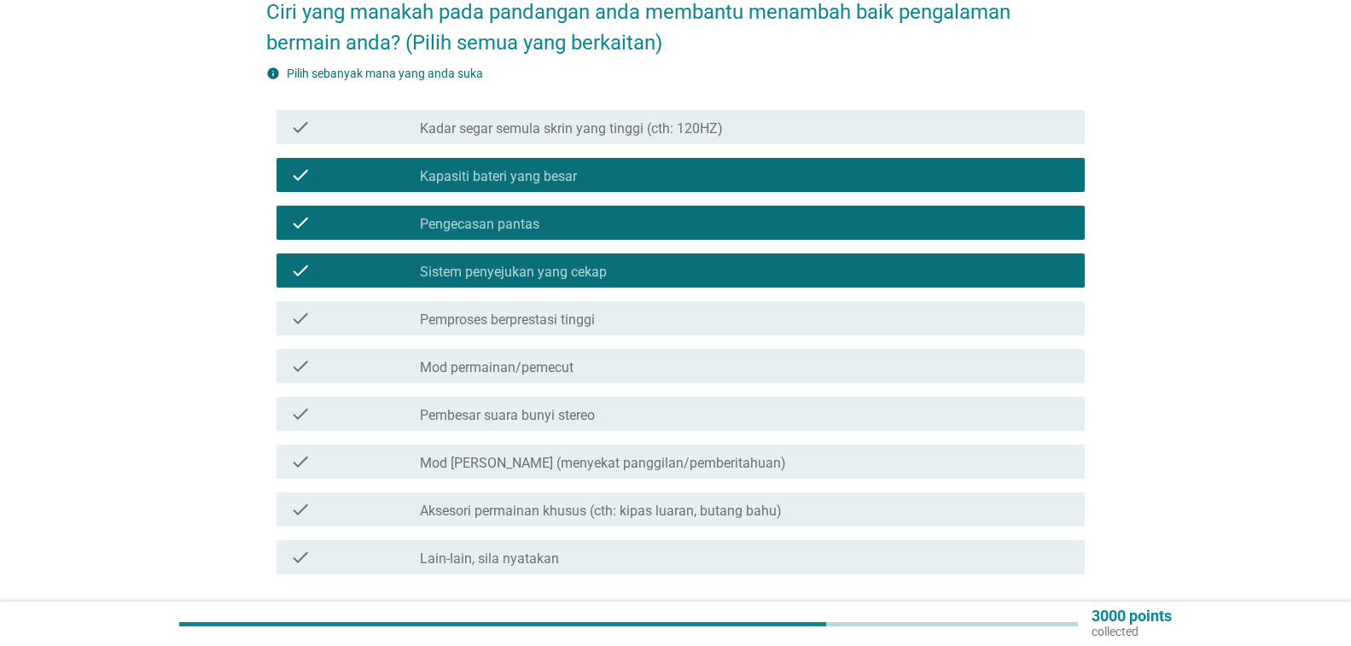
click at [855, 318] on div "check_box_outline_blank Pemproses berprestasi tinggi" at bounding box center [745, 318] width 651 height 20
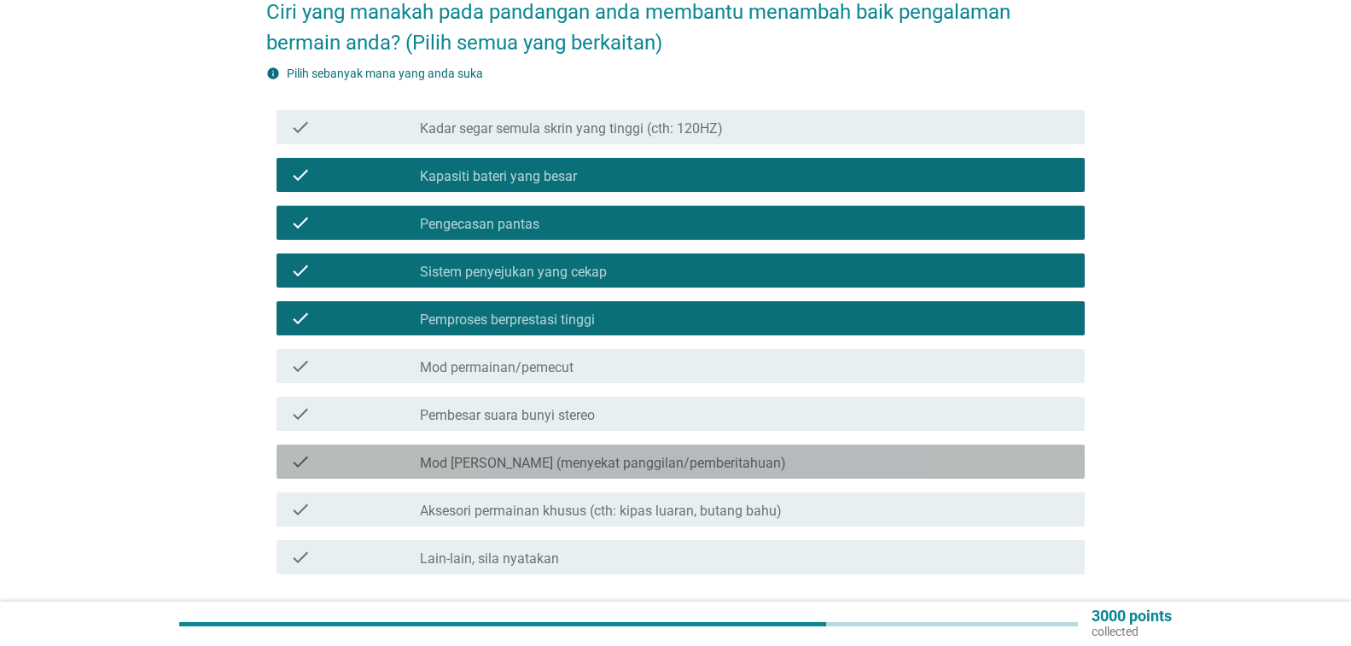
click at [867, 458] on div "check_box_outline_blank Mod [PERSON_NAME] (menyekat panggilan/pemberitahuan)" at bounding box center [745, 462] width 651 height 20
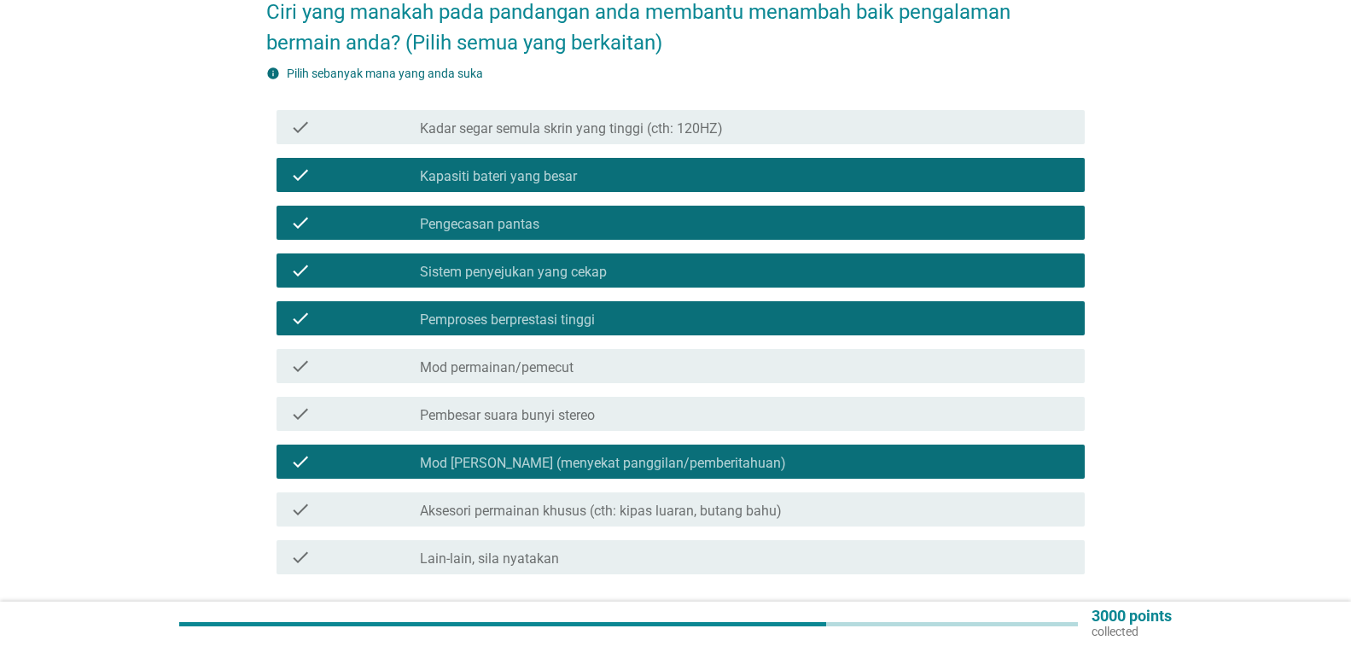
click at [843, 107] on div "check check_box_outline_blank Kadar segar semula skrin yang tinggi (cth: 120HZ)" at bounding box center [675, 127] width 819 height 48
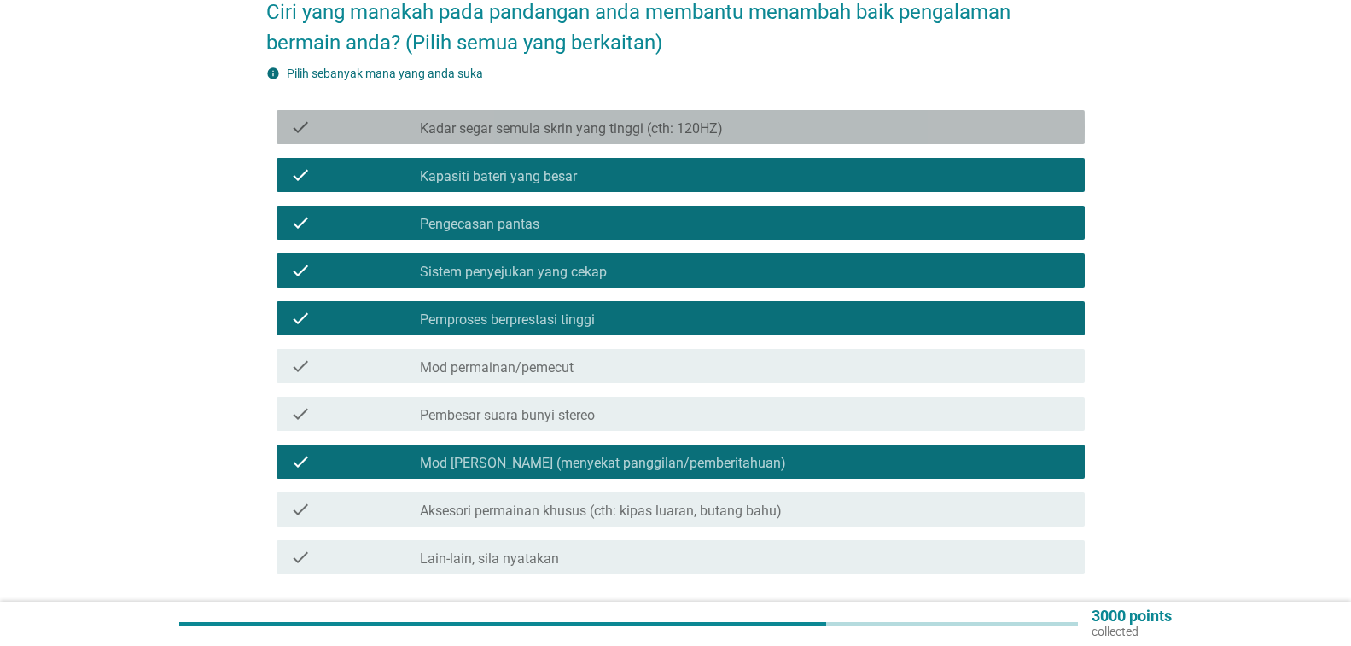
click at [843, 130] on div "check_box_outline_blank Kadar segar semula skrin yang tinggi (cth: 120HZ)" at bounding box center [745, 127] width 651 height 20
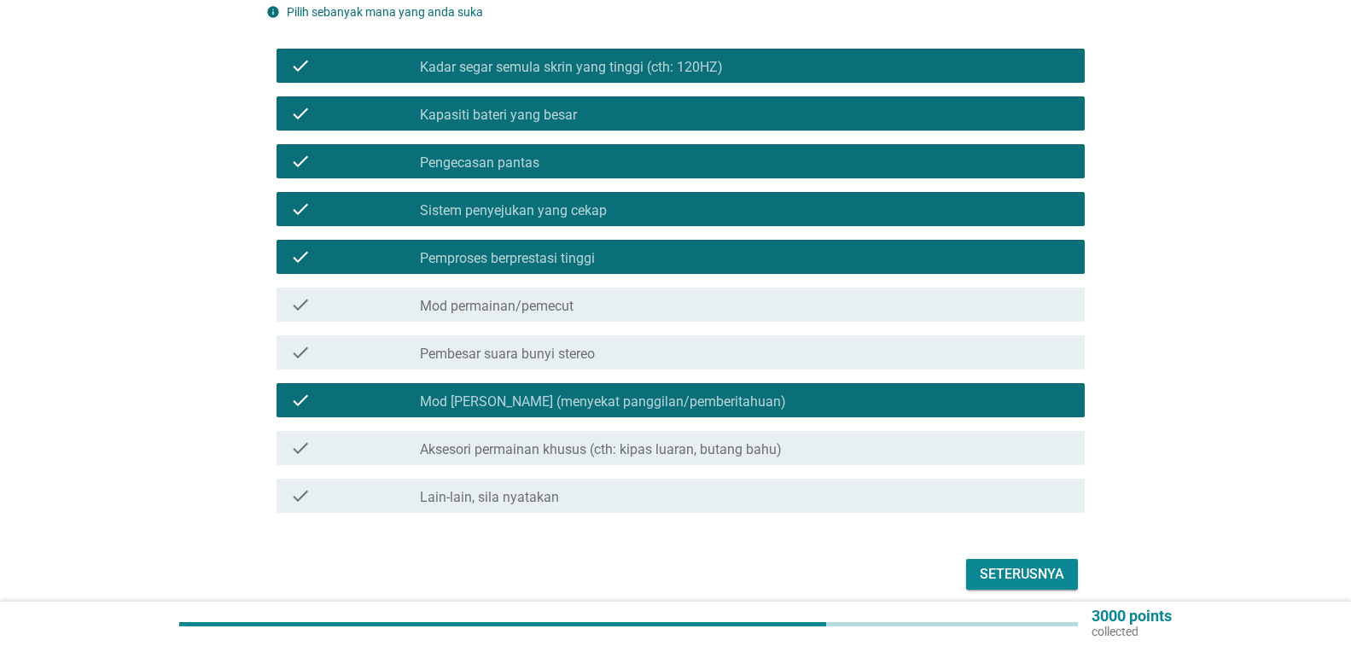
scroll to position [302, 0]
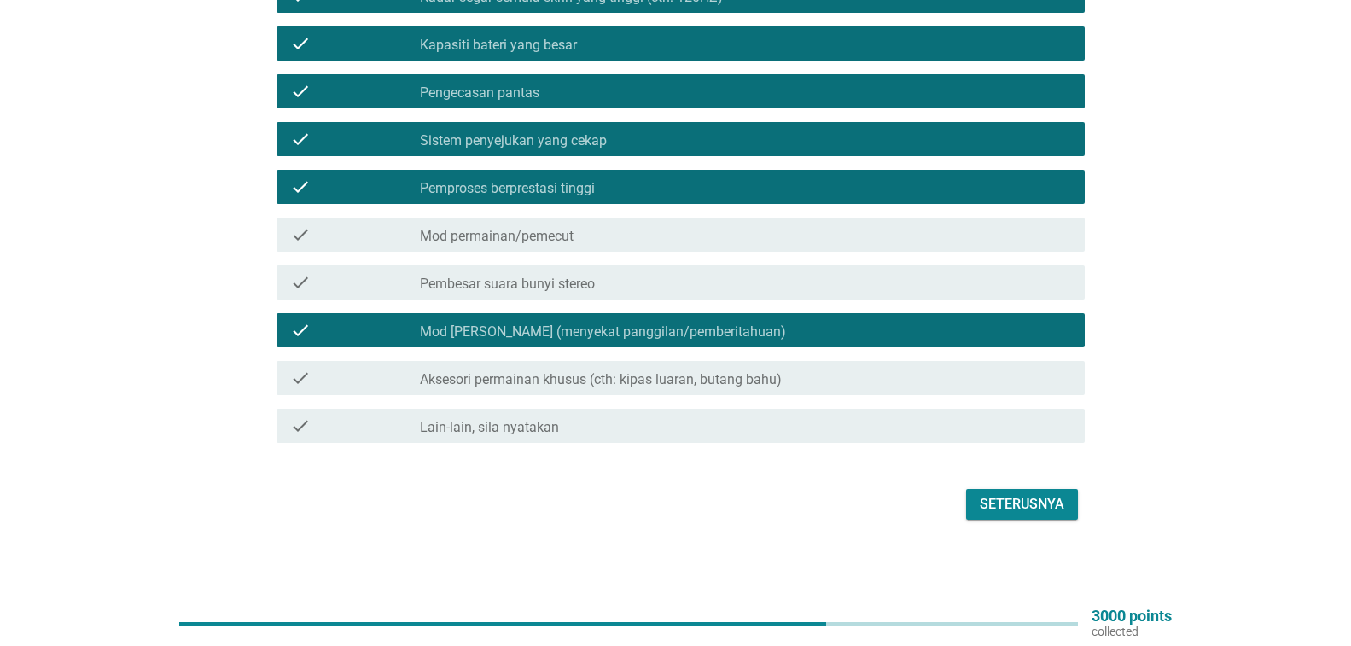
click at [989, 495] on div "Seterusnya" at bounding box center [1022, 504] width 85 height 20
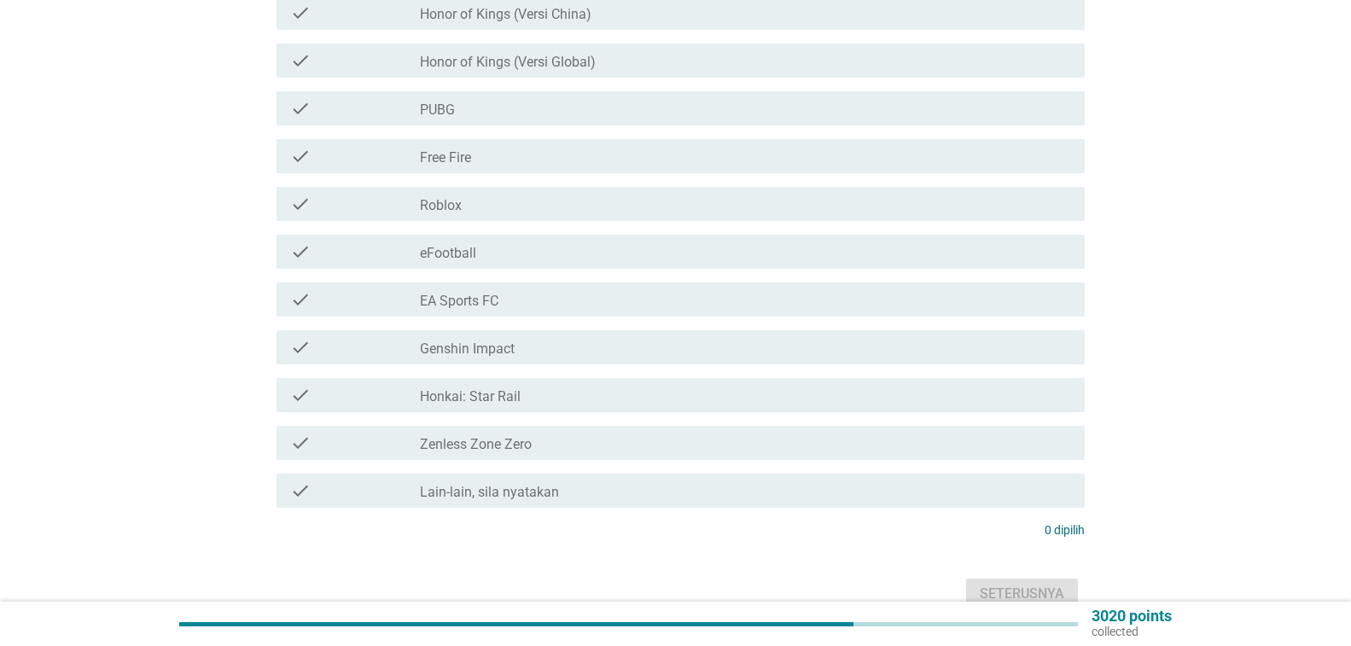
scroll to position [0, 0]
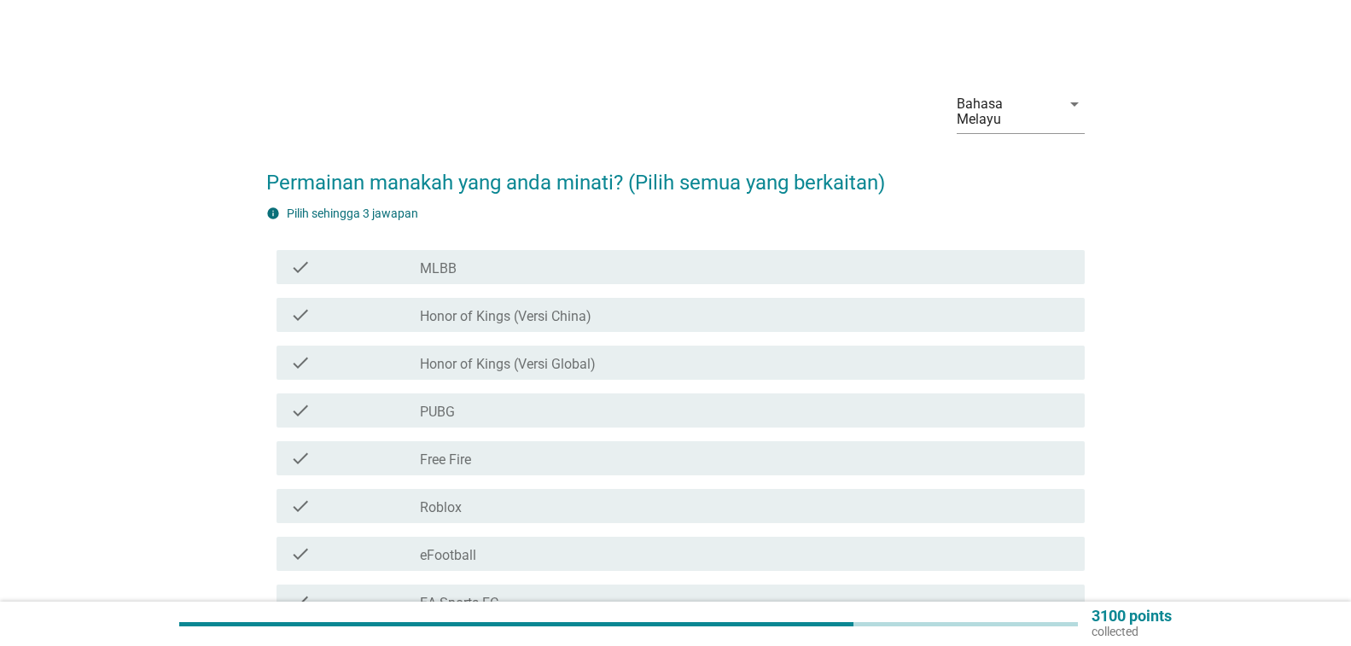
click at [997, 286] on div "check check_box_outline_blank MLBB" at bounding box center [675, 267] width 819 height 48
click at [995, 271] on div "check_box_outline_blank MLBB" at bounding box center [745, 267] width 651 height 20
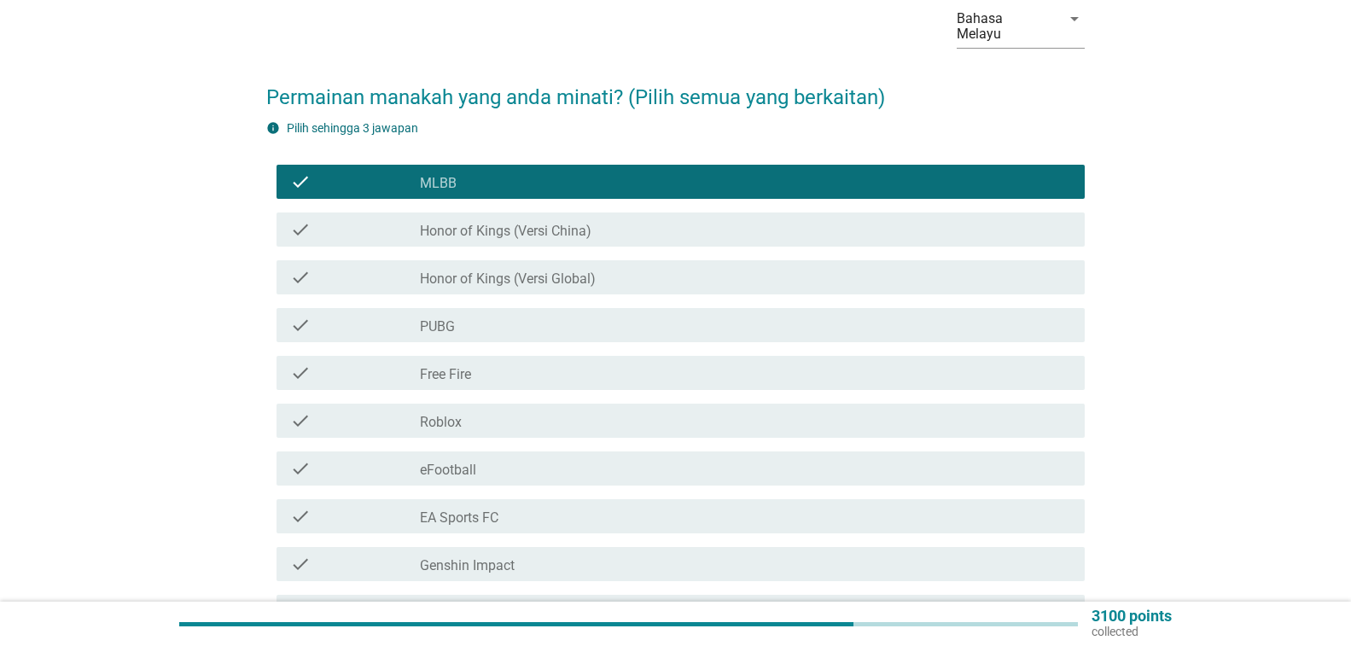
scroll to position [171, 0]
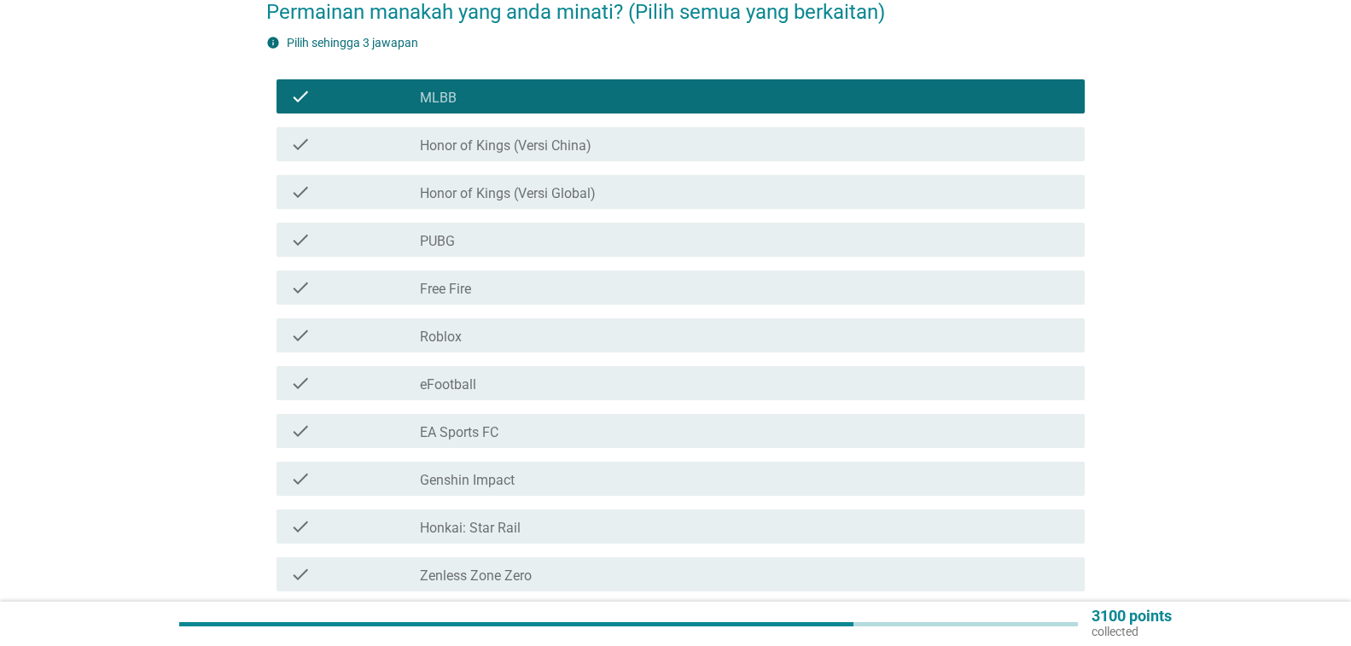
click at [943, 296] on div "check_box_outline_blank Free Fire" at bounding box center [745, 287] width 651 height 20
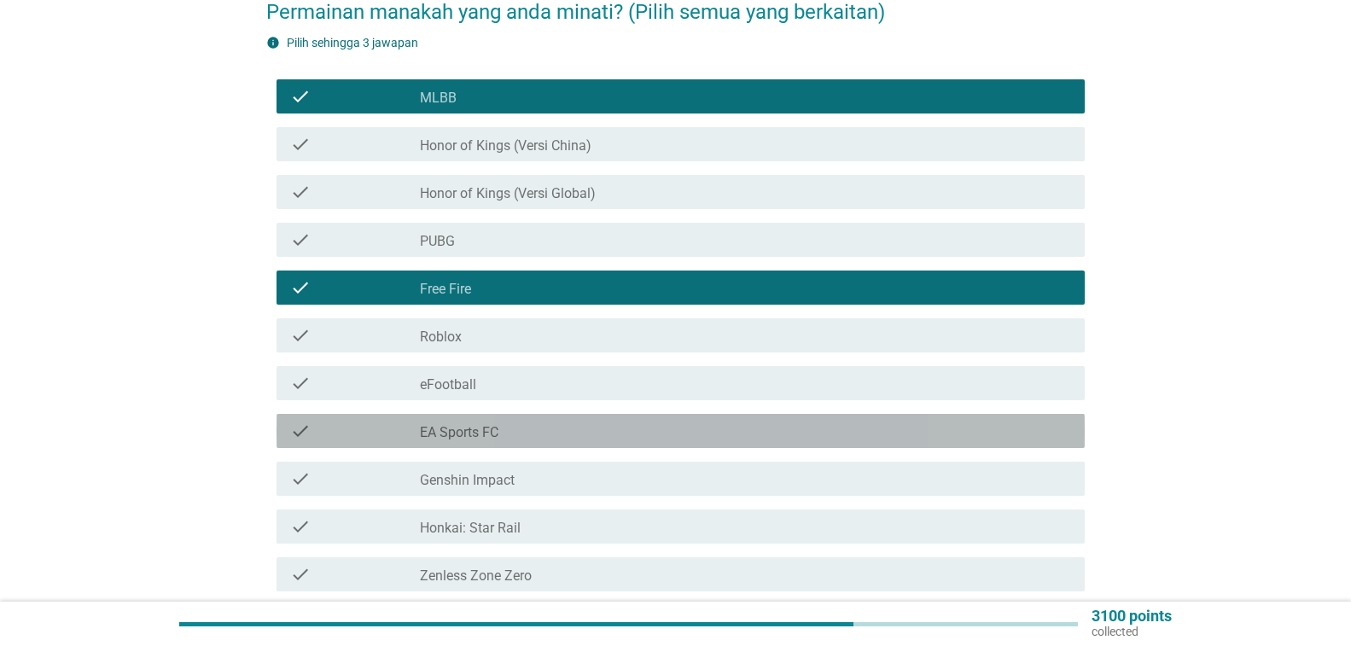
click at [931, 435] on div "check_box_outline_blank EA Sports FC" at bounding box center [745, 431] width 651 height 20
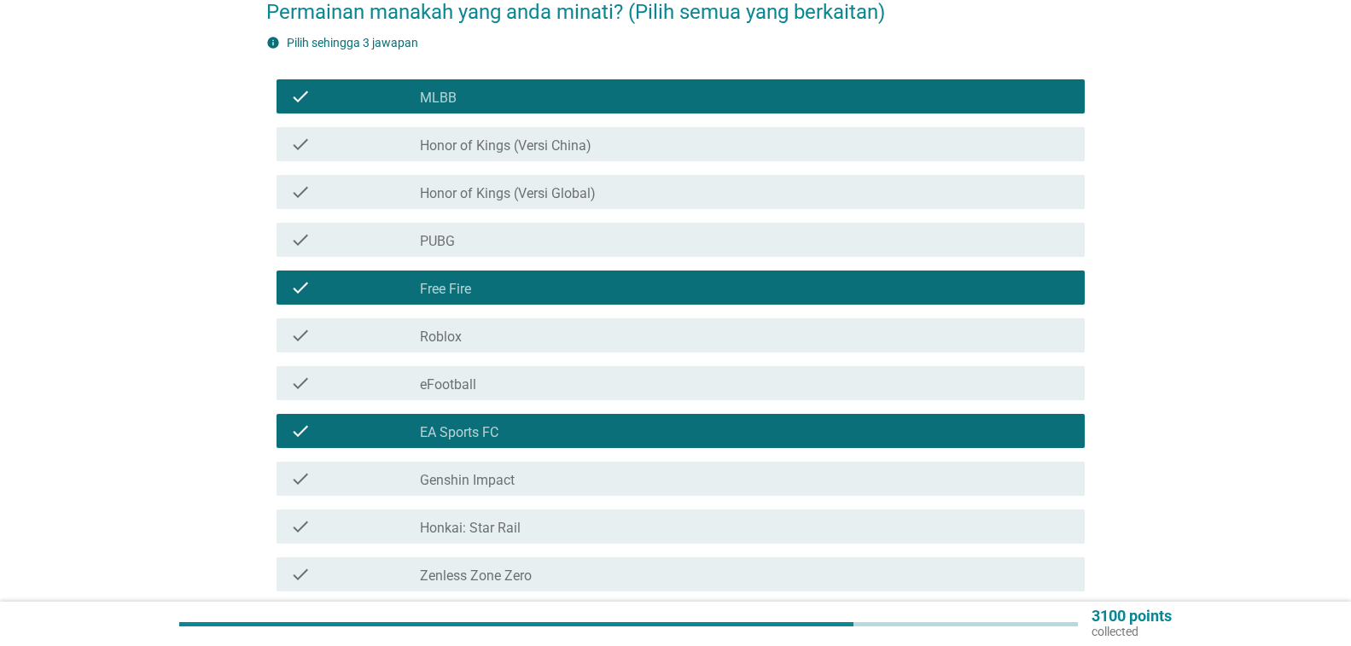
click at [931, 391] on div "check_box_outline_blank eFootball" at bounding box center [745, 383] width 651 height 20
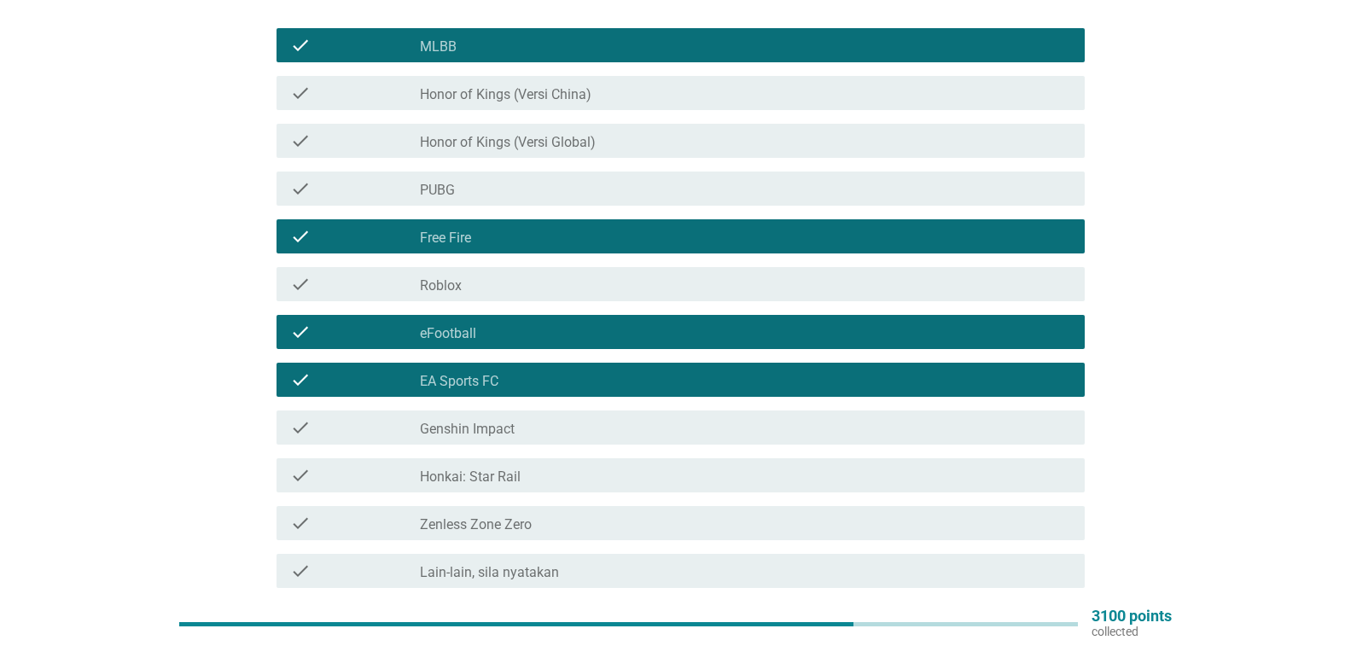
scroll to position [221, 0]
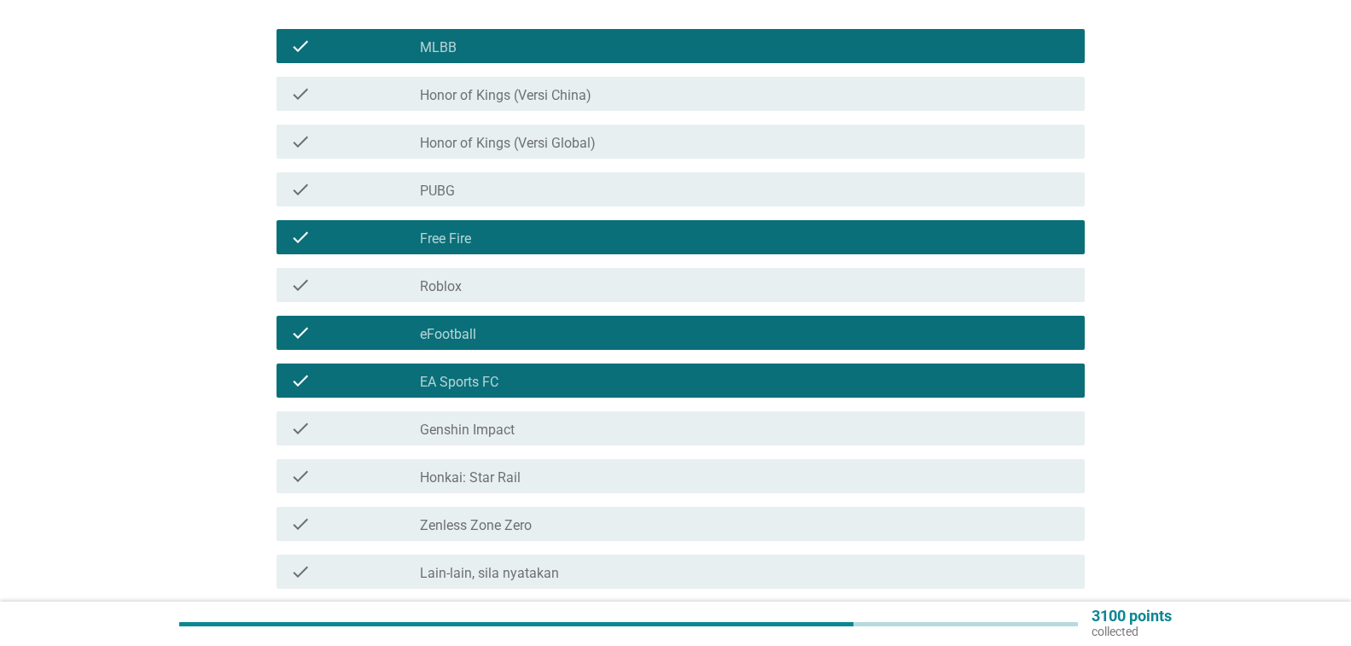
click at [913, 228] on div "check_box_outline_blank Free Fire" at bounding box center [745, 237] width 651 height 20
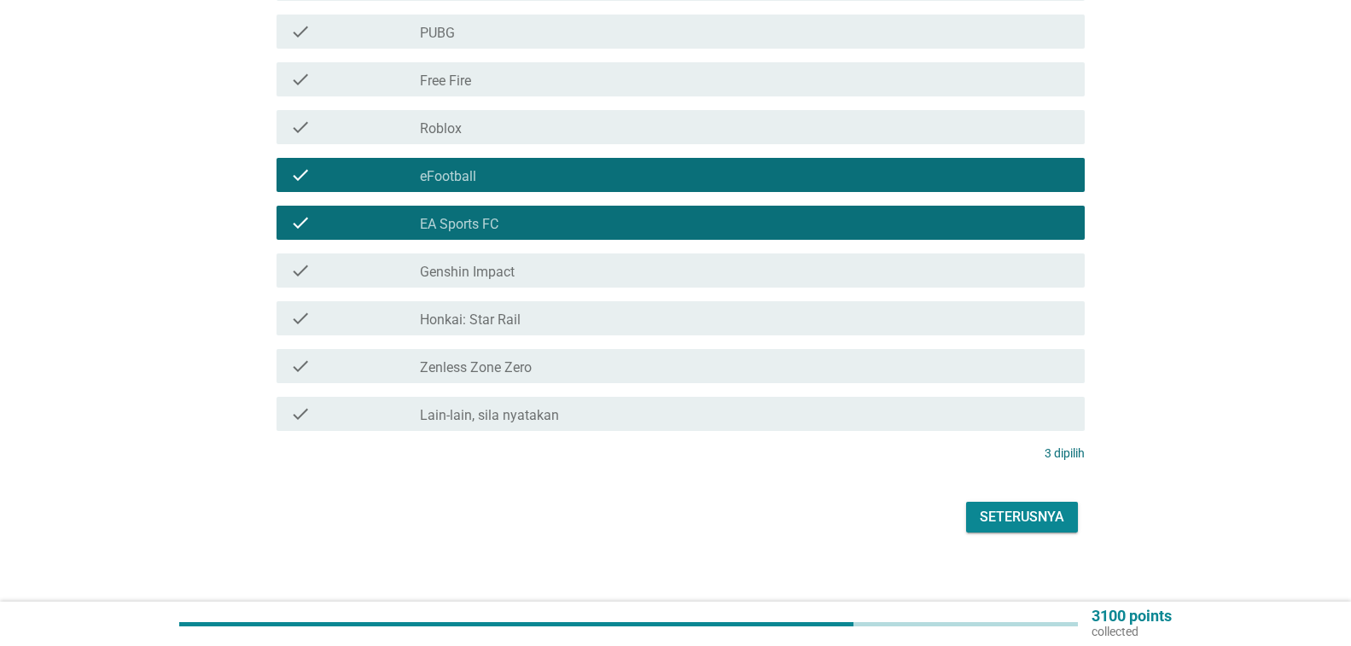
scroll to position [392, 0]
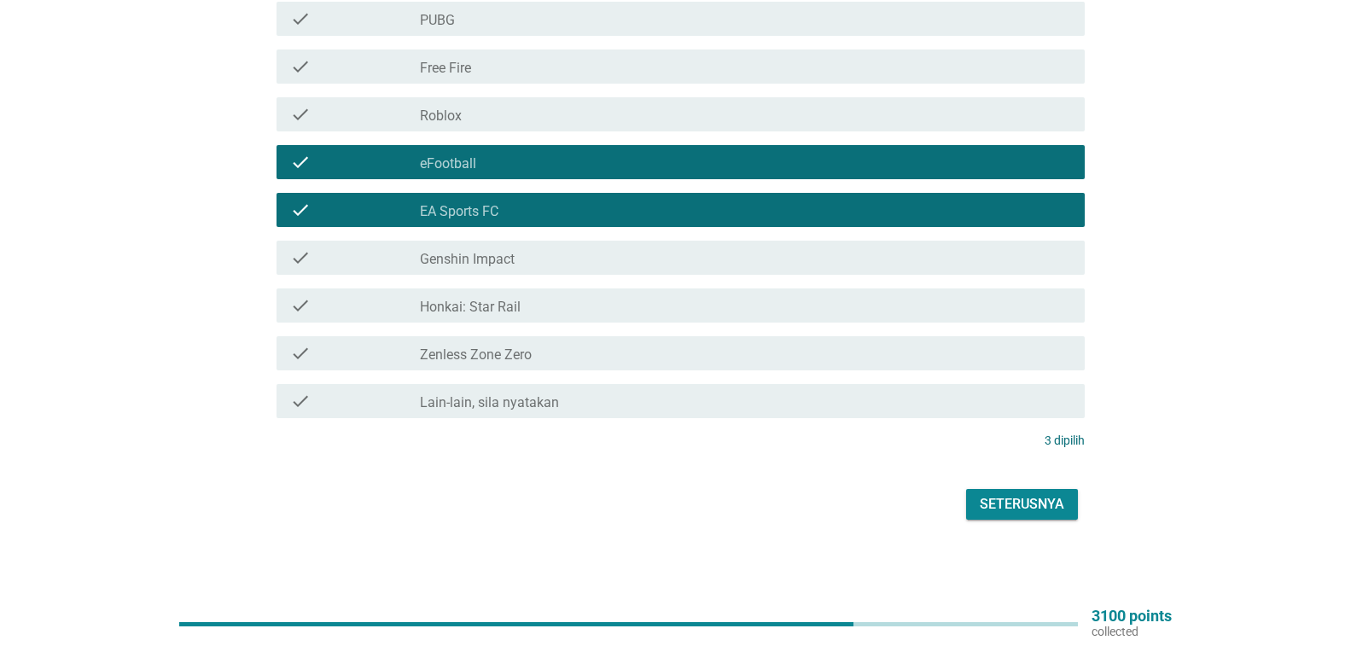
click at [973, 489] on button "Seterusnya" at bounding box center [1022, 504] width 112 height 31
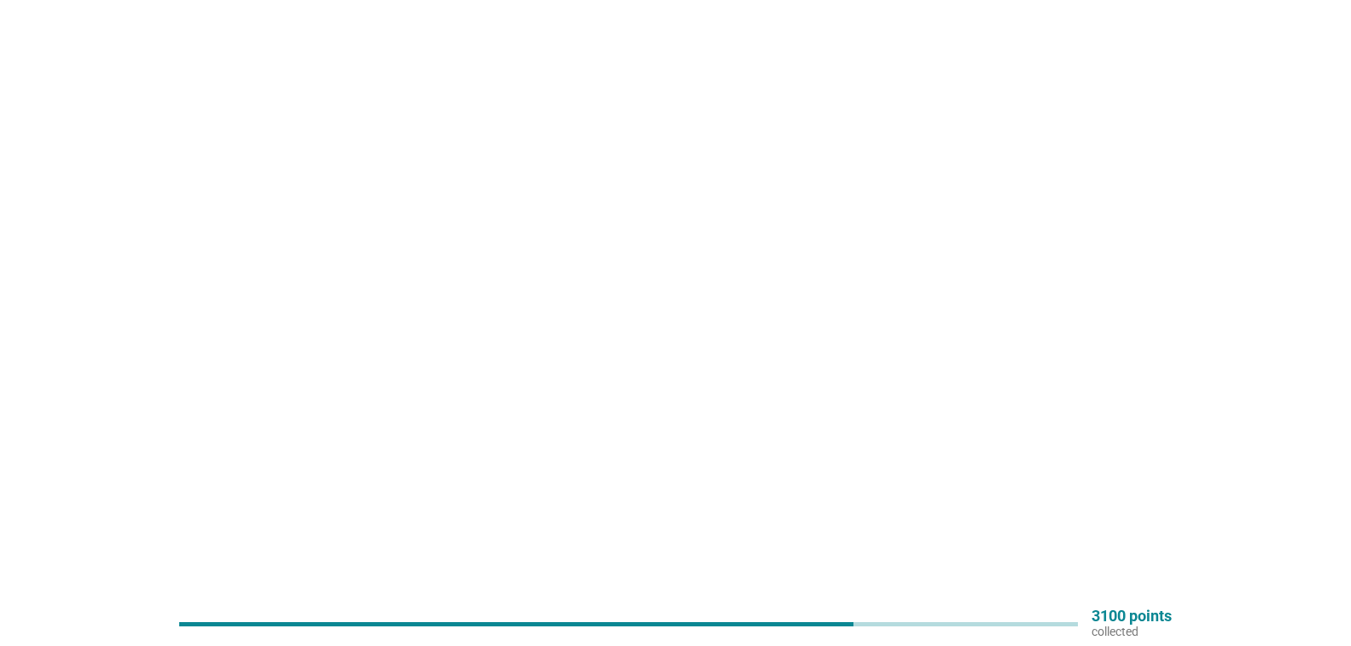
scroll to position [0, 0]
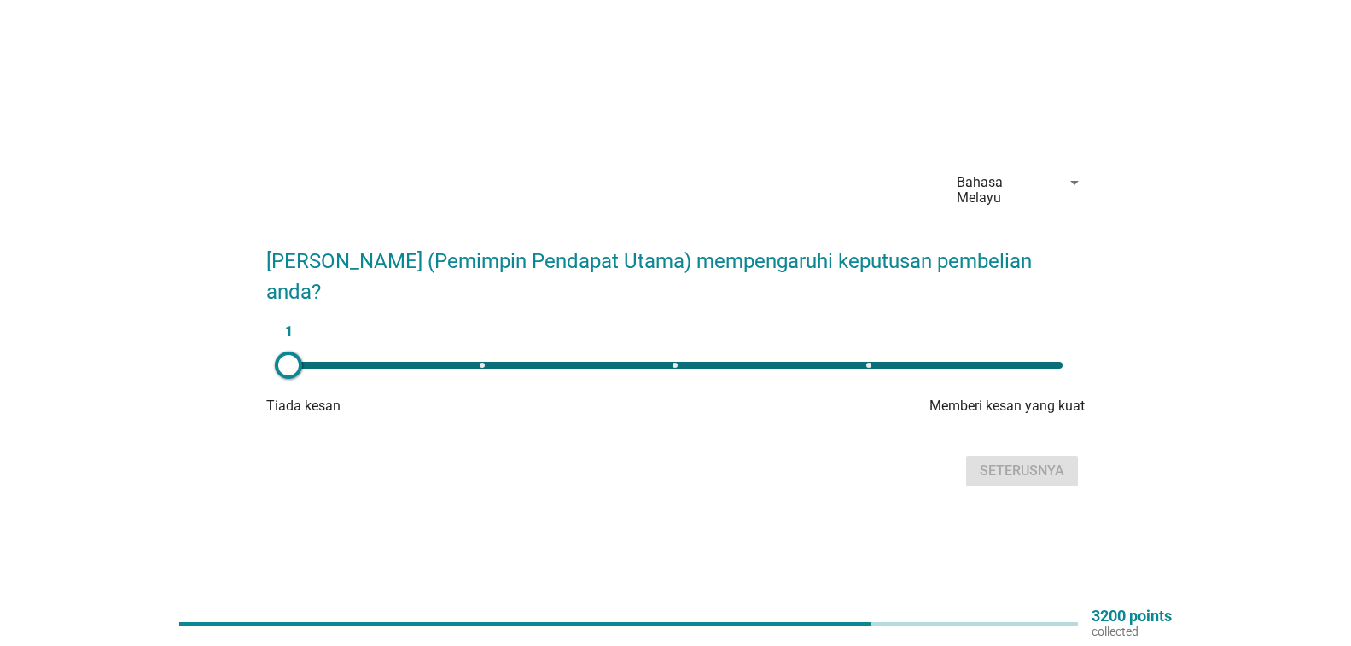
click at [673, 362] on div "1" at bounding box center [676, 365] width 774 height 7
type input "3"
click at [1007, 461] on div "Seterusnya" at bounding box center [1022, 471] width 85 height 20
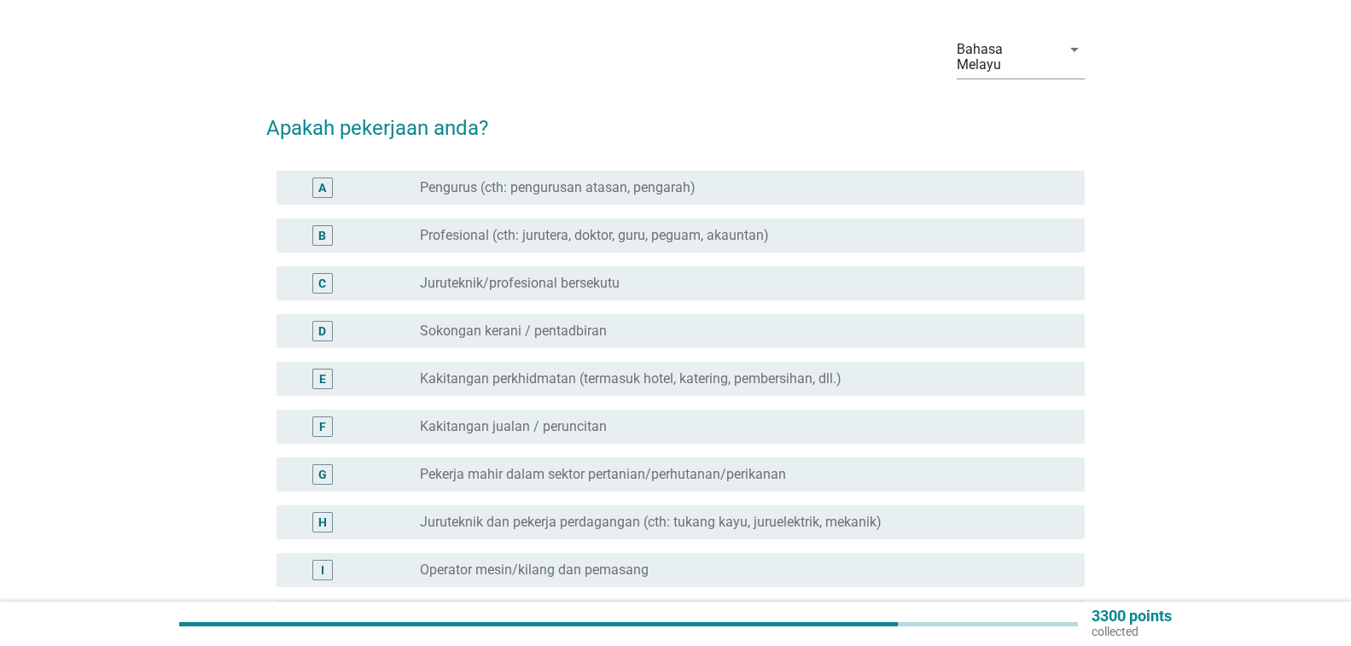
scroll to position [171, 0]
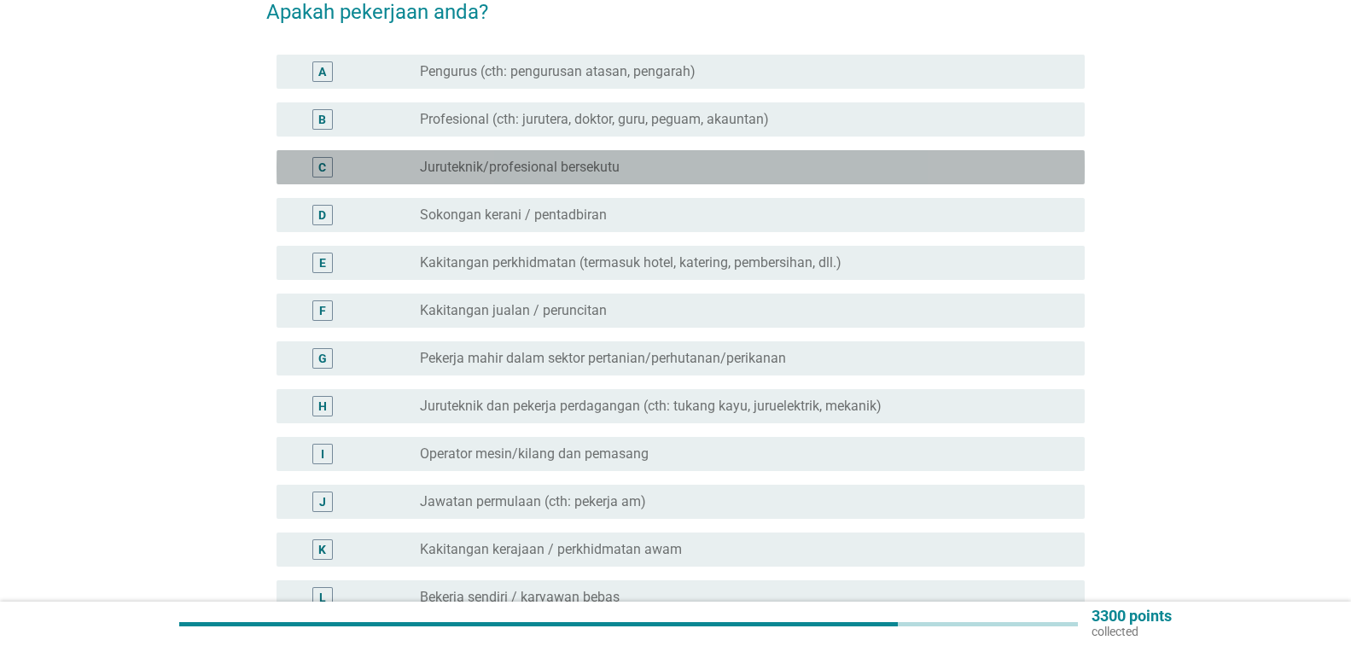
click at [885, 166] on div "radio_button_unchecked Juruteknik/profesional bersekutu" at bounding box center [739, 167] width 638 height 17
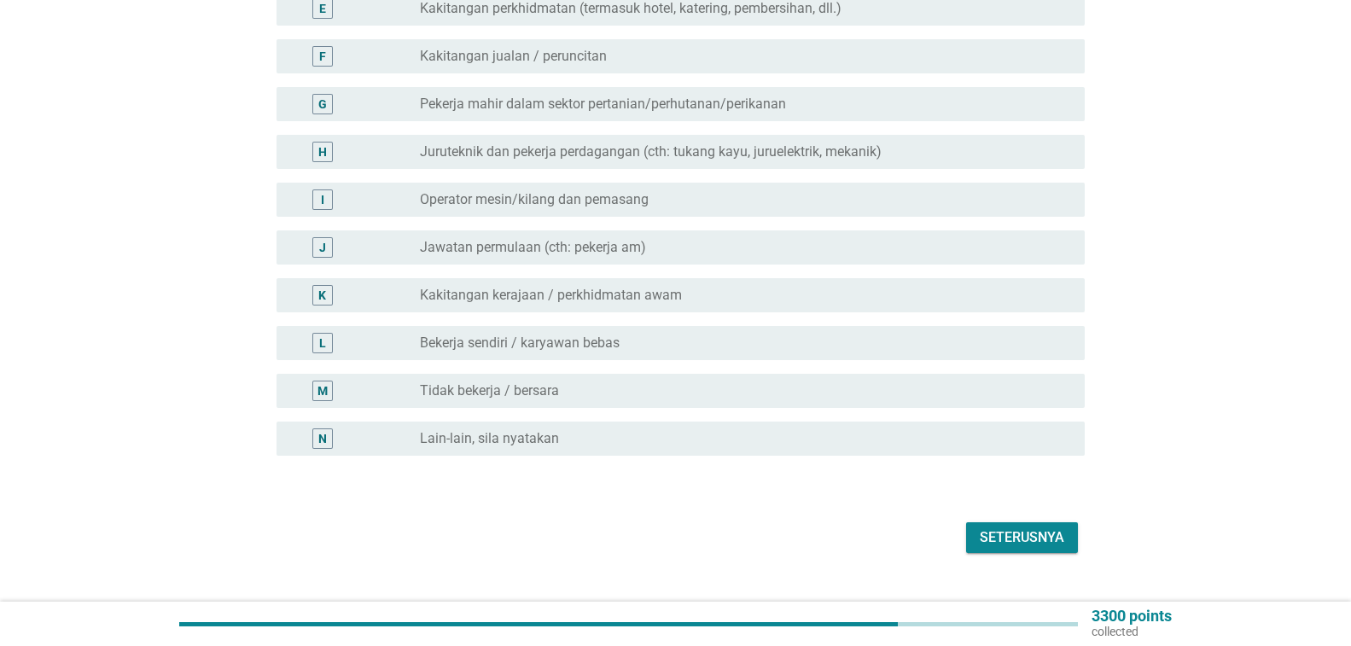
scroll to position [427, 0]
click at [1001, 536] on div "Seterusnya" at bounding box center [1022, 536] width 85 height 20
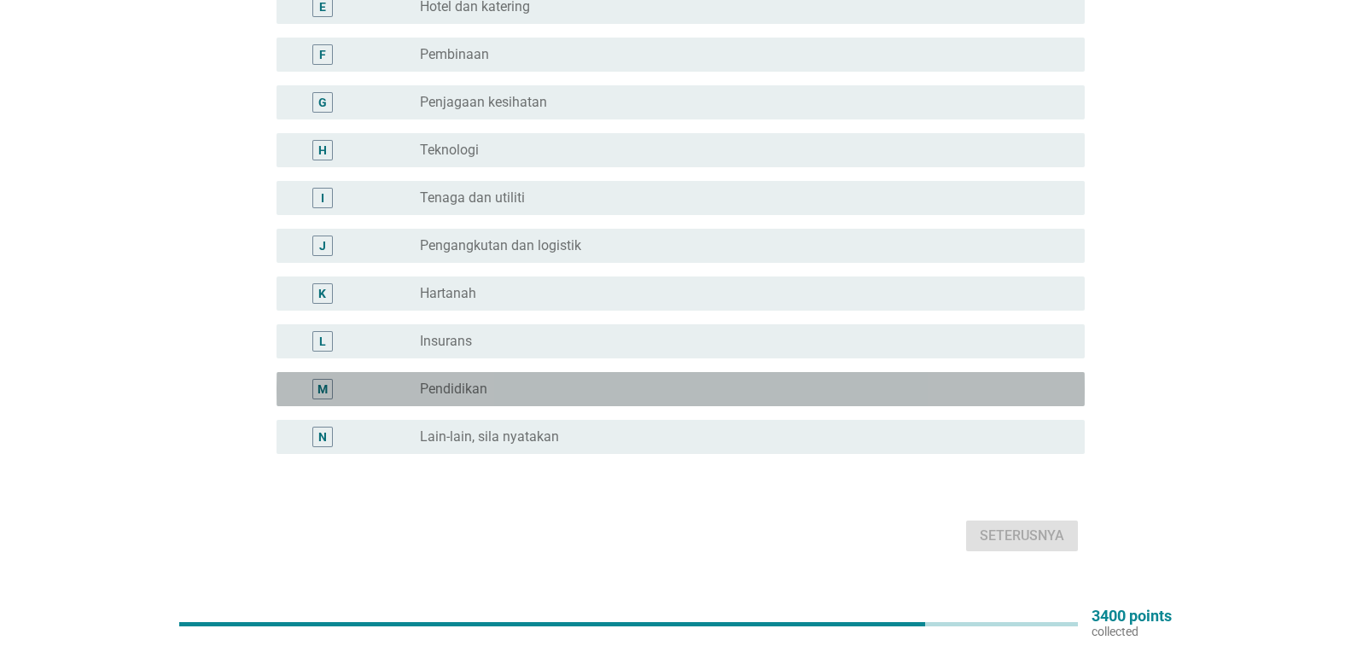
click at [862, 399] on div "radio_button_unchecked Pendidikan" at bounding box center [745, 389] width 651 height 20
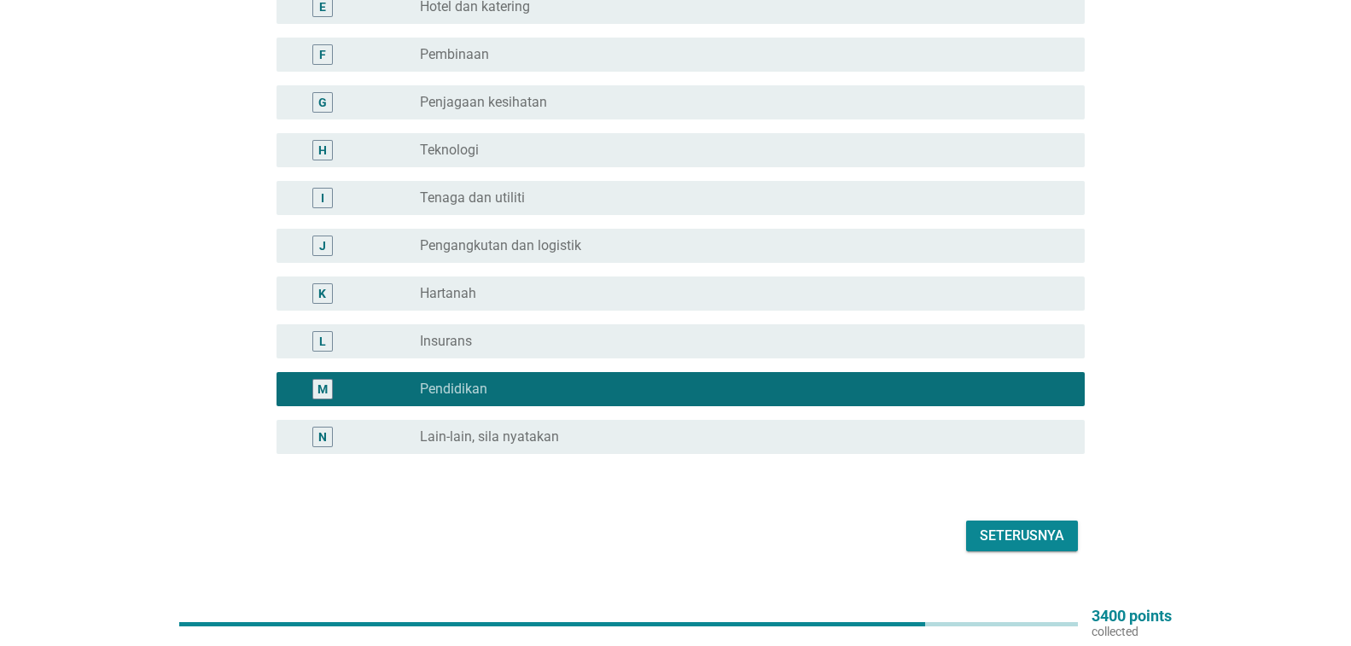
click at [997, 542] on div "Seterusnya" at bounding box center [1022, 536] width 85 height 20
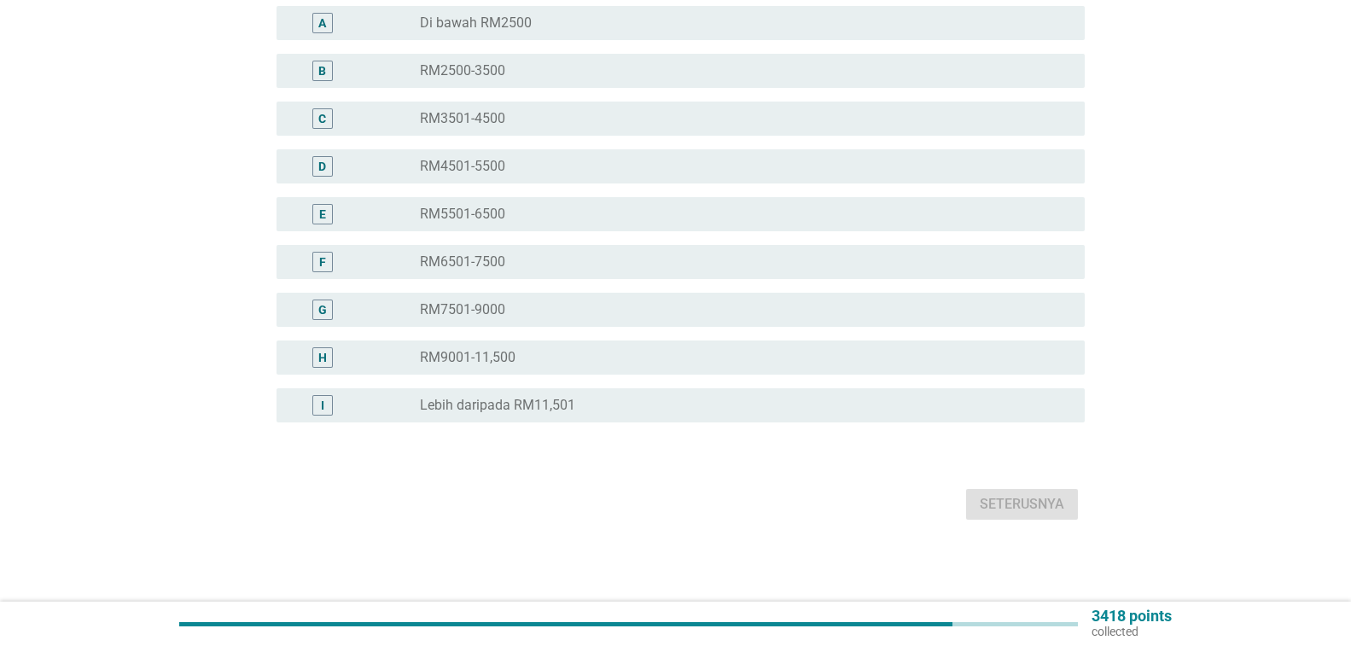
scroll to position [0, 0]
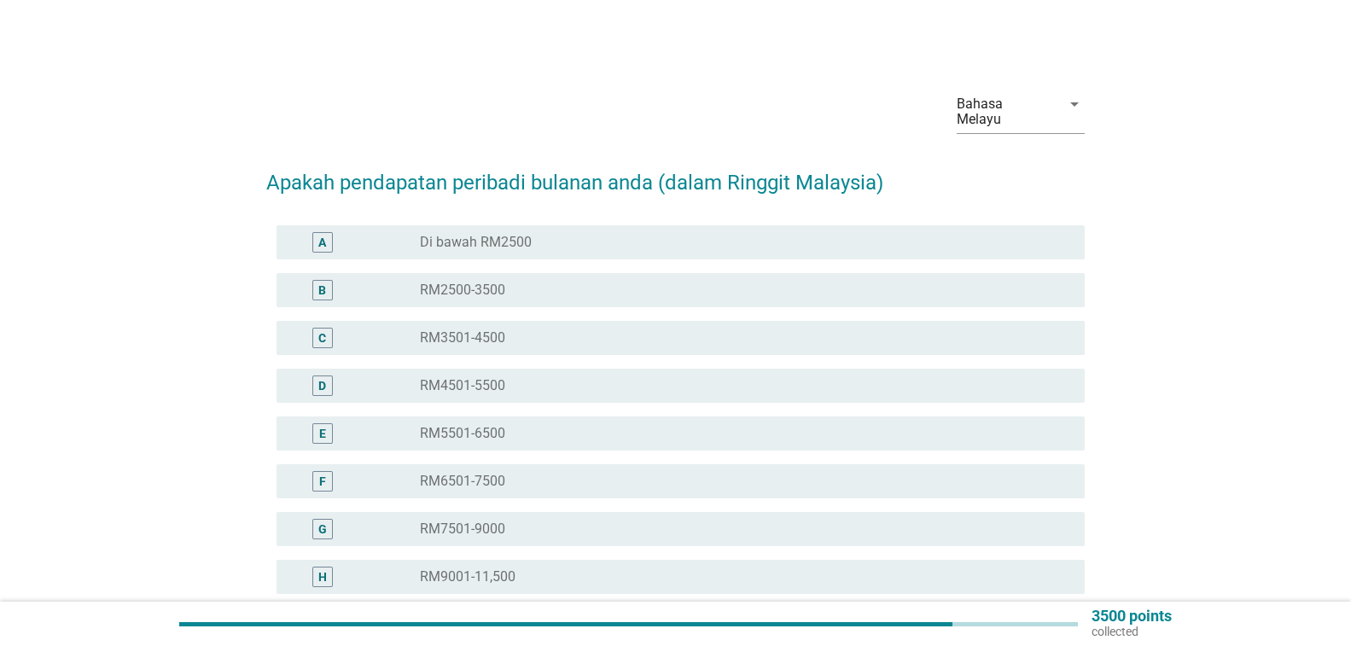
click at [773, 391] on div "radio_button_unchecked RM4501-5500" at bounding box center [739, 385] width 638 height 17
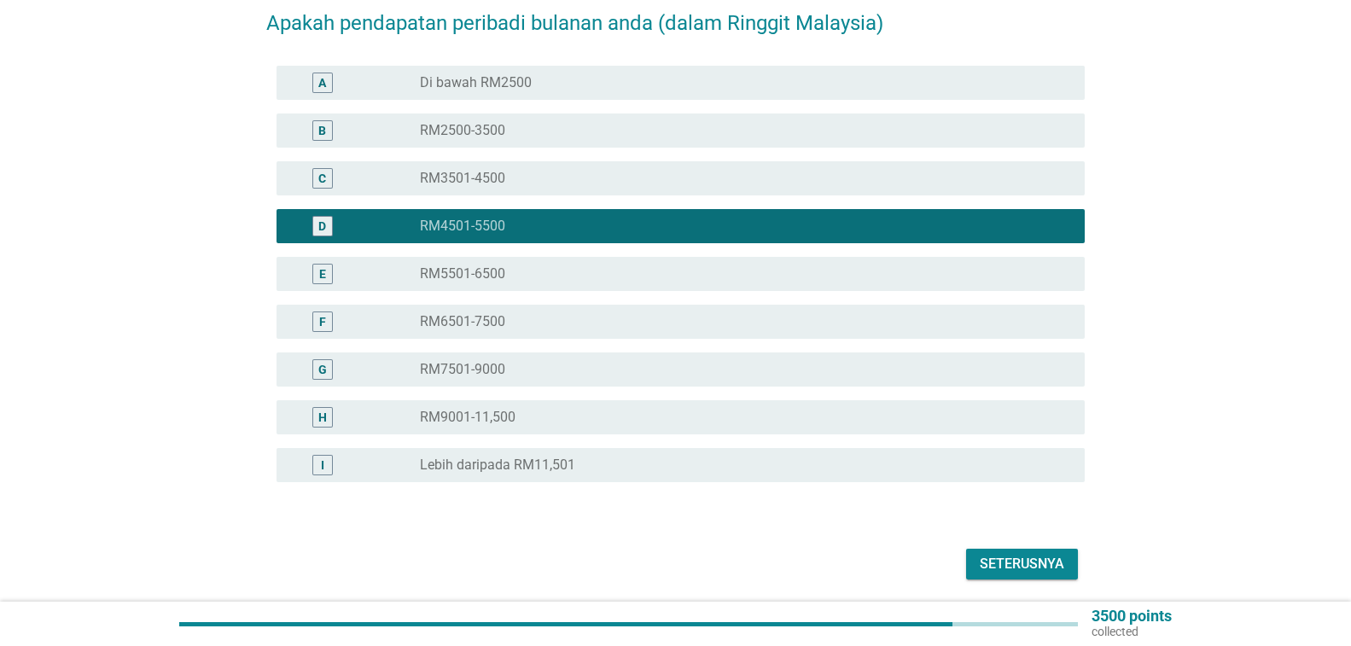
scroll to position [219, 0]
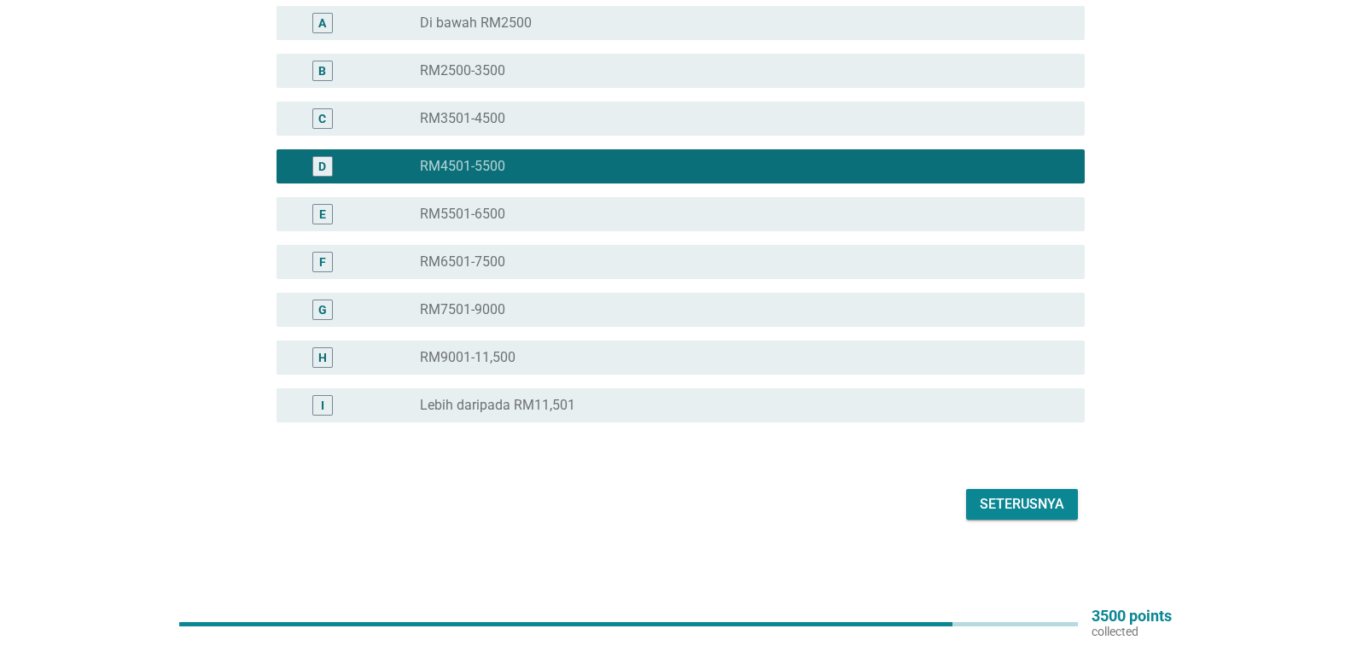
click at [1003, 509] on div "Seterusnya" at bounding box center [1022, 504] width 85 height 20
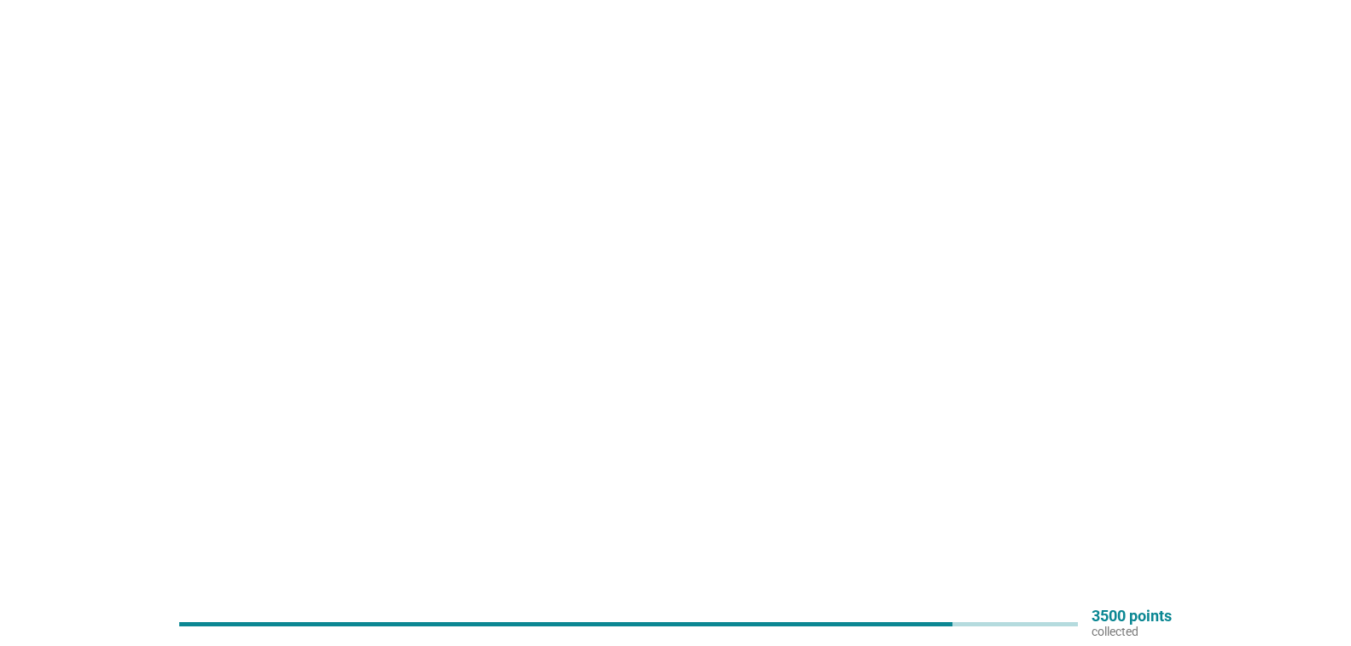
scroll to position [0, 0]
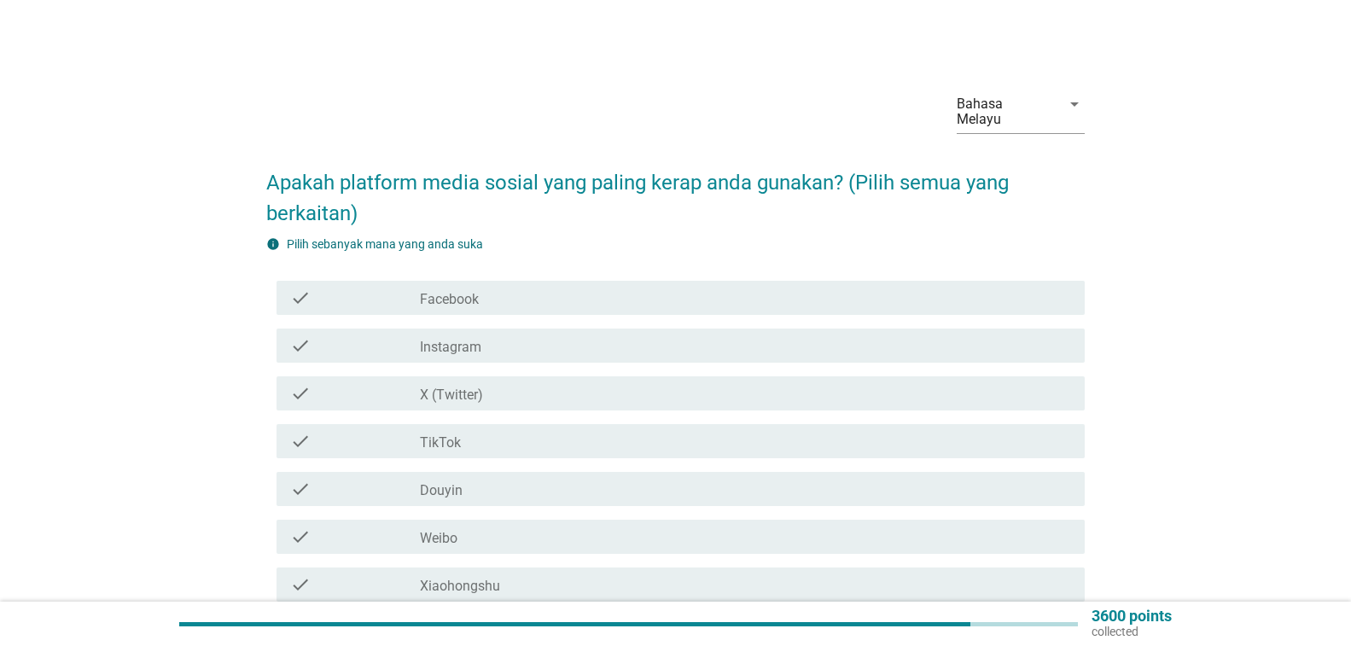
click at [777, 297] on div "check_box_outline_blank Facebook" at bounding box center [745, 298] width 651 height 20
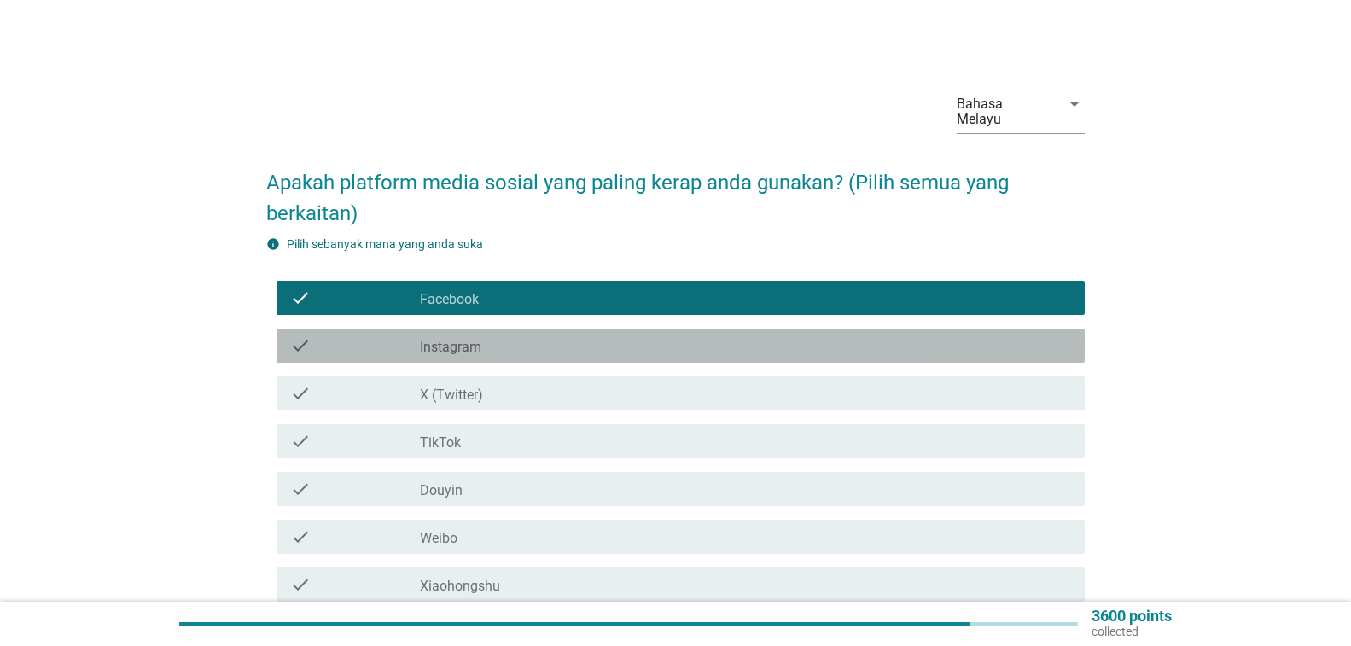
click at [773, 338] on div "check_box_outline_blank Instagram" at bounding box center [745, 345] width 651 height 20
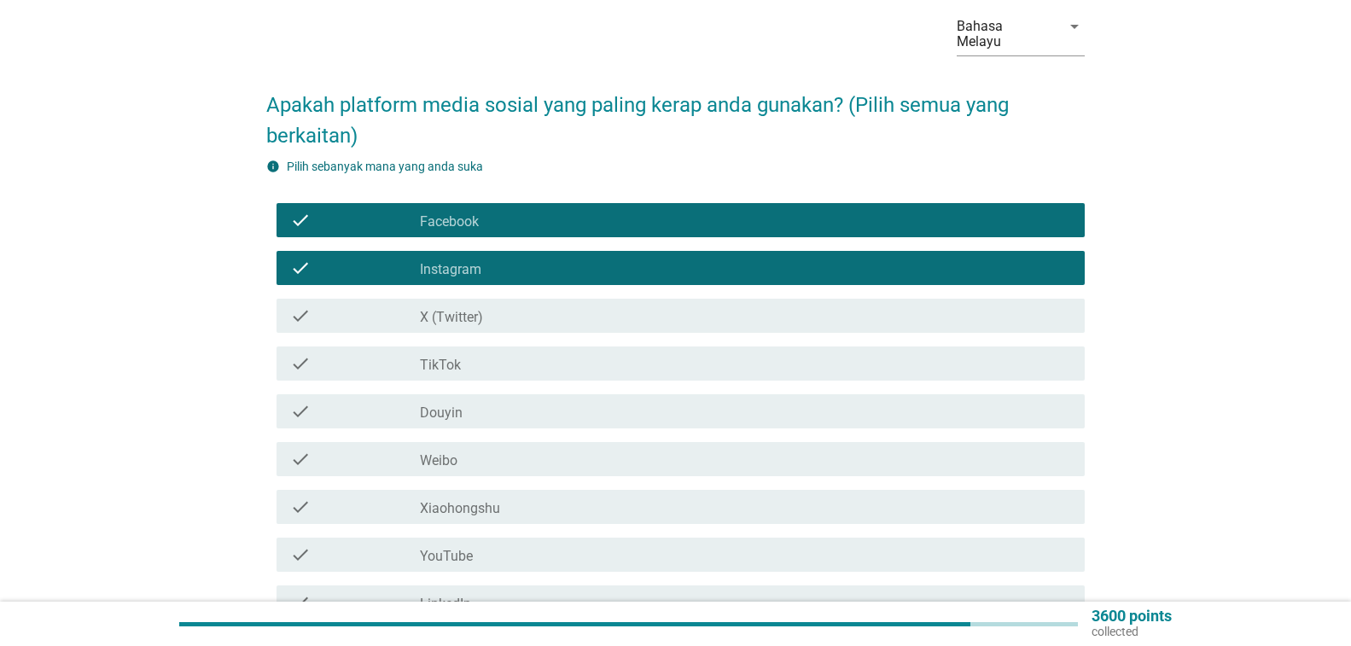
scroll to position [171, 0]
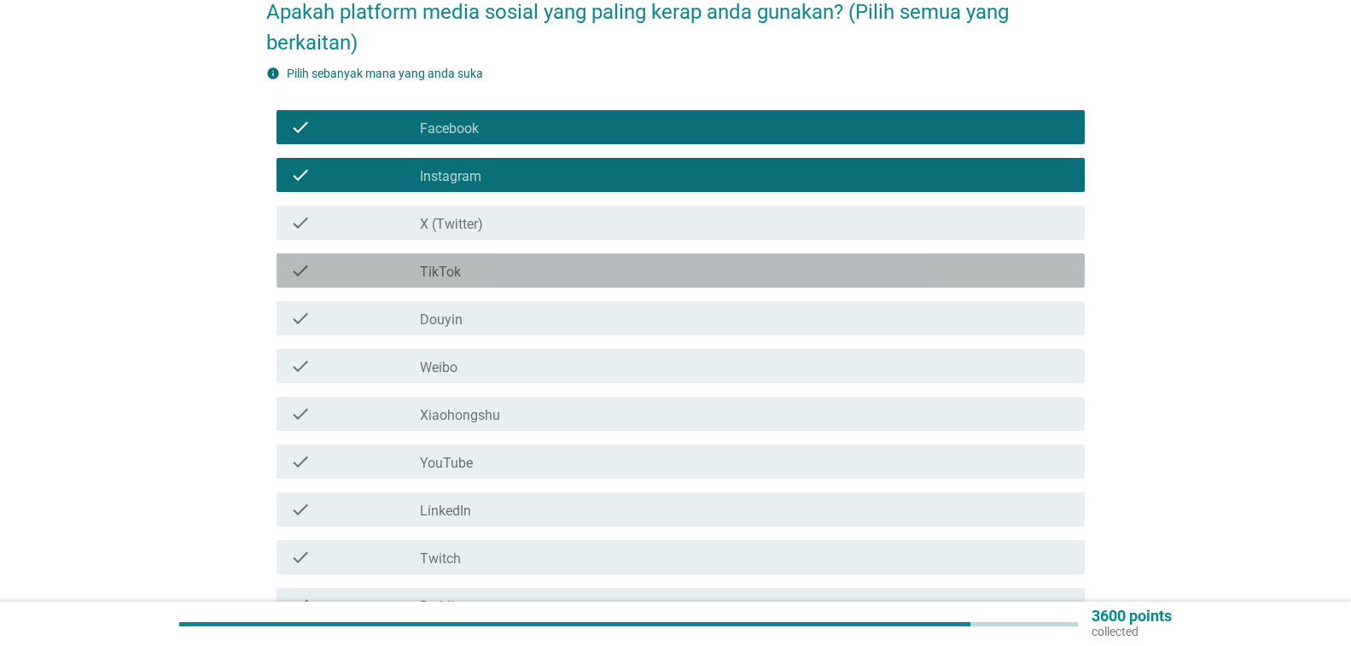
click at [766, 264] on div "check_box_outline_blank TikTok" at bounding box center [745, 270] width 651 height 20
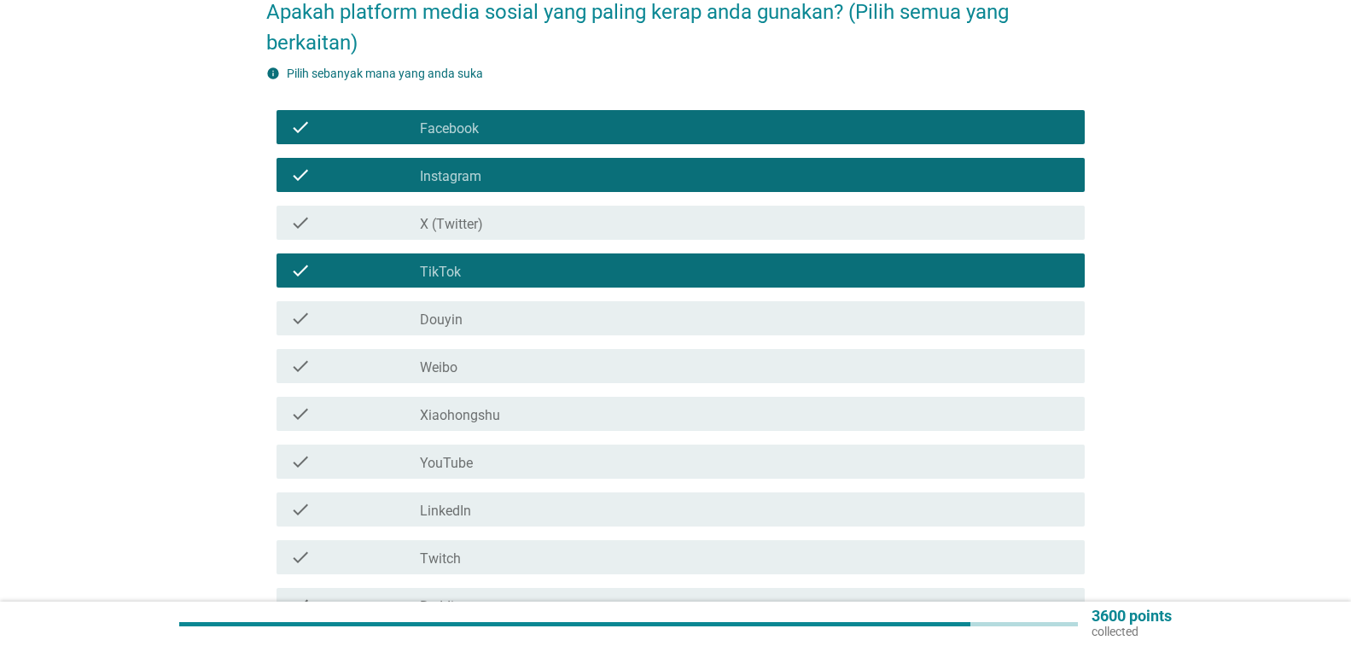
click at [811, 457] on div "check_box_outline_blank YouTube" at bounding box center [745, 462] width 651 height 20
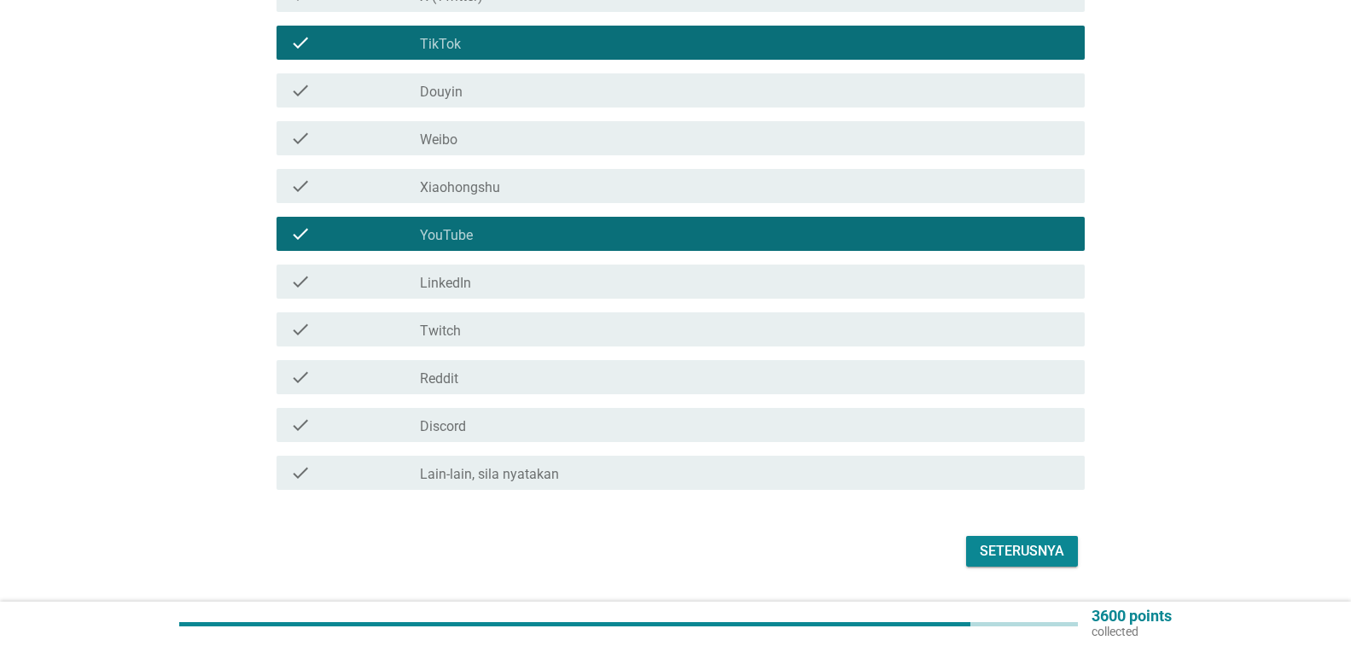
scroll to position [427, 0]
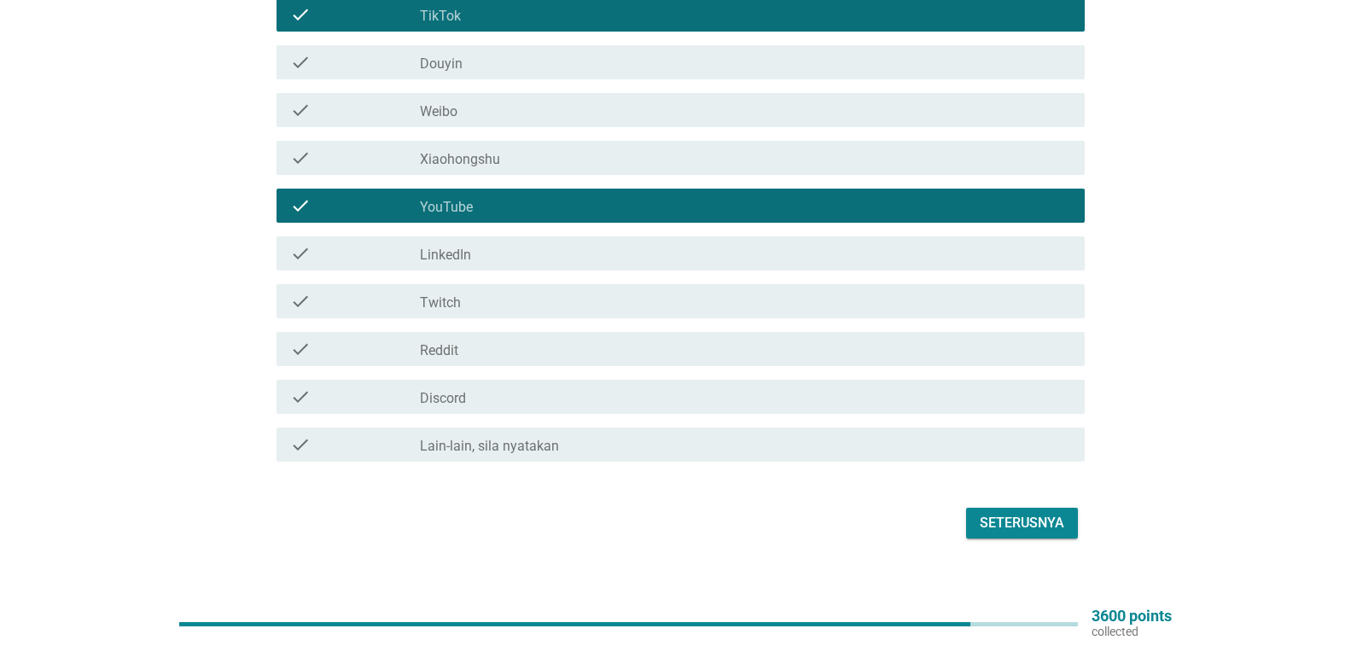
click at [1053, 525] on div "Seterusnya" at bounding box center [1022, 523] width 85 height 20
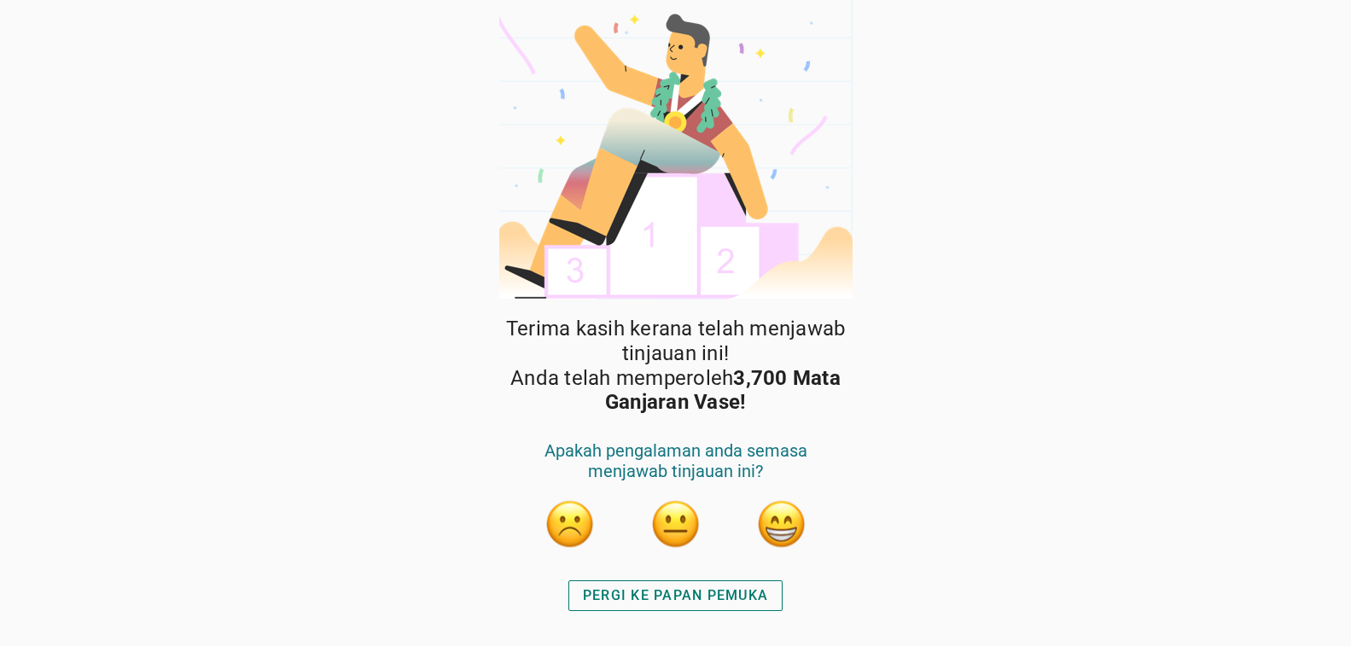
click at [780, 530] on button "button" at bounding box center [781, 524] width 51 height 51
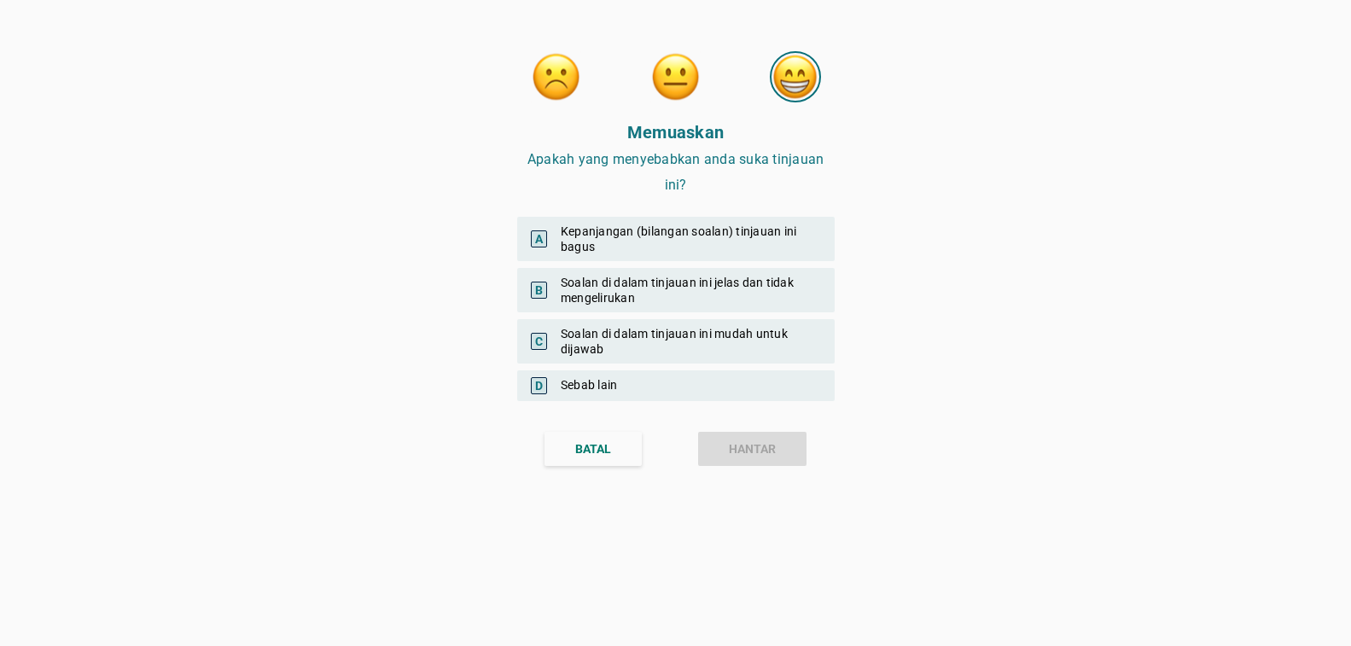
click at [758, 319] on div "C Soalan di dalam tinjauan ini mudah untuk dijawab" at bounding box center [676, 341] width 318 height 44
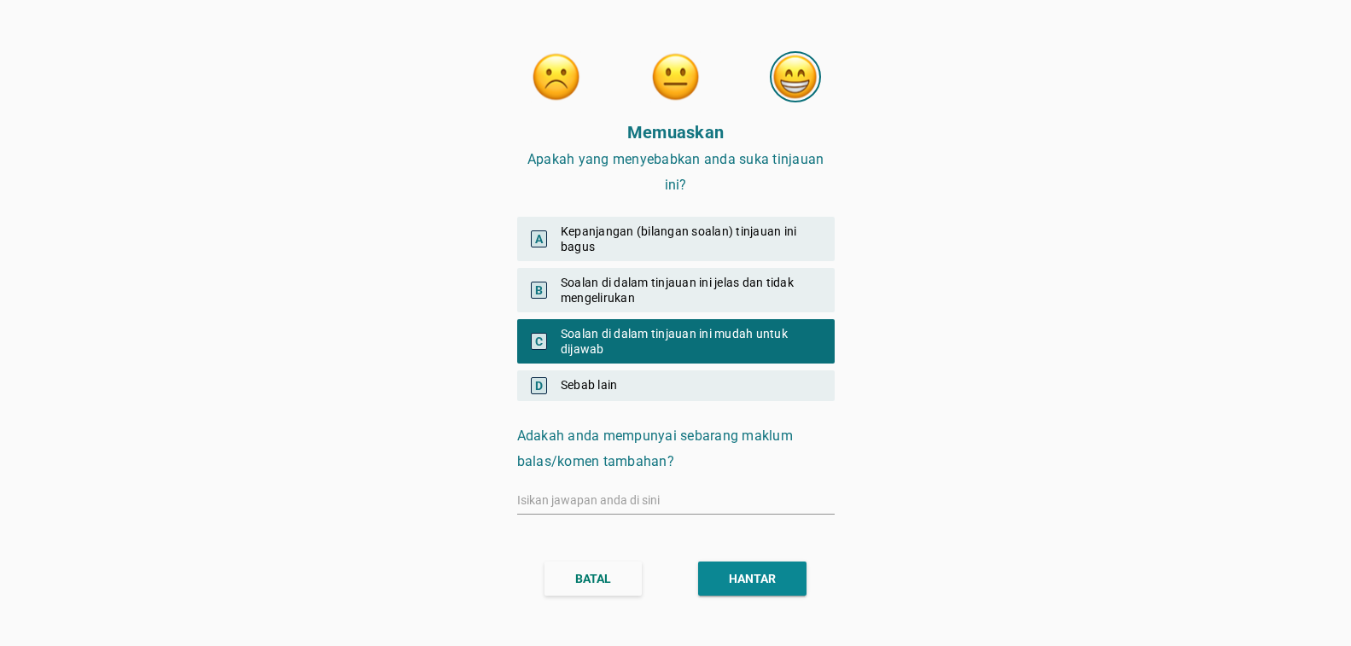
click at [773, 294] on div "B Soalan di dalam tinjauan ini jelas dan tidak mengelirukan" at bounding box center [676, 290] width 318 height 44
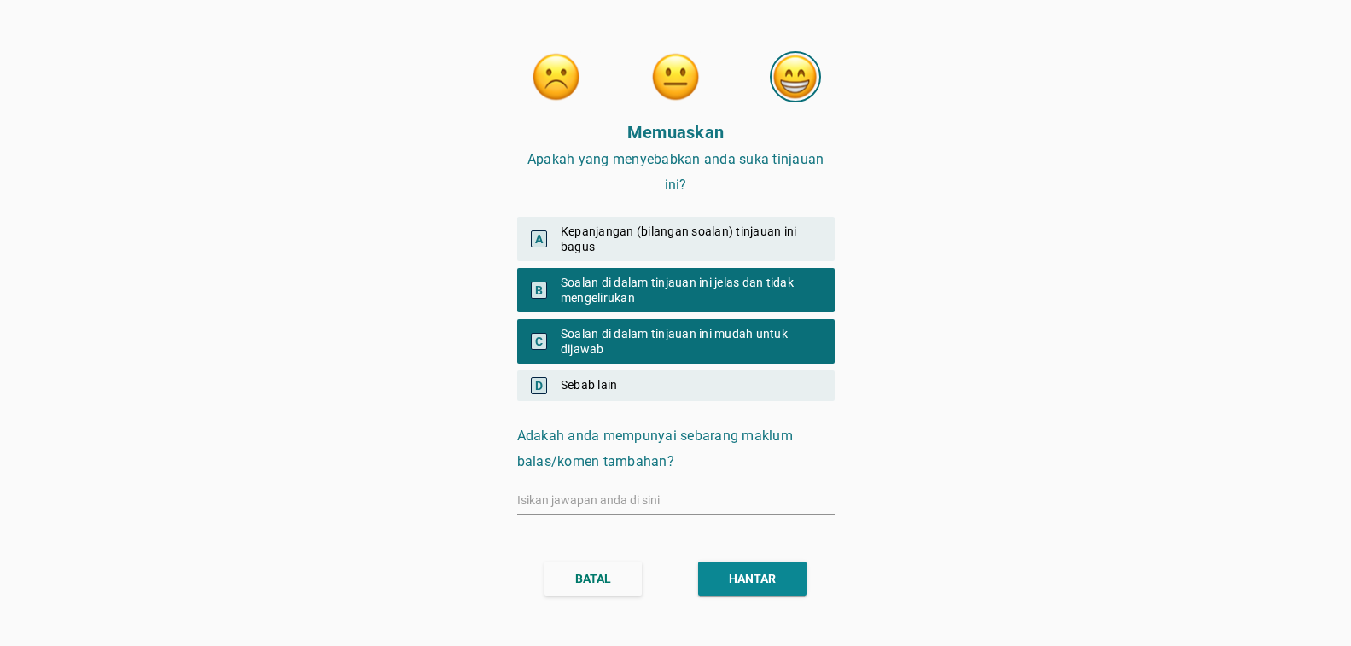
click at [773, 327] on div "C Soalan di dalam tinjauan ini mudah untuk dijawab" at bounding box center [676, 341] width 318 height 44
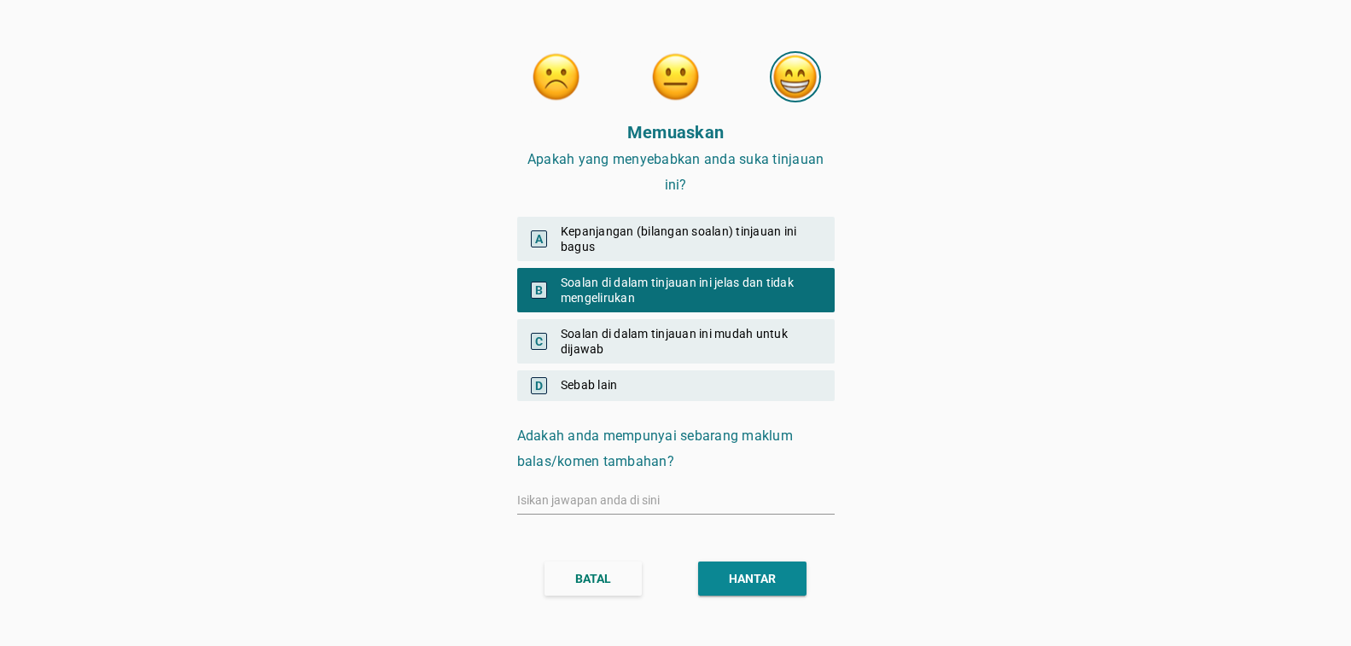
click at [803, 235] on div "A Kepanjangan (bilangan soalan) tinjauan ini bagus" at bounding box center [676, 239] width 318 height 44
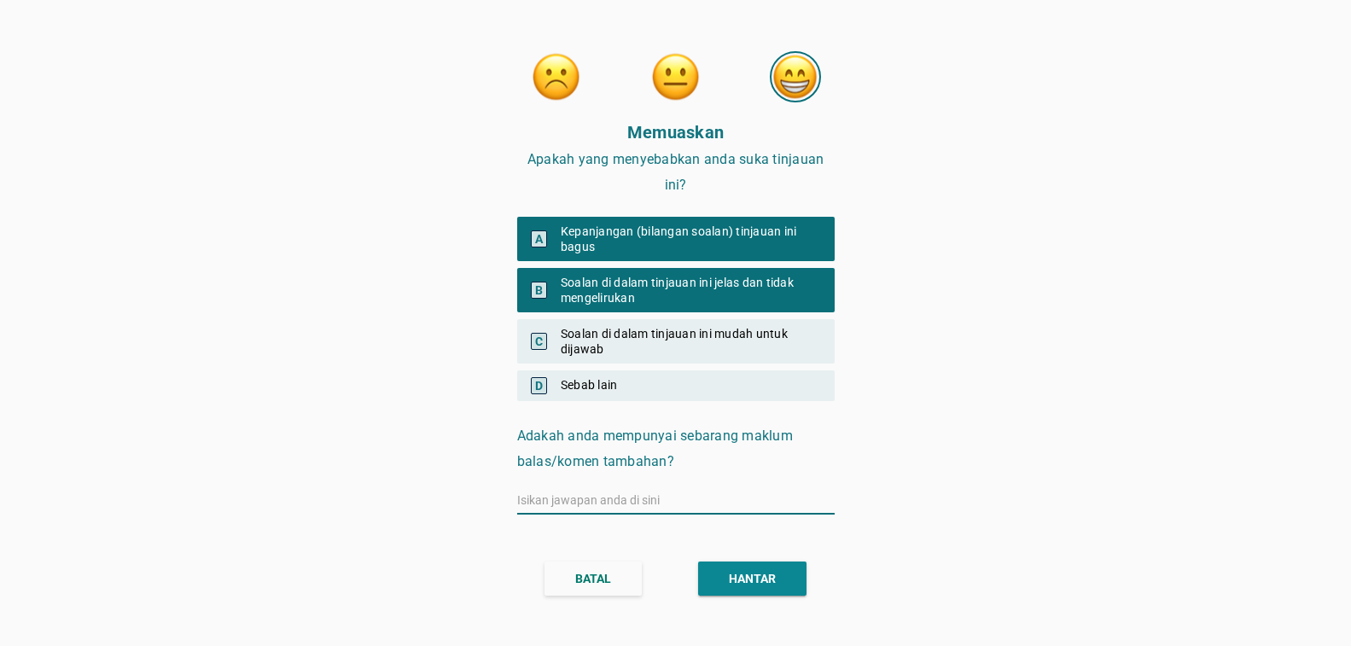
click at [737, 495] on input "text" at bounding box center [676, 500] width 318 height 27
type input "S"
type input "Tinjauan ini sangat menarik kerana ia merupakan salah satu topik yang saya suka."
click at [742, 574] on div "HANTAR" at bounding box center [752, 579] width 47 height 18
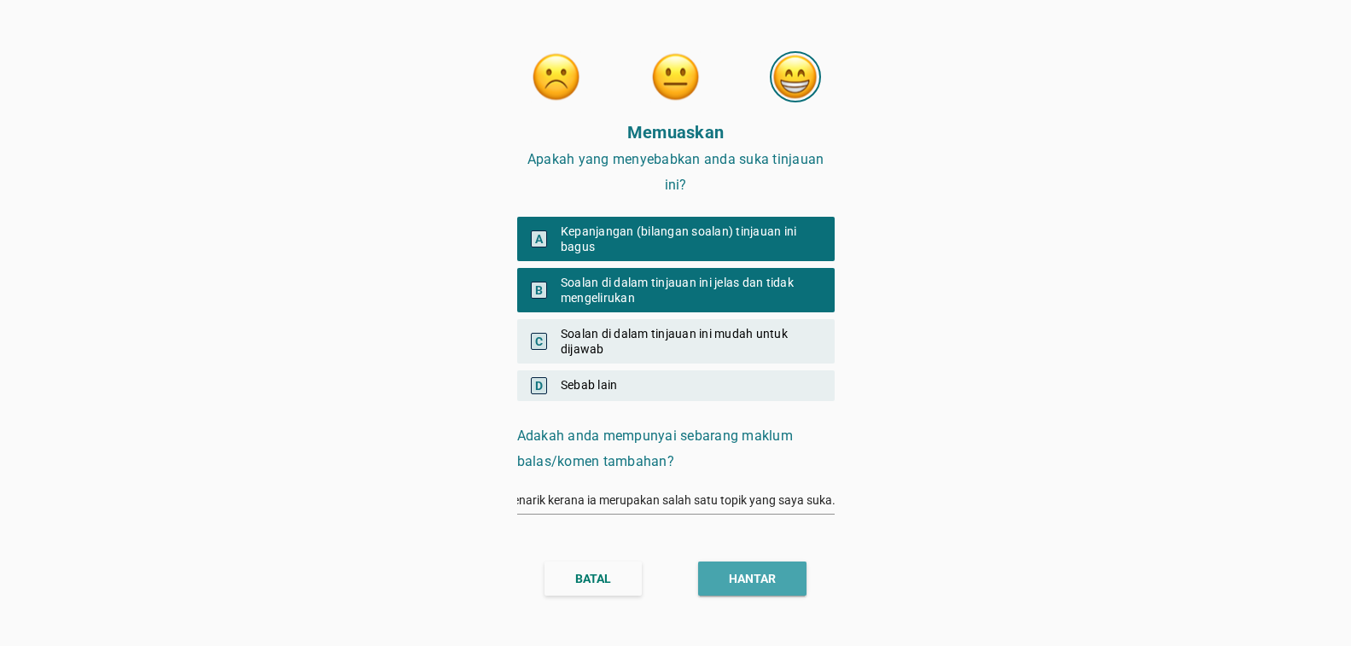
scroll to position [0, 0]
